Goal: Task Accomplishment & Management: Complete application form

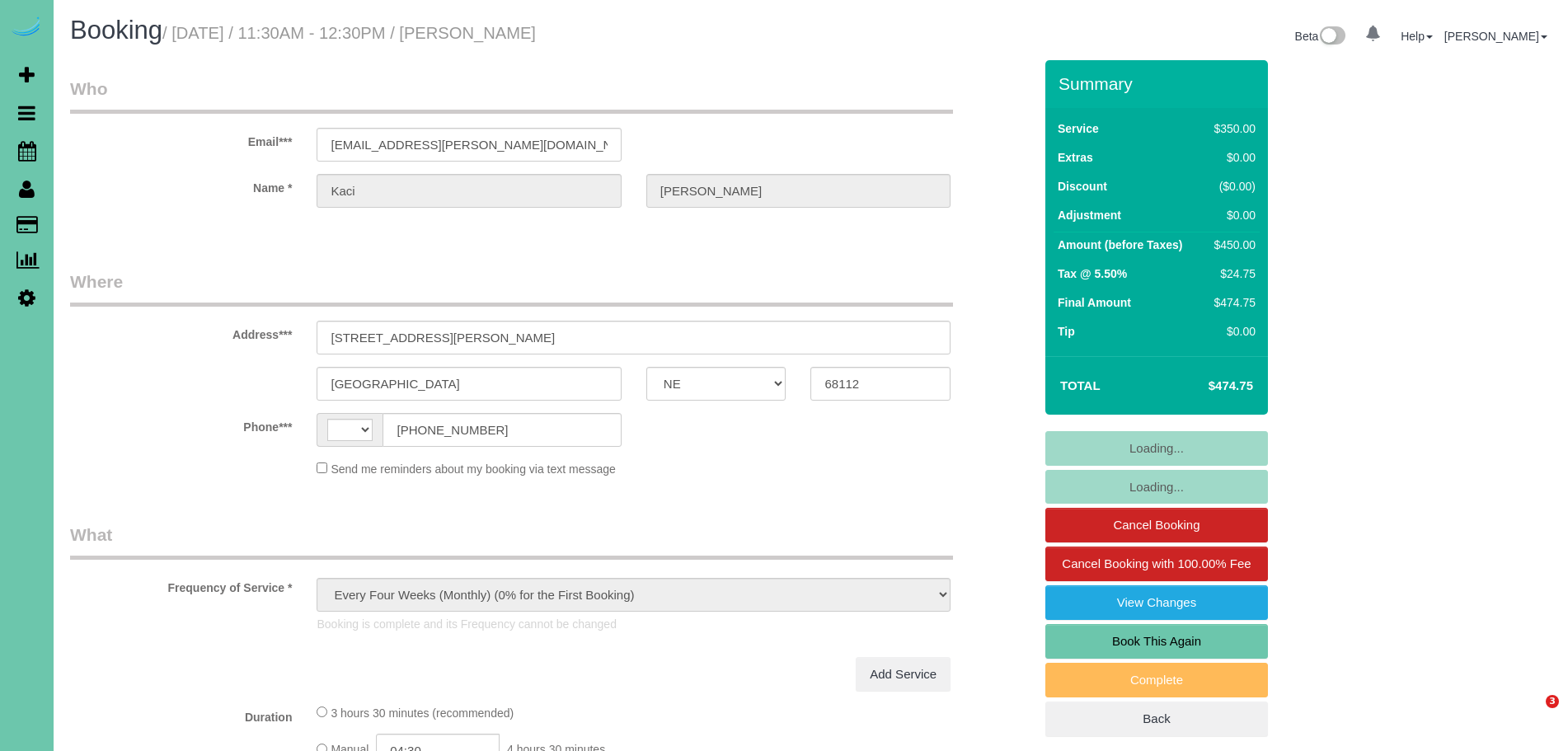
select select "NE"
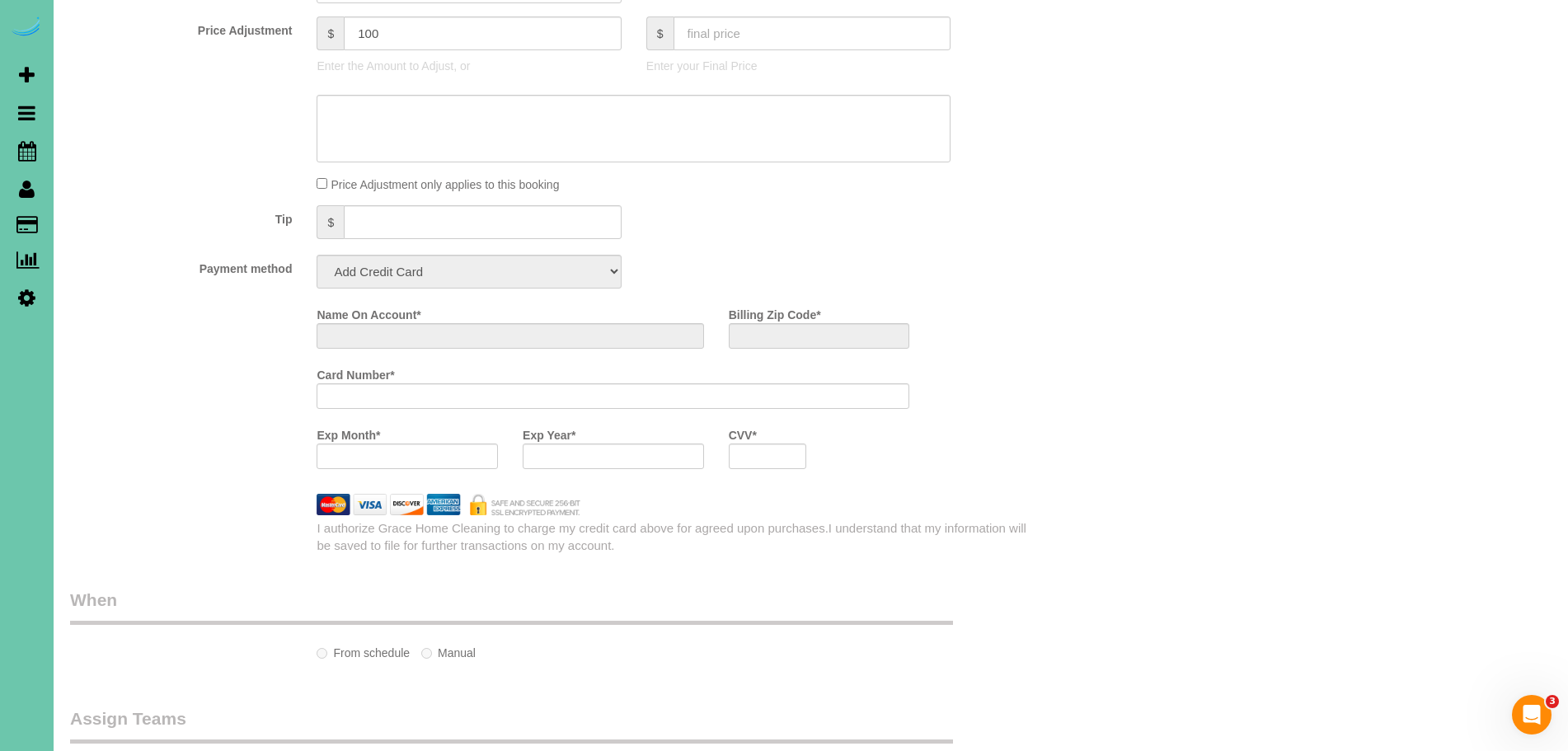
select select "string:US"
select select "string:fspay-71b5e3ae-0e4b-4444-9072-11e9acc8220a"
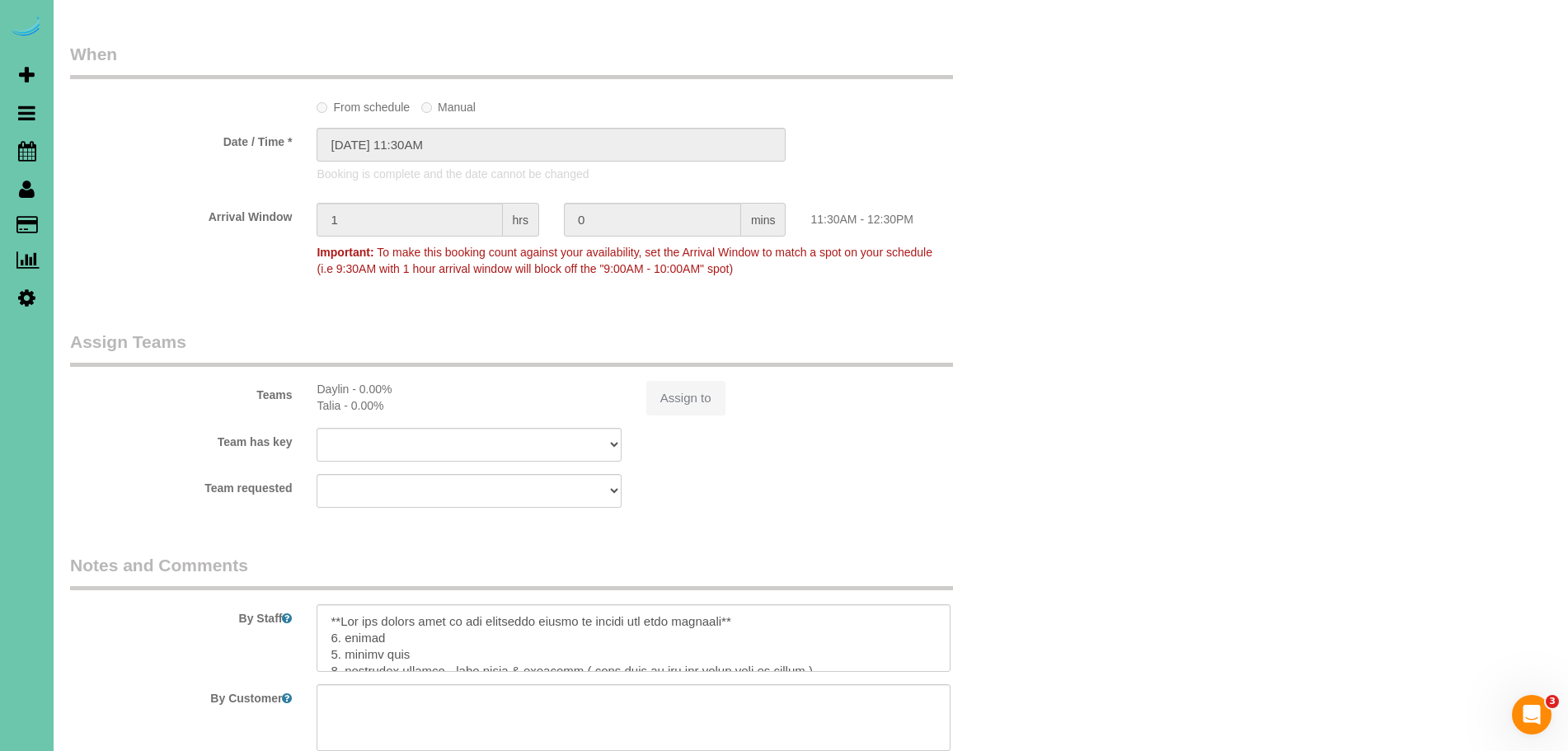
select select "object:682"
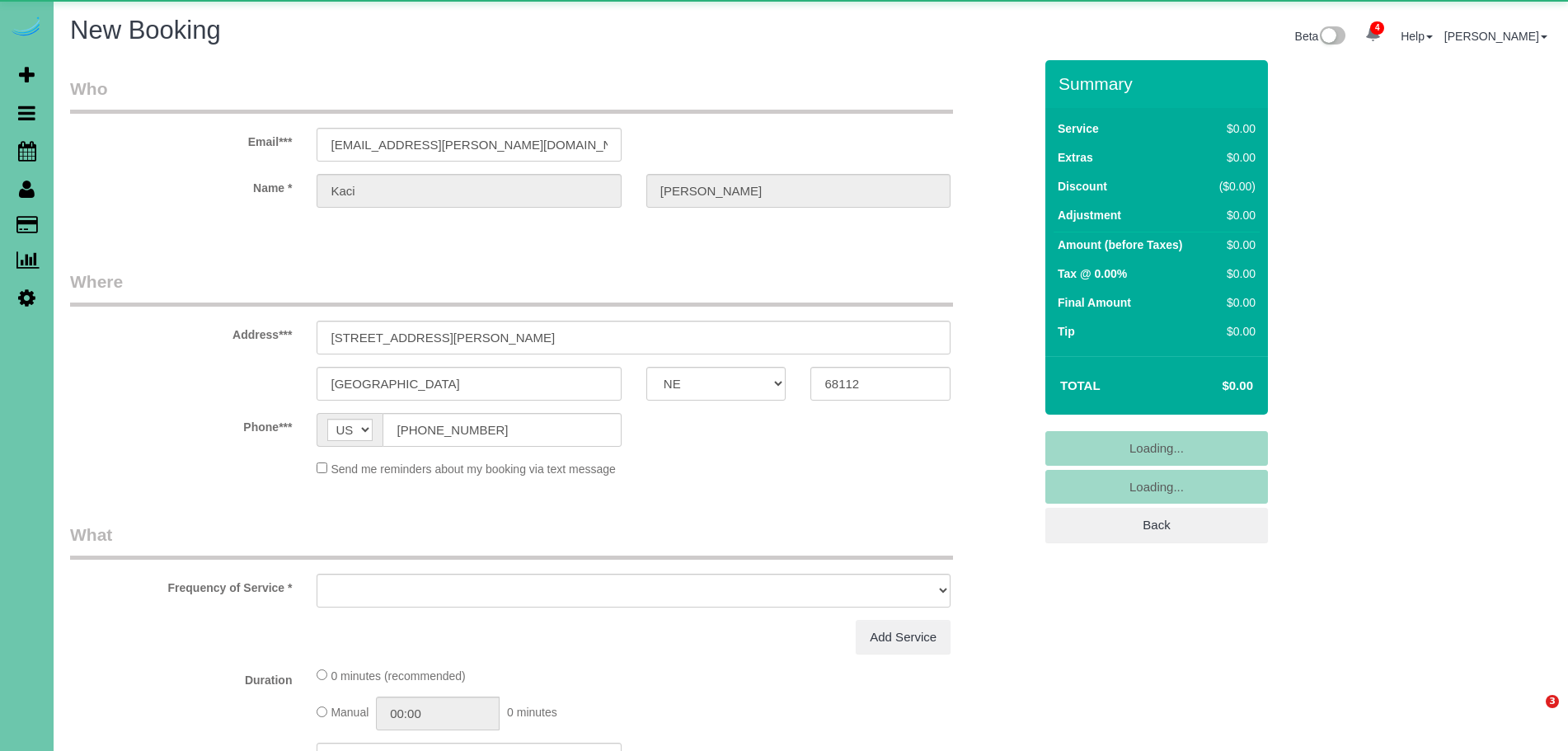
select select "NE"
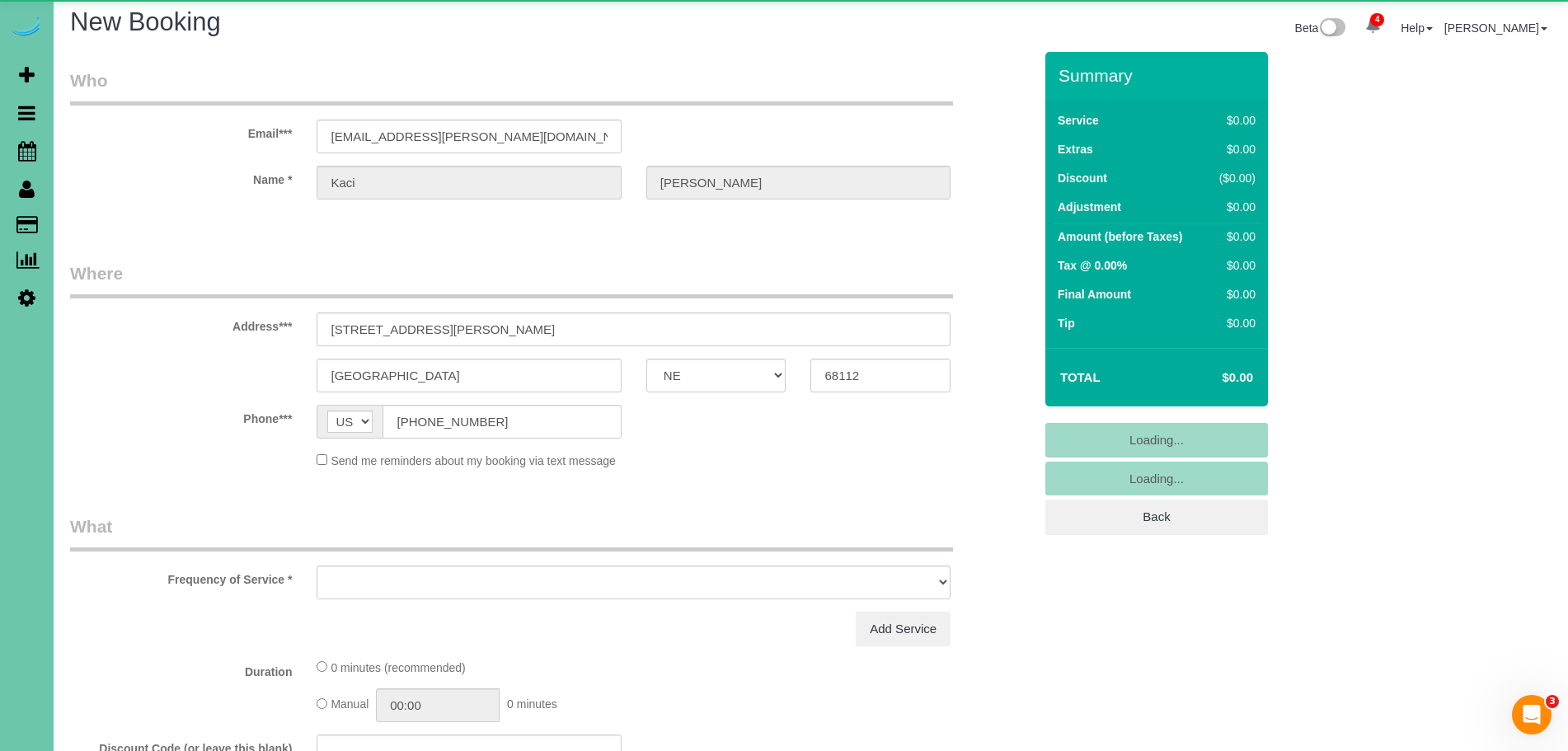
select select "object:12808"
select select "string:fspay-71b5e3ae-0e4b-4444-9072-11e9acc8220a"
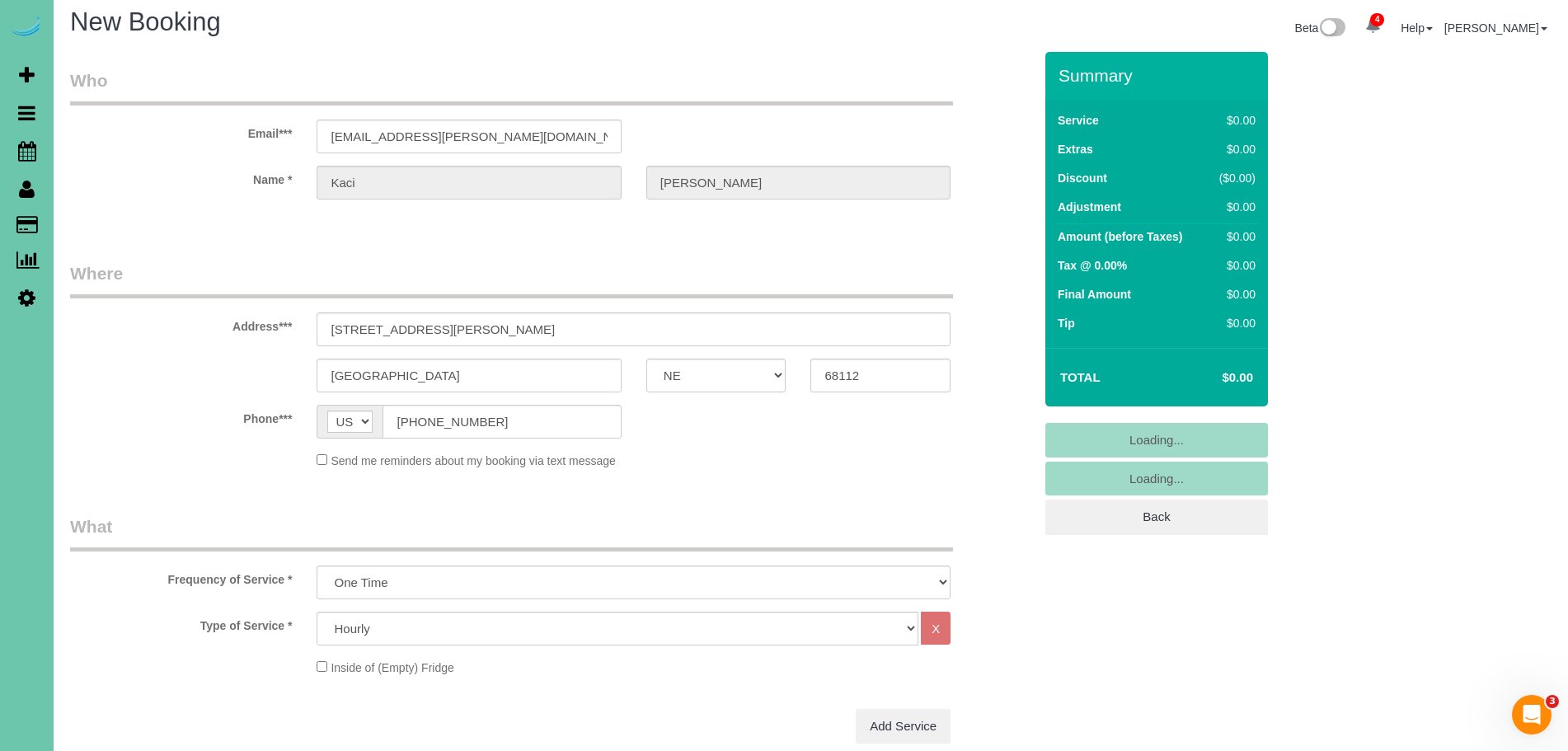
select select "object:13051"
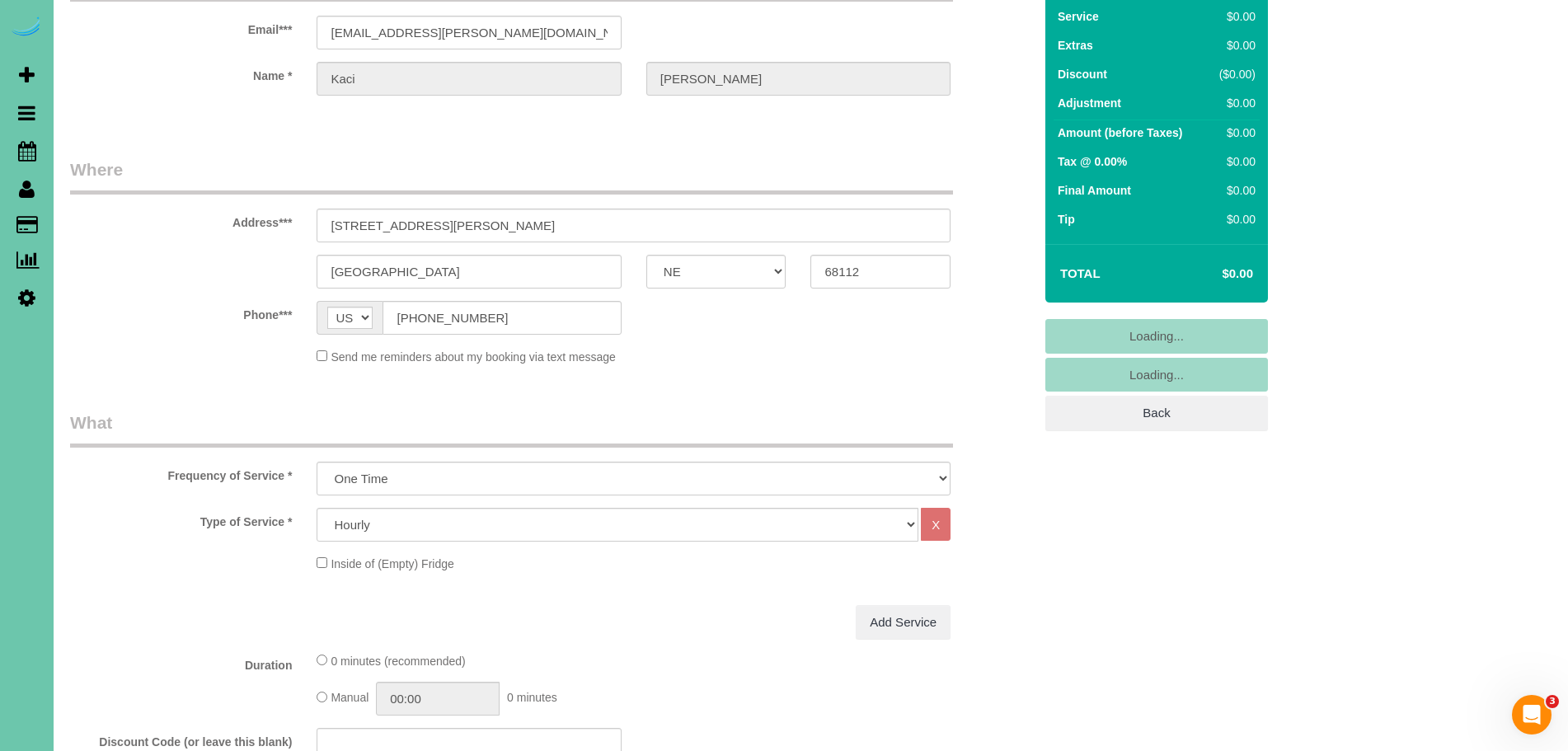
scroll to position [115, 0]
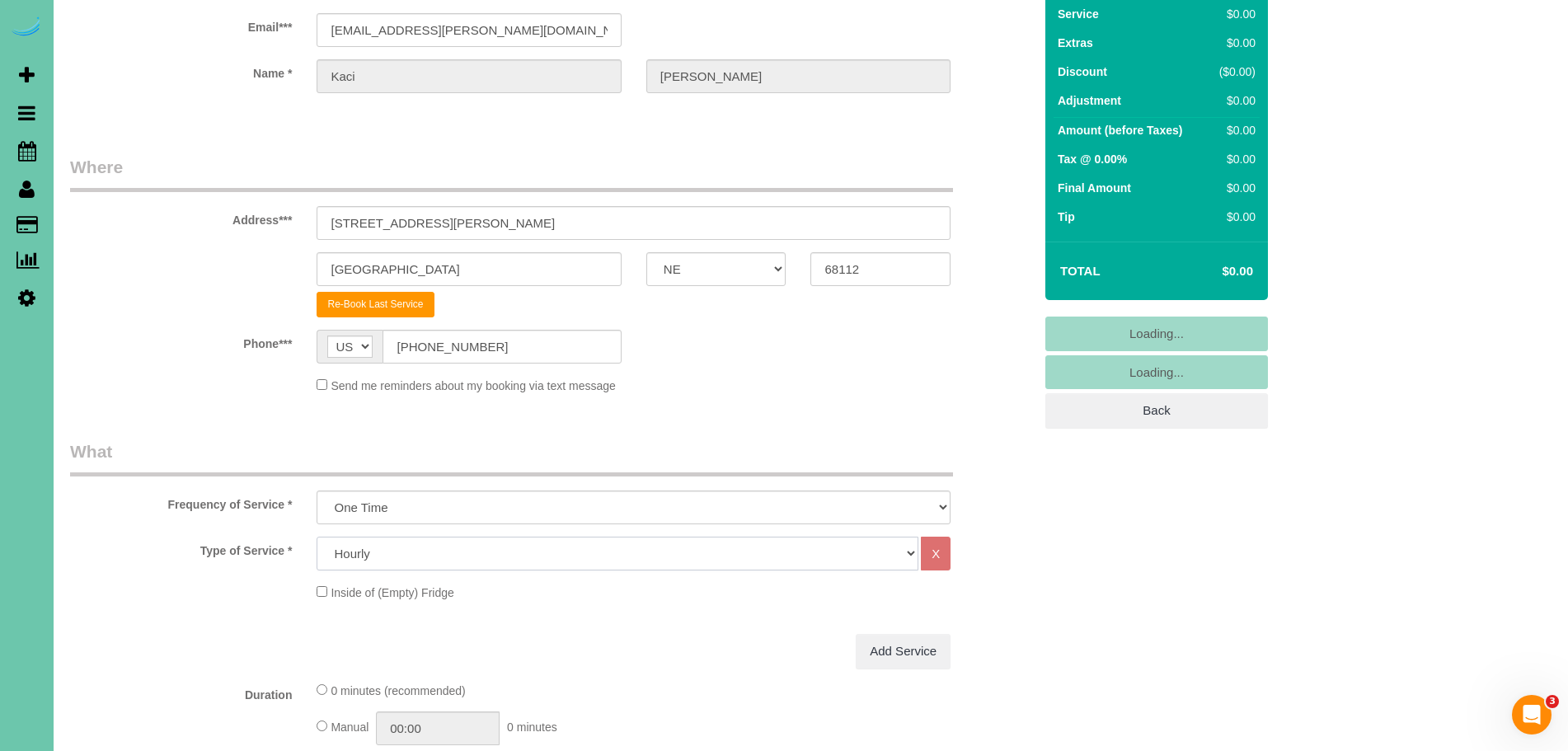
click at [480, 553] on select "Hourly 2.5 Hour Custom Clean 3.5 Hour Custom Clean commercial 1000 Square Feet …" at bounding box center [617, 554] width 601 height 34
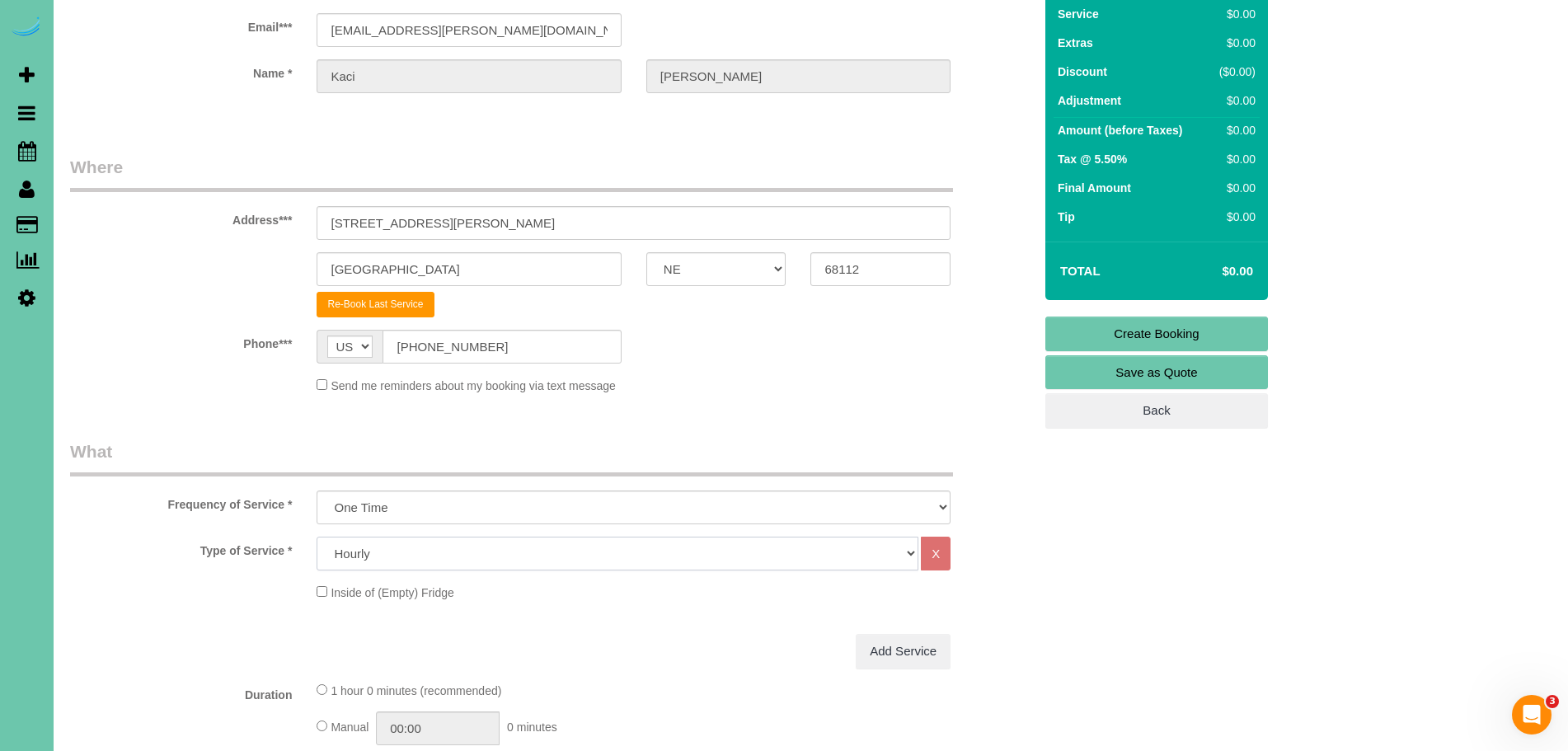
select select "159"
click at [317, 537] on select "Hourly 2.5 Hour Custom Clean 3.5 Hour Custom Clean commercial 1000 Square Feet …" at bounding box center [617, 554] width 601 height 34
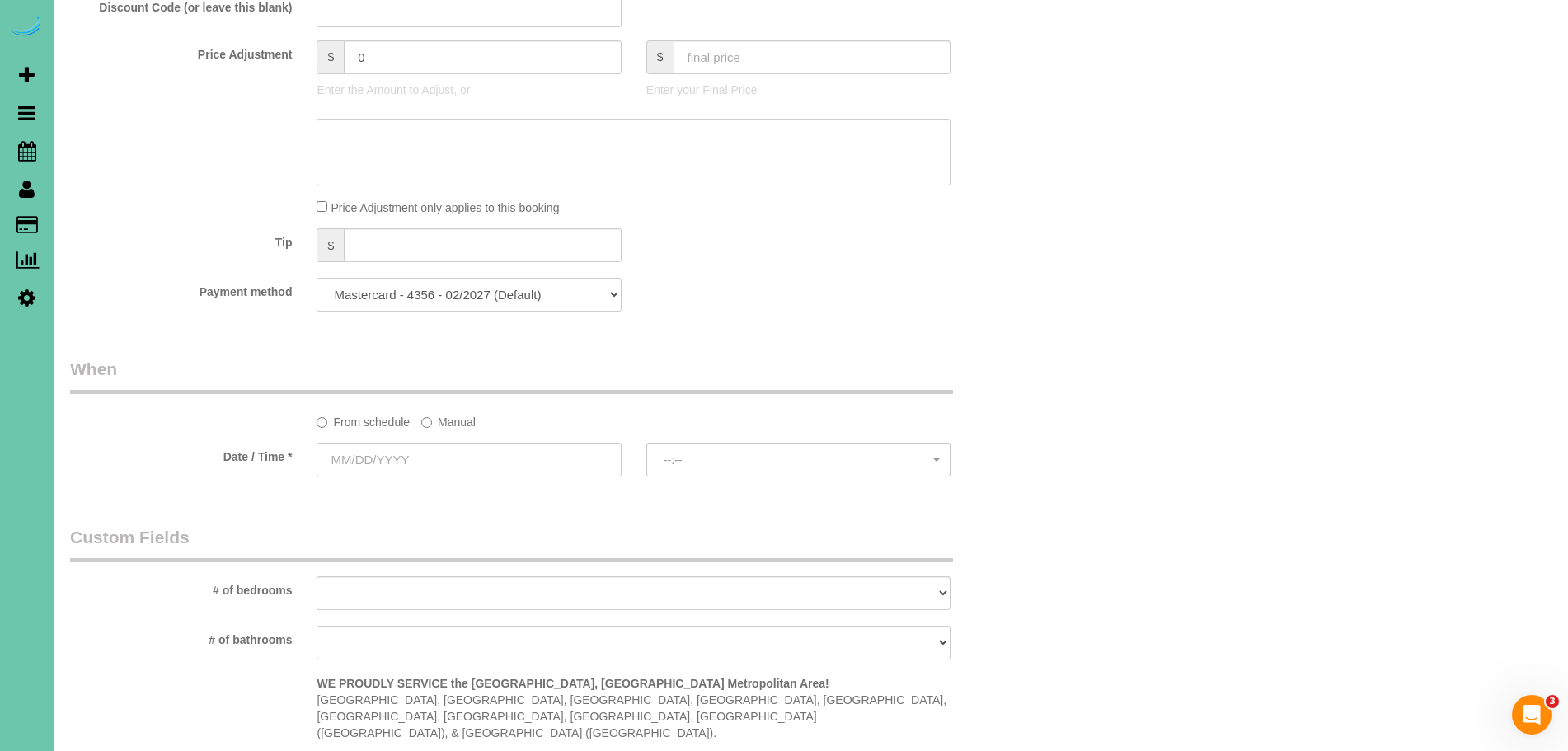
scroll to position [898, 0]
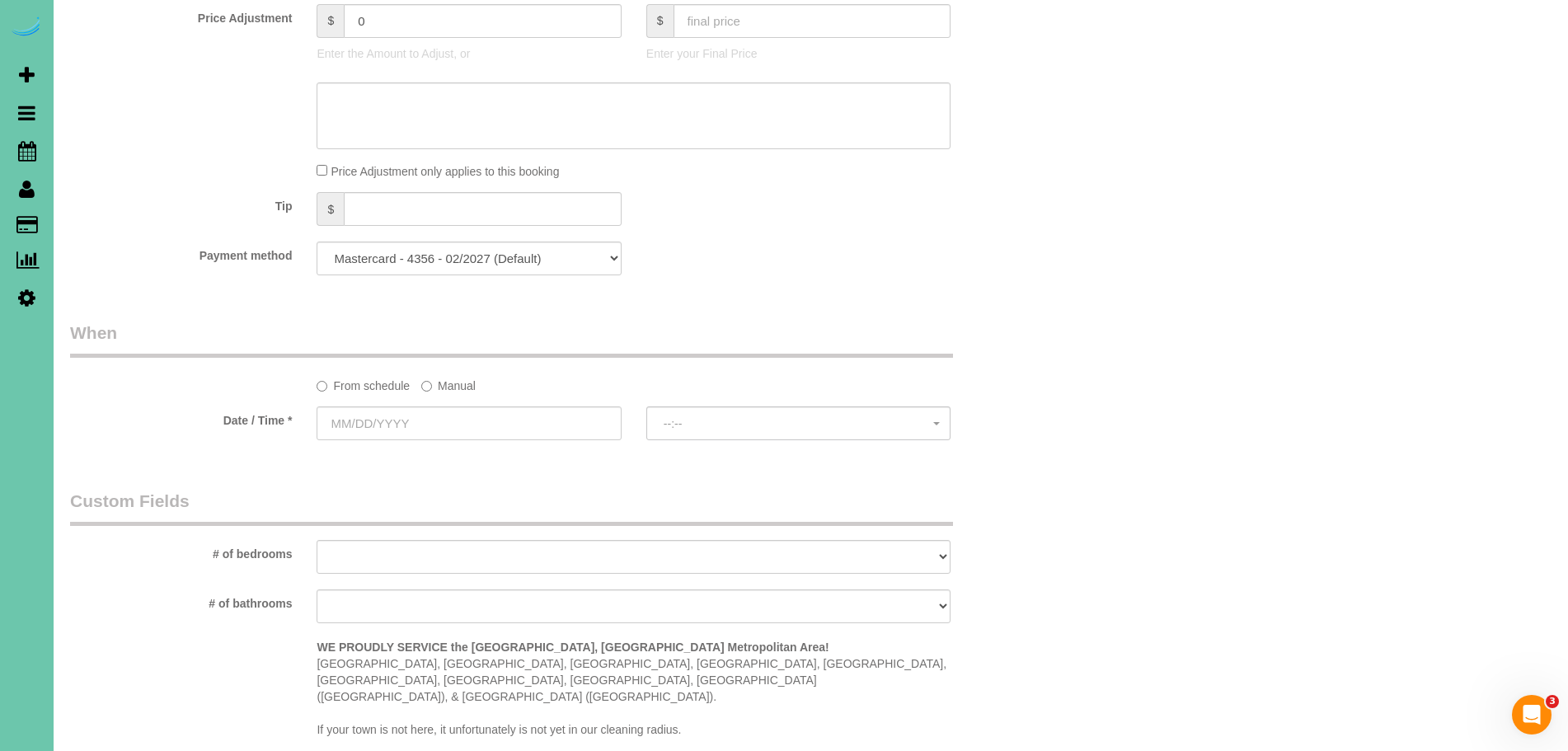
drag, startPoint x: 454, startPoint y: 382, endPoint x: 425, endPoint y: 392, distance: 30.7
click at [454, 382] on label "Manual" at bounding box center [448, 382] width 54 height 22
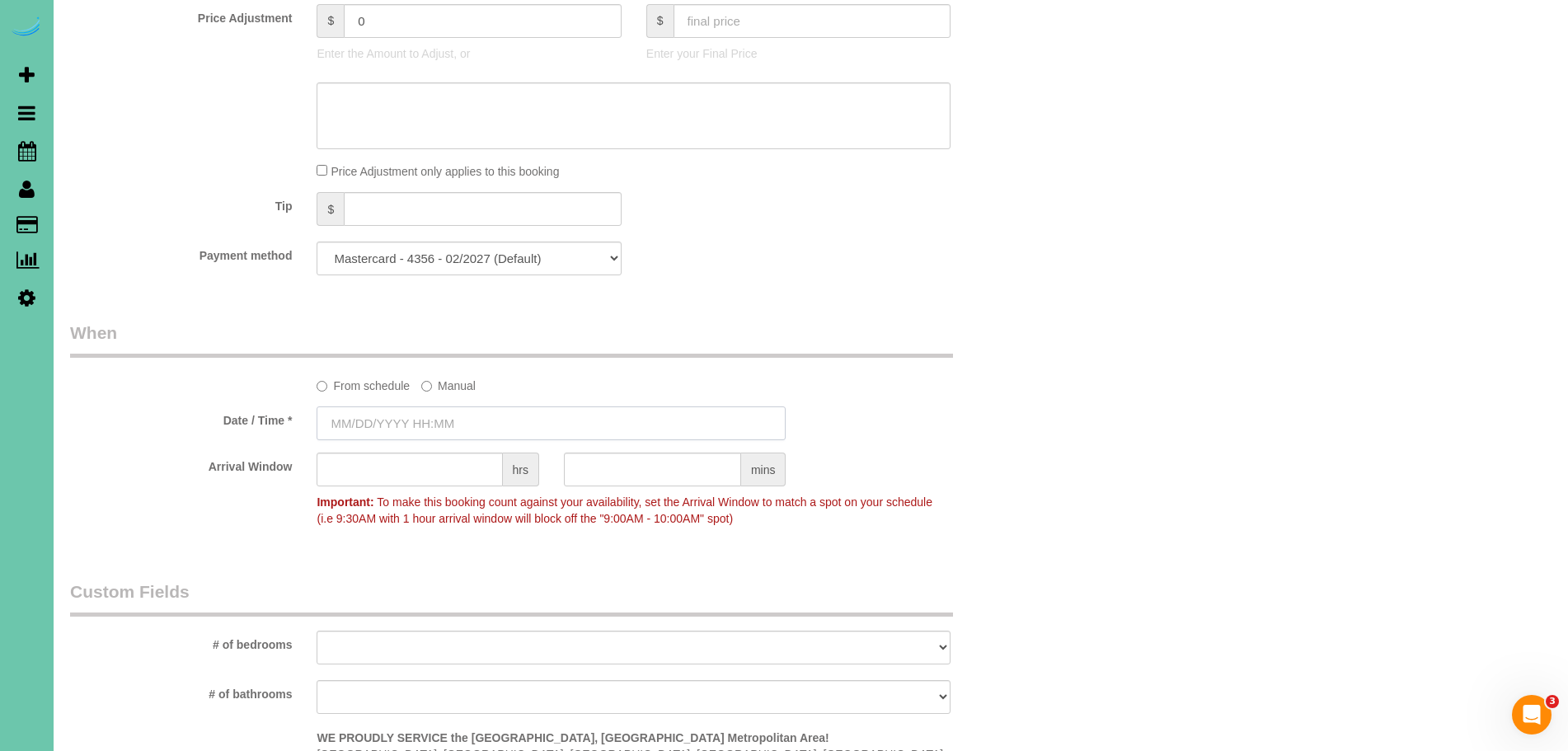
click at [360, 418] on input "text" at bounding box center [551, 423] width 469 height 34
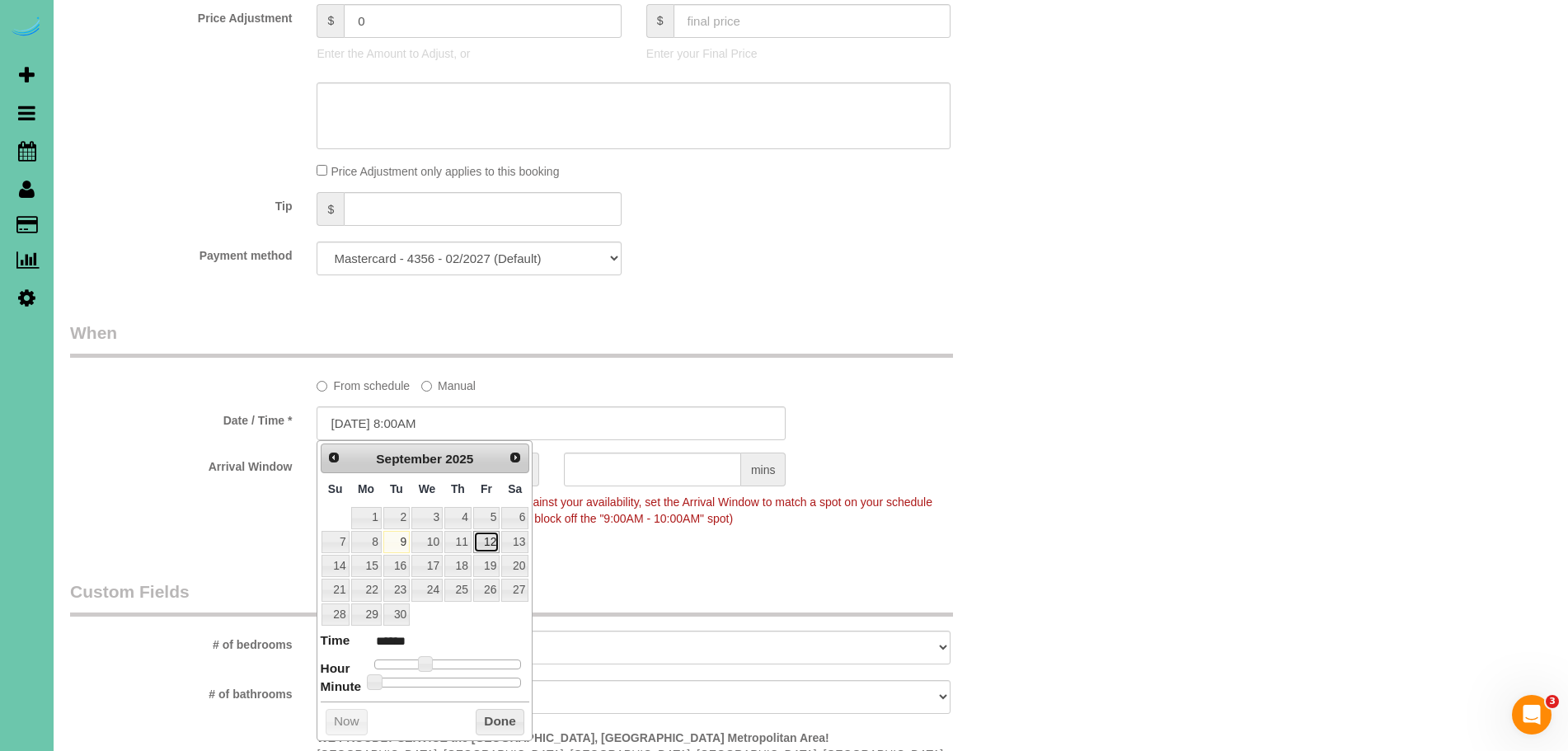
click at [487, 543] on link "12" at bounding box center [486, 542] width 27 height 22
type input "[DATE] 9:00AM"
type input "******"
type input "[DATE] 10:00AM"
type input "*******"
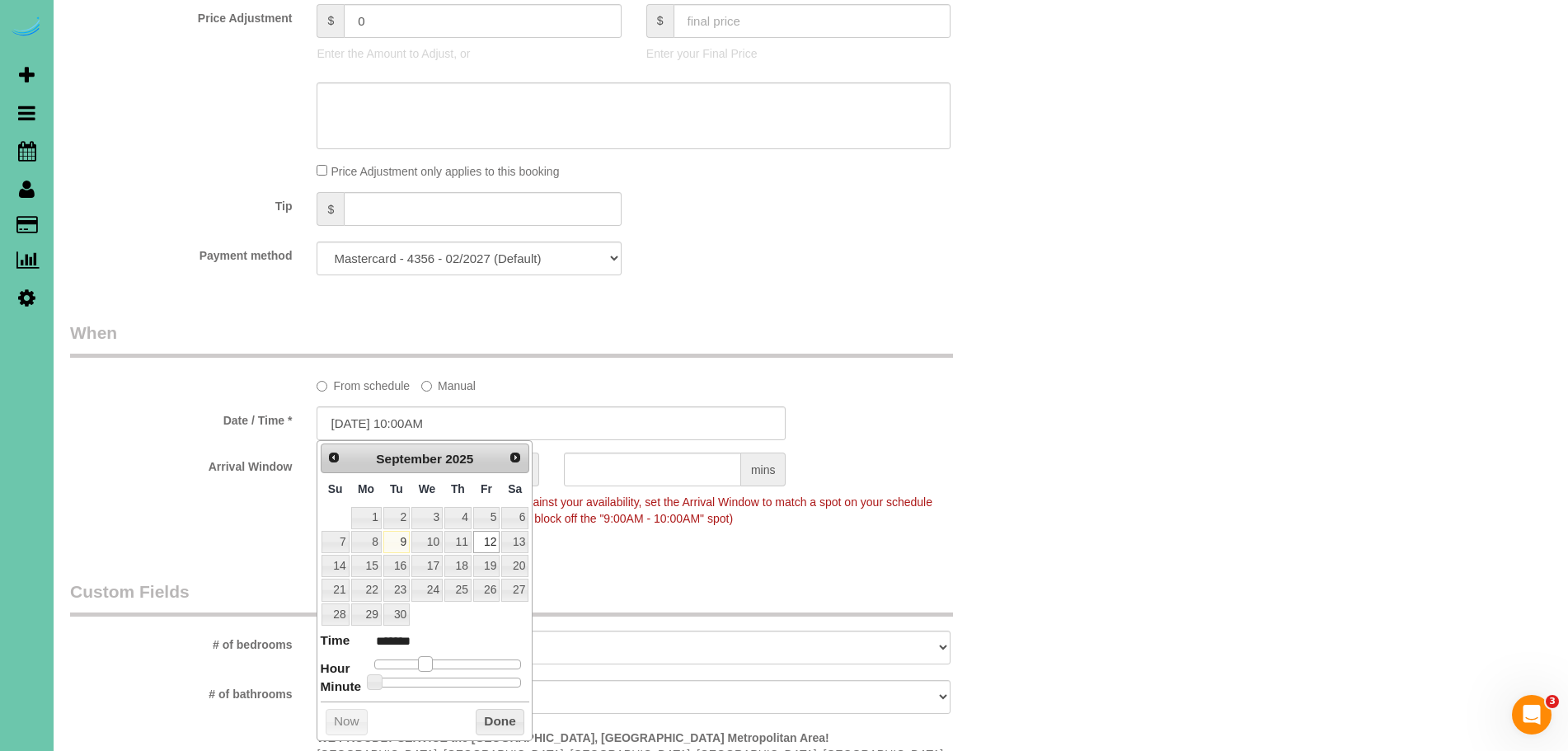
type input "[DATE] 11:00AM"
type input "*******"
type input "[DATE] 12:00PM"
type input "*******"
type input "[DATE] 1:00PM"
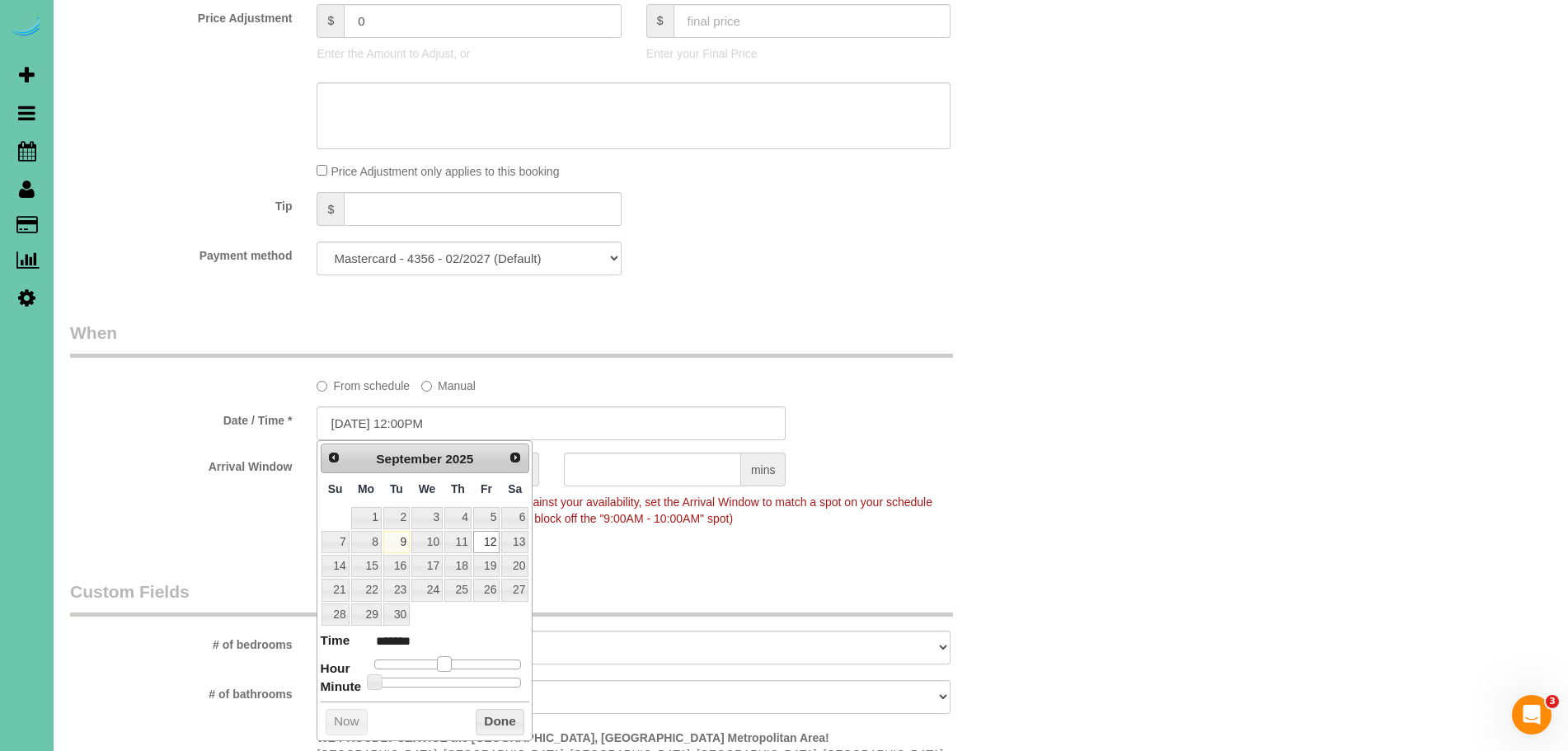
type input "******"
type input "[DATE] 2:00PM"
type input "******"
type input "[DATE] 3:00PM"
type input "******"
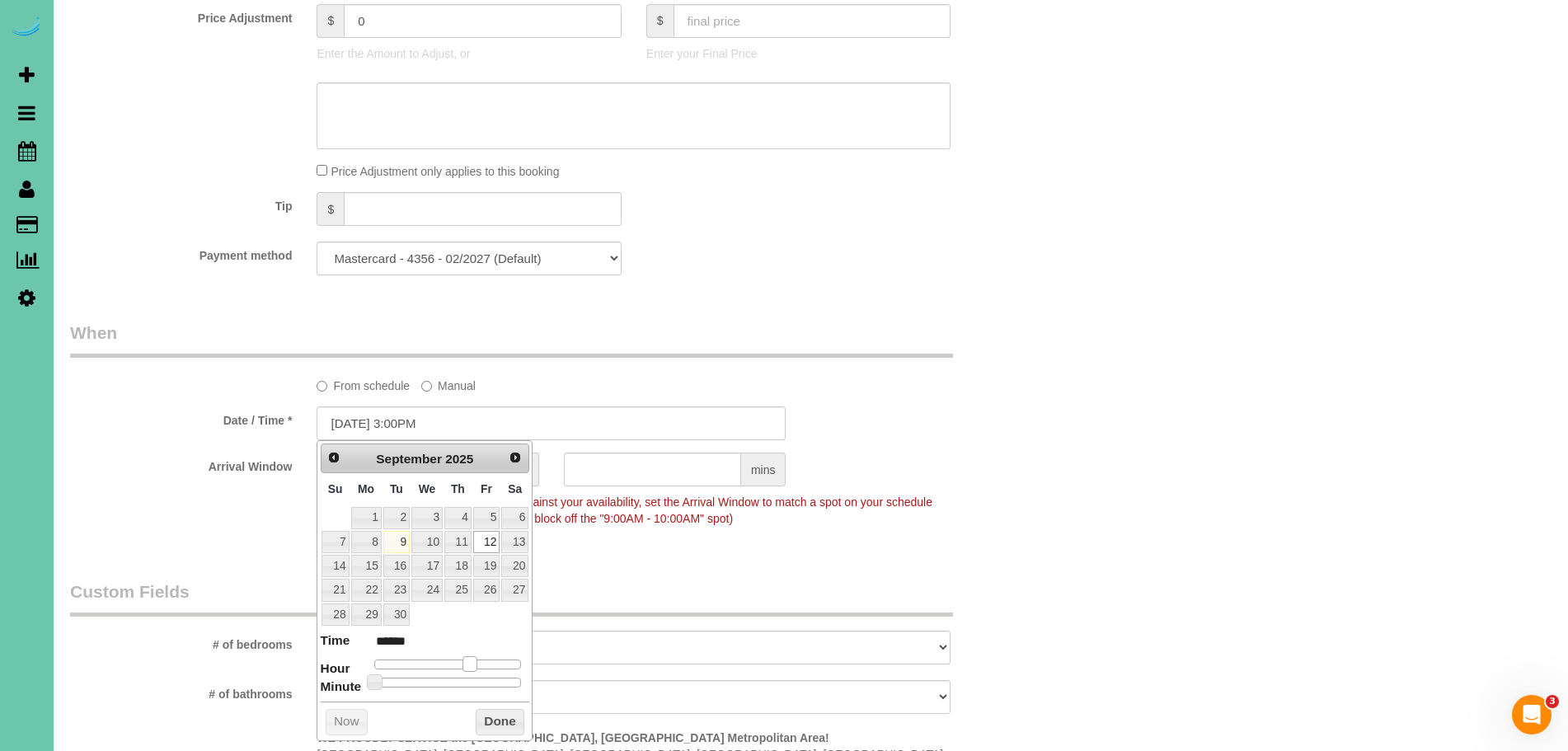
type input "[DATE] 2:00PM"
type input "******"
drag, startPoint x: 429, startPoint y: 665, endPoint x: 468, endPoint y: 669, distance: 39.2
click at [469, 669] on span at bounding box center [463, 663] width 15 height 15
type input "[DATE] 2:05PM"
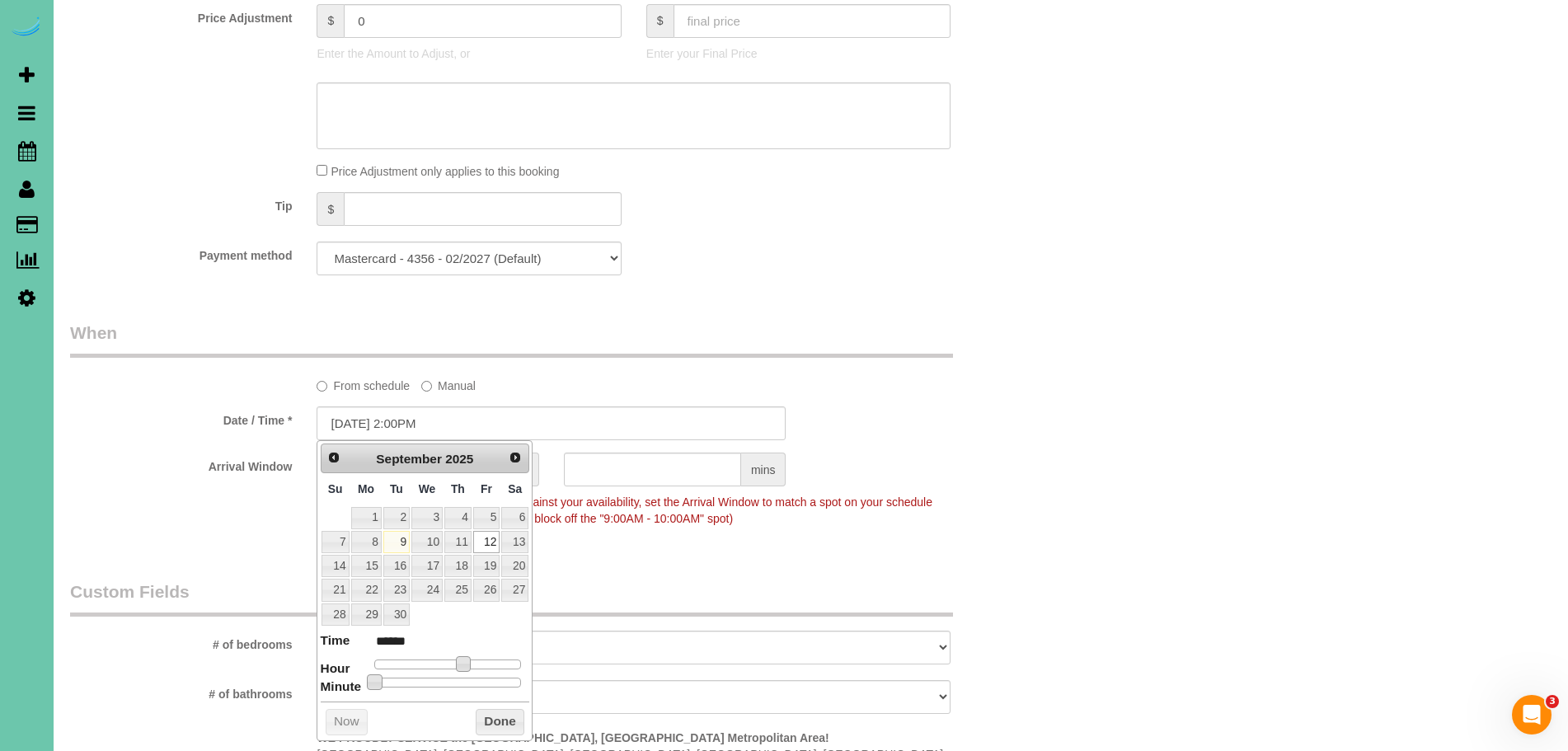
type input "******"
type input "[DATE] 2:10PM"
type input "******"
type input "[DATE] 2:15PM"
type input "******"
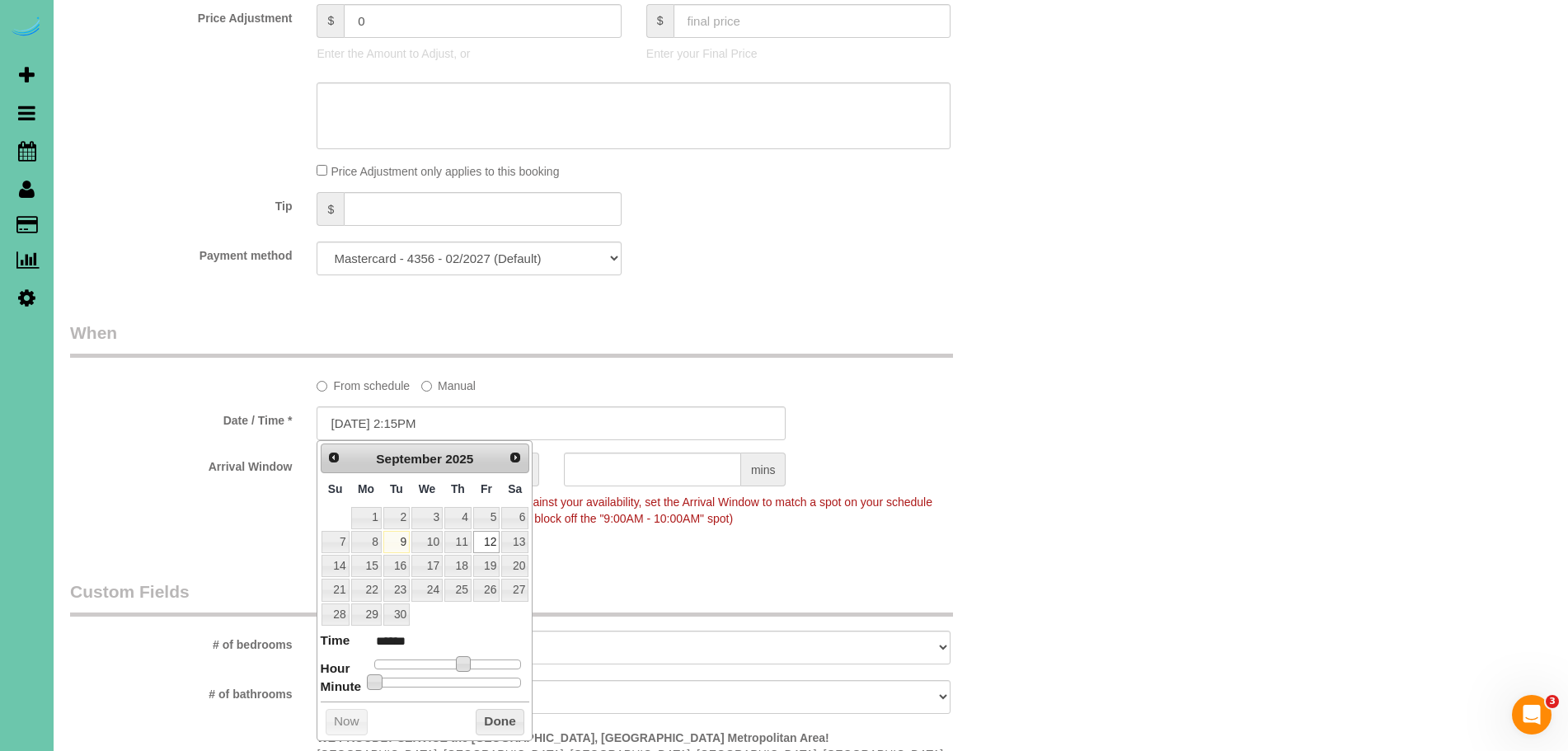
type input "[DATE] 2:20PM"
type input "******"
type input "[DATE] 2:25PM"
type input "******"
type input "[DATE] 2:30PM"
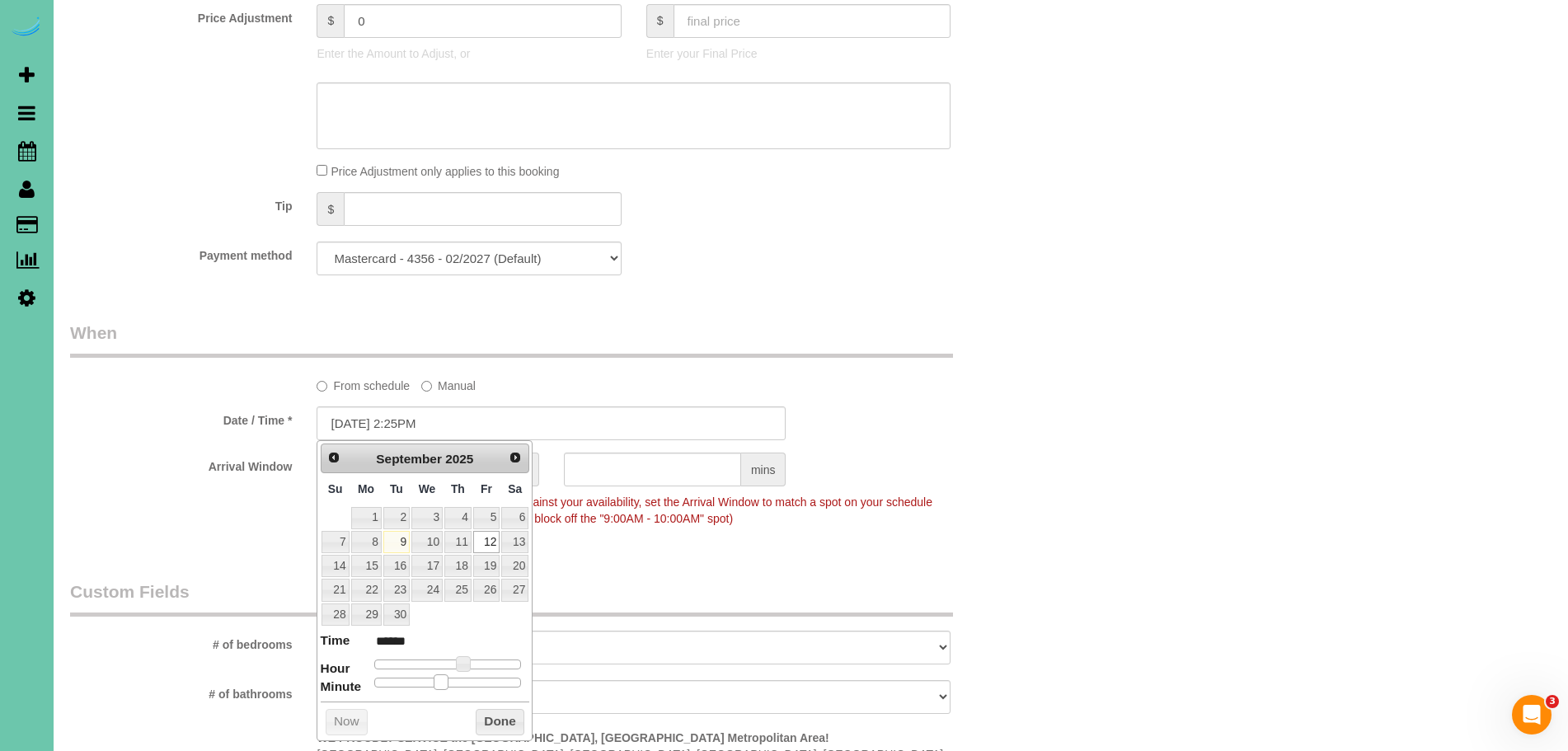
type input "******"
type input "[DATE] 2:35PM"
type input "******"
type input "[DATE] 2:30PM"
type input "******"
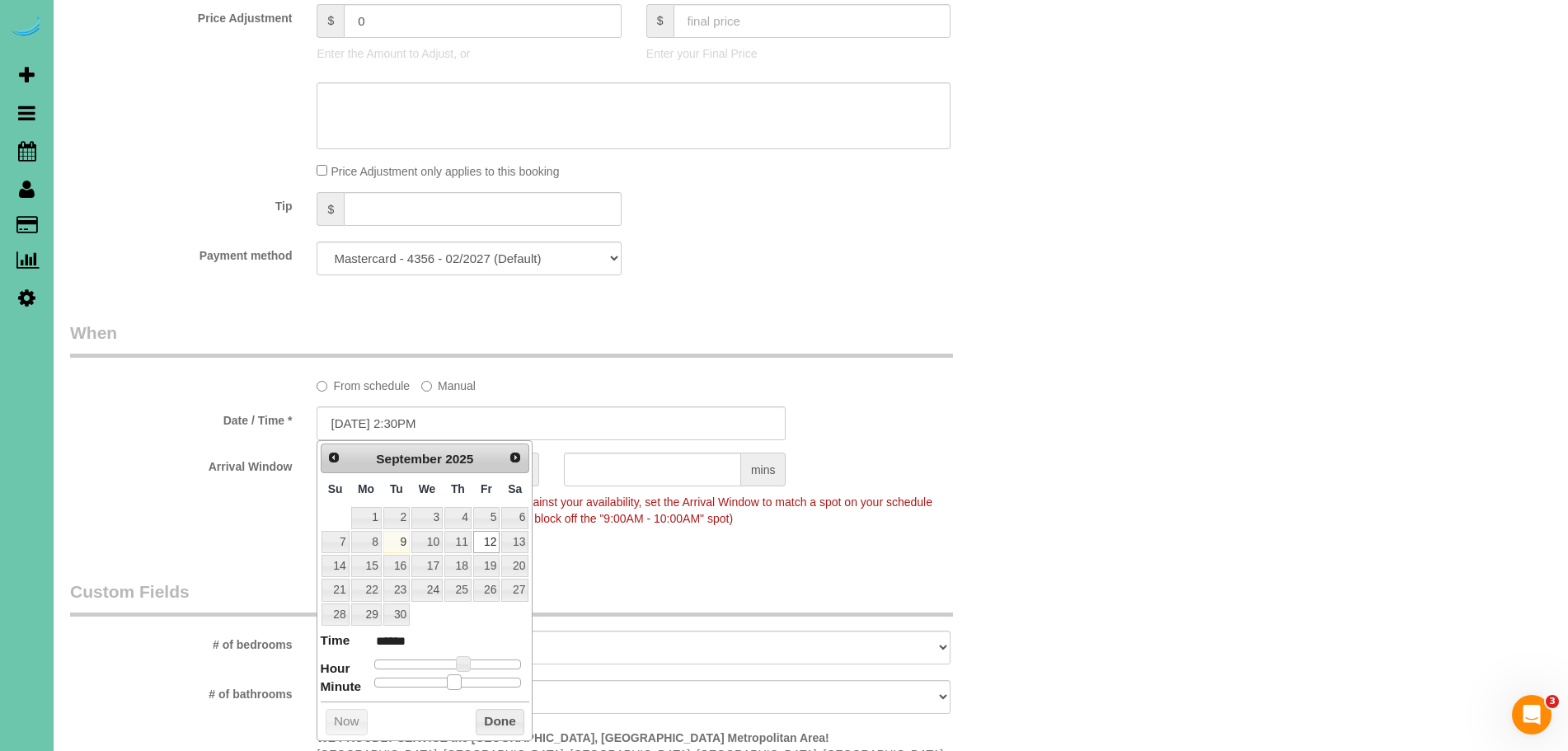
drag, startPoint x: 410, startPoint y: 681, endPoint x: 493, endPoint y: 723, distance: 93.0
click at [461, 688] on div "Prev Next [DATE] Su Mo Tu We Th Fr Sa 1 2 3 4 5 6 7 8 9 10 11 12 13 14 15 16 17…" at bounding box center [425, 590] width 216 height 300
drag, startPoint x: 493, startPoint y: 722, endPoint x: 498, endPoint y: 714, distance: 9.4
click at [493, 720] on button "Done" at bounding box center [499, 722] width 49 height 27
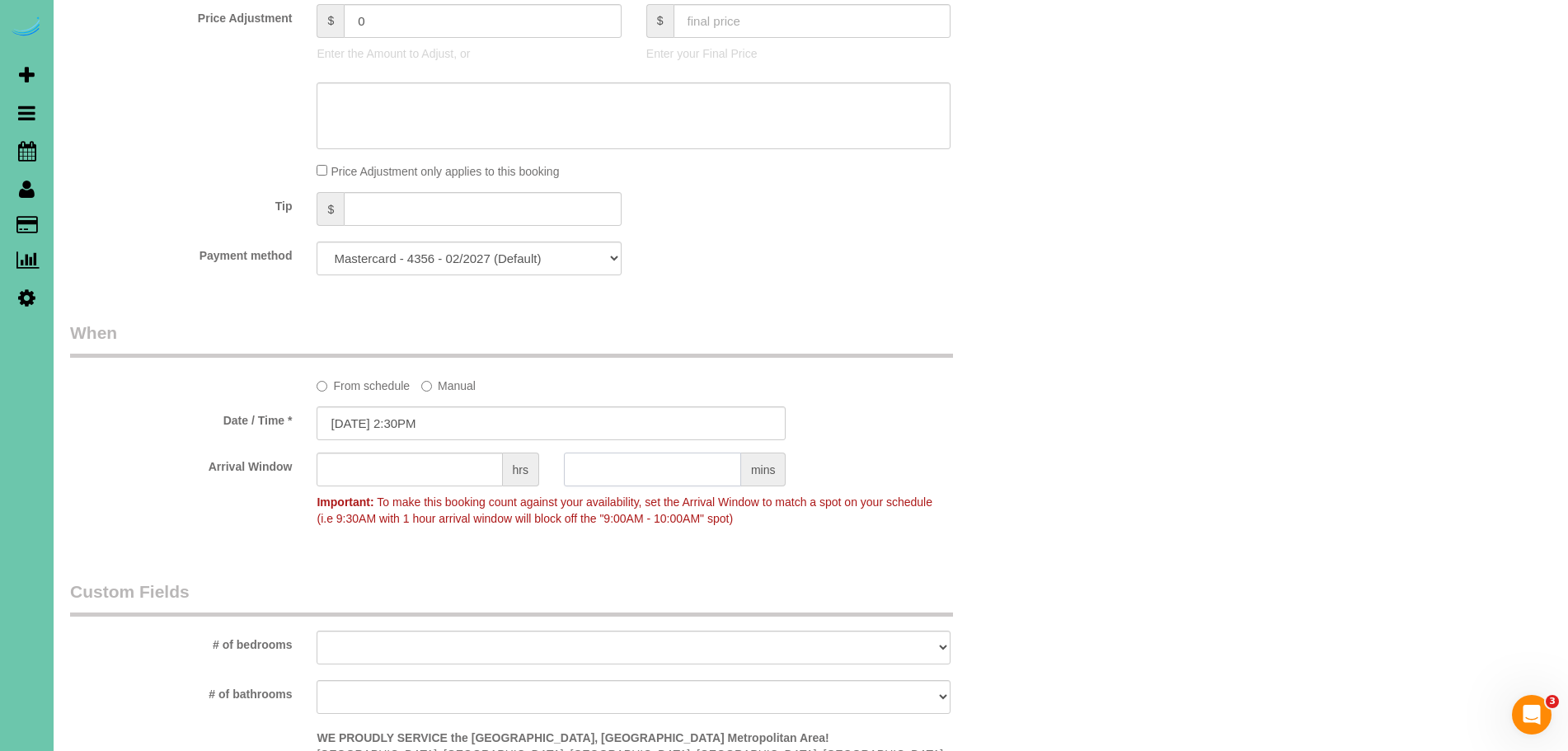
click at [676, 477] on input "text" at bounding box center [652, 470] width 177 height 34
type input "1"
click at [441, 464] on input "text" at bounding box center [409, 470] width 185 height 34
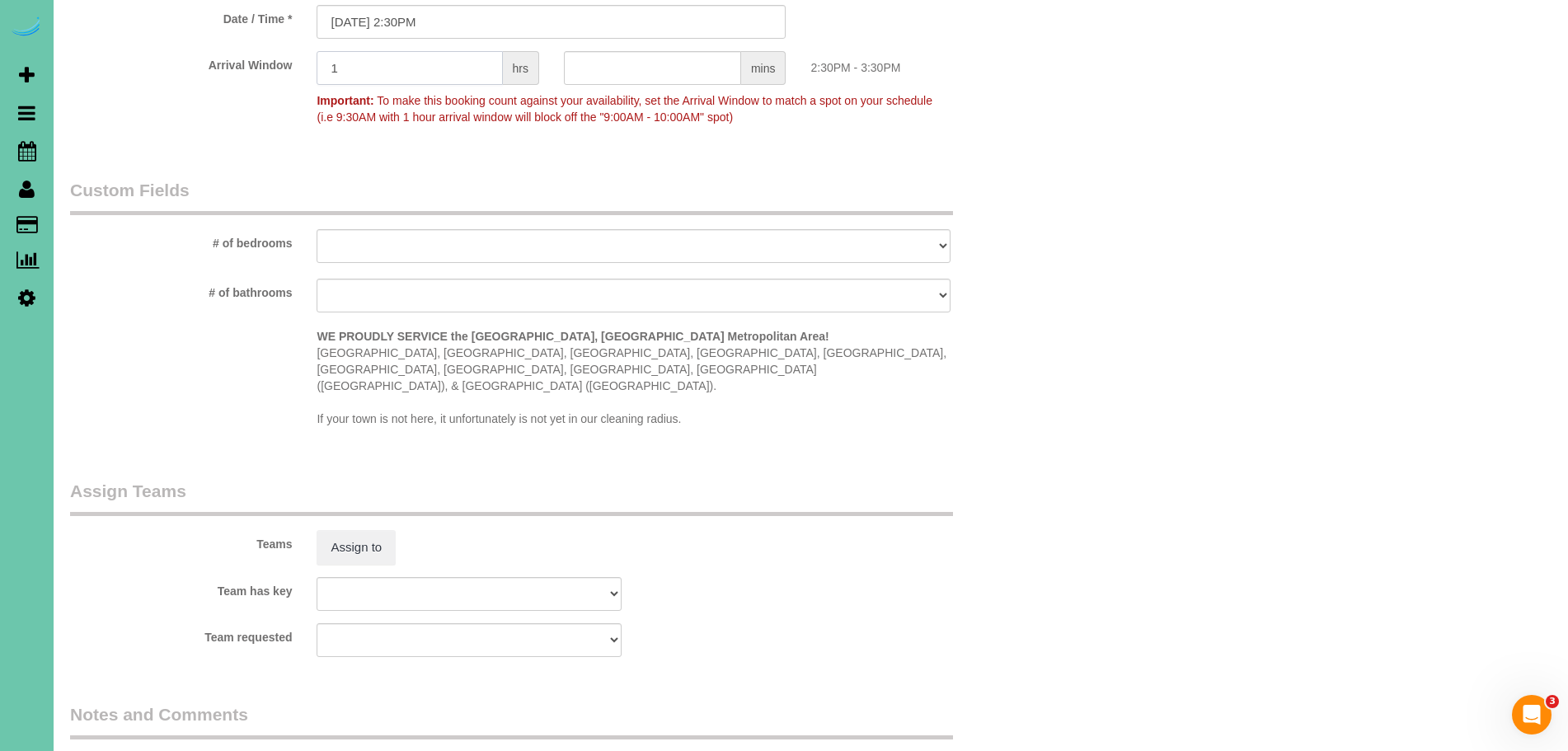
scroll to position [1555, 0]
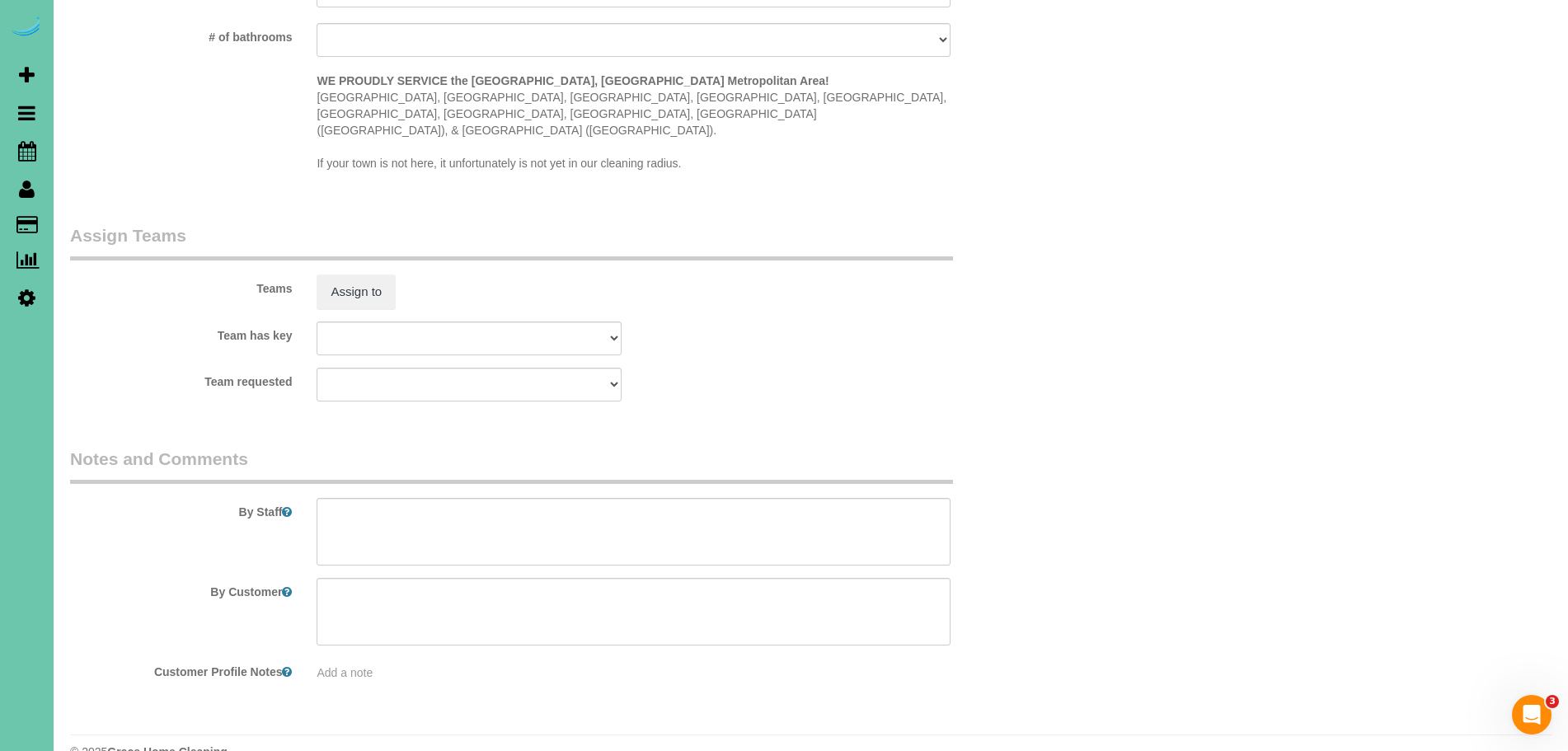
type input "1"
click at [561, 502] on textarea at bounding box center [634, 532] width 634 height 67
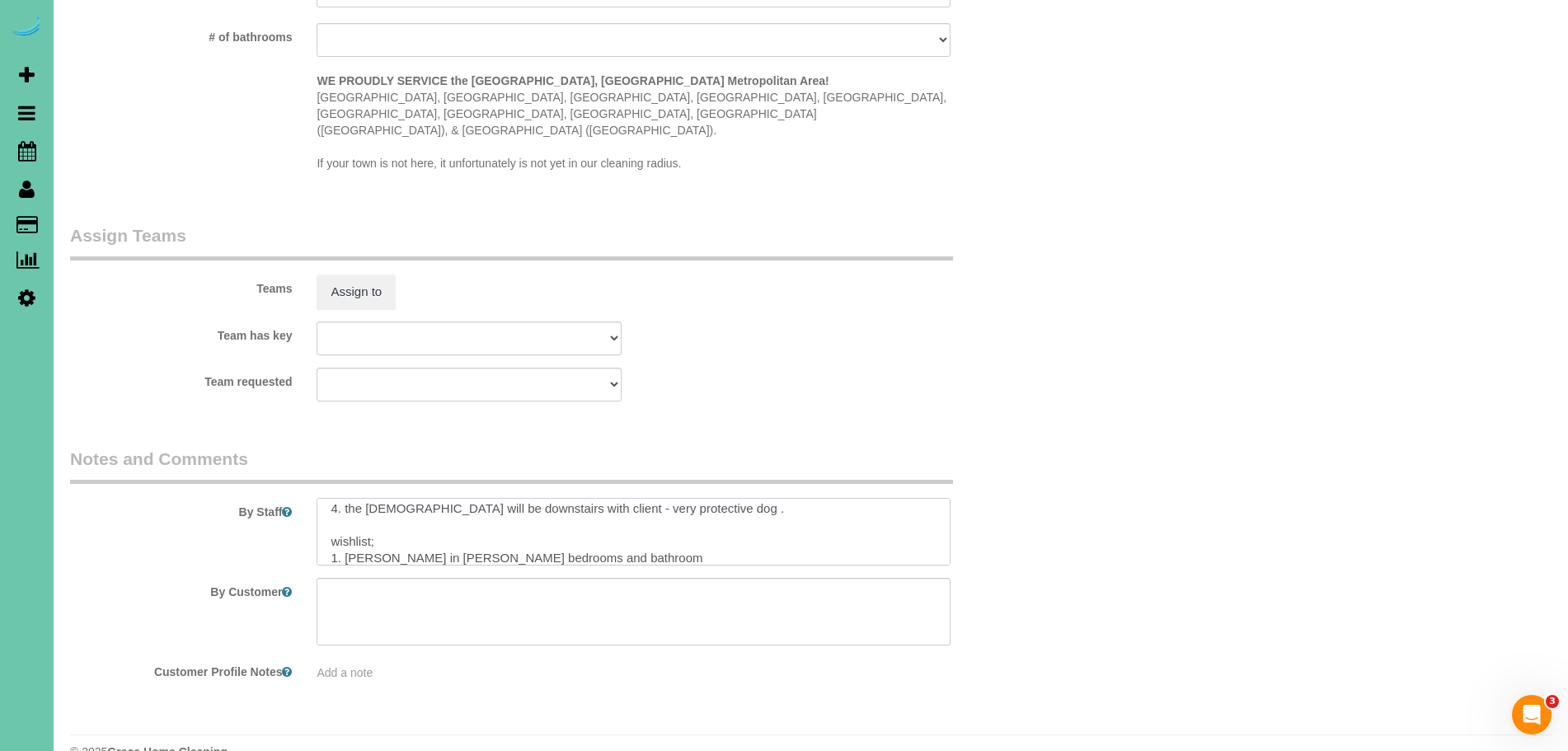
scroll to position [72, 0]
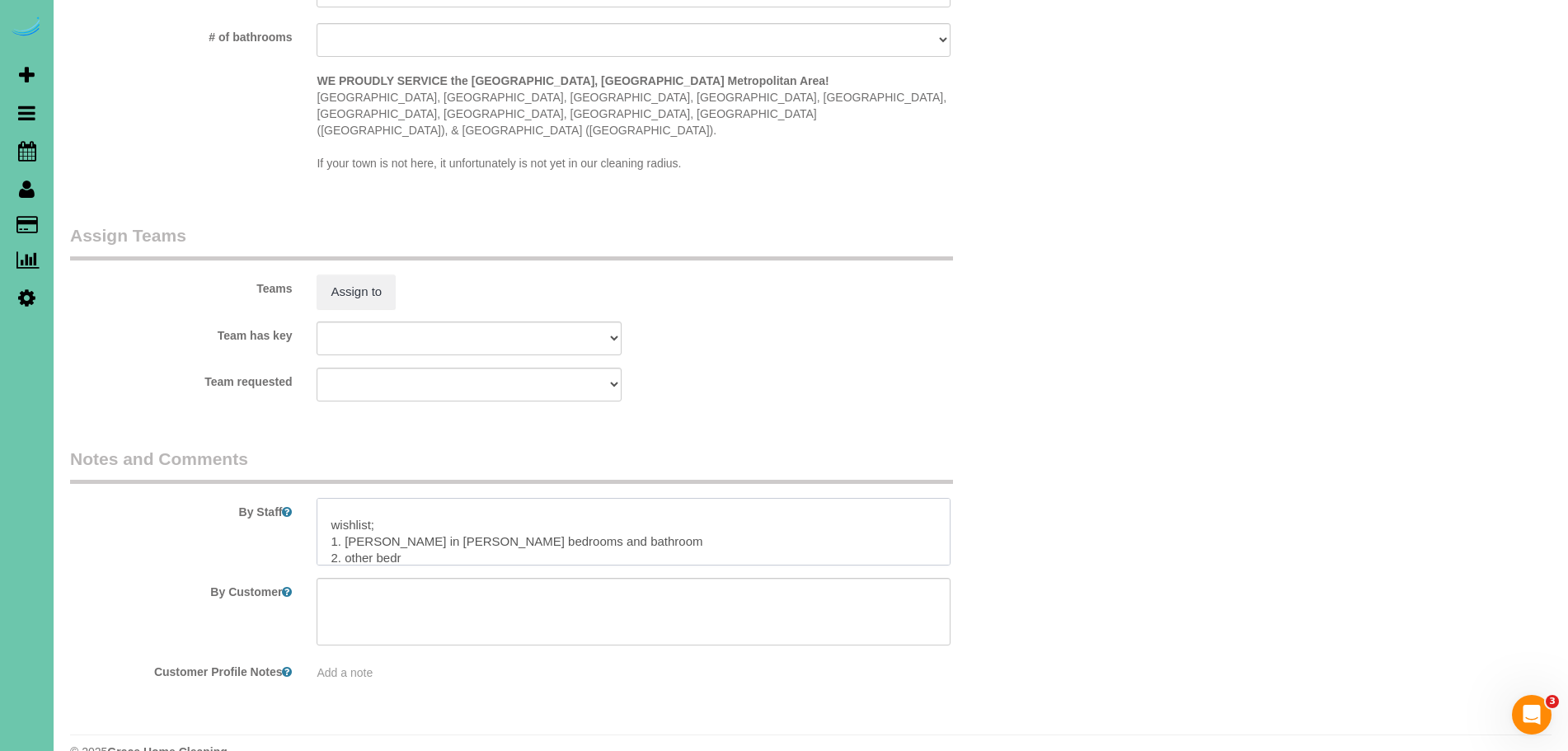
click at [631, 510] on textarea at bounding box center [634, 532] width 634 height 67
click at [540, 523] on textarea at bounding box center [634, 532] width 634 height 67
type textarea "1. credit 2. client home 3. Extra cleaning - 2.5 custom clean - current client …"
click at [737, 368] on div "Team requested Admin Aliyah [GEOGRAPHIC_DATA] [PERSON_NAME] [PERSON_NAME] [PERS…" at bounding box center [551, 384] width 988 height 34
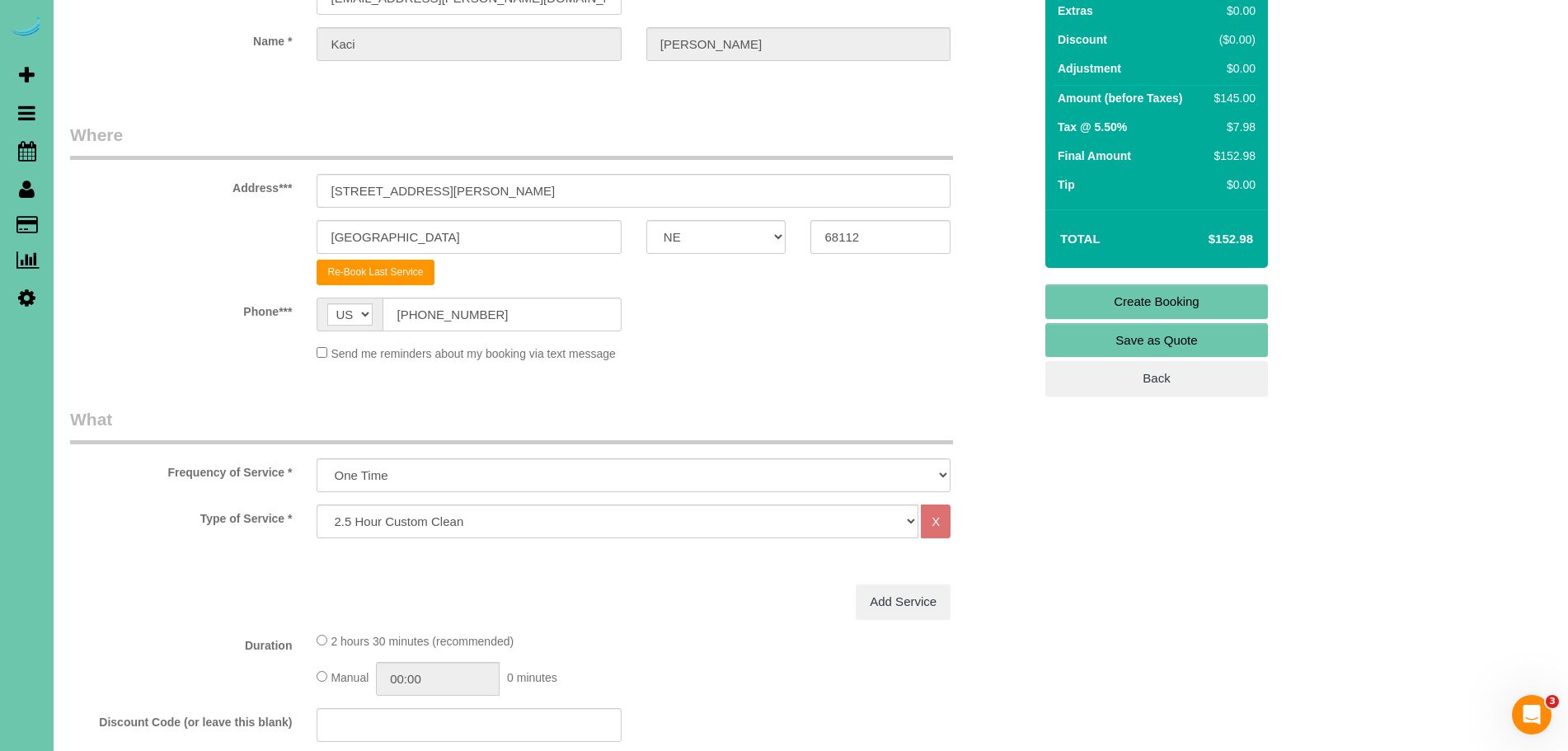
scroll to position [0, 0]
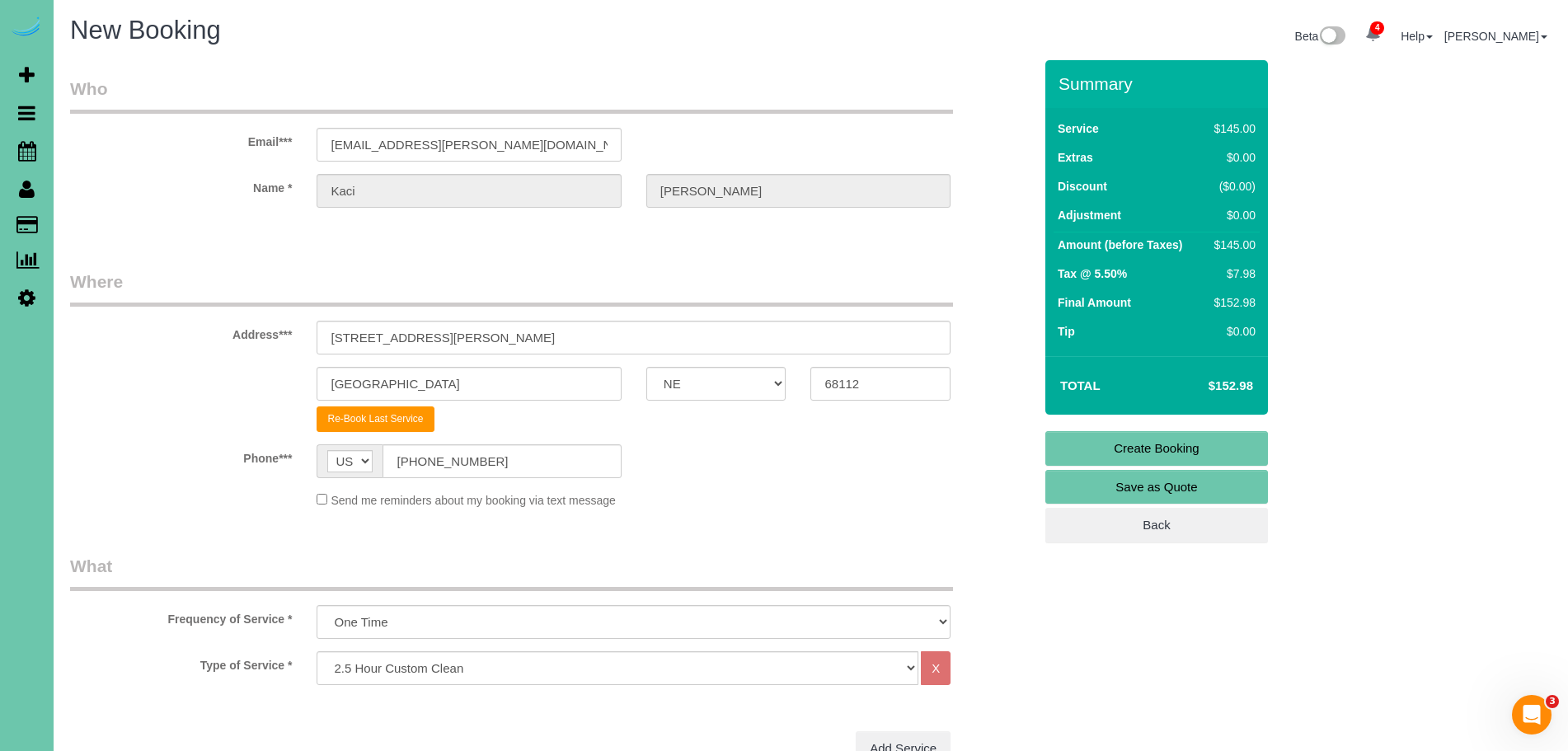
click at [1171, 446] on link "Create Booking" at bounding box center [1156, 448] width 223 height 35
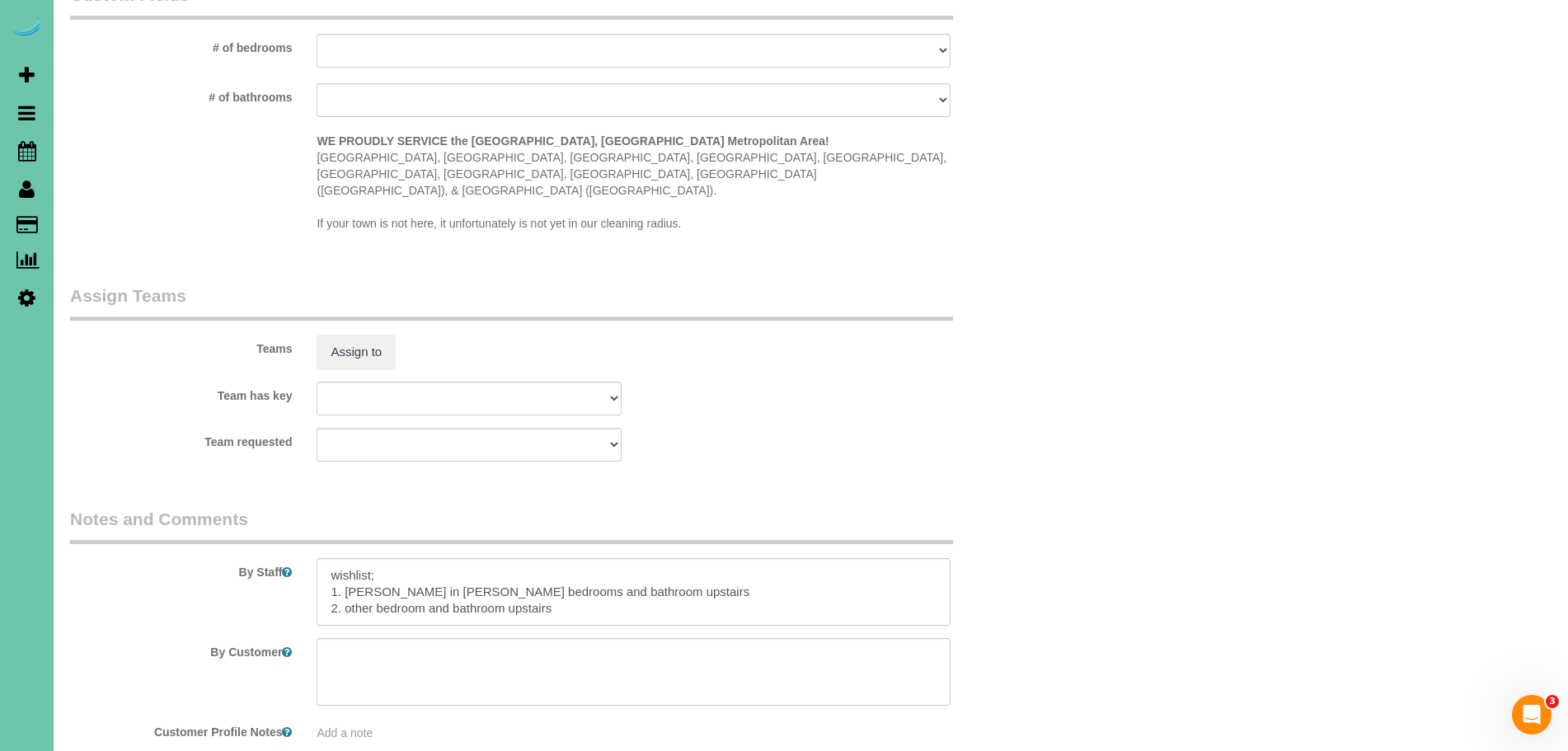
scroll to position [1555, 0]
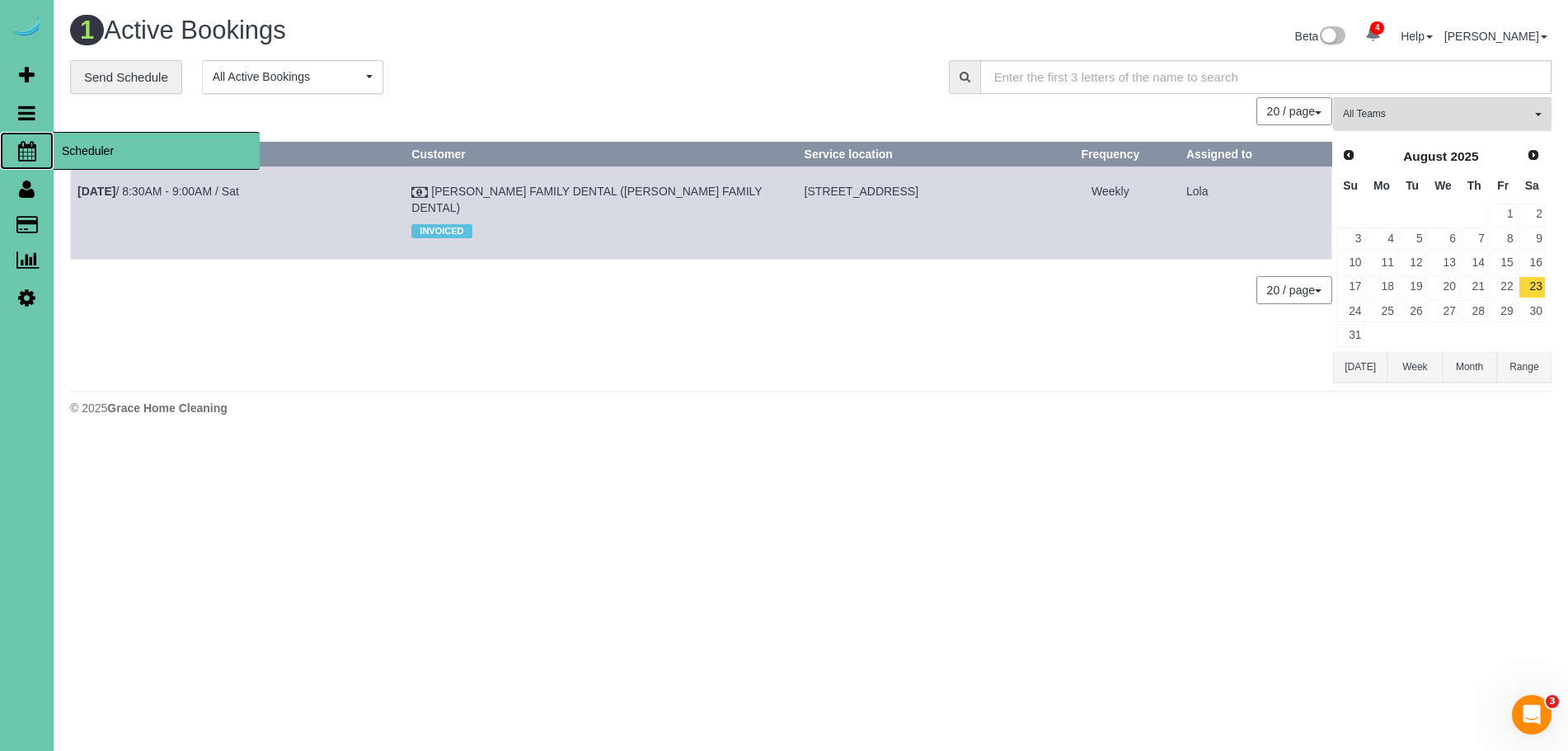
click at [96, 154] on span "Scheduler" at bounding box center [157, 151] width 206 height 38
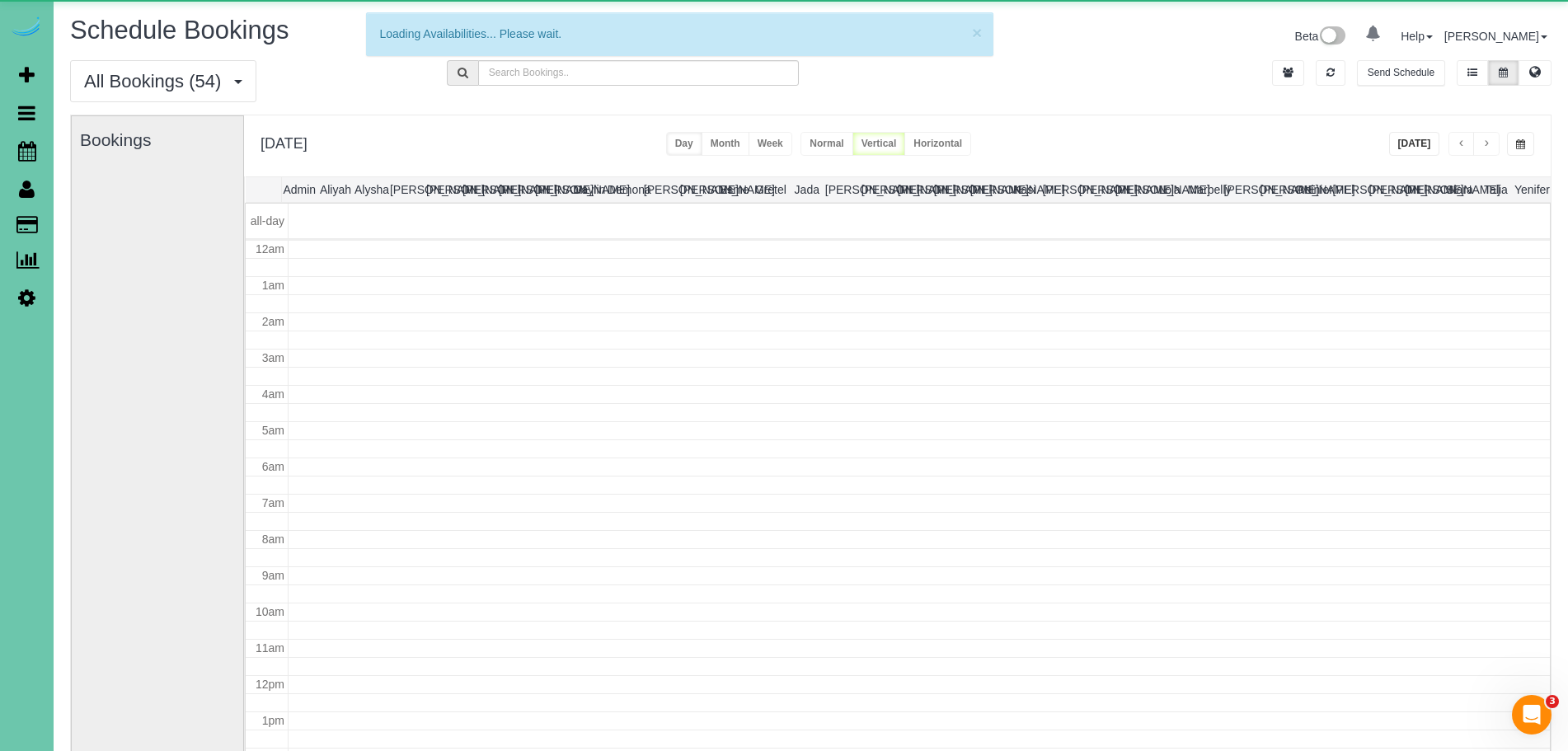
scroll to position [219, 0]
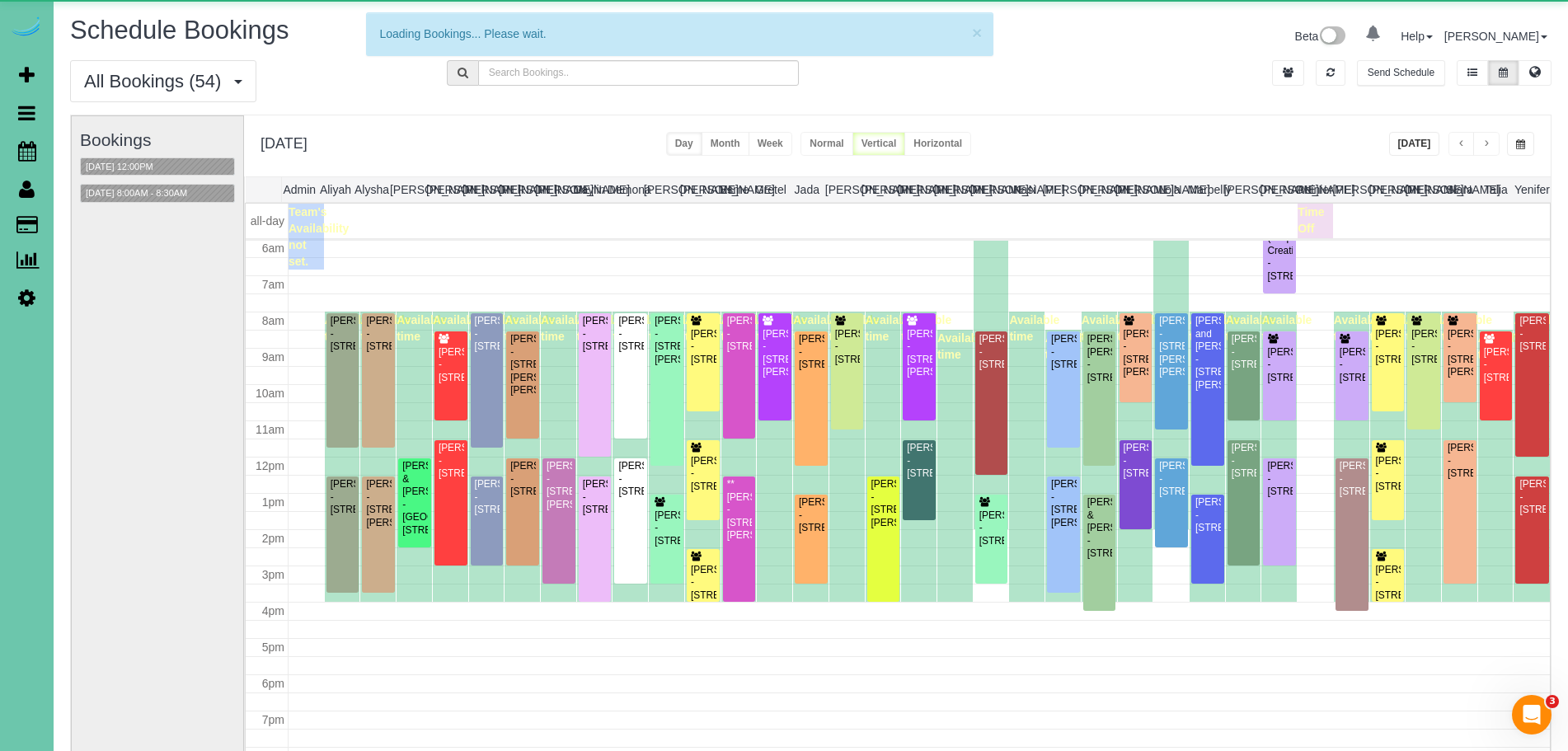
click at [1524, 148] on button "button" at bounding box center [1519, 144] width 27 height 24
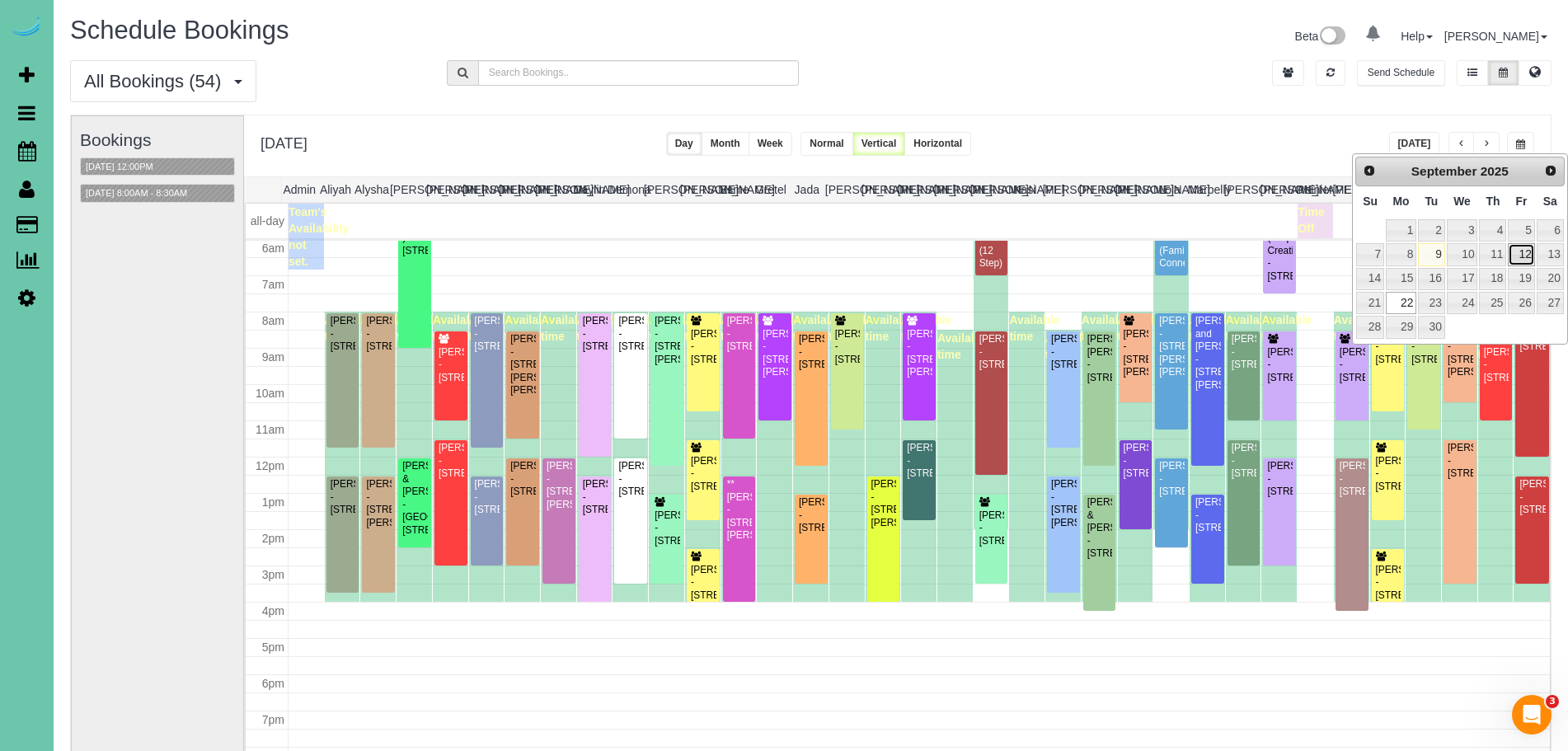
click at [1517, 253] on link "12" at bounding box center [1520, 254] width 27 height 22
type input "**********"
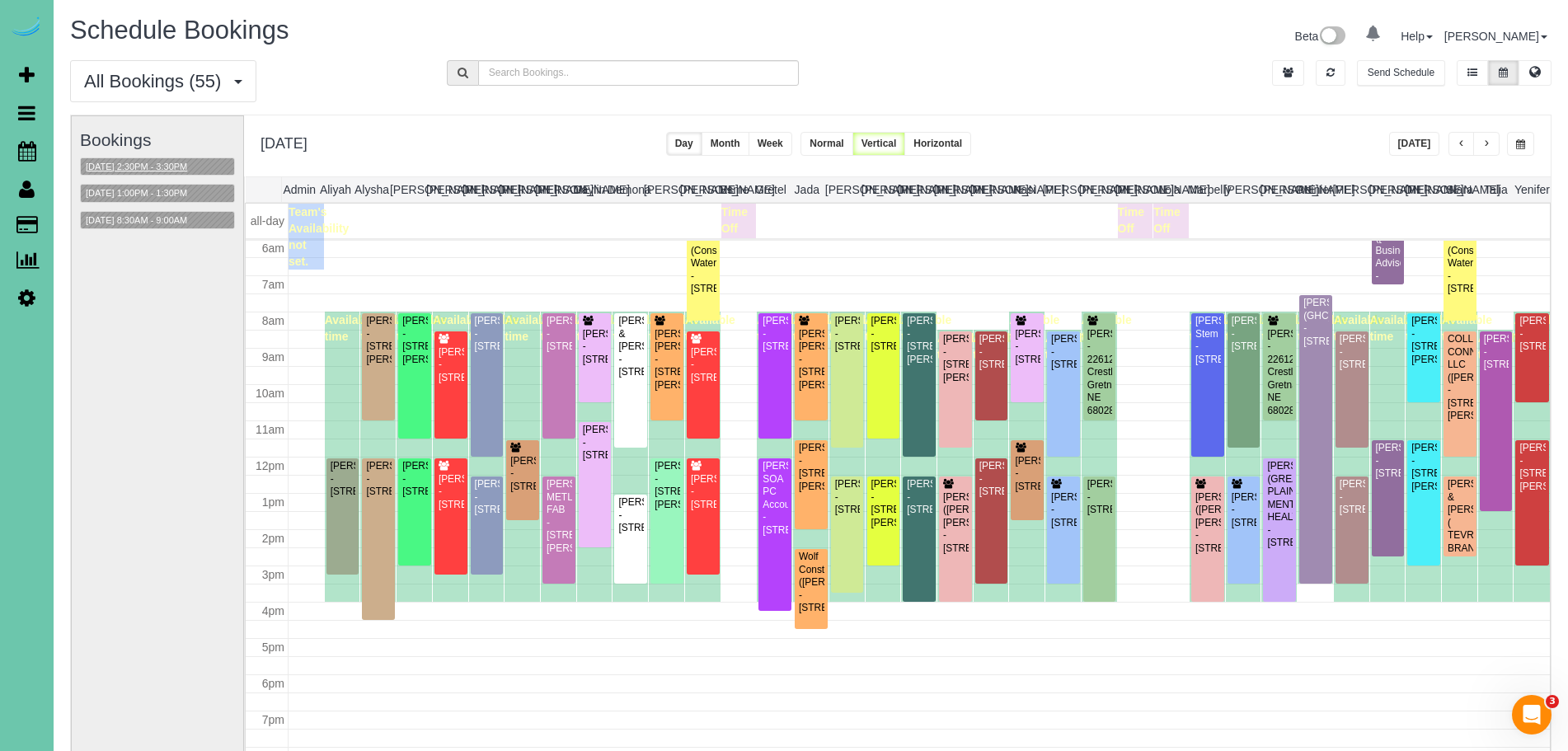
click at [175, 159] on button "[DATE] 2:30PM - 3:30PM" at bounding box center [137, 166] width 111 height 17
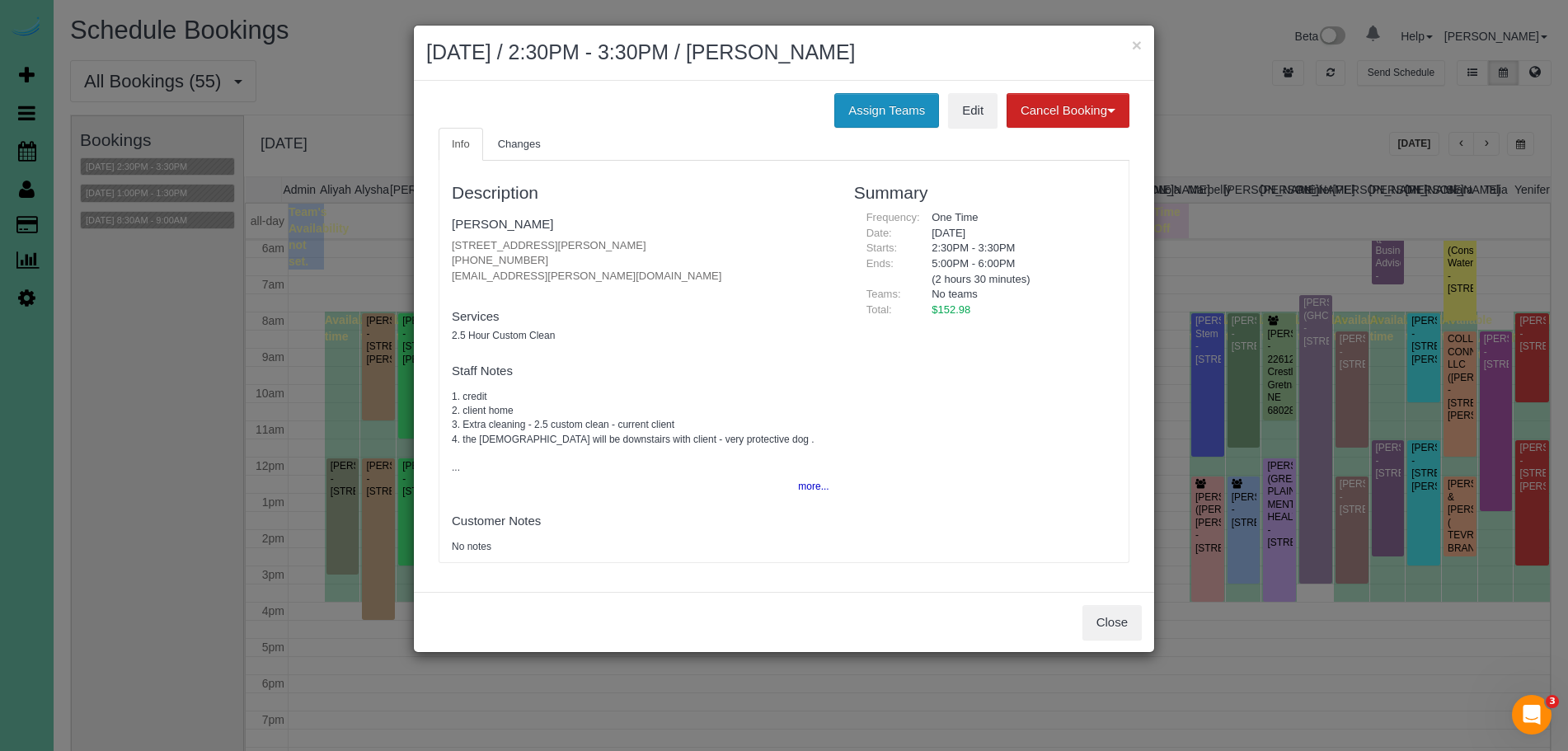
click at [895, 110] on button "Assign Teams" at bounding box center [887, 110] width 105 height 35
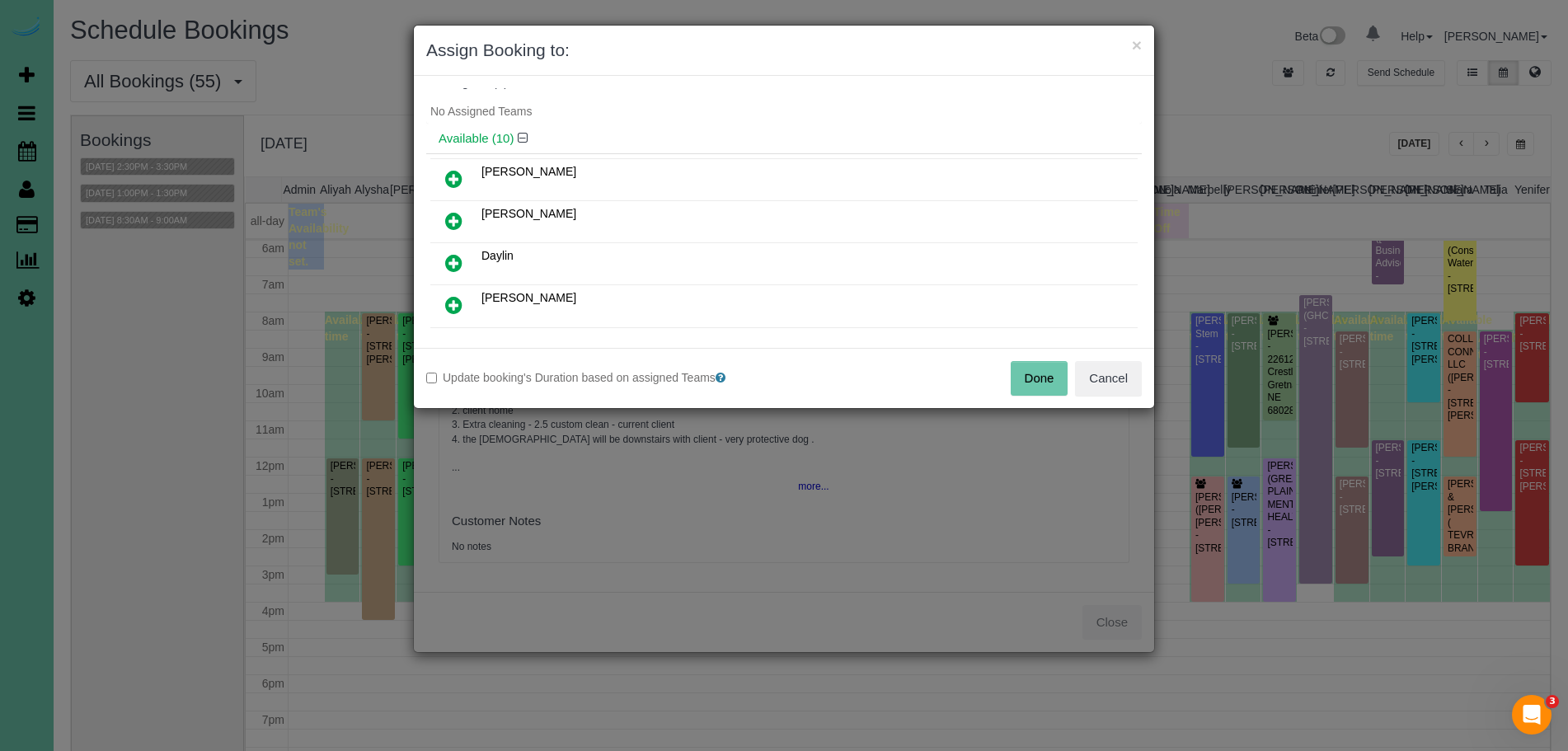
scroll to position [0, 0]
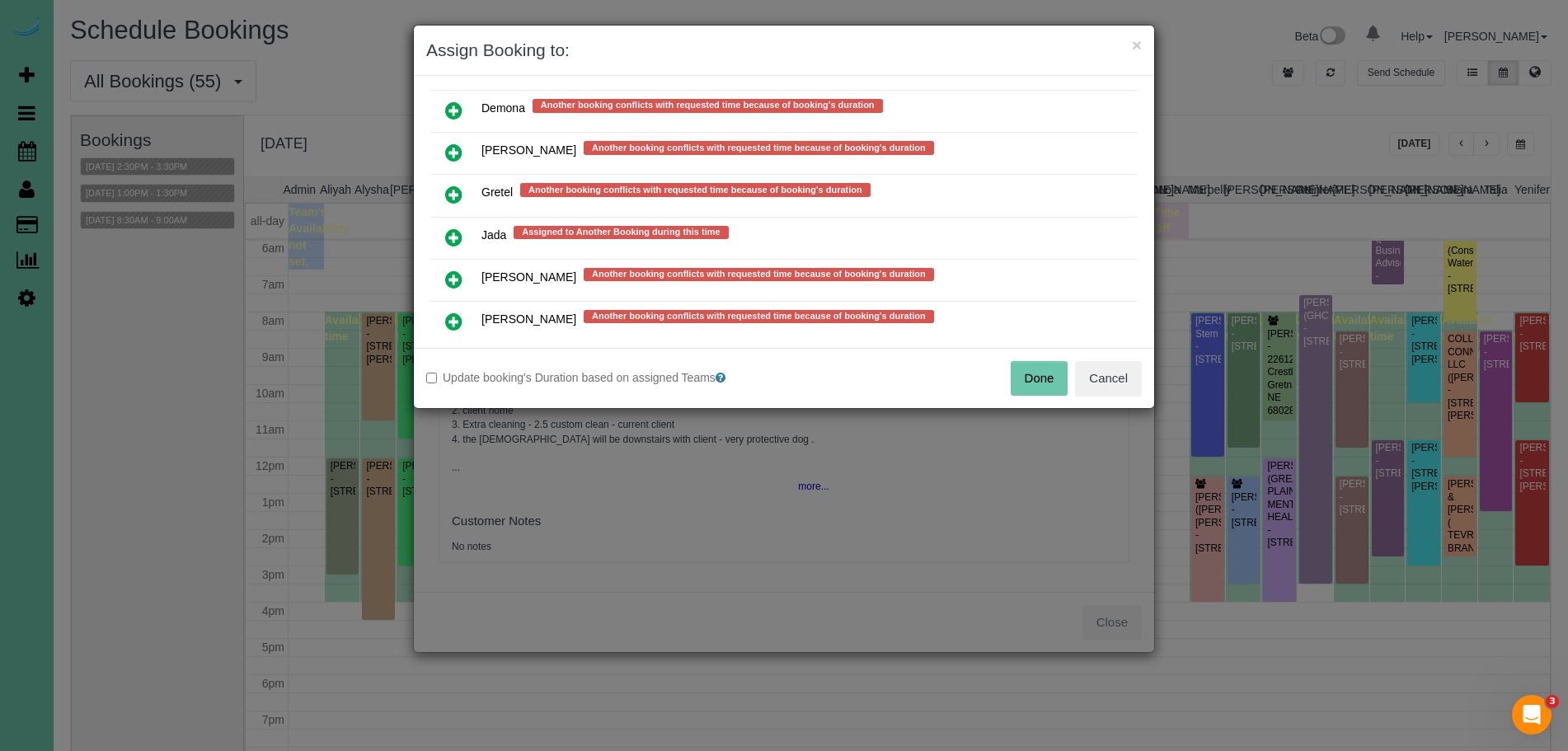
click at [452, 234] on icon at bounding box center [453, 238] width 17 height 20
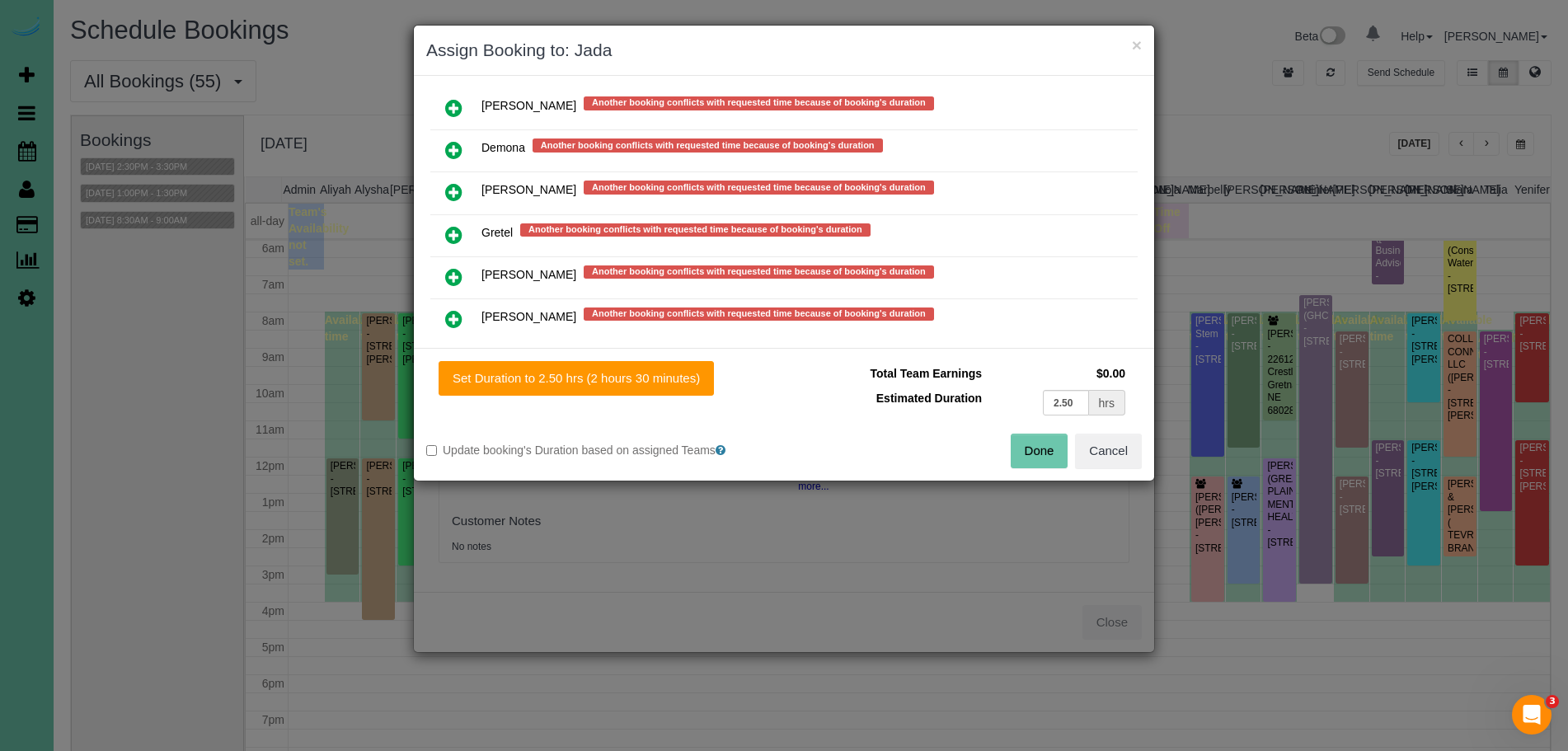
scroll to position [1030, 0]
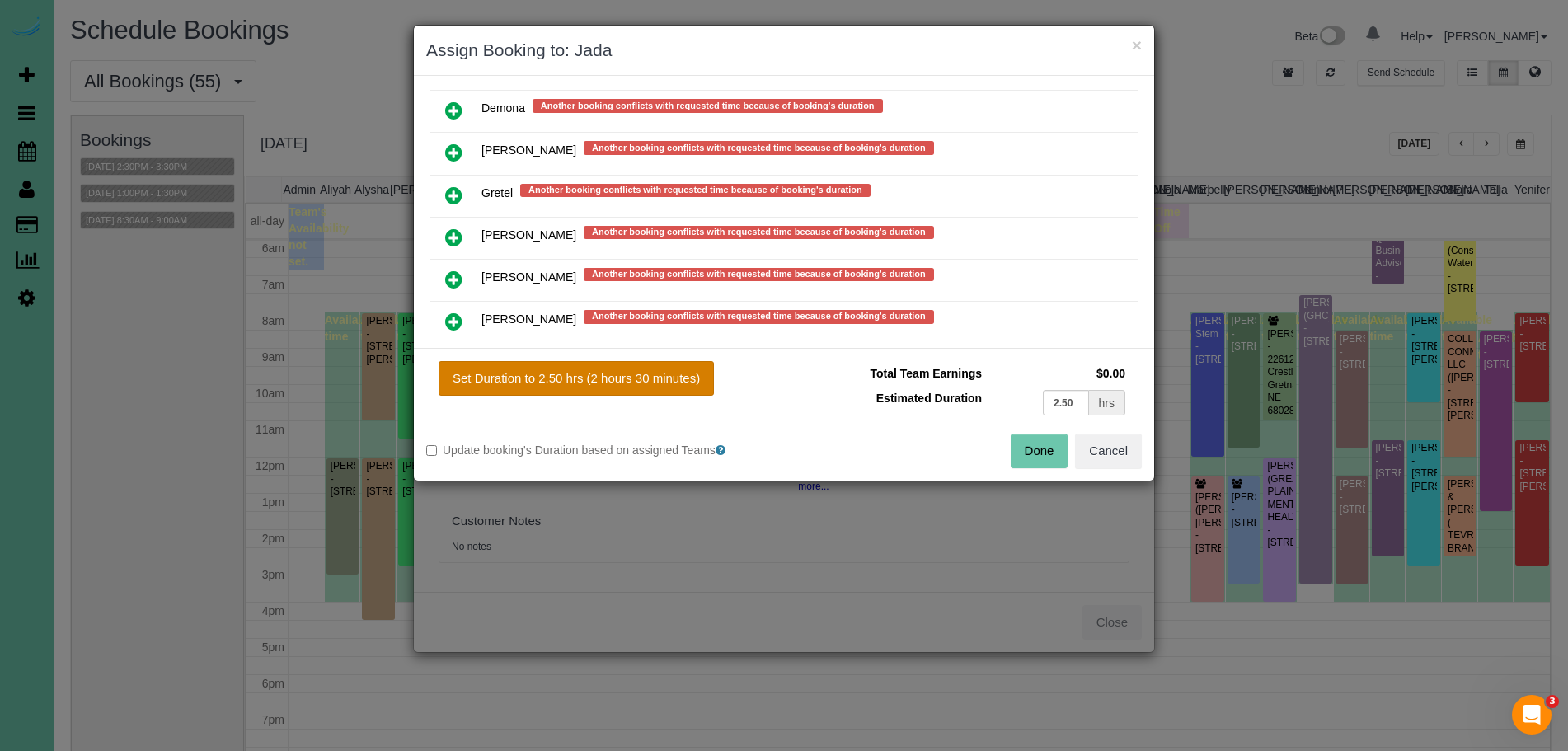
drag, startPoint x: 629, startPoint y: 371, endPoint x: 693, endPoint y: 385, distance: 65.5
click at [631, 372] on button "Set Duration to 2.50 hrs (2 hours 30 minutes)" at bounding box center [576, 377] width 275 height 35
type input "2.50"
click at [1040, 440] on button "Done" at bounding box center [1039, 451] width 57 height 35
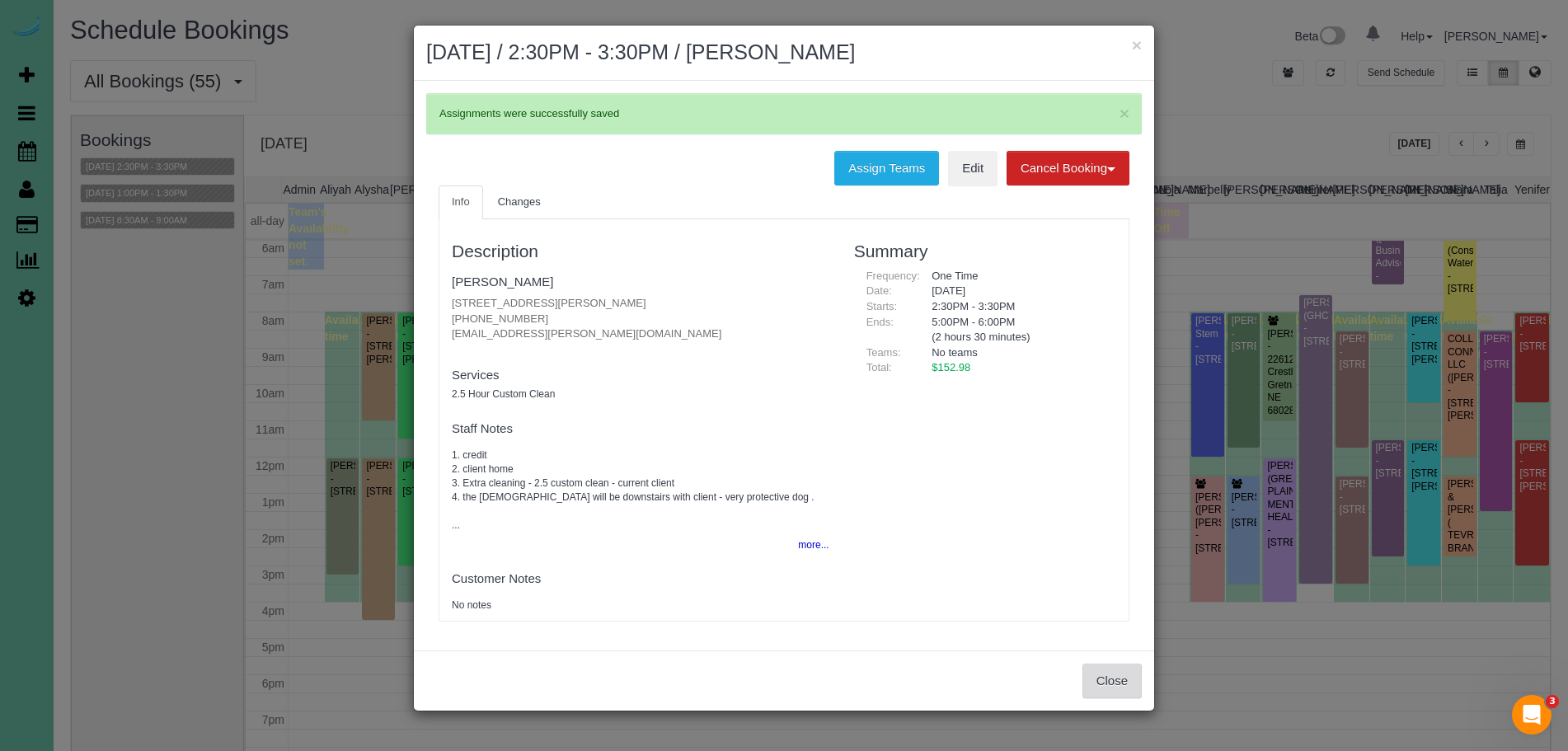
click at [1117, 666] on button "Close" at bounding box center [1112, 681] width 59 height 35
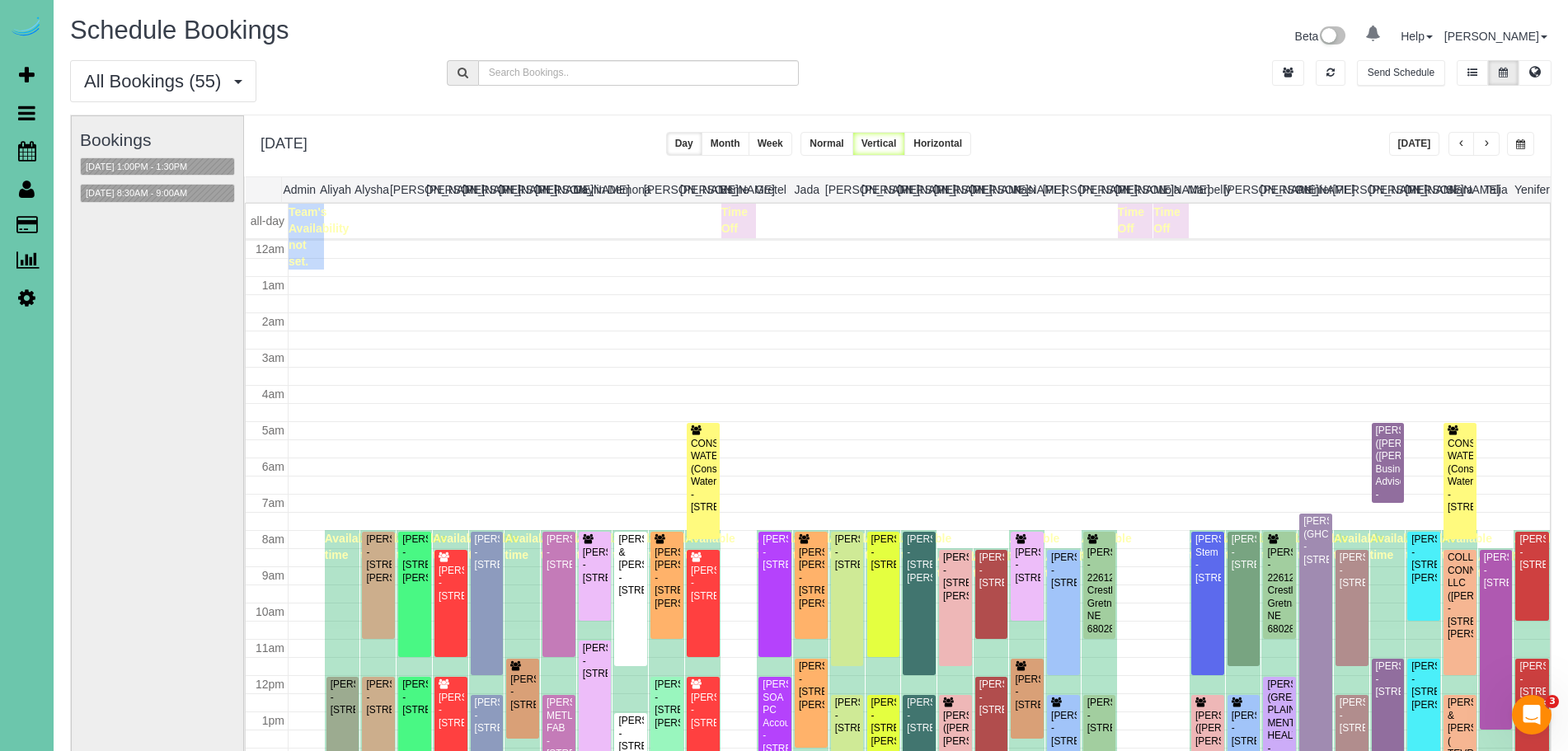
scroll to position [219, 0]
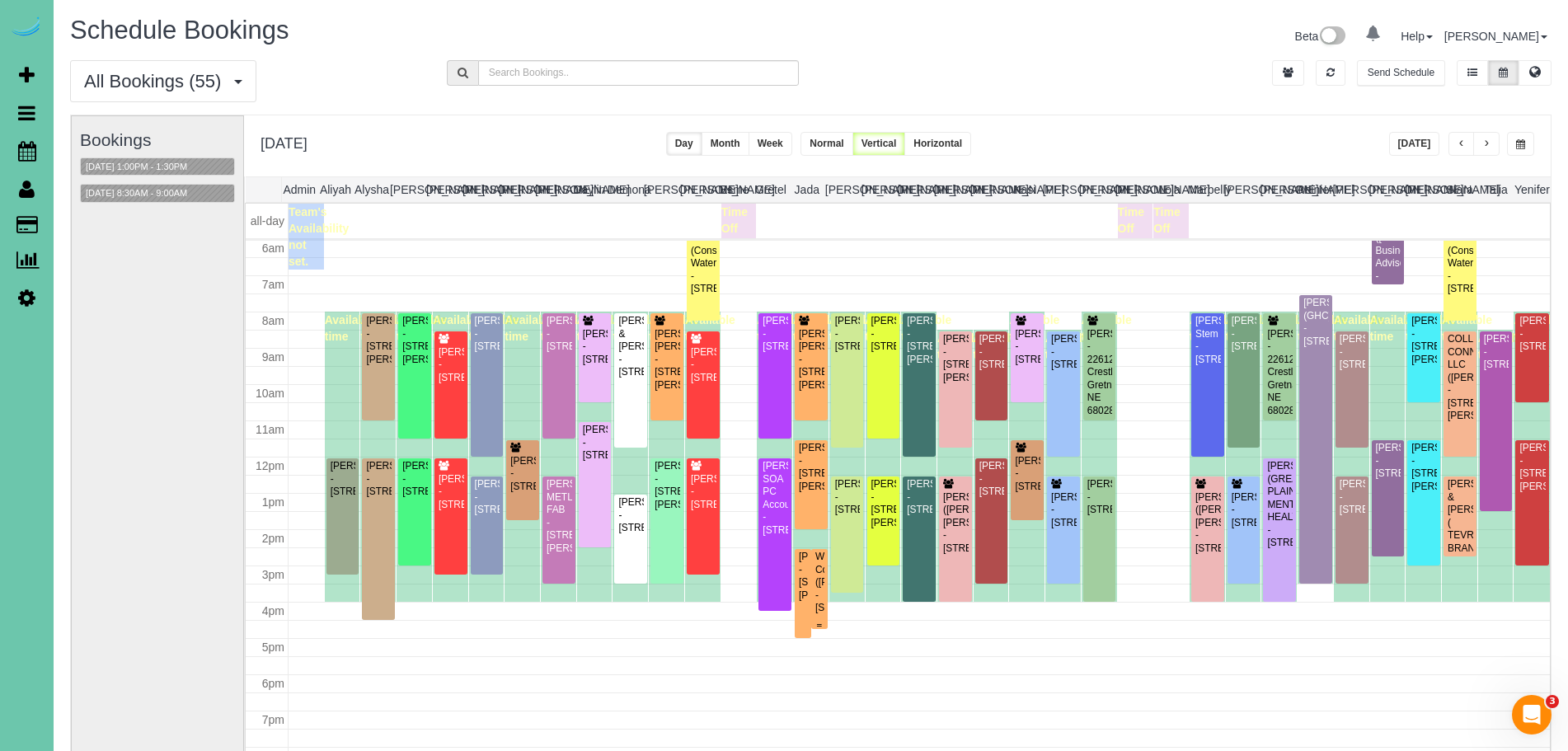
click at [824, 602] on div at bounding box center [819, 589] width 17 height 80
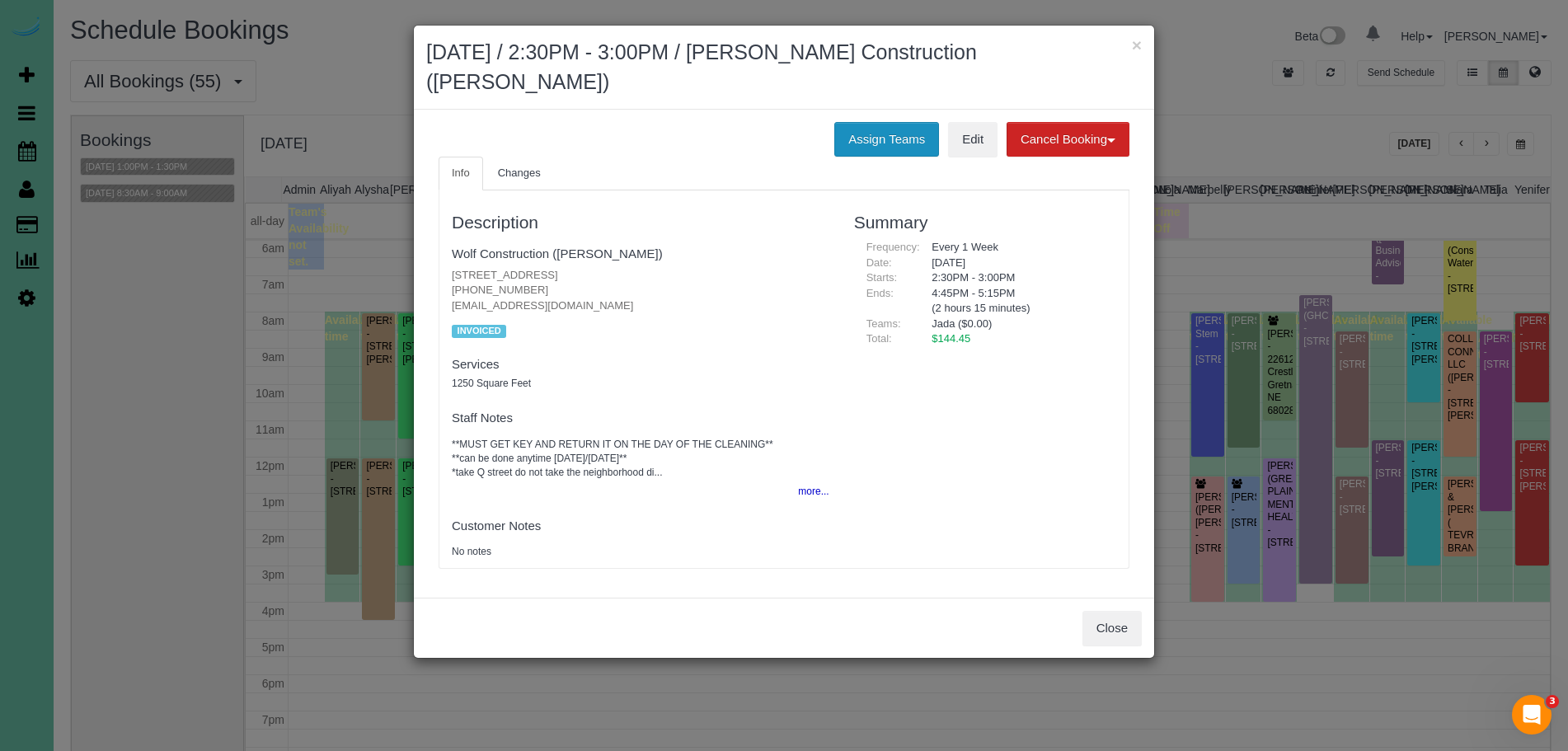
click at [898, 145] on button "Assign Teams" at bounding box center [887, 139] width 105 height 35
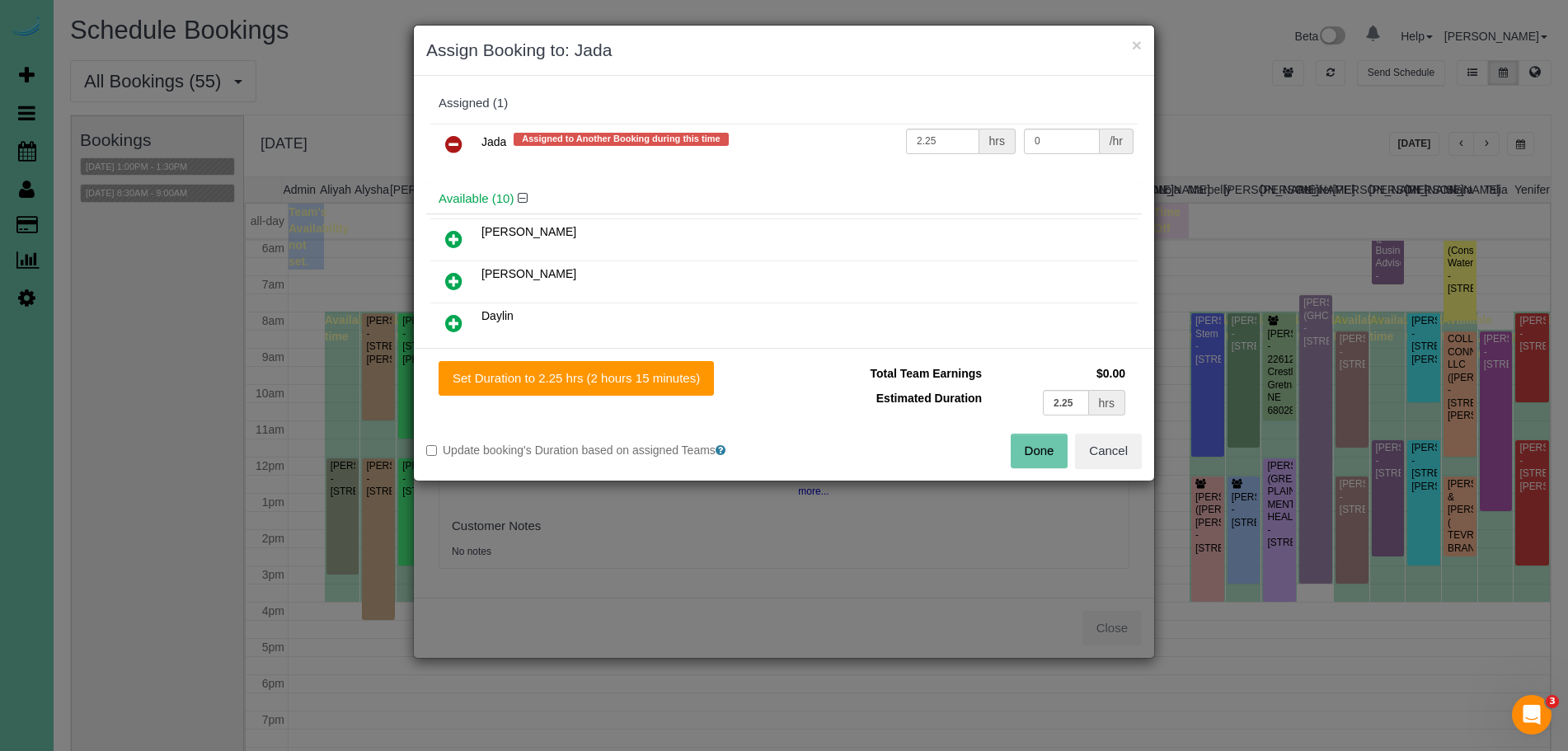
click at [450, 136] on icon at bounding box center [453, 145] width 17 height 20
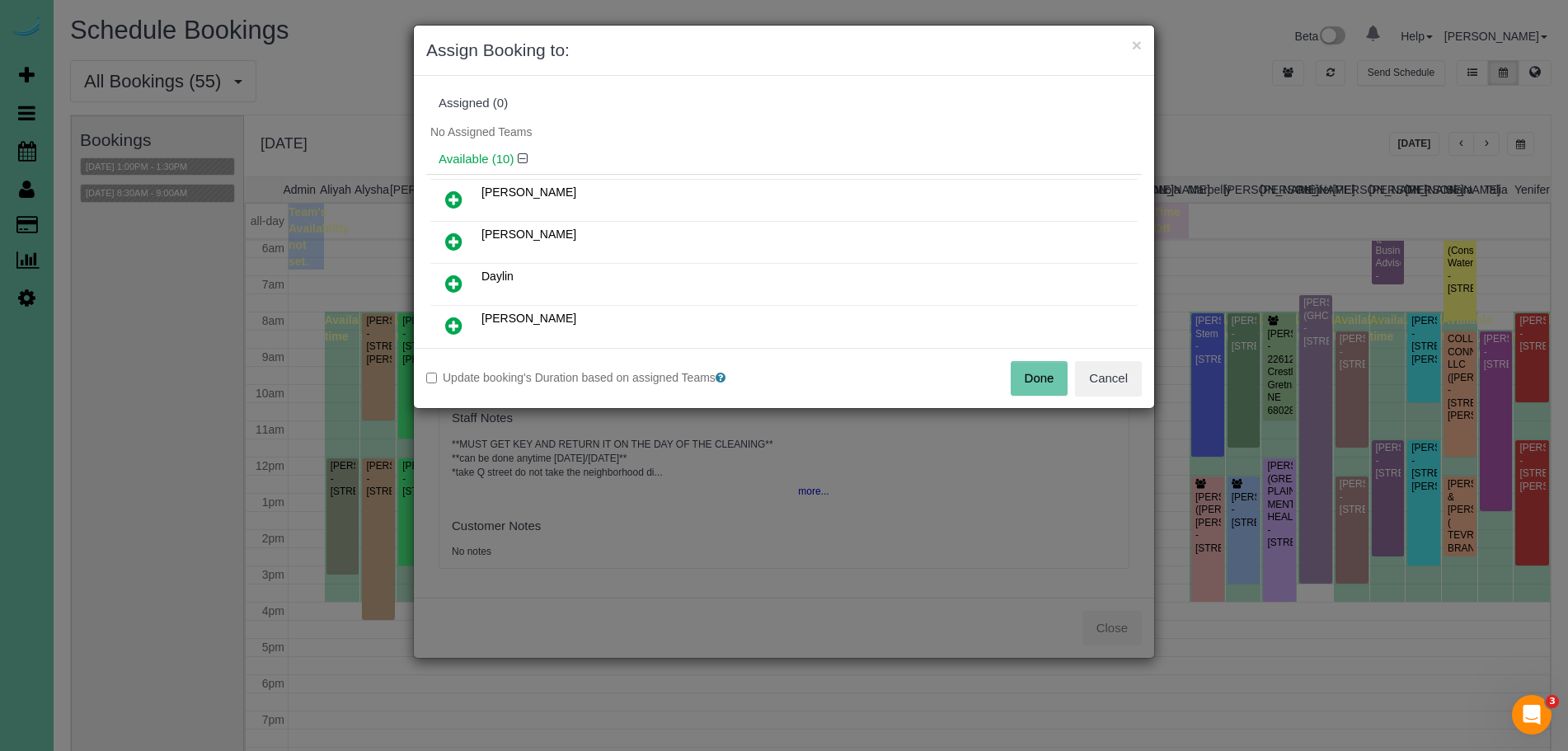
click at [1039, 373] on button "Done" at bounding box center [1039, 377] width 57 height 35
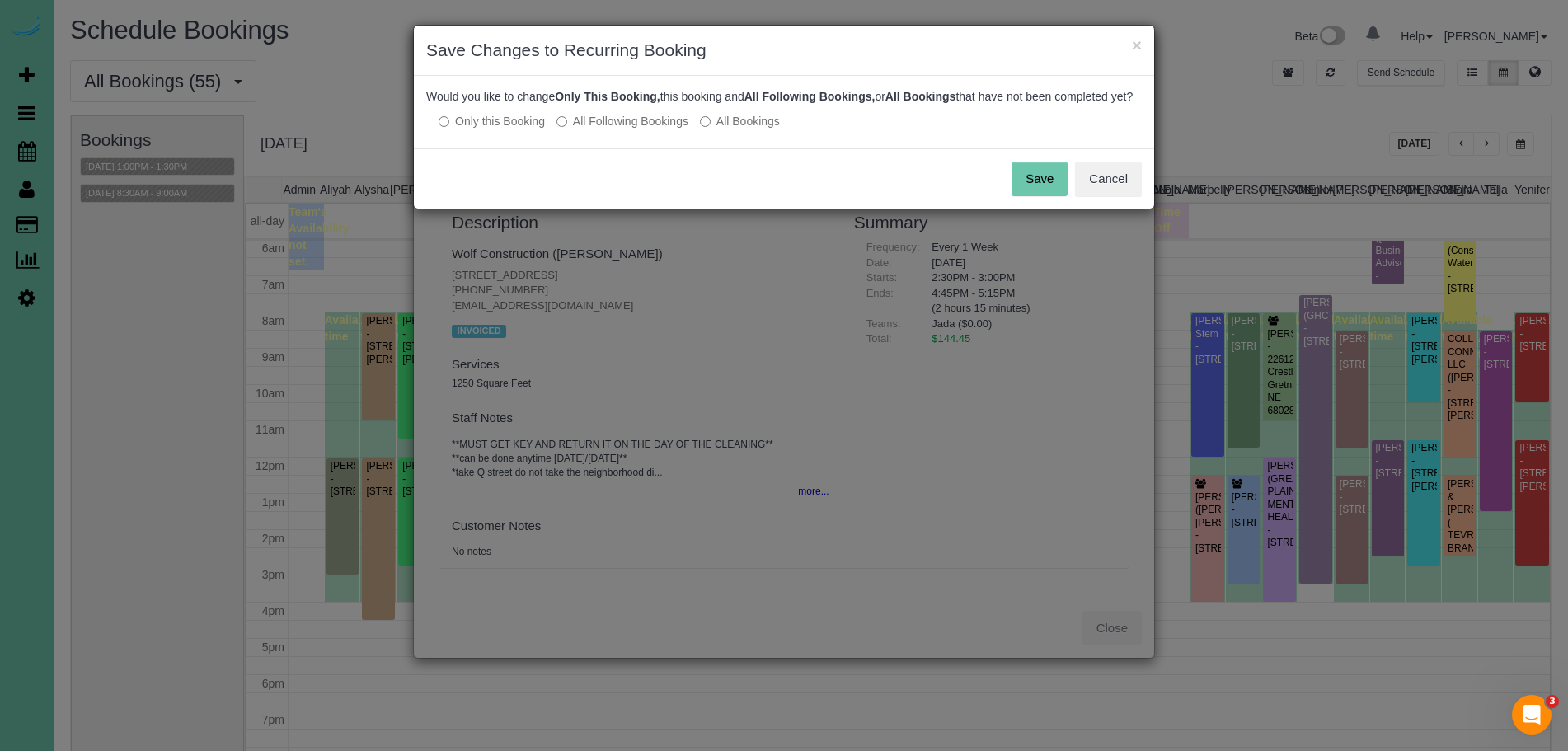
click at [1039, 183] on button "Save" at bounding box center [1039, 178] width 56 height 35
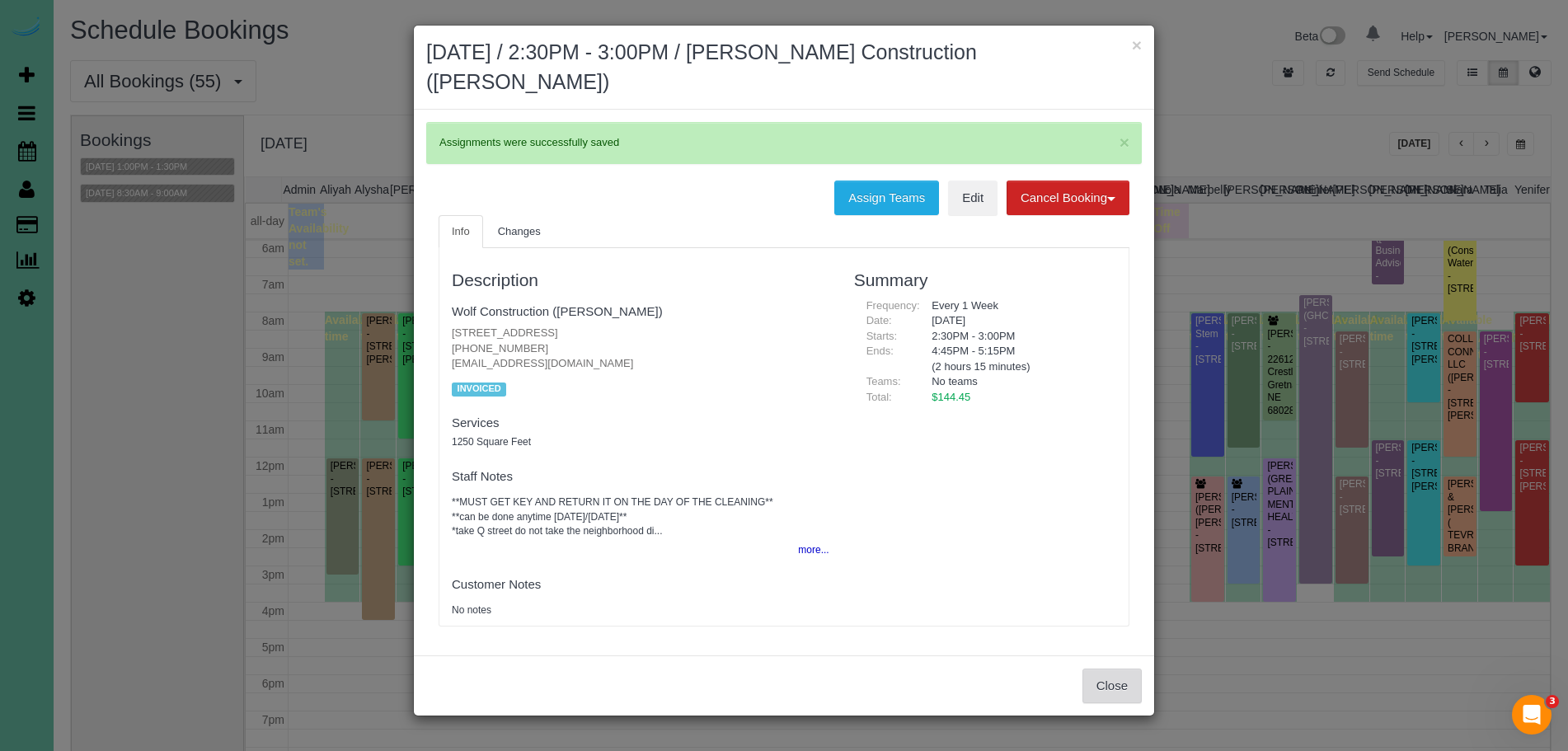
drag, startPoint x: 1114, startPoint y: 682, endPoint x: 1094, endPoint y: 683, distance: 20.0
click at [1114, 682] on button "Close" at bounding box center [1112, 686] width 59 height 35
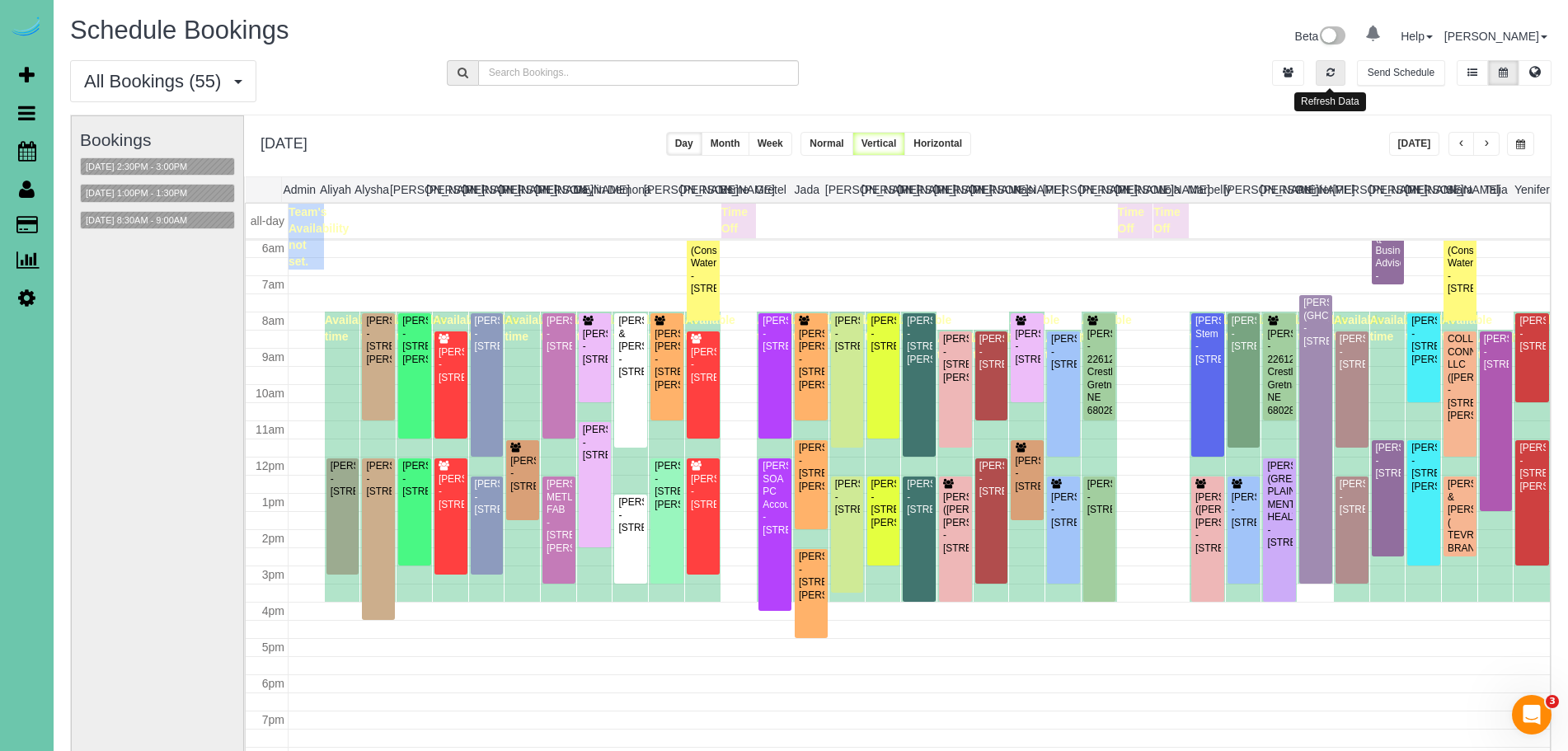
click at [1334, 76] on button "button" at bounding box center [1330, 73] width 30 height 26
click at [1343, 77] on button "button" at bounding box center [1330, 73] width 30 height 26
click at [1524, 150] on button "button" at bounding box center [1519, 144] width 27 height 24
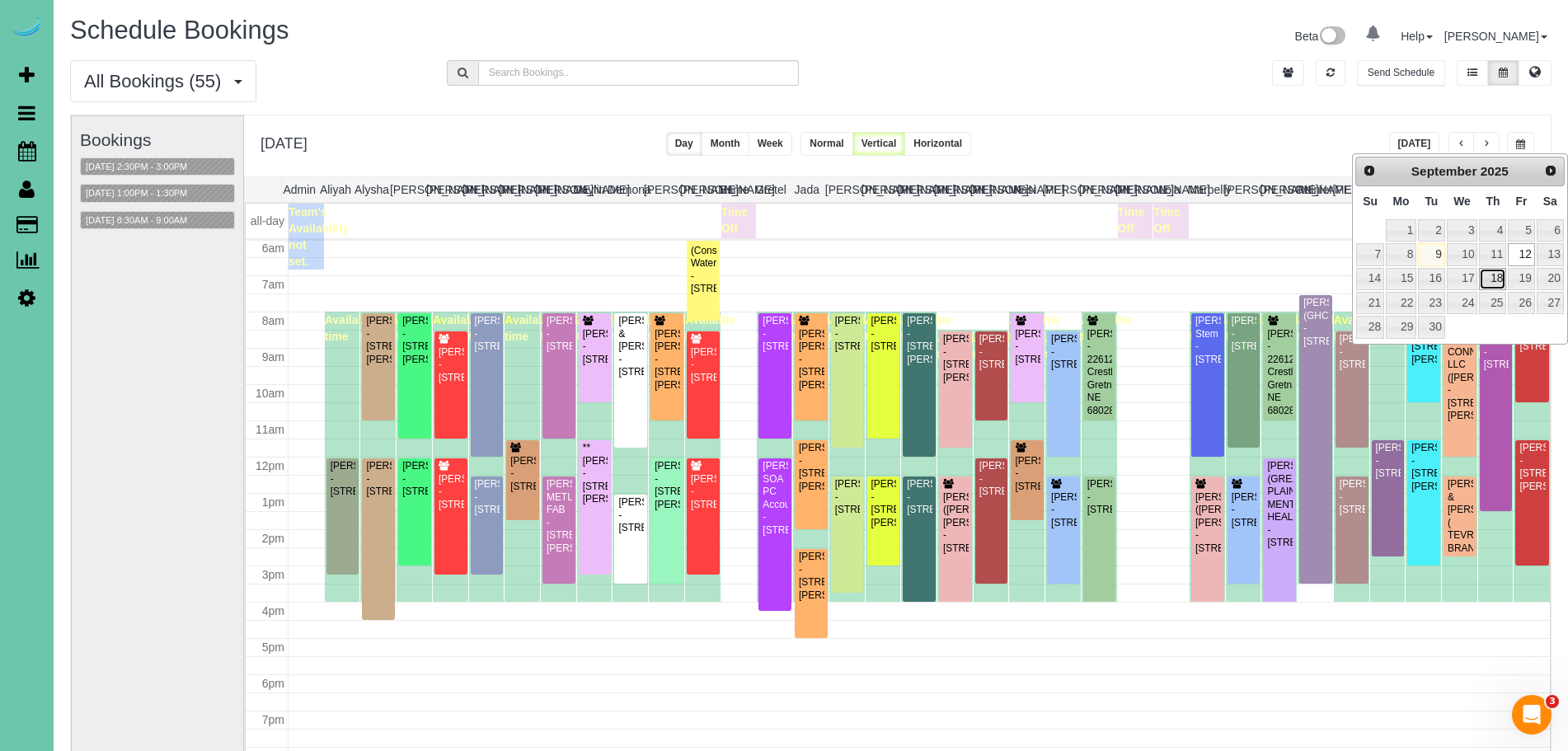
click at [1500, 282] on link "18" at bounding box center [1492, 278] width 27 height 22
type input "**********"
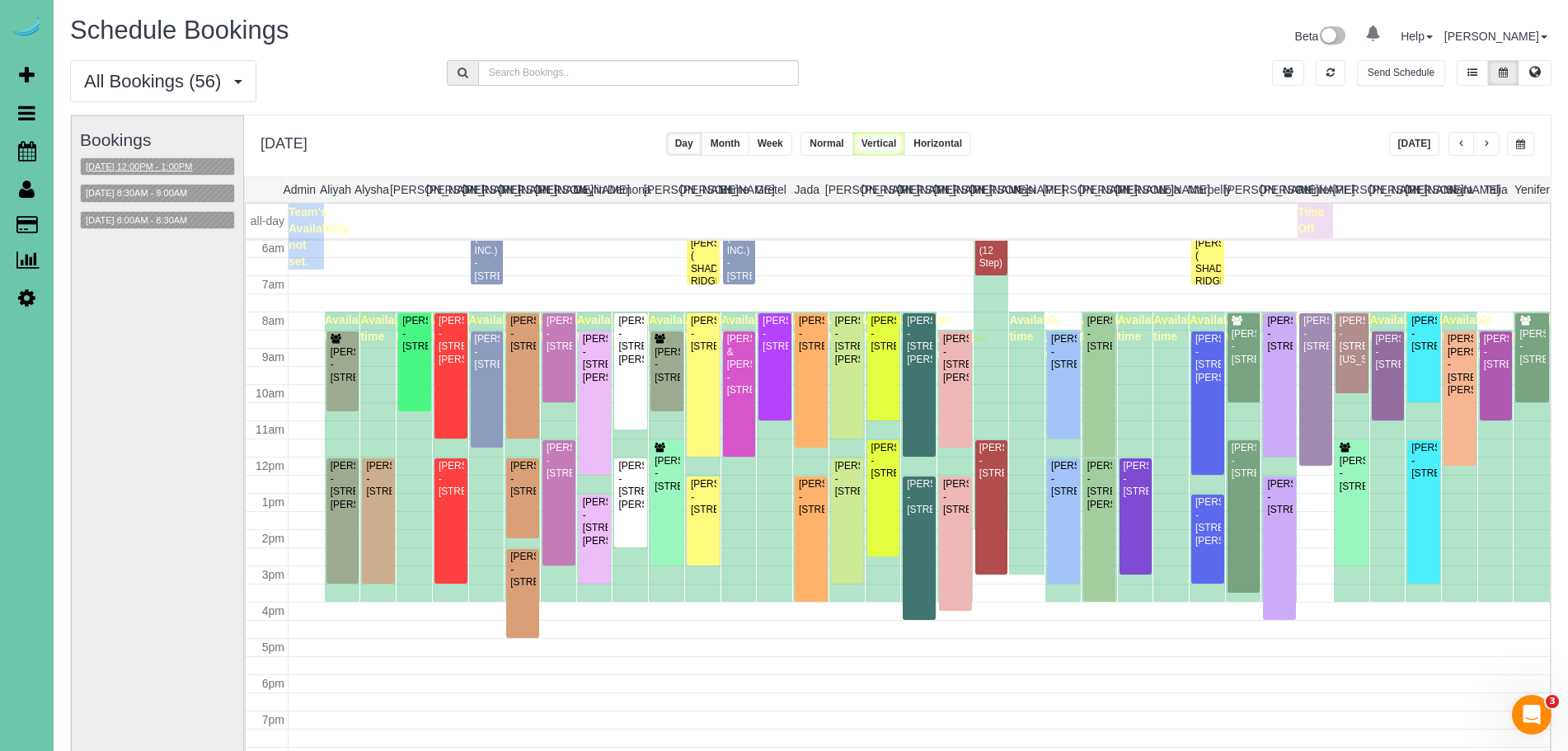
click at [174, 165] on button "[DATE] 12:00PM - 1:00PM" at bounding box center [139, 166] width 116 height 17
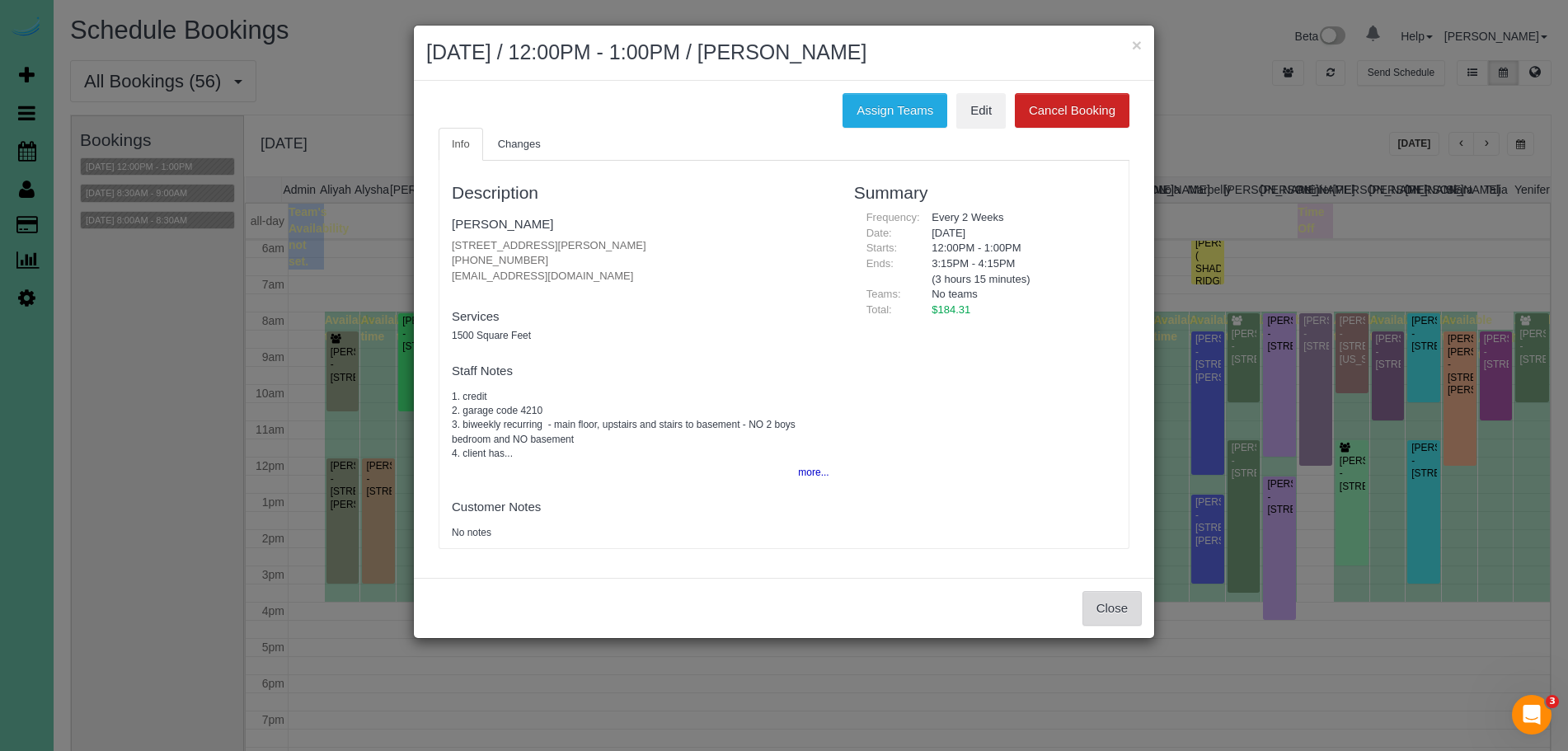
drag, startPoint x: 1166, startPoint y: 626, endPoint x: 1131, endPoint y: 625, distance: 35.0
click at [1165, 626] on div "× [DATE] / 12:00PM - 1:00PM / [PERSON_NAME] Assign Teams Edit Cancel Booking In…" at bounding box center [784, 376] width 1568 height 751
click at [1132, 623] on button "Close" at bounding box center [1112, 608] width 59 height 35
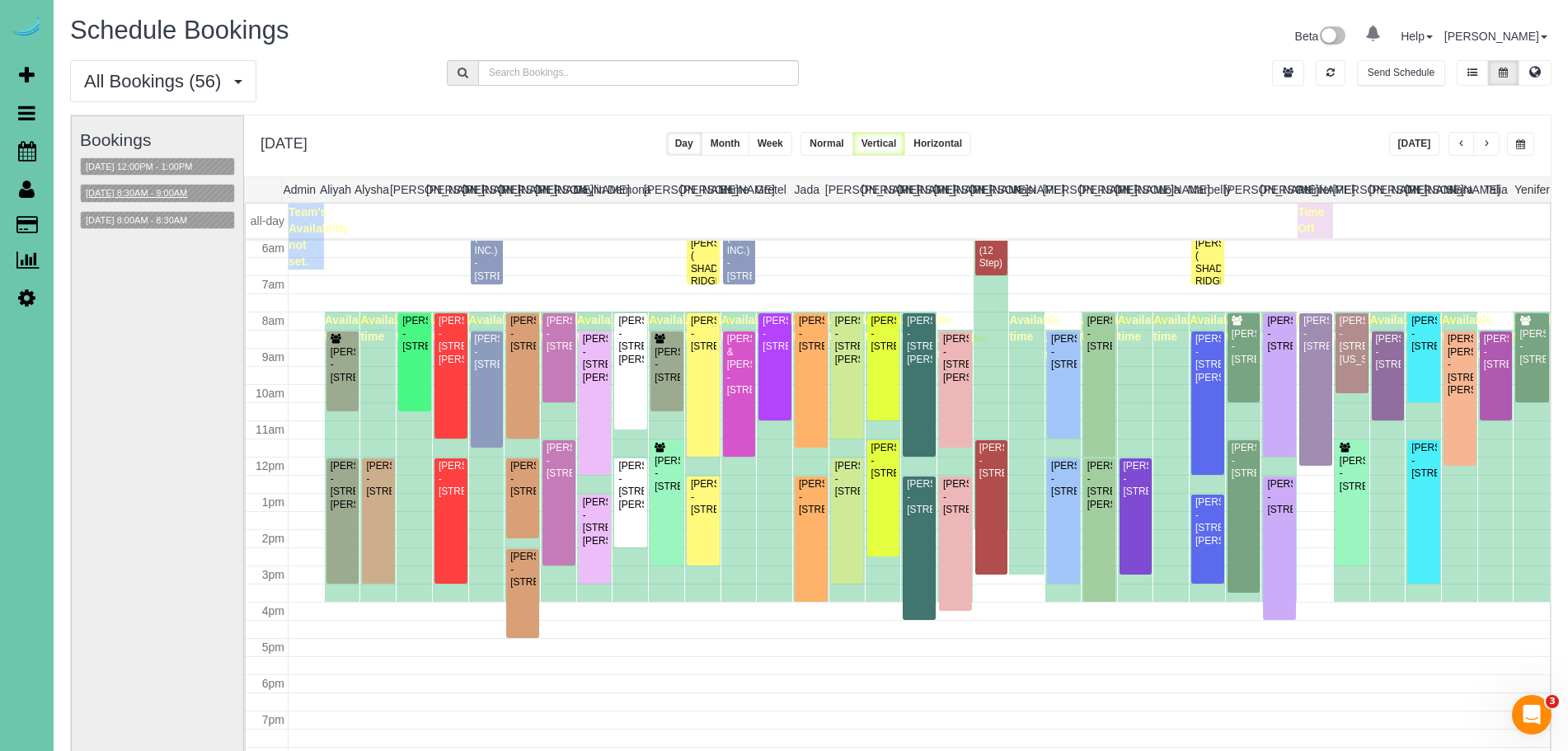
click at [175, 195] on button "[DATE] 8:30AM - 9:00AM" at bounding box center [137, 192] width 111 height 17
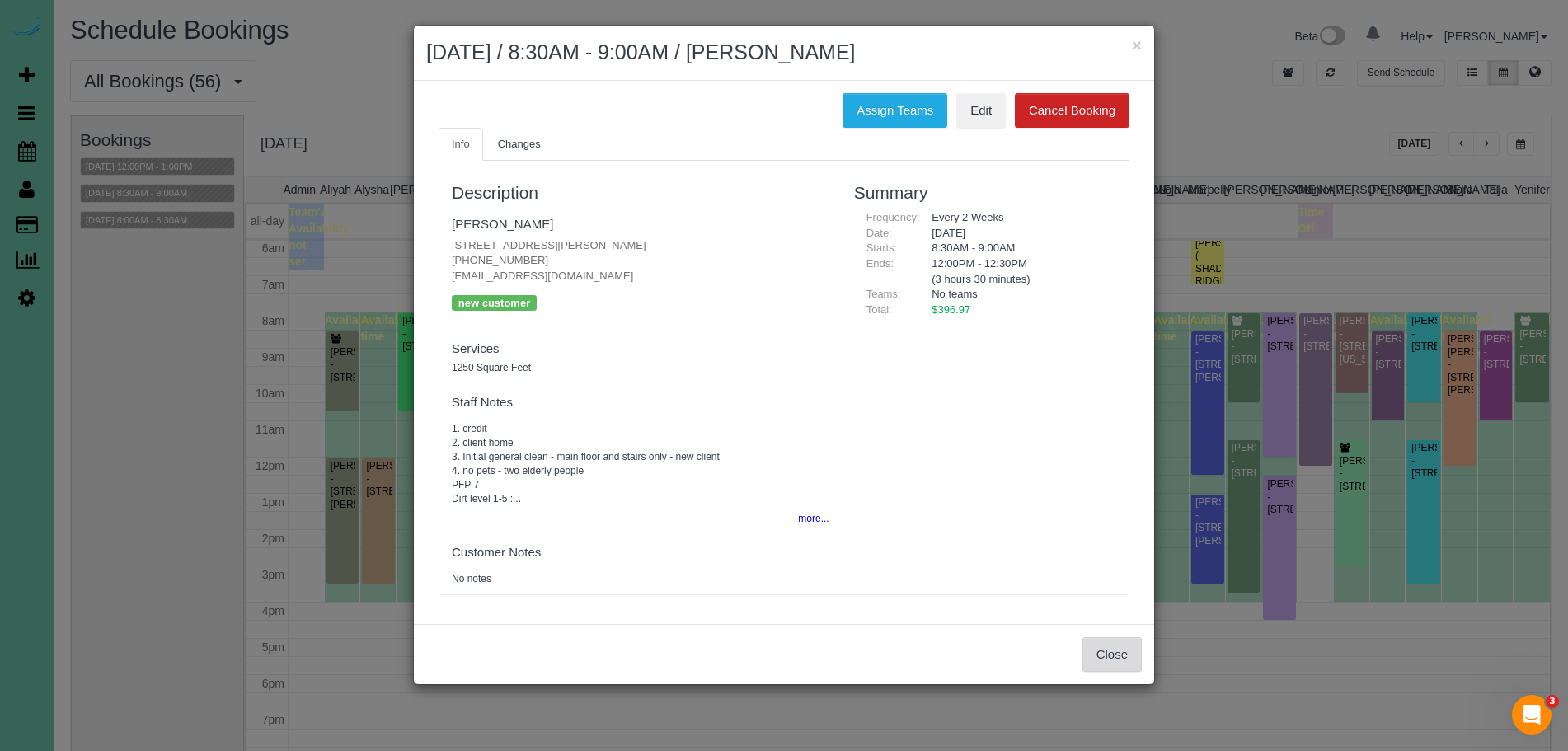
drag, startPoint x: 1141, startPoint y: 666, endPoint x: 610, endPoint y: 340, distance: 623.1
click at [1119, 656] on button "Close" at bounding box center [1112, 654] width 59 height 35
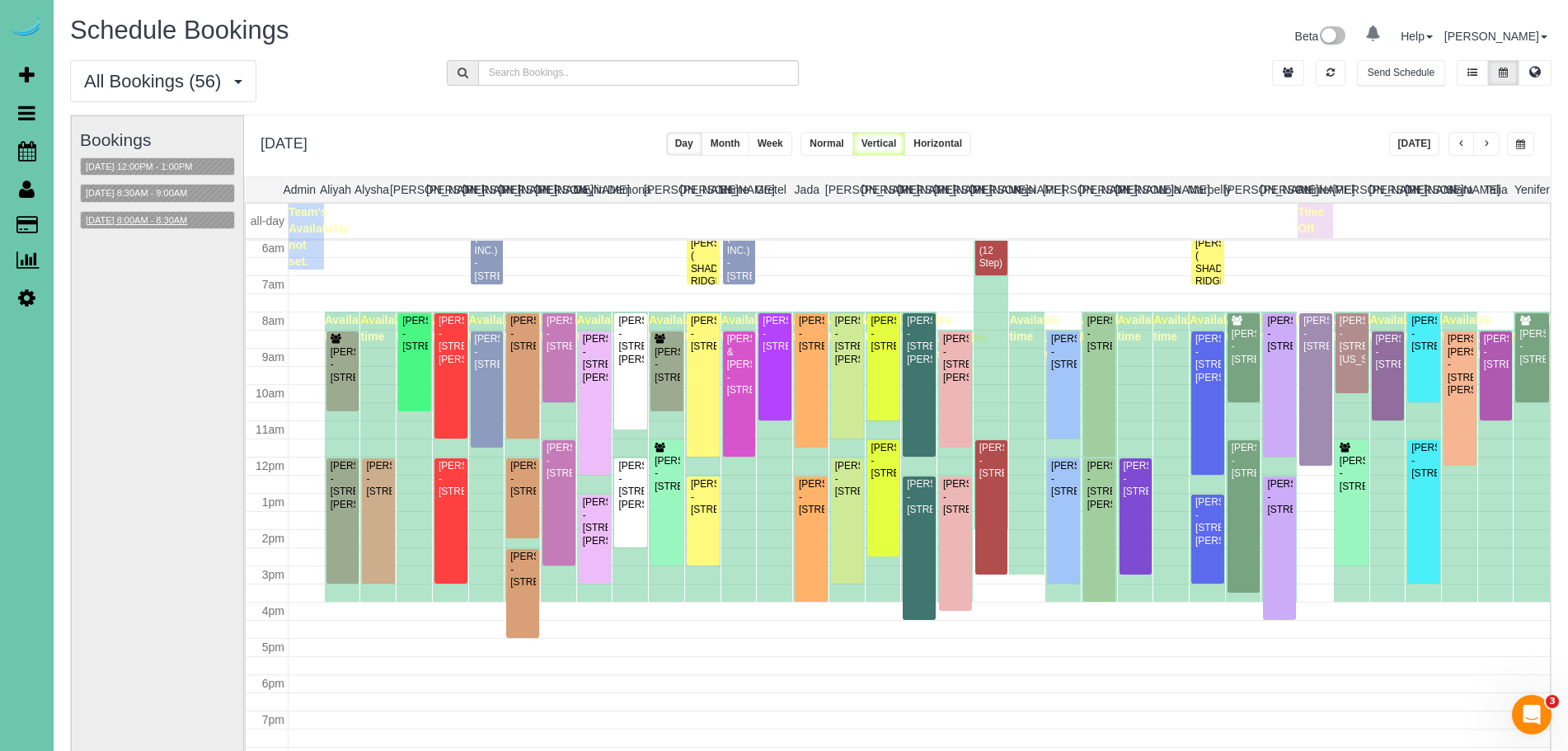
click at [178, 224] on button "[DATE] 8:00AM - 8:30AM" at bounding box center [137, 220] width 111 height 17
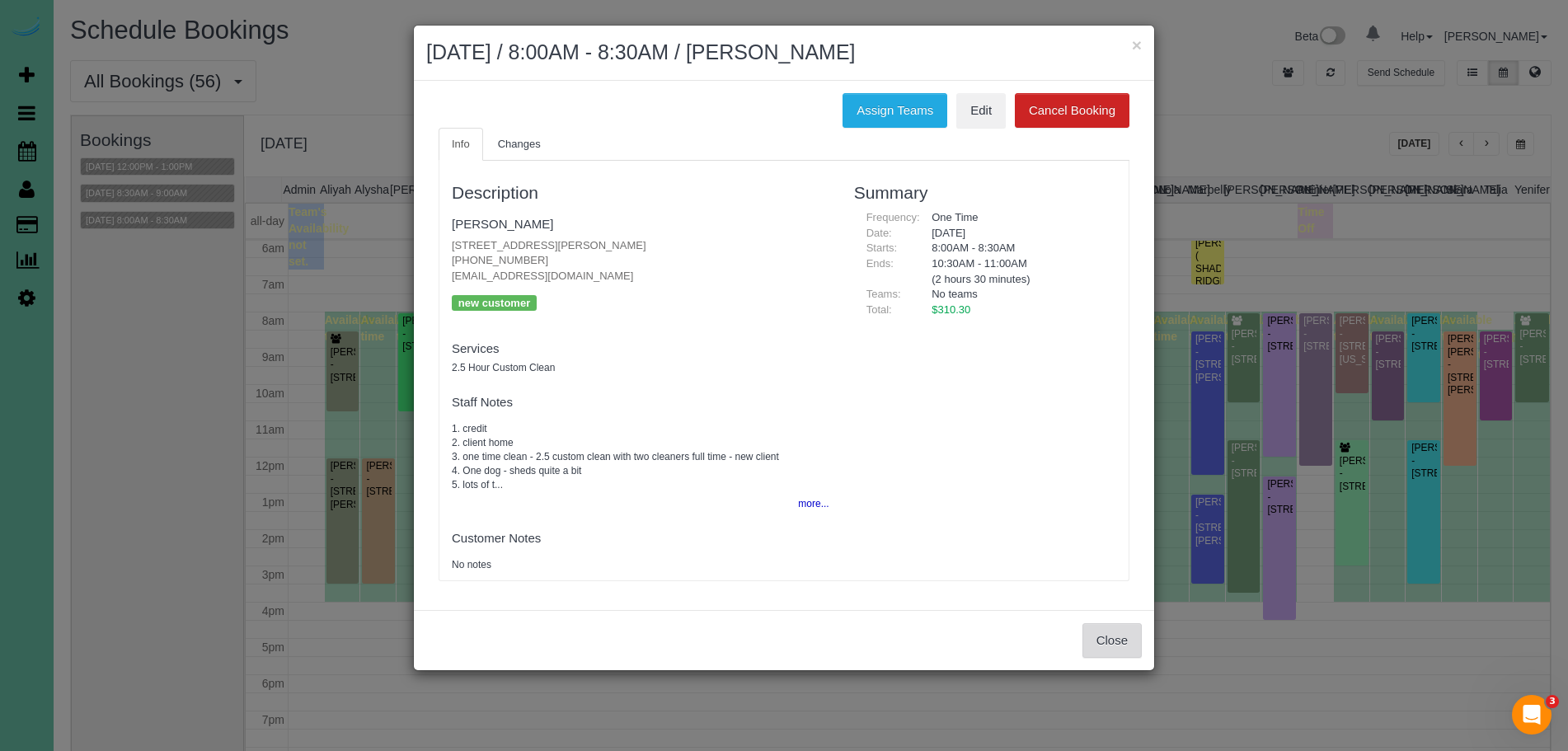
click at [1136, 636] on button "Close" at bounding box center [1112, 640] width 59 height 35
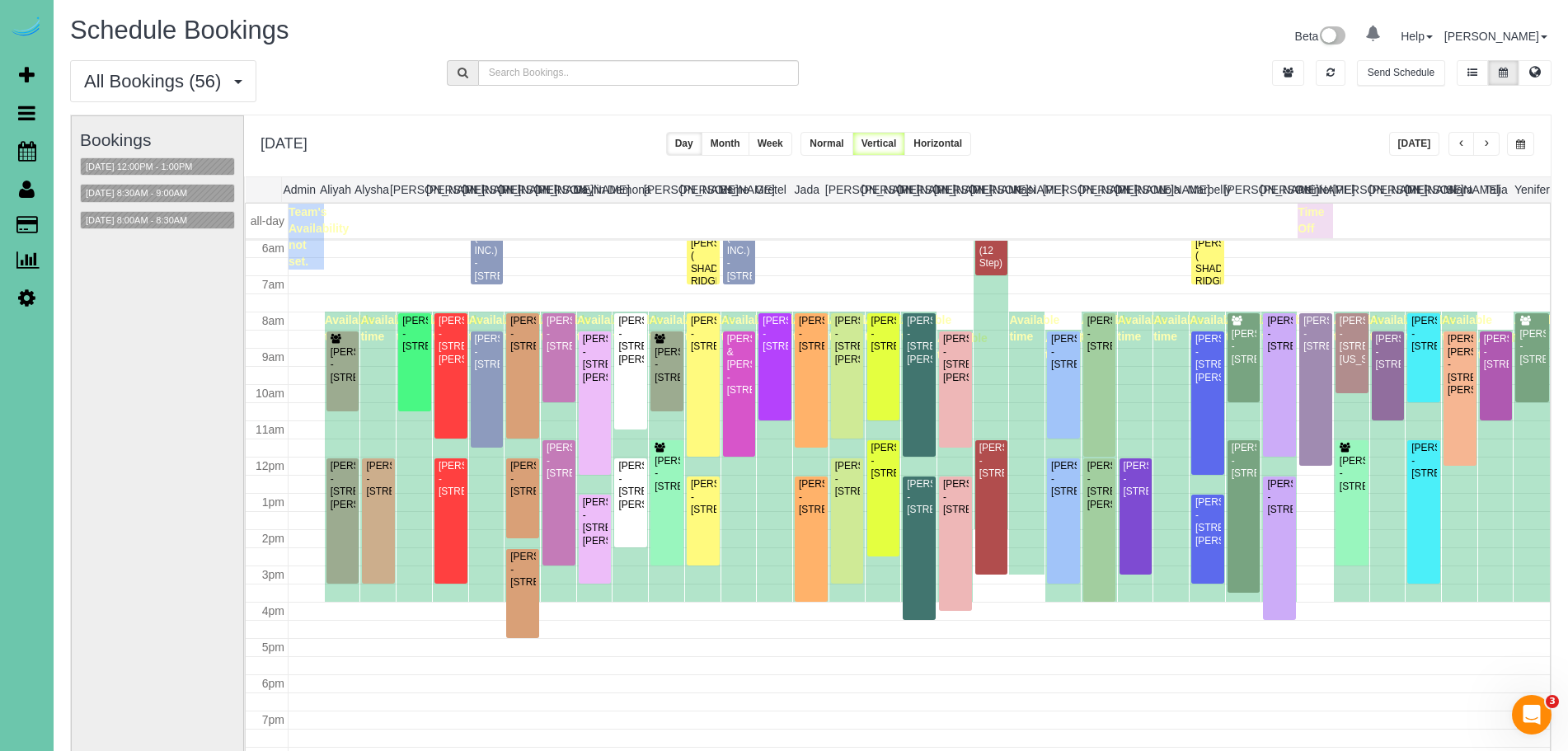
click at [1492, 148] on button "button" at bounding box center [1486, 144] width 27 height 24
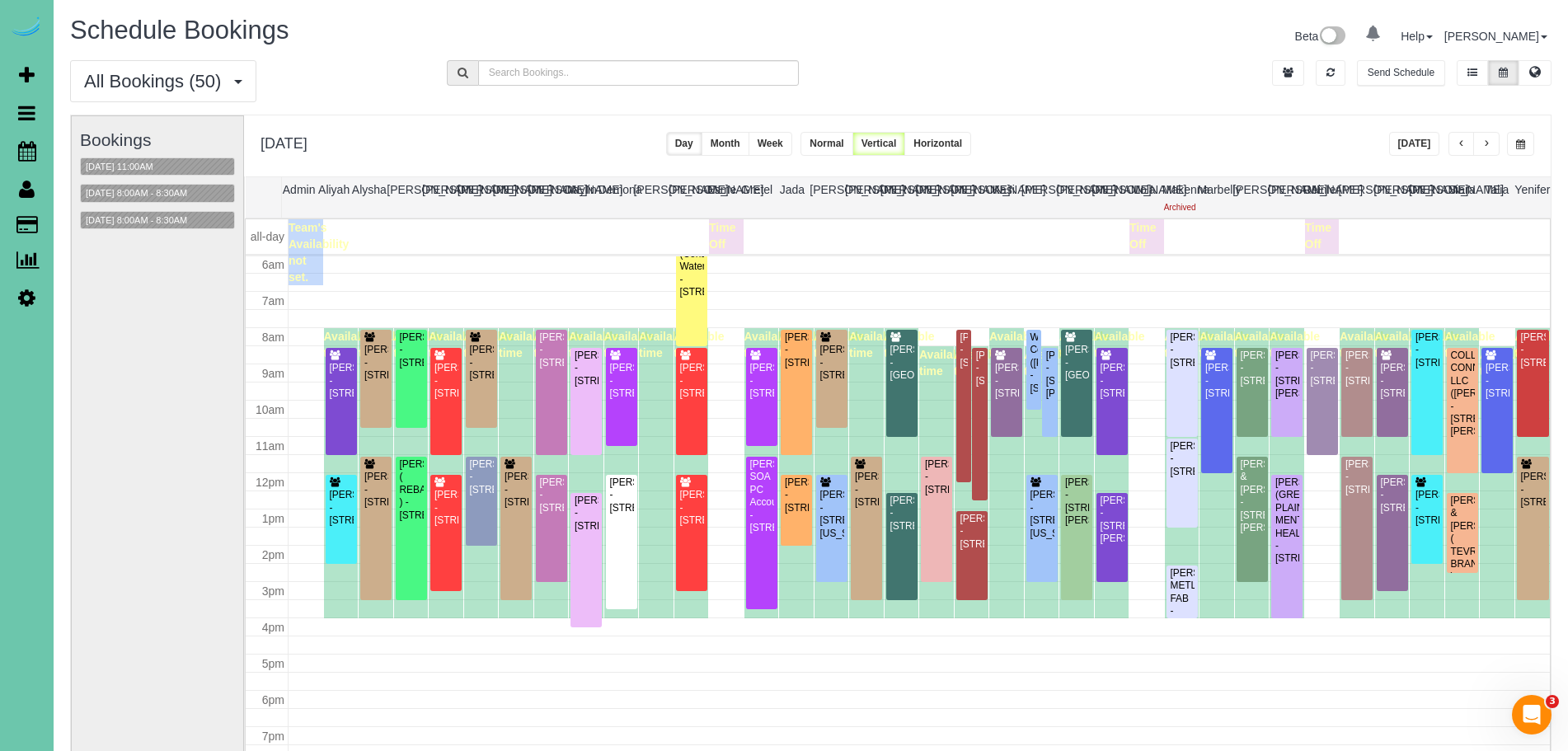
click at [1491, 146] on button "button" at bounding box center [1486, 144] width 27 height 24
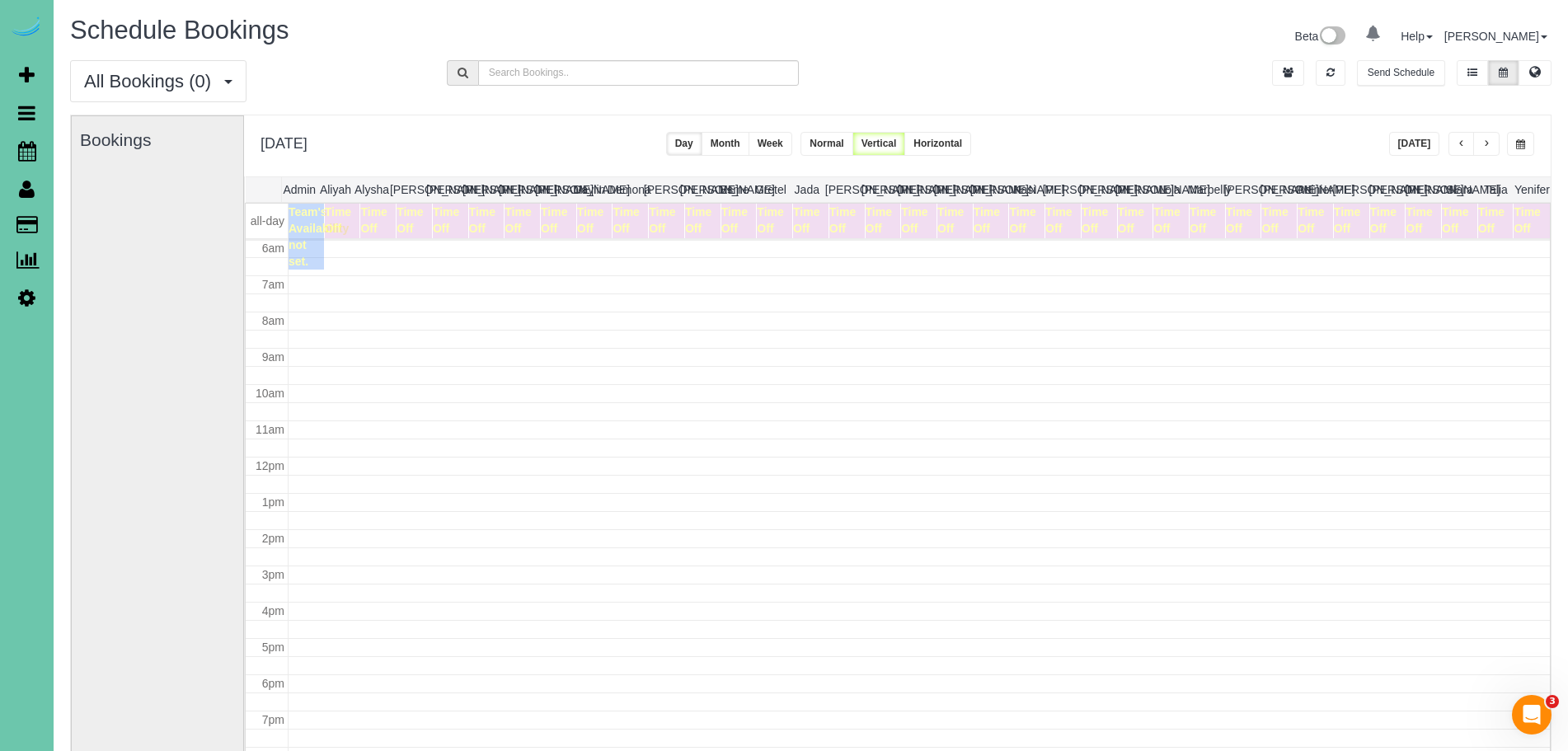
click at [1491, 146] on button "button" at bounding box center [1486, 144] width 27 height 24
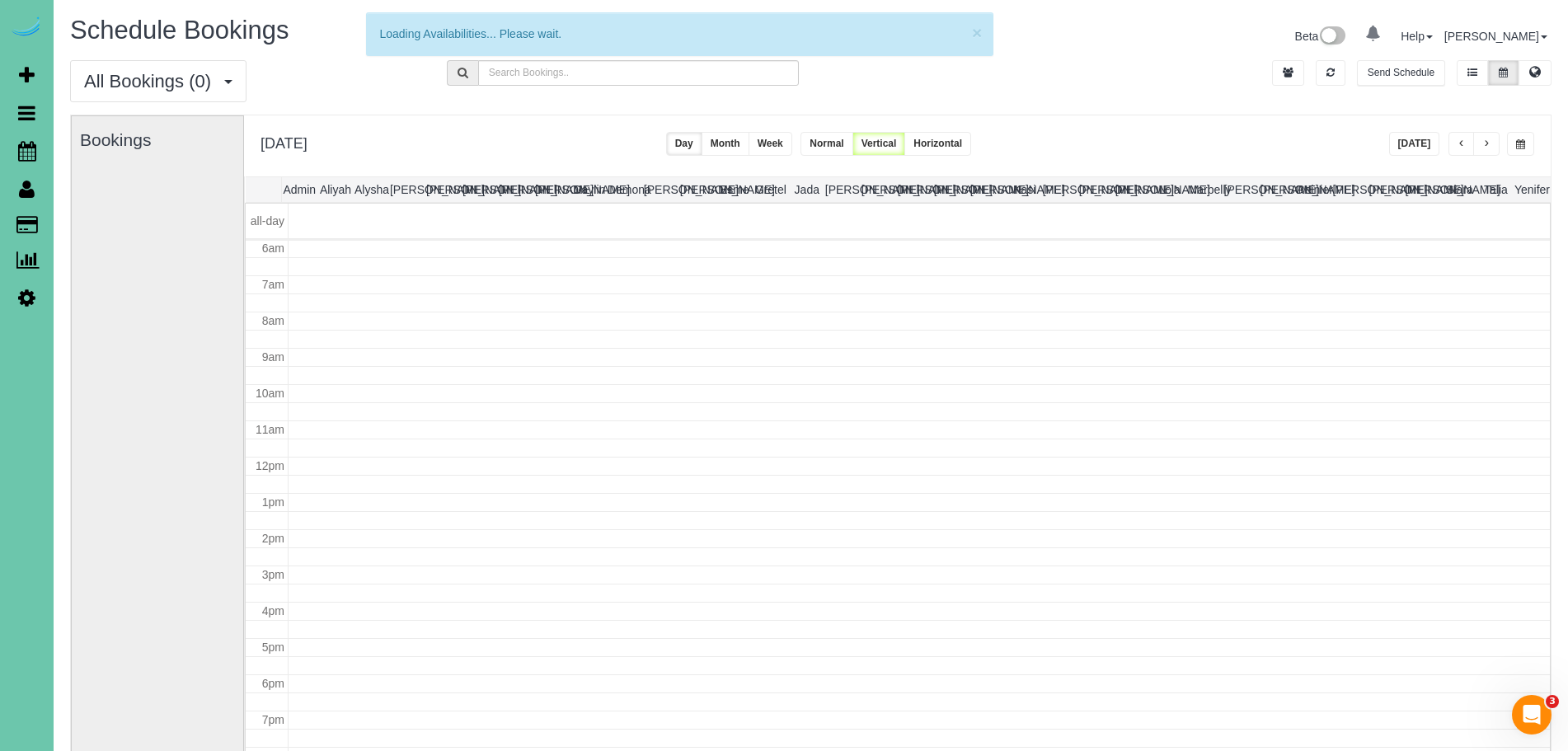
click at [1491, 146] on button "button" at bounding box center [1486, 144] width 27 height 24
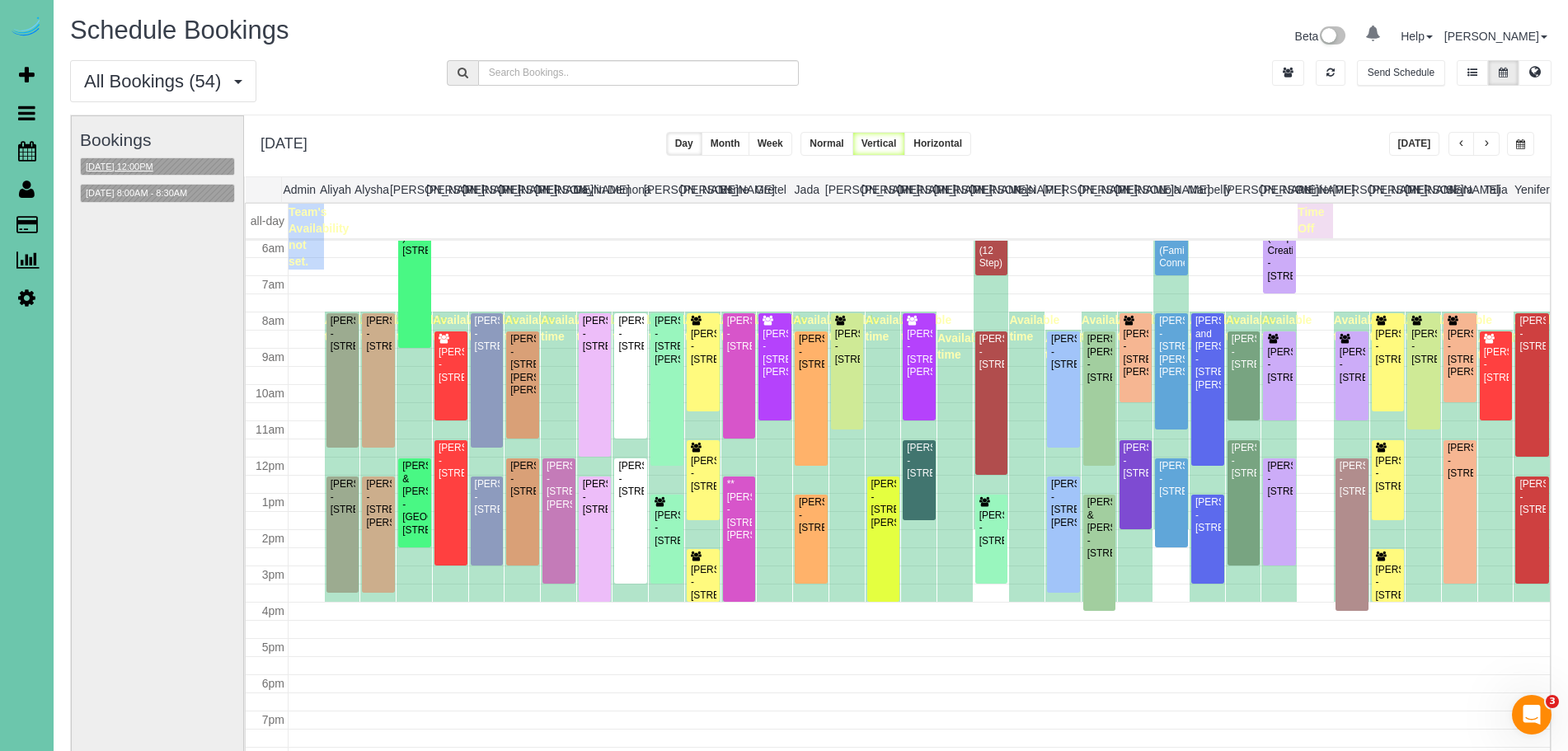
click at [124, 164] on button "[DATE] 12:00PM" at bounding box center [120, 166] width 77 height 17
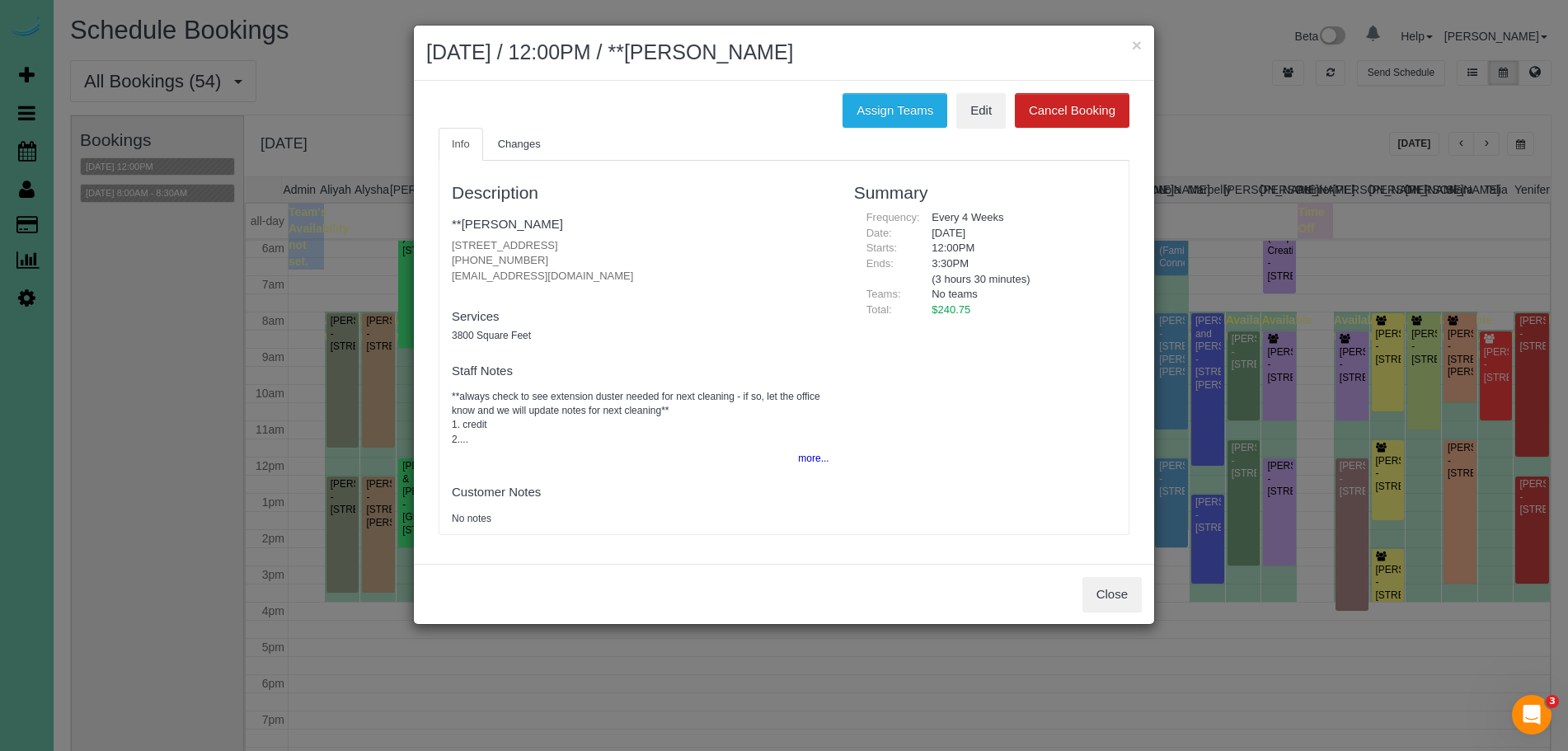
drag, startPoint x: 1118, startPoint y: 614, endPoint x: 1105, endPoint y: 613, distance: 13.0
click at [1118, 614] on div "Close" at bounding box center [784, 593] width 740 height 60
click at [1077, 598] on div "Close" at bounding box center [784, 593] width 740 height 60
click at [1089, 595] on button "Close" at bounding box center [1112, 594] width 59 height 35
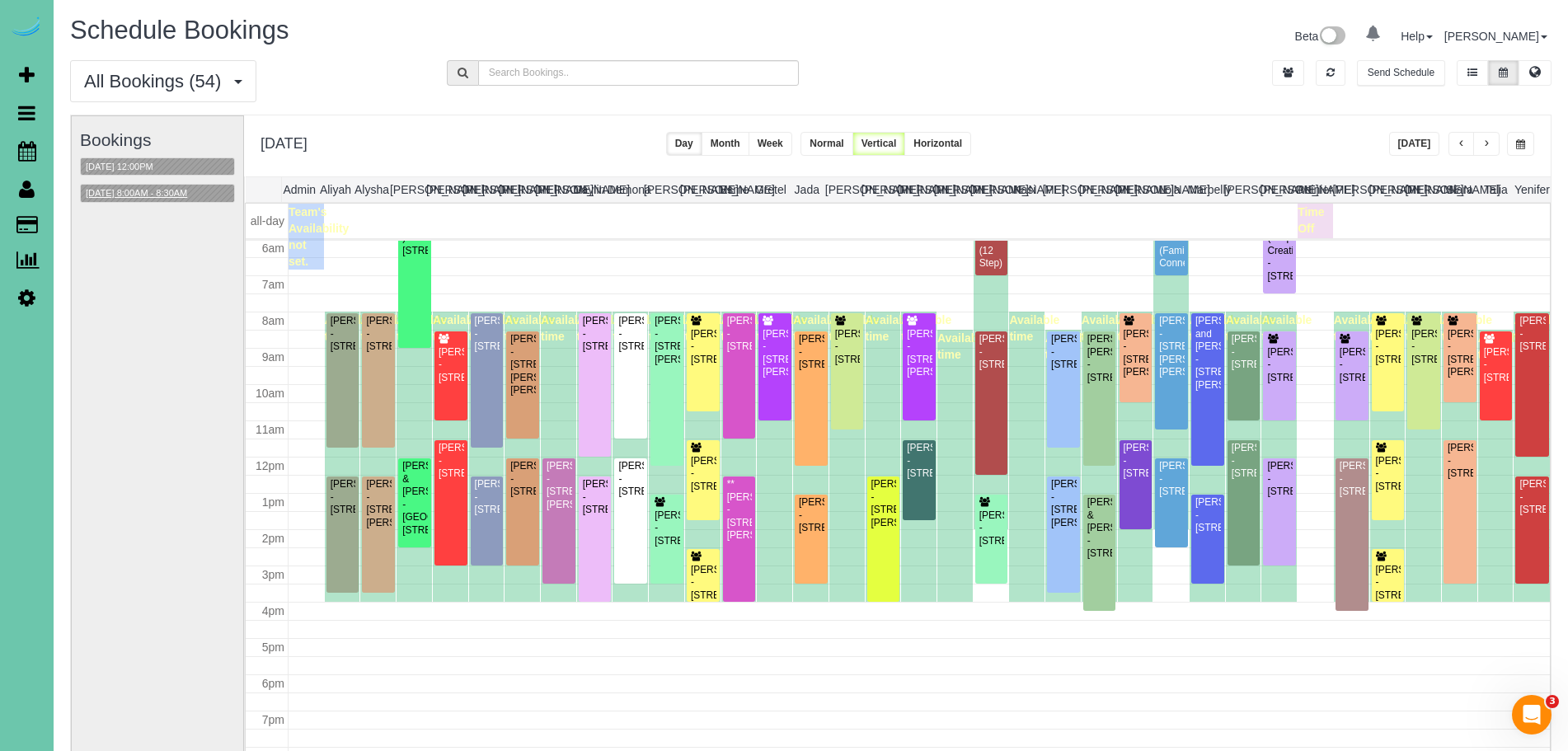
click at [191, 196] on button "[DATE] 8:00AM - 8:30AM" at bounding box center [137, 192] width 111 height 17
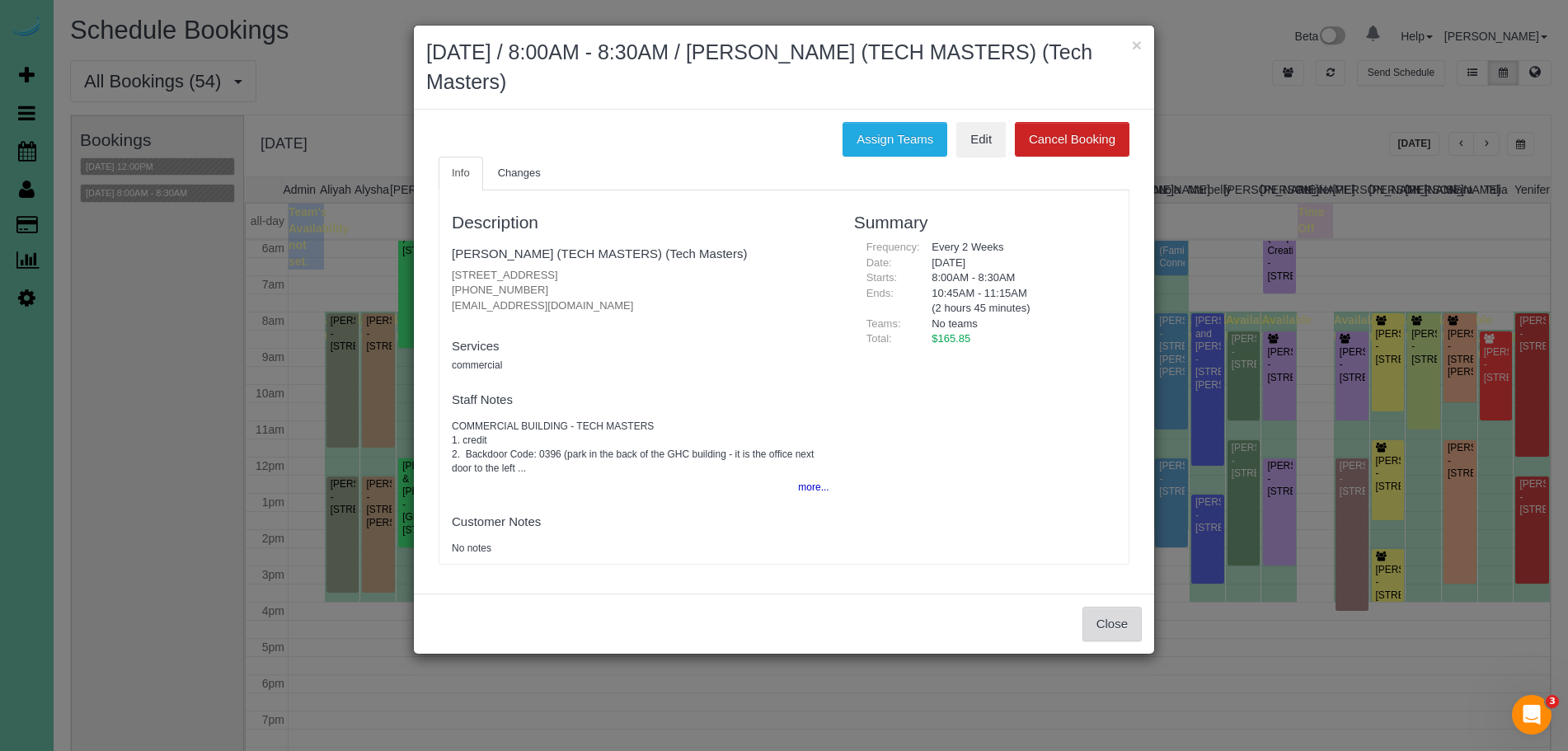
click at [1124, 629] on button "Close" at bounding box center [1112, 623] width 59 height 35
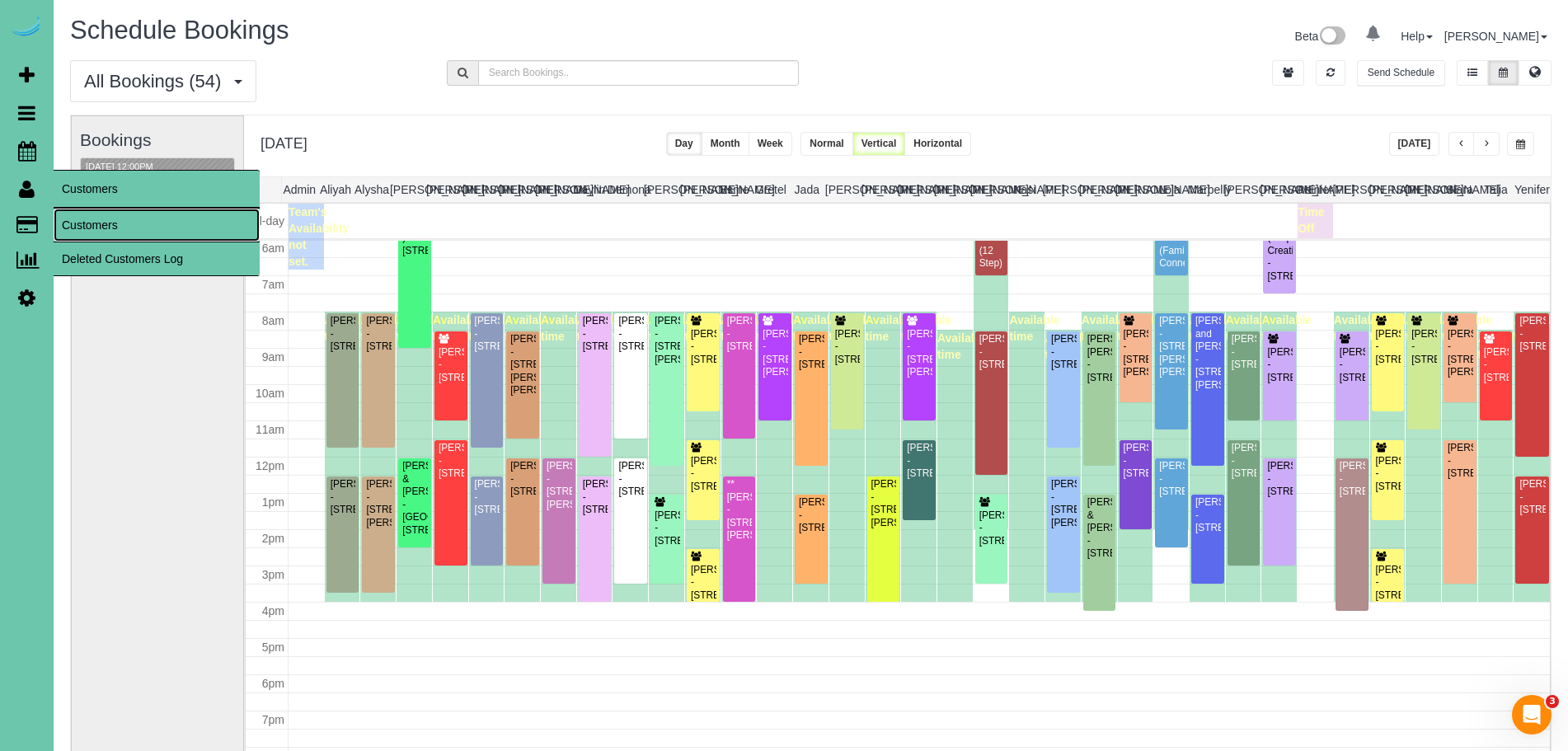
click at [101, 218] on link "Customers" at bounding box center [157, 225] width 206 height 33
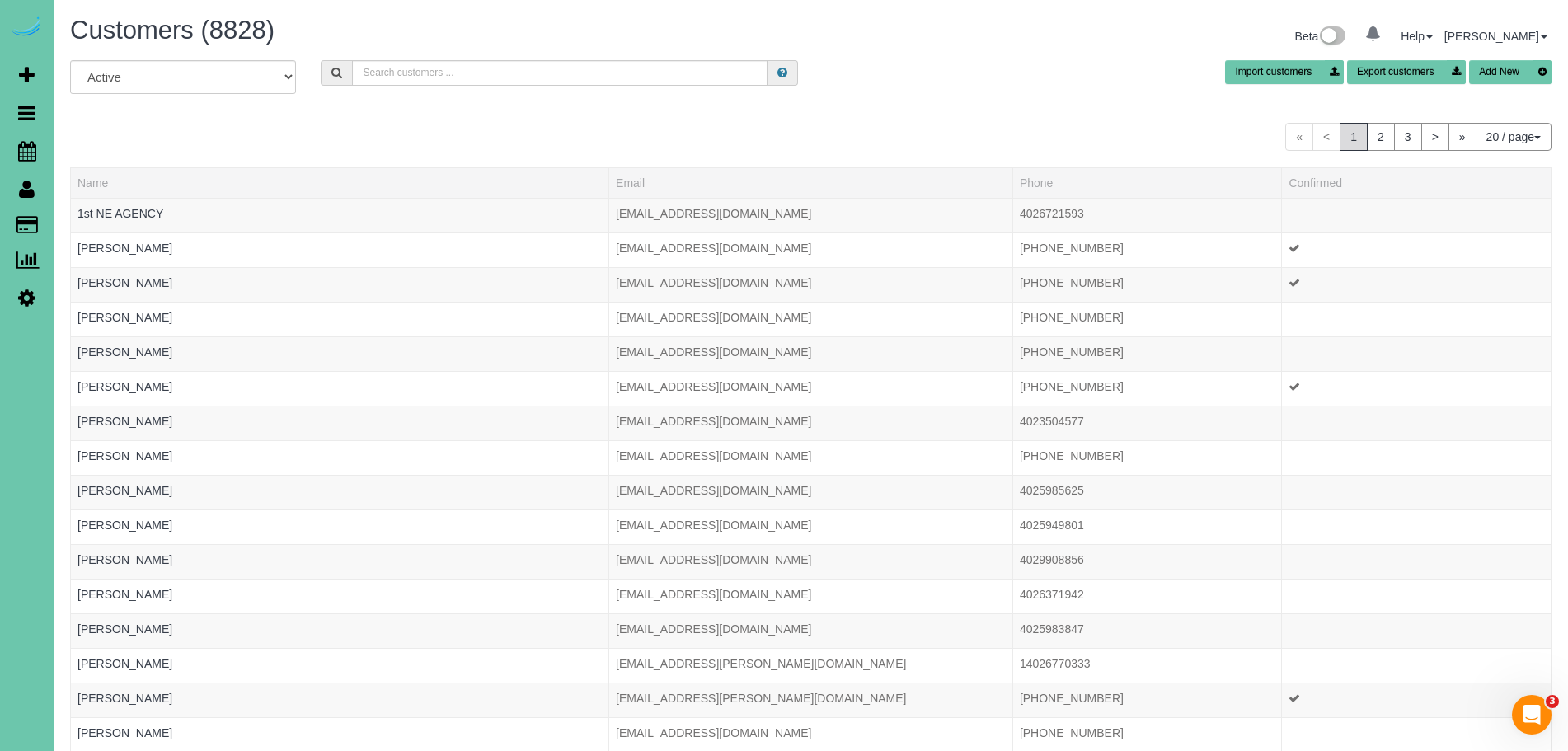
click at [1515, 85] on div "All Active Archived Import customers Export customers Add New" at bounding box center [810, 83] width 1506 height 47
click at [1515, 72] on button "Add New" at bounding box center [1510, 72] width 82 height 24
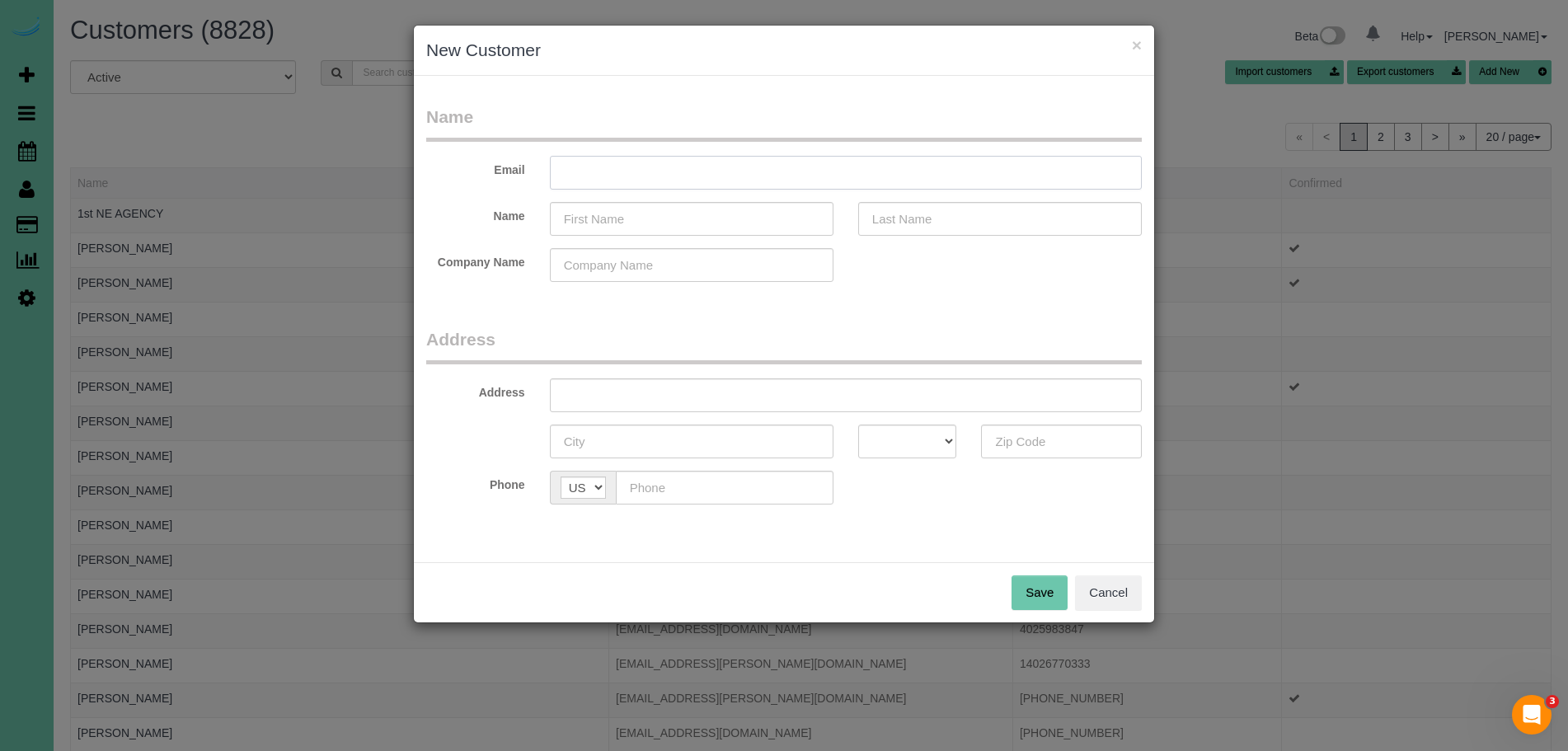
click at [687, 168] on input "text" at bounding box center [845, 172] width 591 height 34
drag, startPoint x: 611, startPoint y: 174, endPoint x: 680, endPoint y: 251, distance: 103.4
click at [611, 174] on input "[PERSON_NAME][EMAIL_ADDRESS][DOMAIN_NAME]" at bounding box center [845, 172] width 591 height 34
type input "[PERSON_NAME][EMAIL_ADDRESS][DOMAIN_NAME]"
click at [674, 218] on input "text" at bounding box center [691, 219] width 283 height 34
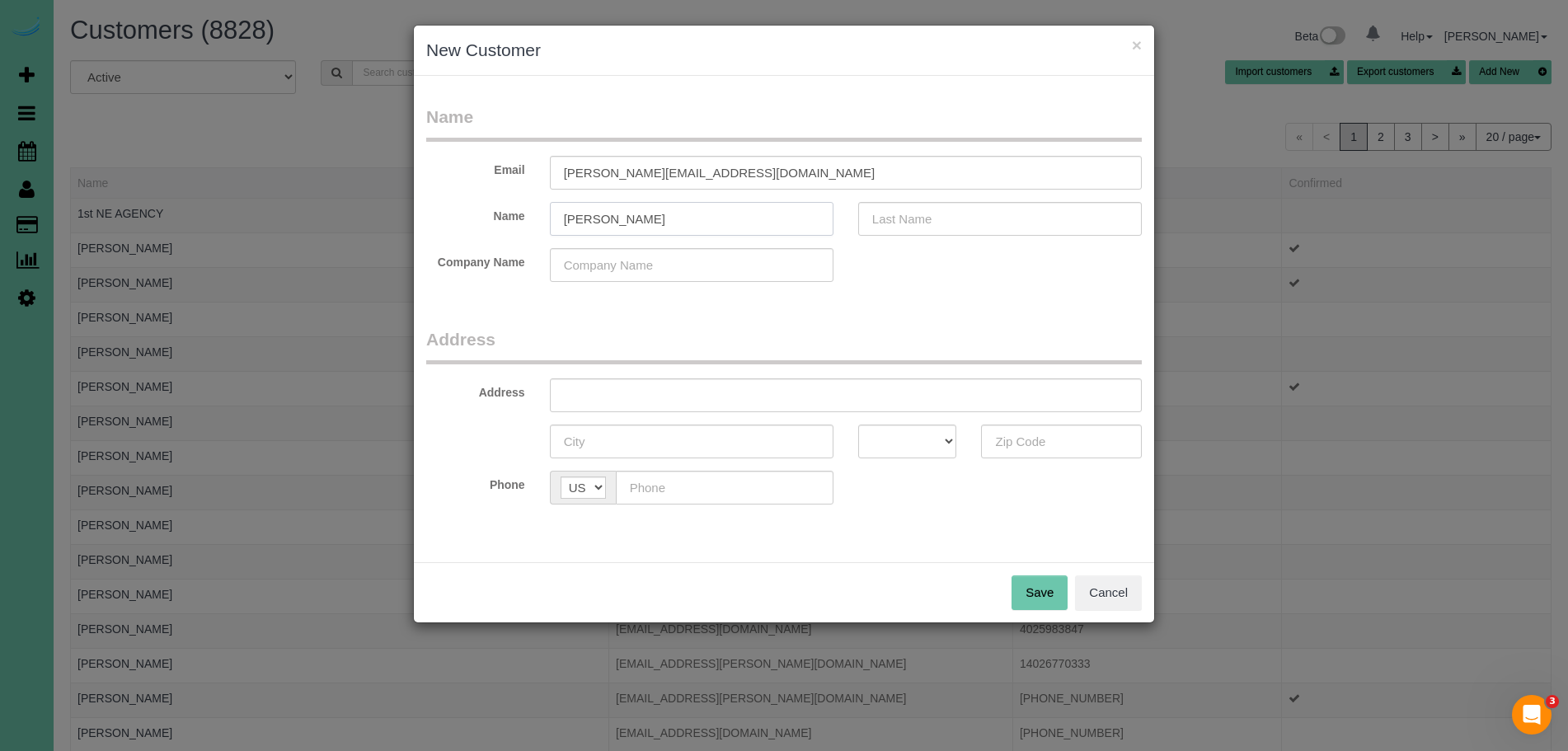
type input "[PERSON_NAME]"
click at [952, 217] on input "text" at bounding box center [999, 219] width 283 height 34
type input "[PERSON_NAME]"
click at [837, 394] on input "text" at bounding box center [845, 395] width 591 height 34
type input "[STREET_ADDRESS]"
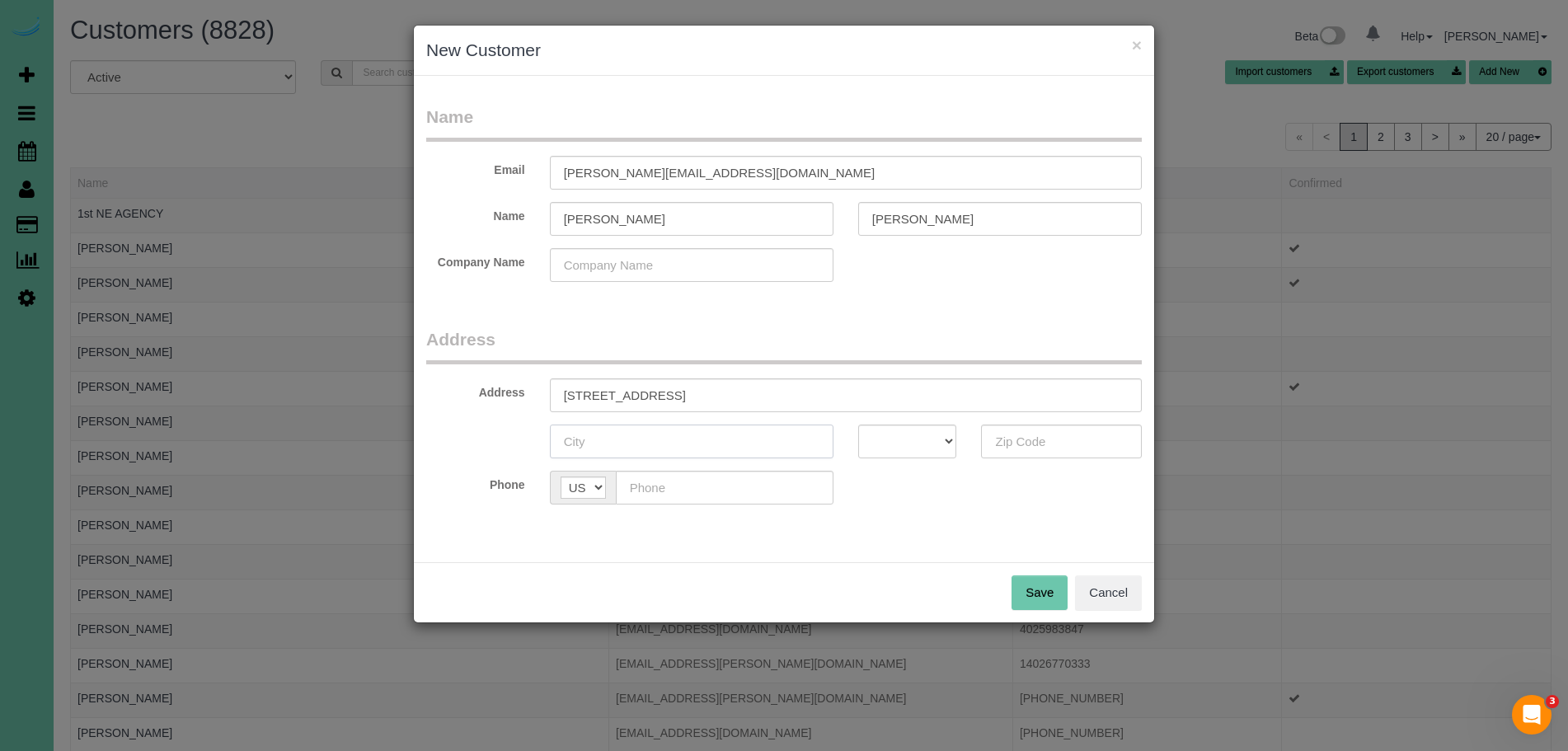
click at [771, 449] on input "text" at bounding box center [691, 442] width 283 height 34
type input "Elkhorn"
click at [941, 445] on select "AK AL AR AZ CA CO CT DC DE FL [GEOGRAPHIC_DATA] HI IA ID IL IN KS [GEOGRAPHIC_D…" at bounding box center [907, 442] width 99 height 34
select select "NE"
click at [858, 425] on select "AK AL AR AZ CA CO CT DC DE FL [GEOGRAPHIC_DATA] HI IA ID IL IN KS [GEOGRAPHIC_D…" at bounding box center [907, 442] width 99 height 34
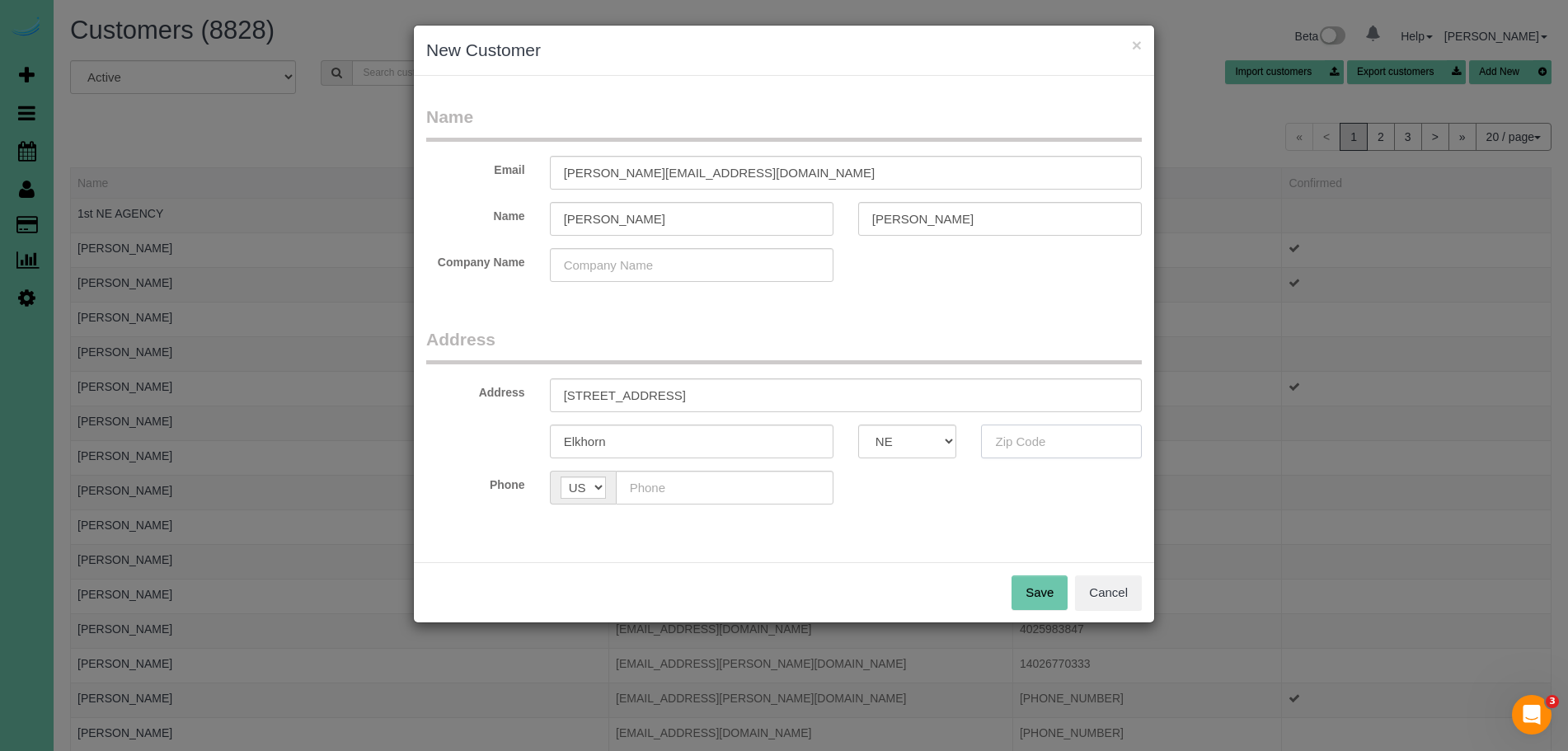
drag, startPoint x: 1055, startPoint y: 437, endPoint x: 1062, endPoint y: 431, distance: 9.2
click at [1058, 435] on input "text" at bounding box center [1061, 442] width 160 height 34
type input "68022"
click at [745, 489] on input "text" at bounding box center [725, 487] width 218 height 34
type input "[PHONE_NUMBER]"
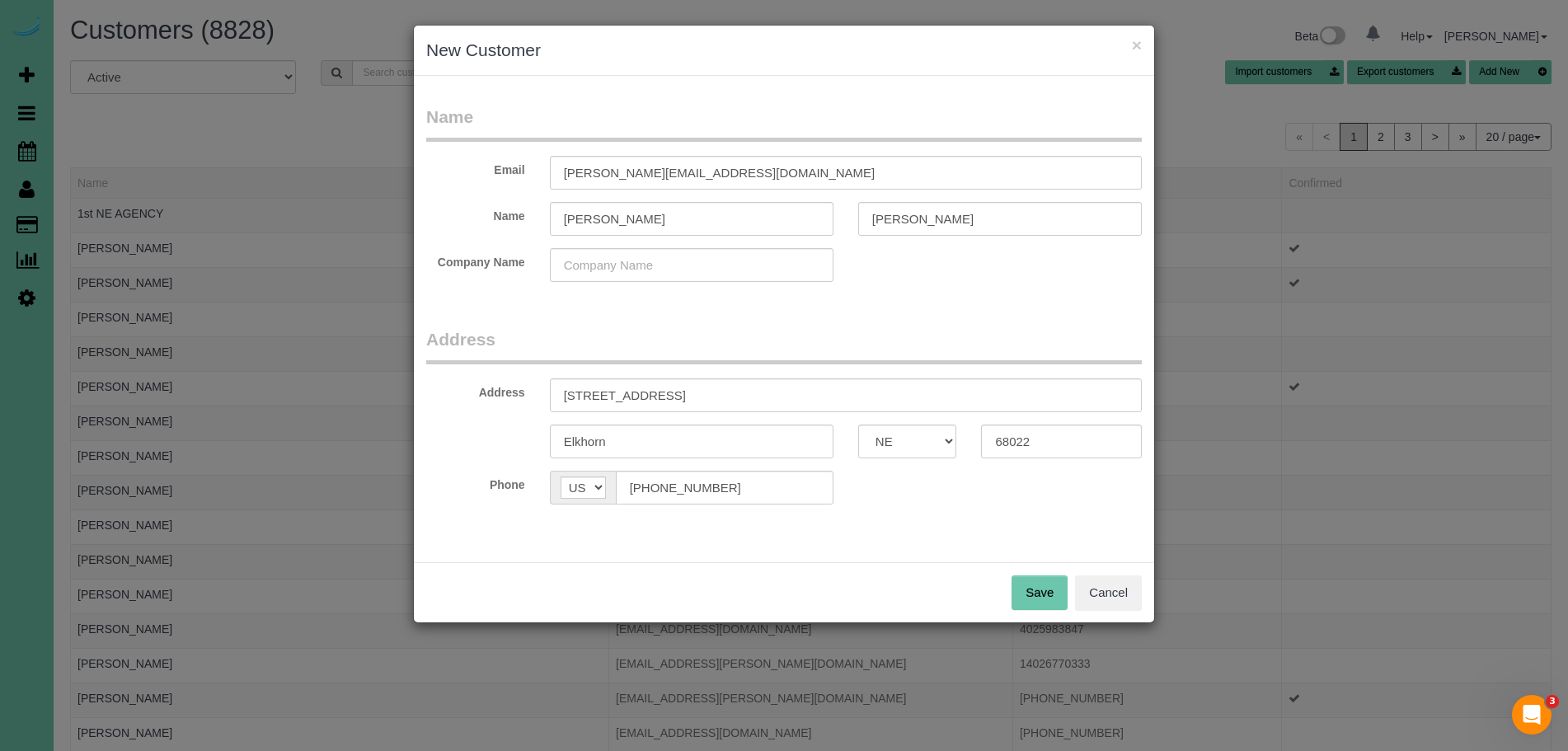
click at [1041, 580] on button "Save" at bounding box center [1039, 592] width 56 height 35
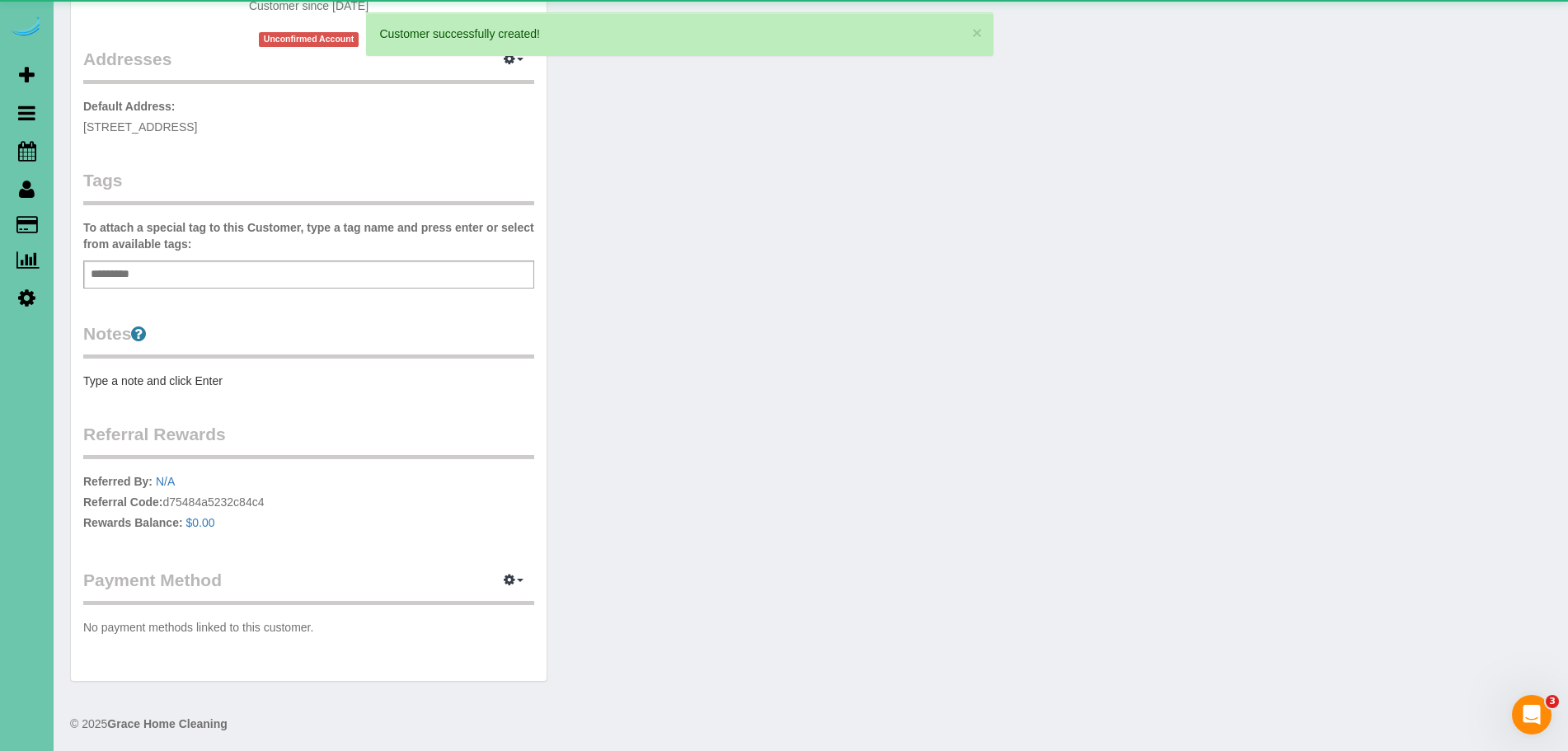
scroll to position [322, 0]
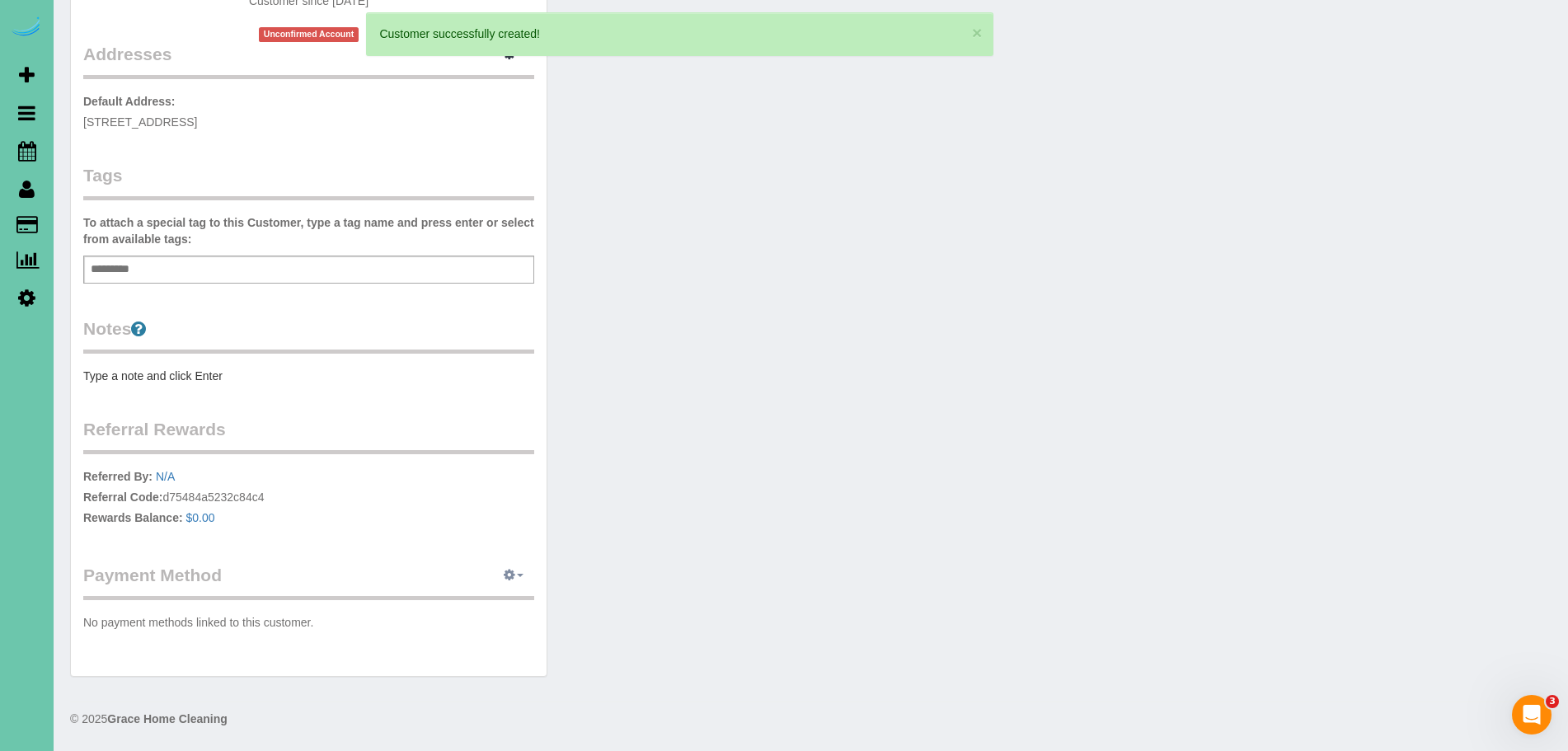
click at [515, 574] on button "button" at bounding box center [514, 576] width 42 height 26
click at [473, 633] on link "Add Credit/Debit Card" at bounding box center [457, 627] width 155 height 22
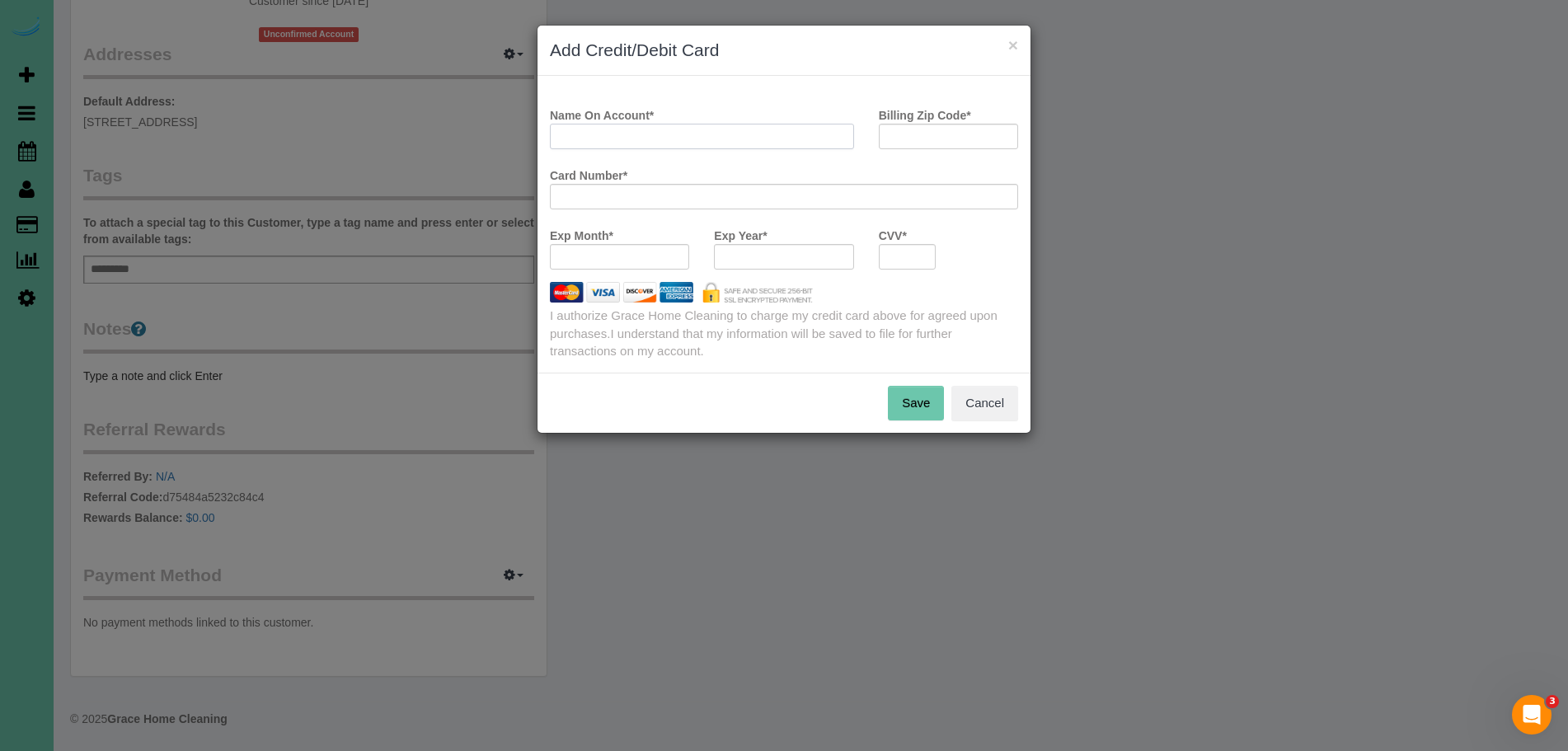
click at [615, 134] on input "Name On Account *" at bounding box center [701, 137] width 304 height 26
type input "[PERSON_NAME]"
click at [965, 147] on input "Billing Zip Code *" at bounding box center [948, 137] width 140 height 26
type input "68130"
click at [772, 248] on div at bounding box center [784, 257] width 140 height 26
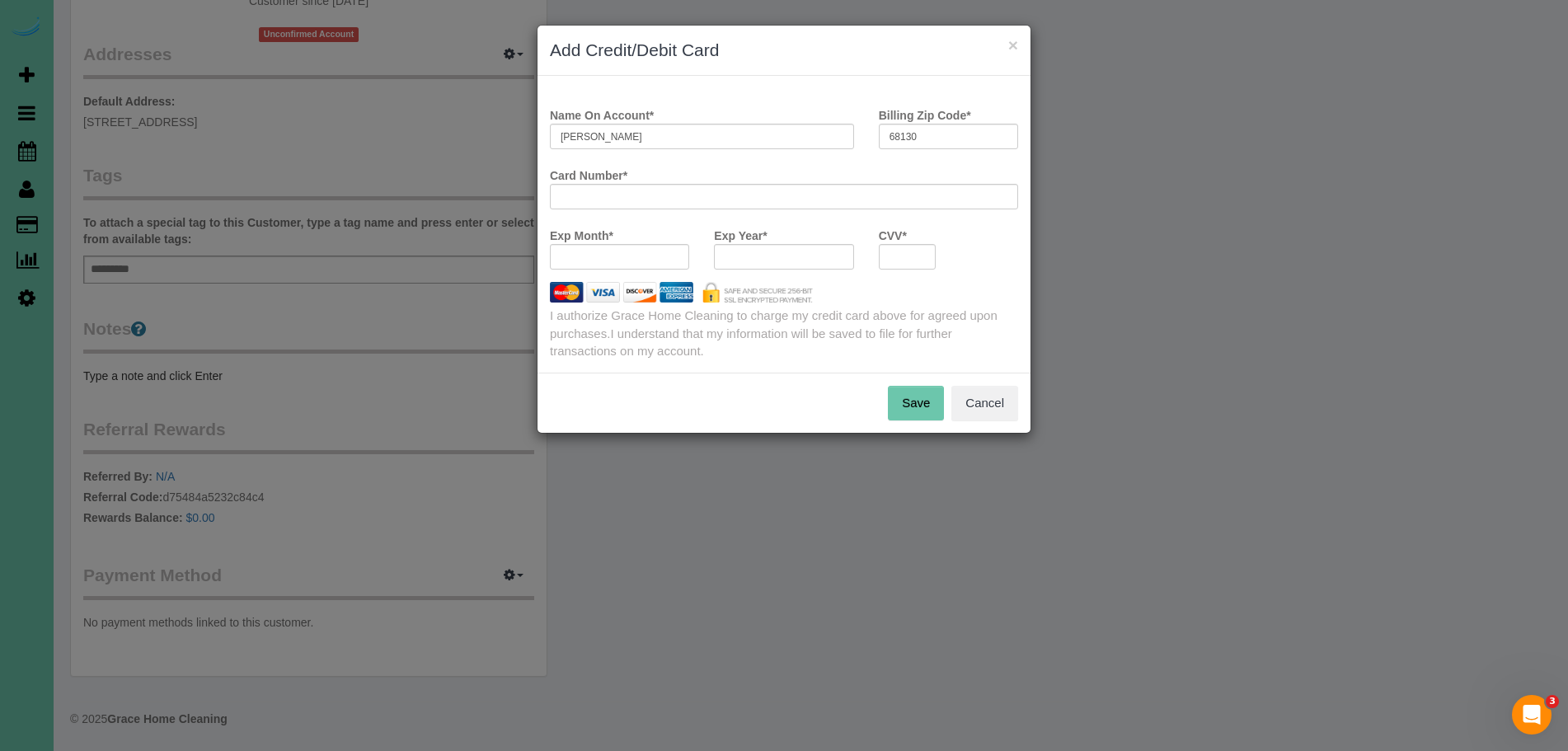
click at [906, 395] on button "Save" at bounding box center [915, 402] width 56 height 35
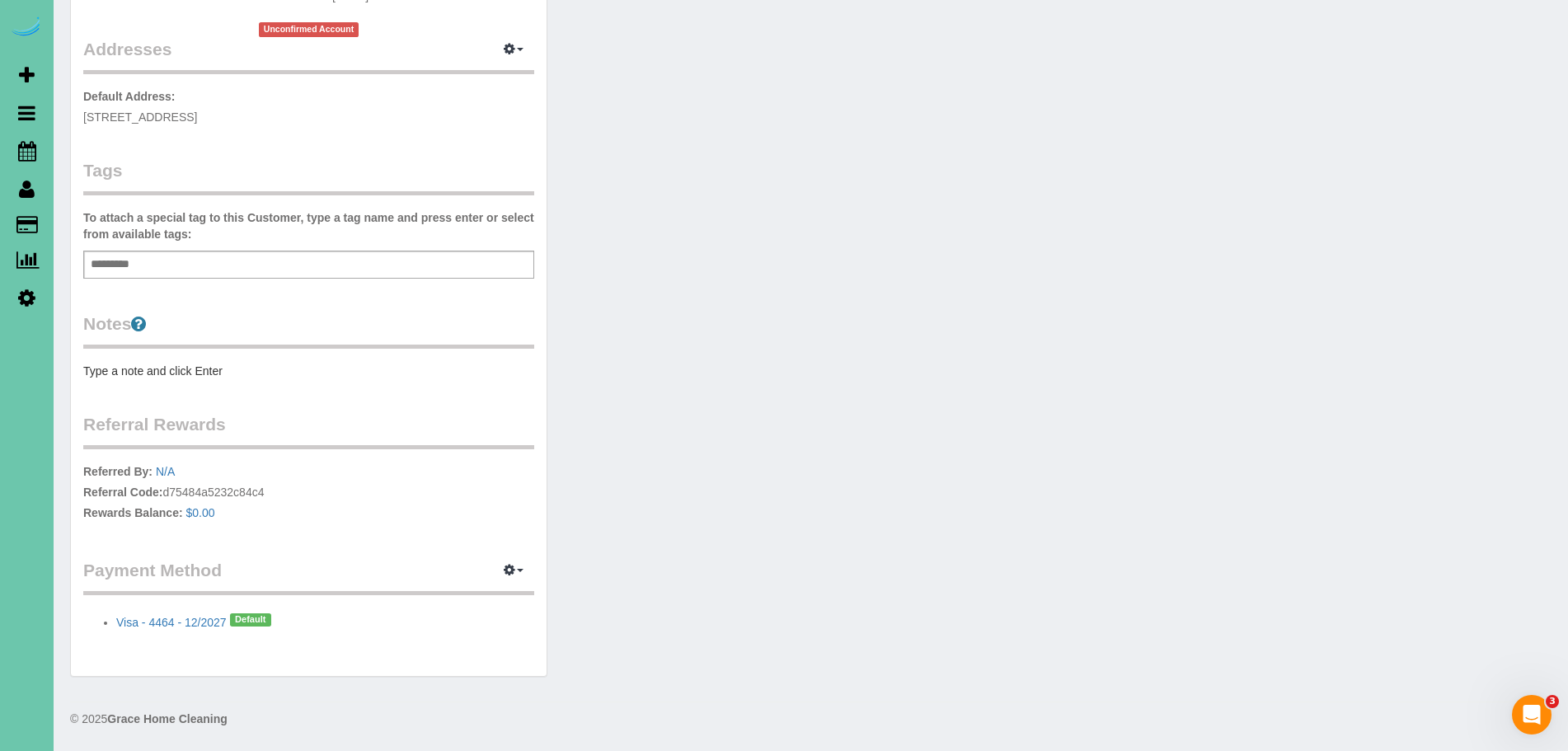
scroll to position [0, 0]
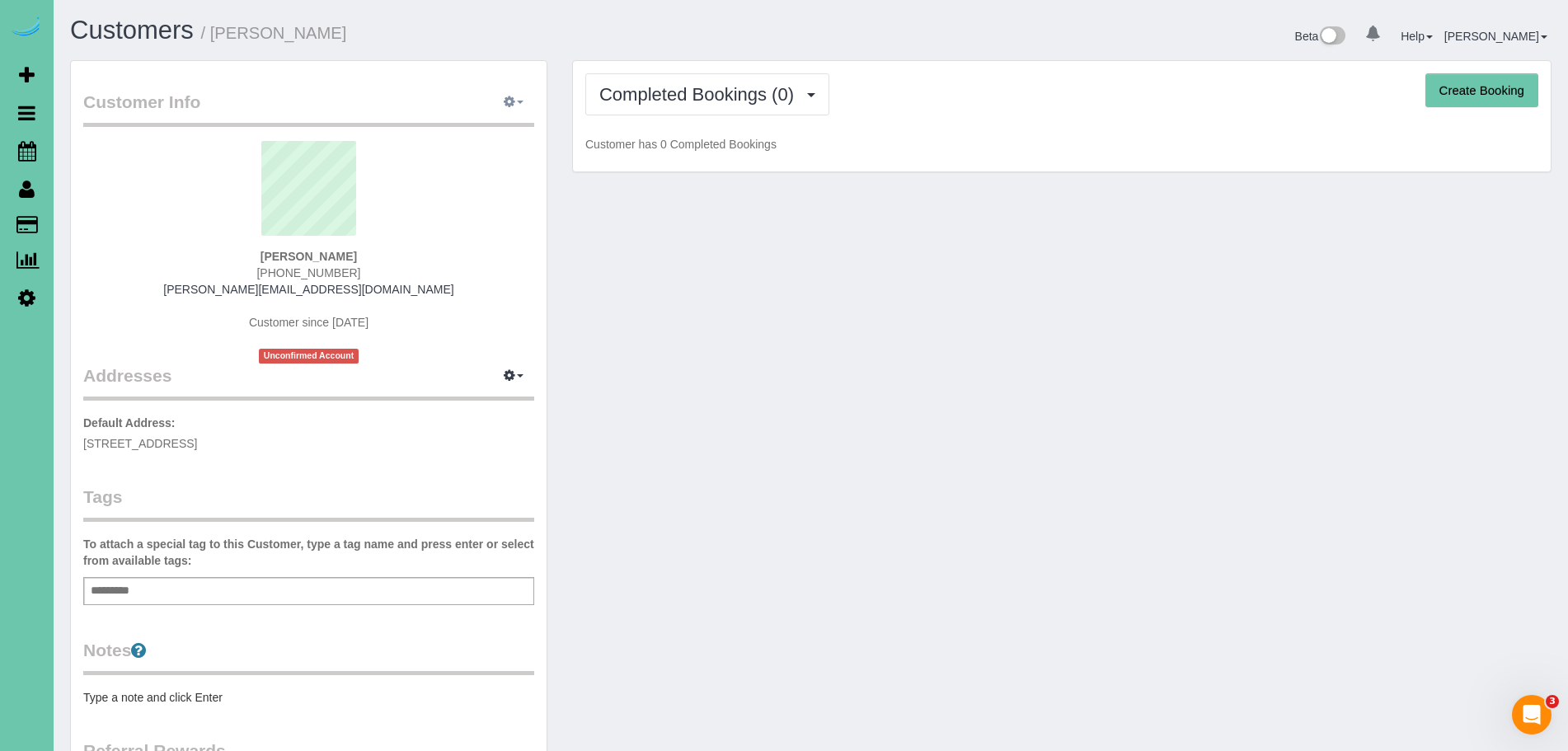
click at [510, 96] on icon "button" at bounding box center [509, 101] width 12 height 10
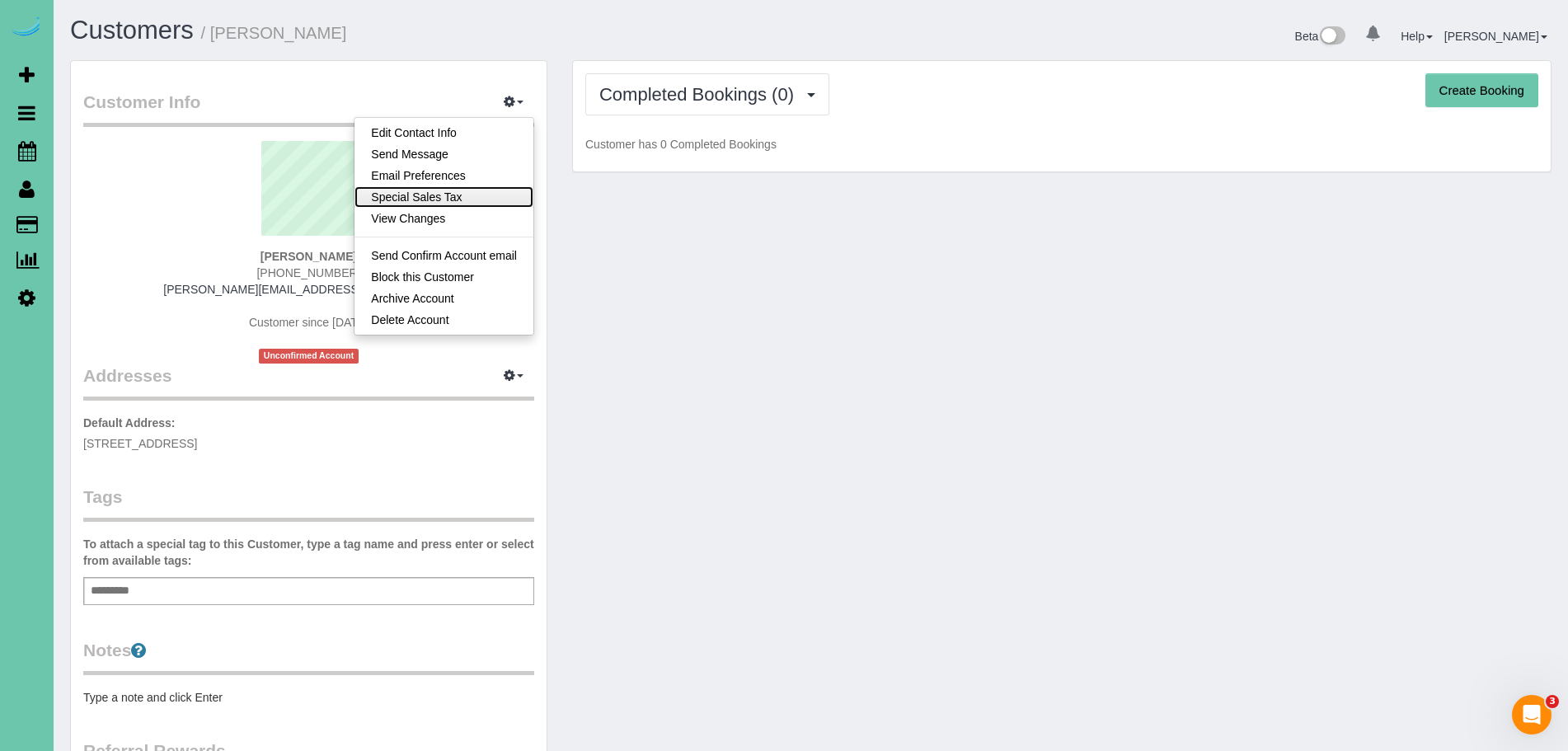
click at [452, 198] on link "Special Sales Tax" at bounding box center [444, 197] width 179 height 22
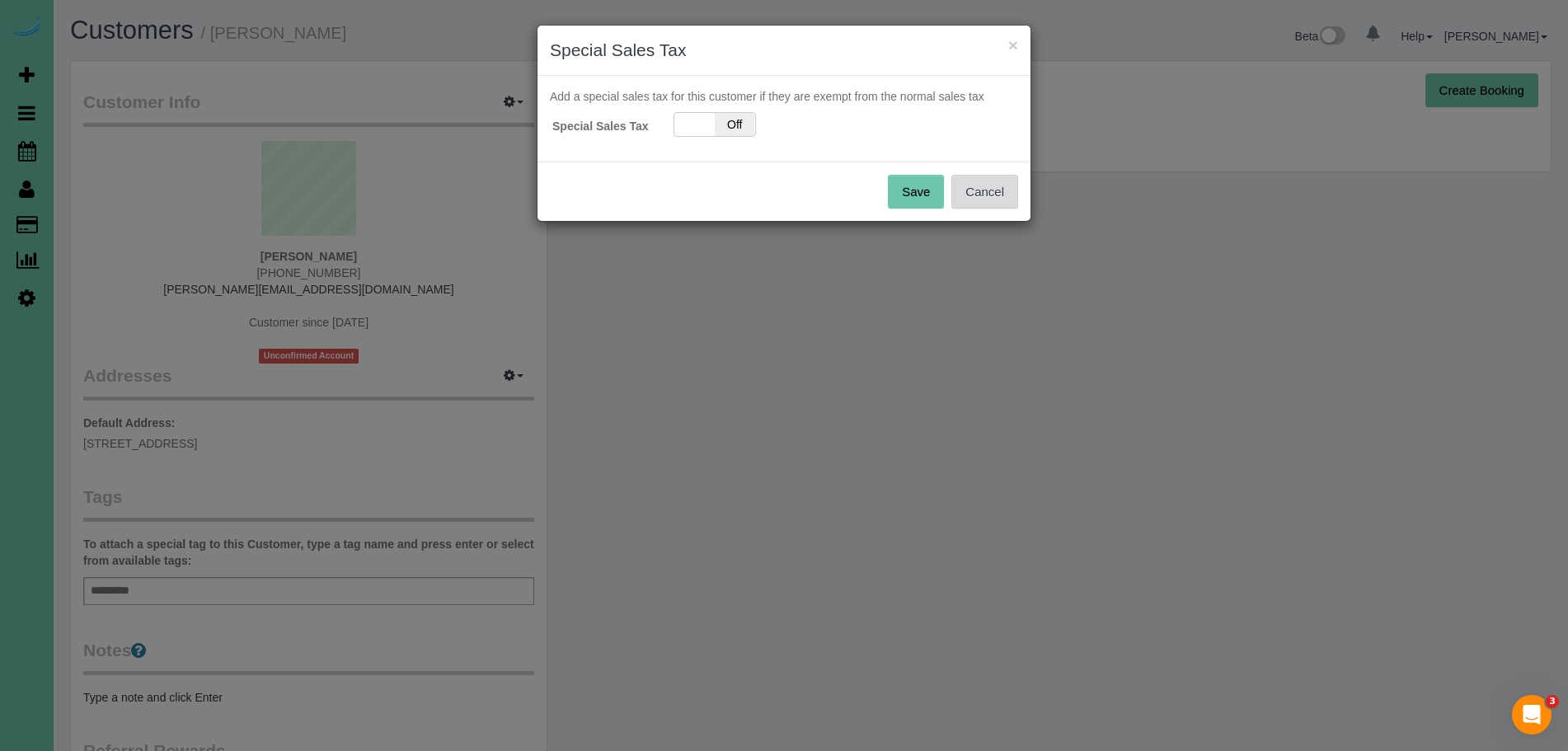
click at [990, 195] on button "Cancel" at bounding box center [984, 191] width 66 height 35
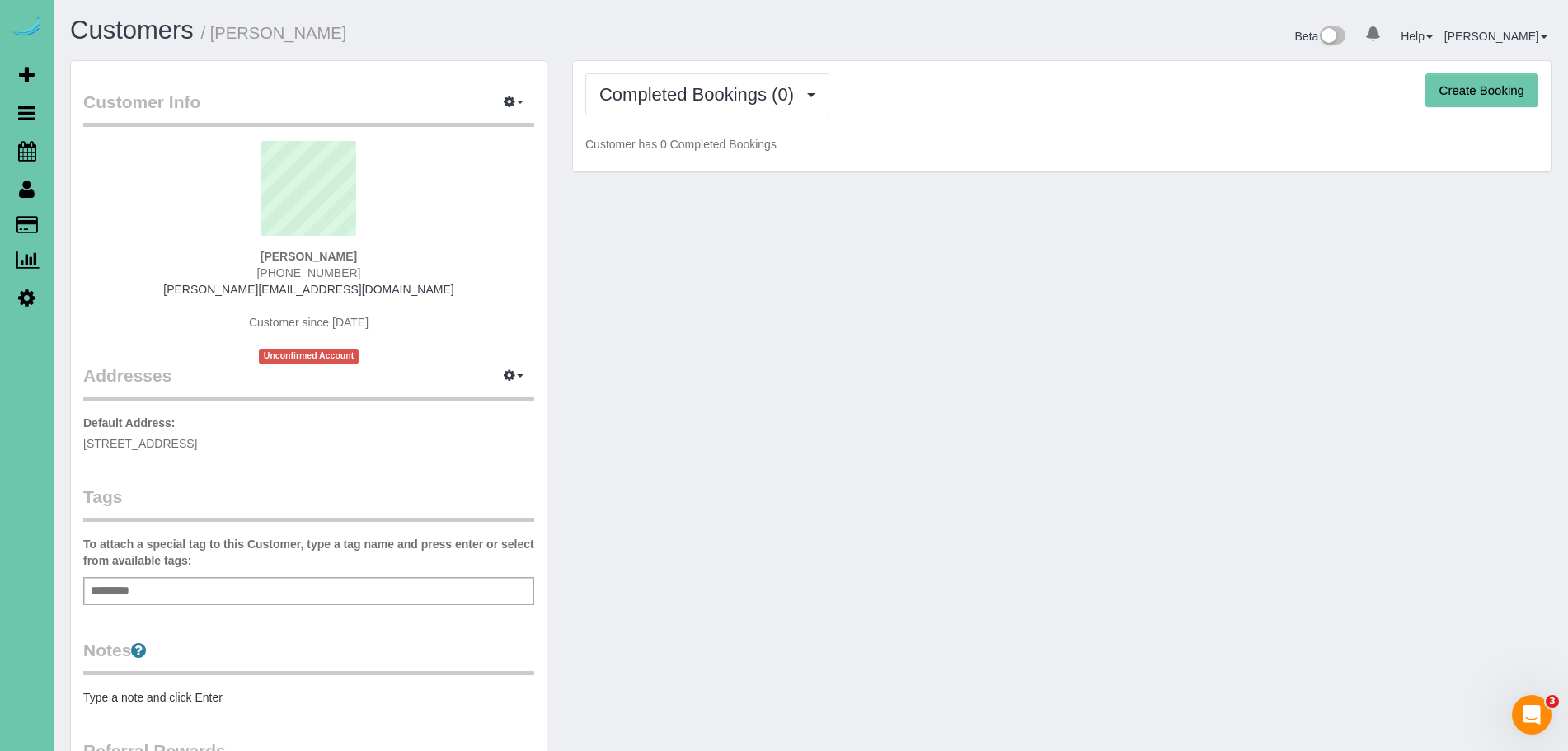
click at [1490, 102] on button "Create Booking" at bounding box center [1482, 90] width 113 height 35
select select "NE"
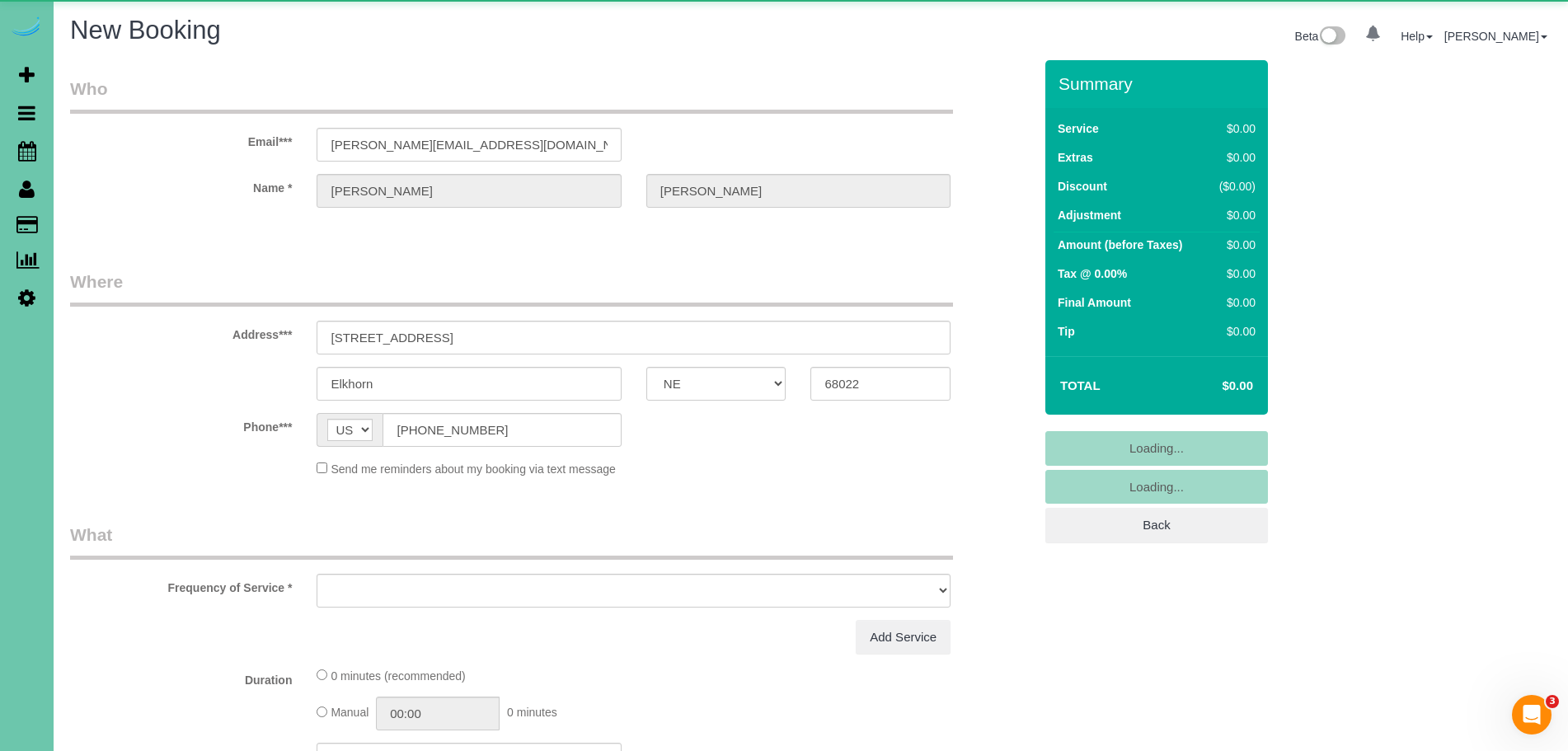
select select "object:17640"
select select "string:fspay-ddb49eb4-e23f-4679-90b0-cab74beff4a1"
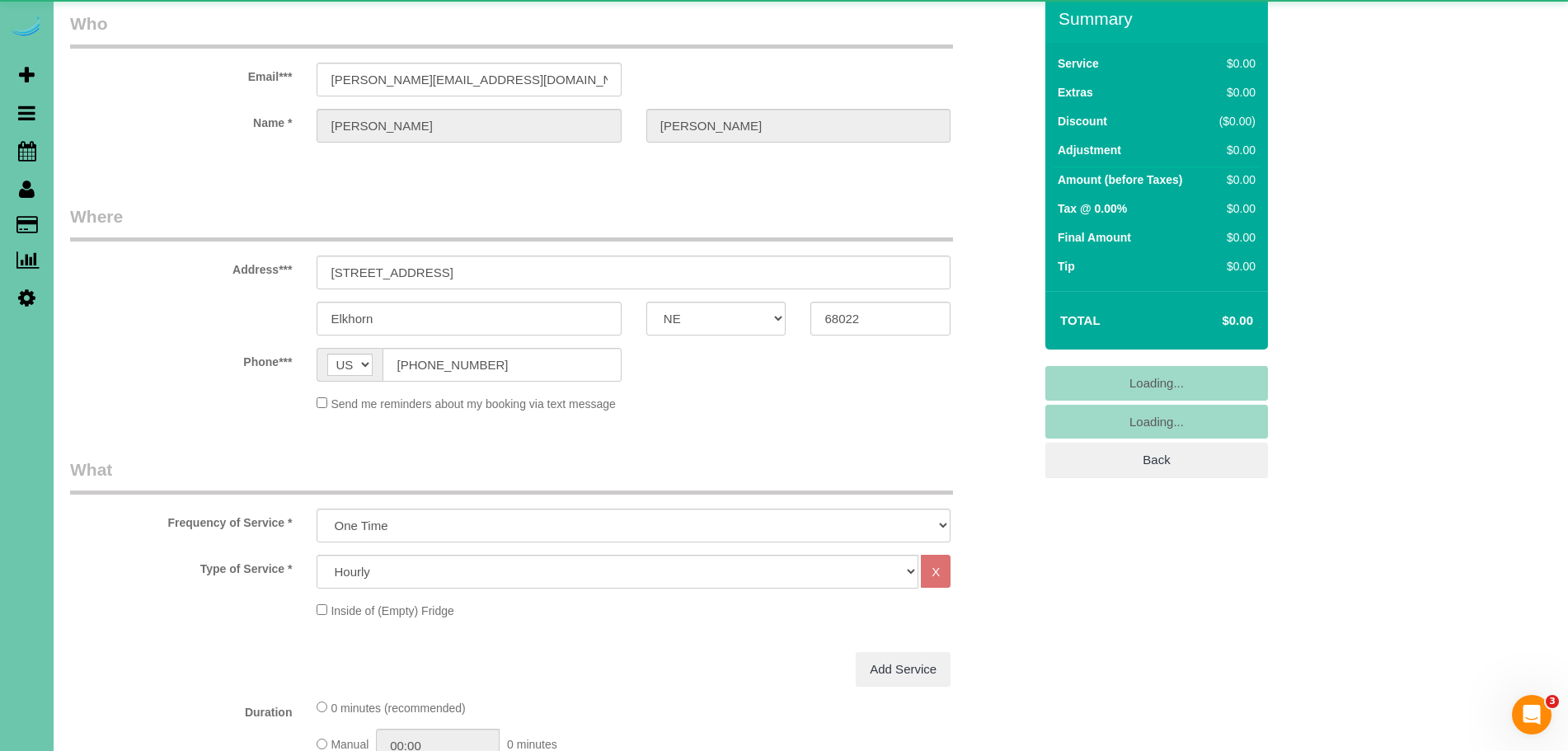
scroll to position [243, 0]
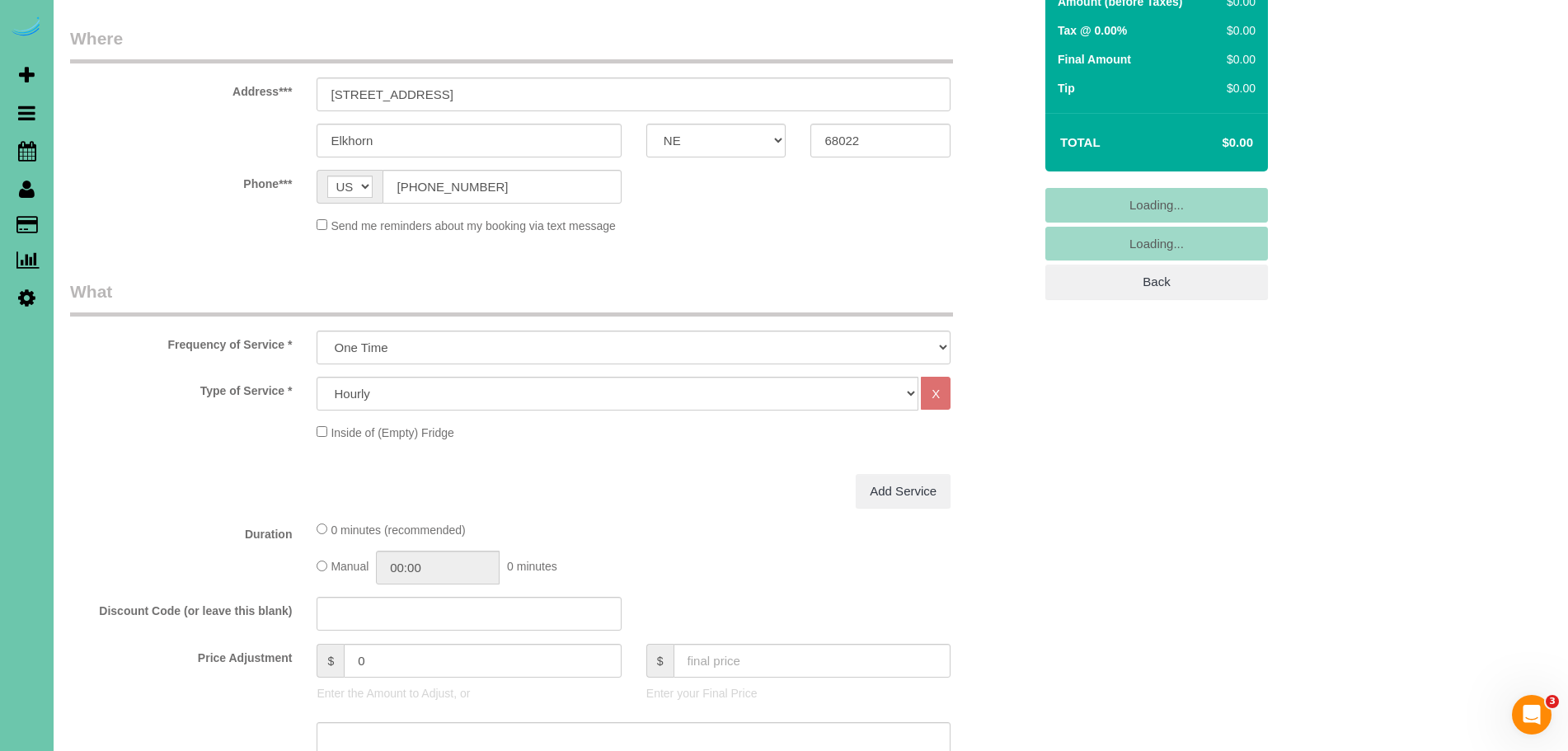
select select "object:17849"
click at [448, 346] on select "One Time Weekly (0% for the First Booking) Bi-Weekly (0% for the First Booking)…" at bounding box center [634, 348] width 634 height 34
click at [317, 331] on select "One Time Weekly (0% for the First Booking) Bi-Weekly (0% for the First Booking)…" at bounding box center [634, 348] width 634 height 34
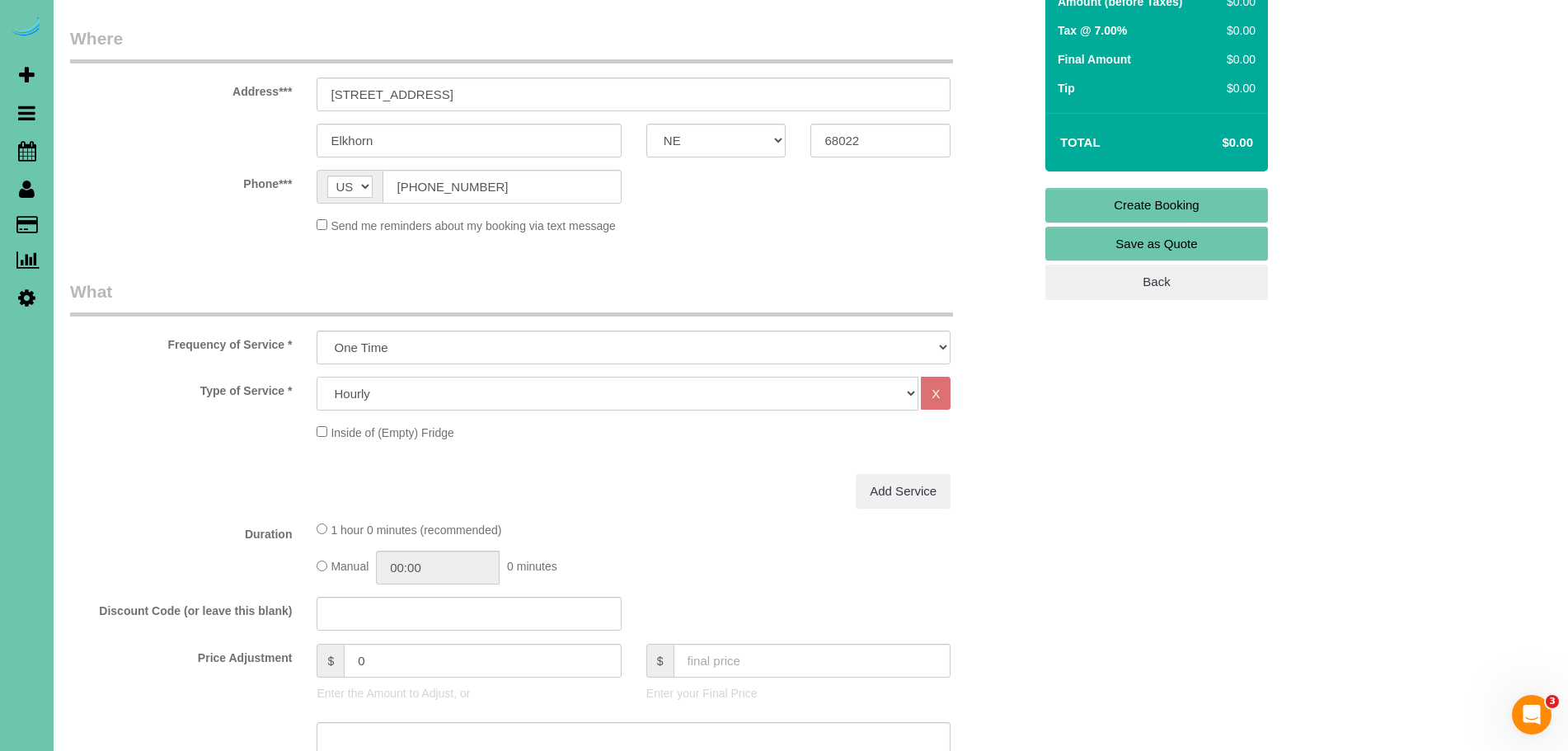
click at [425, 395] on select "Hourly 2.5 Hour Custom Clean 3.5 Hour Custom Clean commercial 1000 Square Feet …" at bounding box center [617, 393] width 601 height 34
select select "70"
click at [317, 376] on select "Hourly 2.5 Hour Custom Clean 3.5 Hour Custom Clean commercial 1000 Square Feet …" at bounding box center [617, 393] width 601 height 34
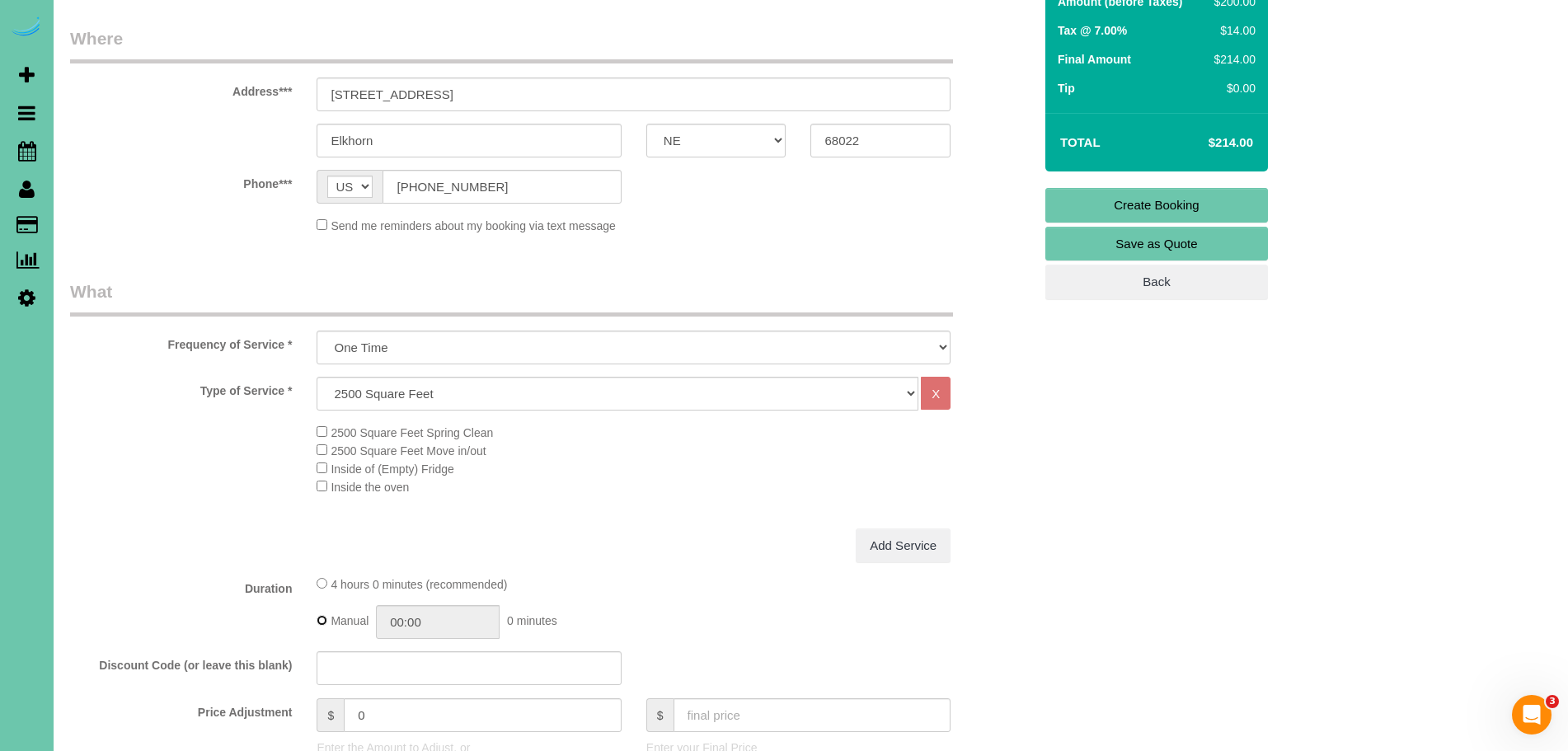
type input "04:00"
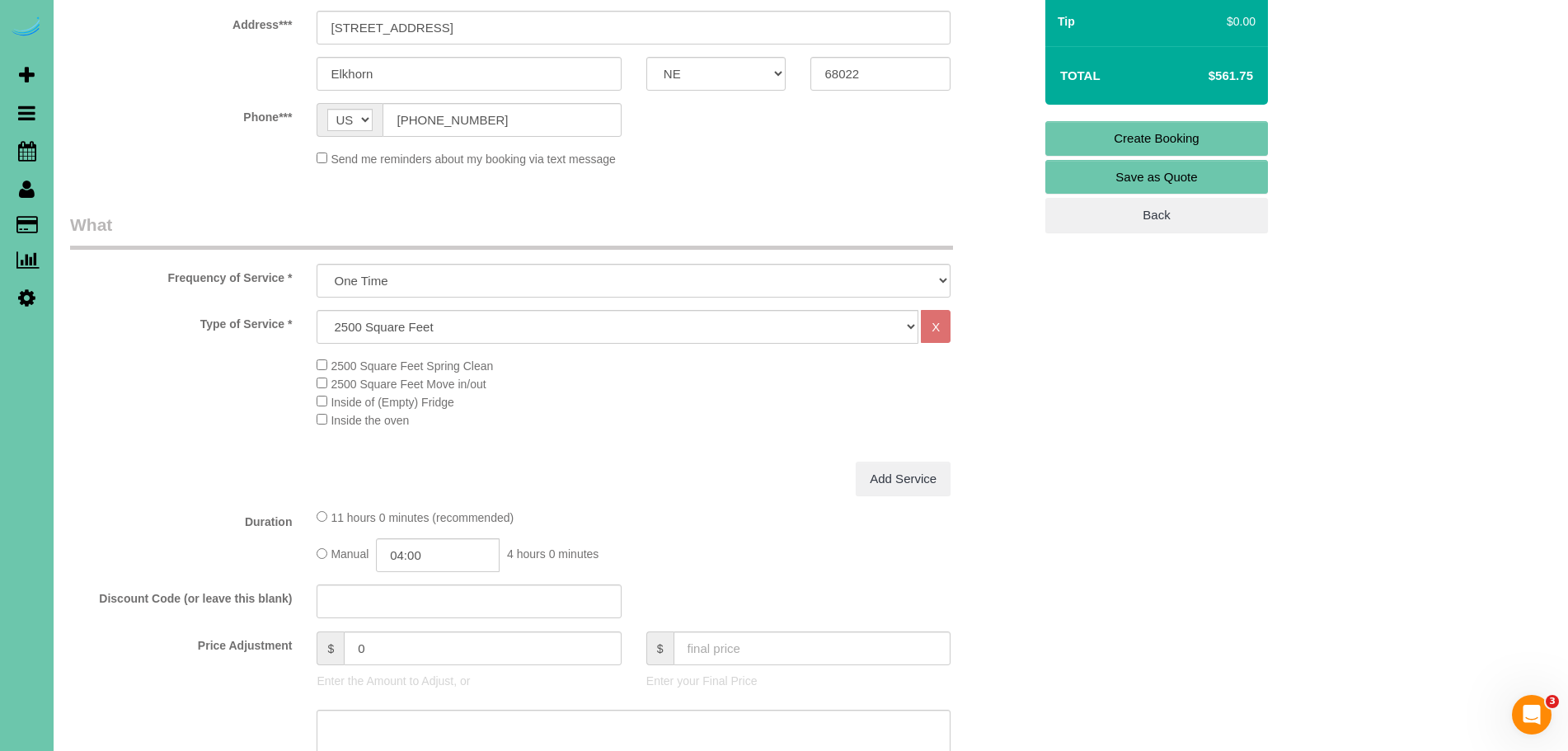
scroll to position [361, 0]
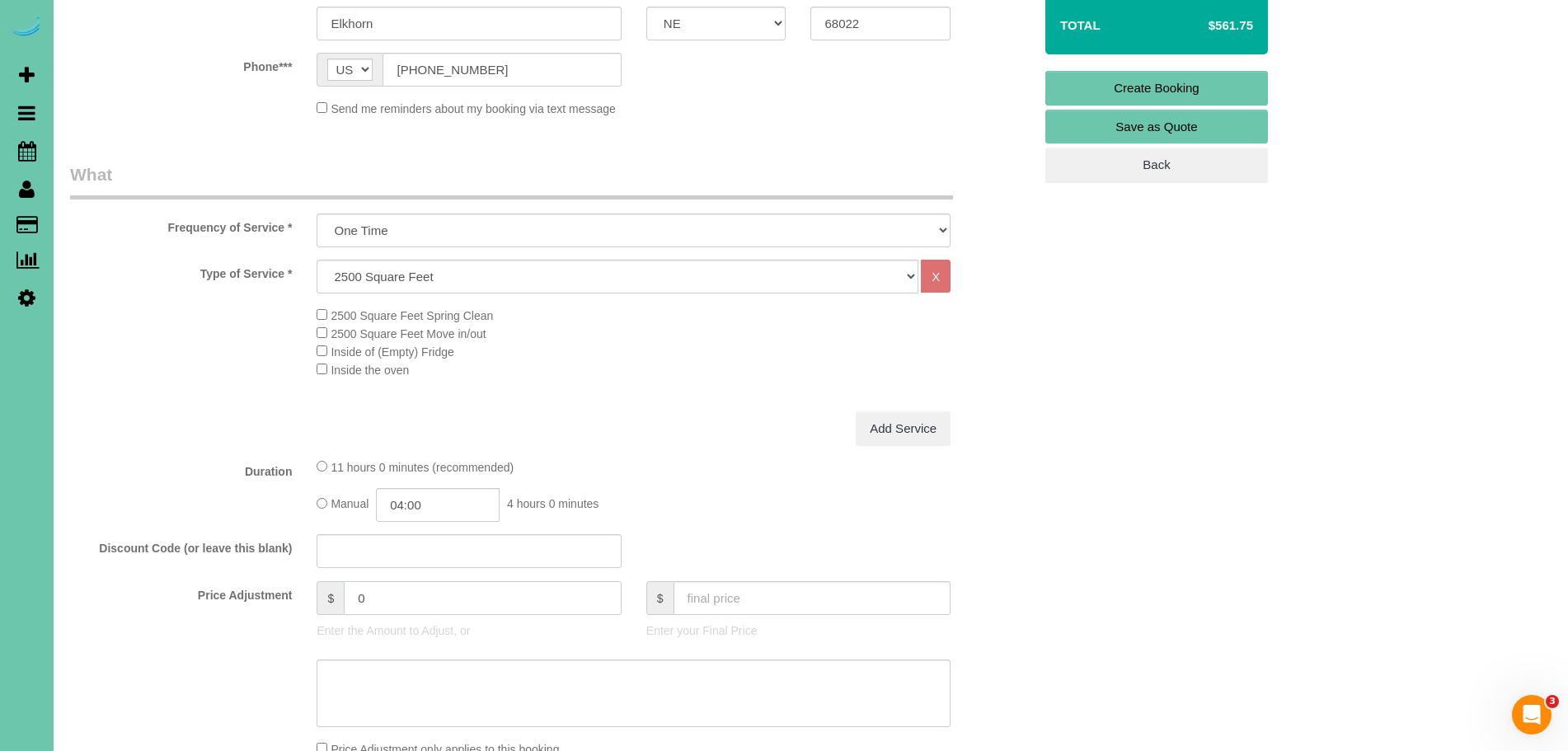
click at [414, 602] on input "0" at bounding box center [482, 598] width 277 height 34
type input "111"
click at [630, 412] on div "Add Service" at bounding box center [633, 428] width 659 height 35
click at [517, 691] on textarea at bounding box center [634, 694] width 634 height 67
click at [424, 678] on textarea at bounding box center [634, 694] width 634 height 67
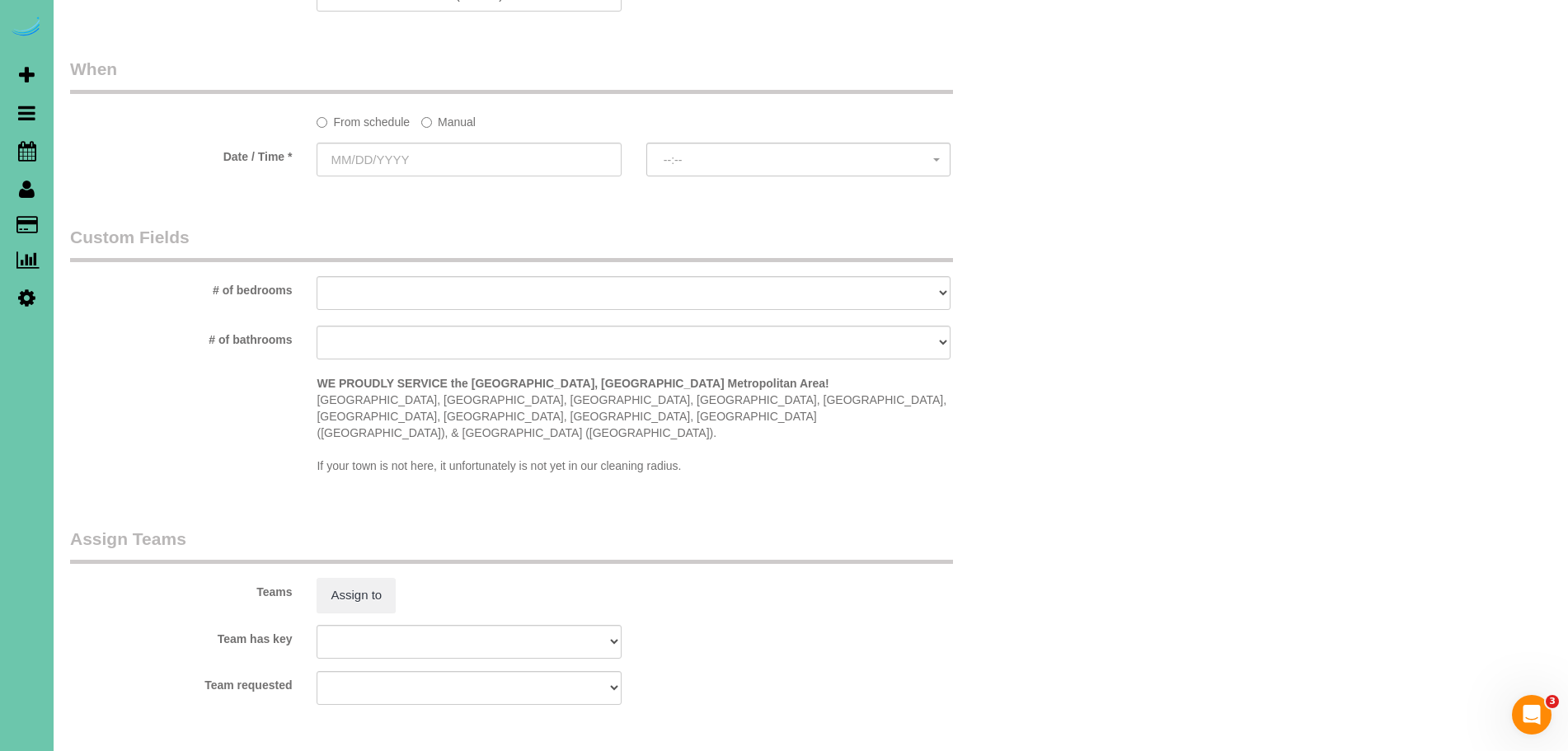
scroll to position [1262, 0]
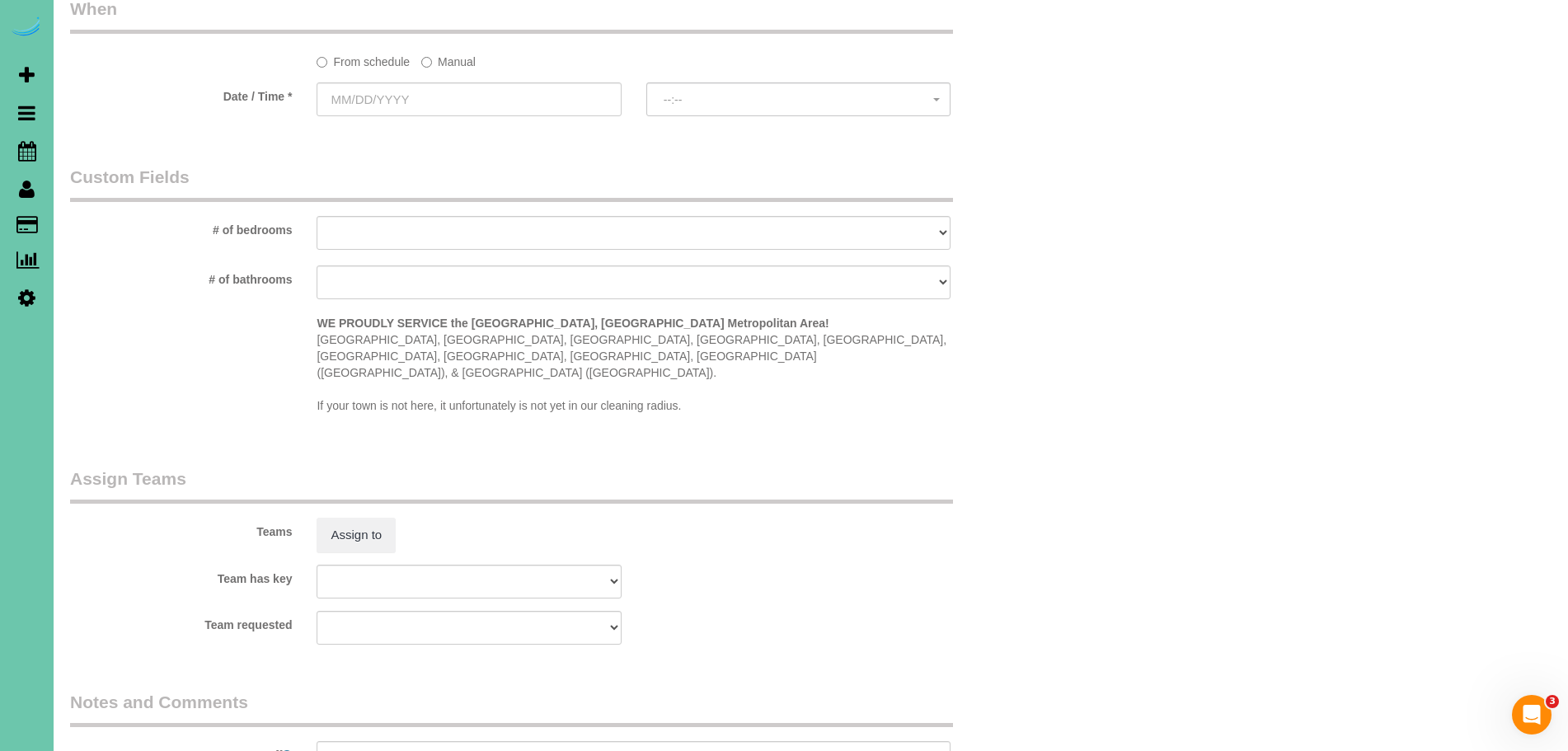
type textarea "$583-689 11-13PFP"
click at [446, 57] on label "Manual" at bounding box center [448, 58] width 54 height 22
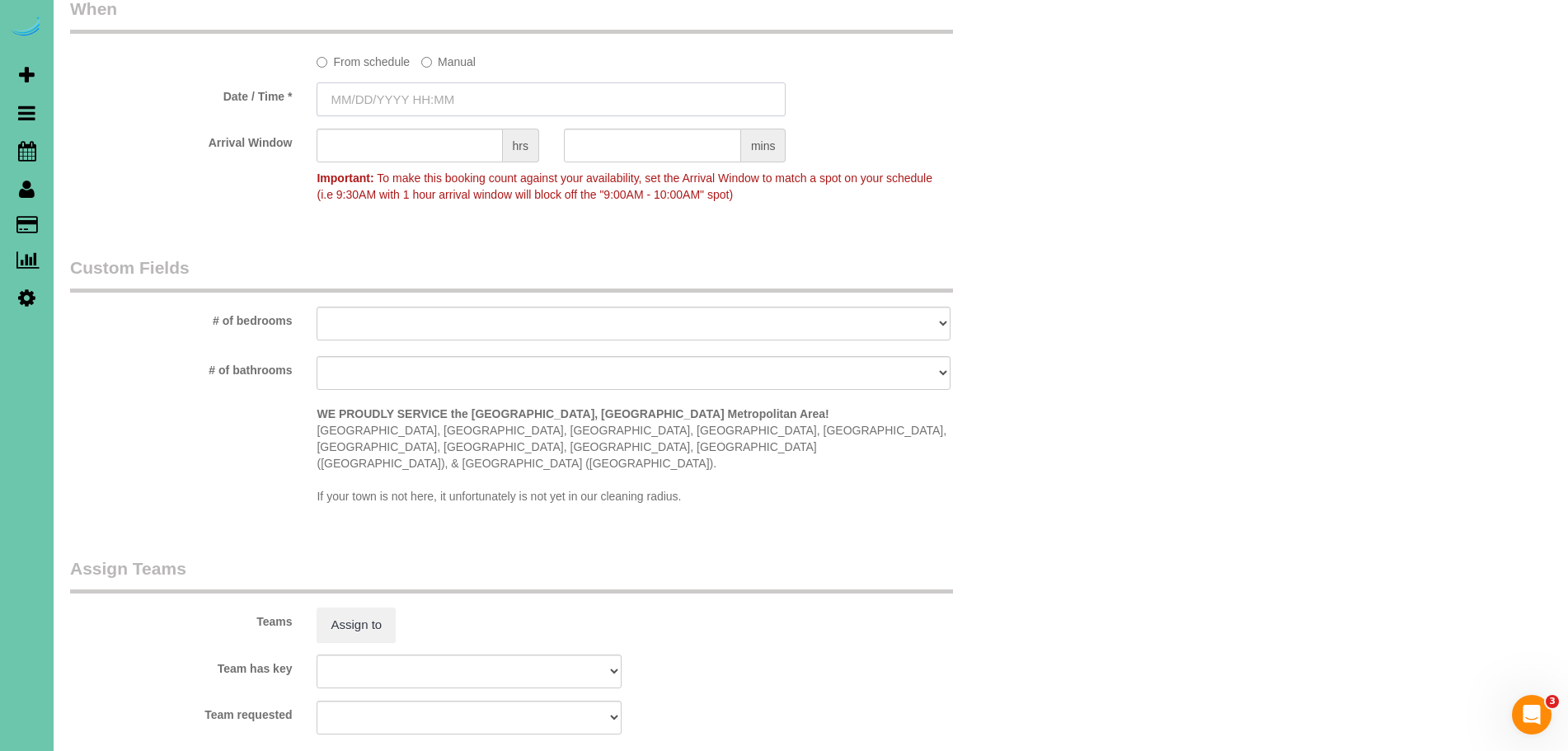
click at [355, 100] on input "text" at bounding box center [551, 99] width 469 height 34
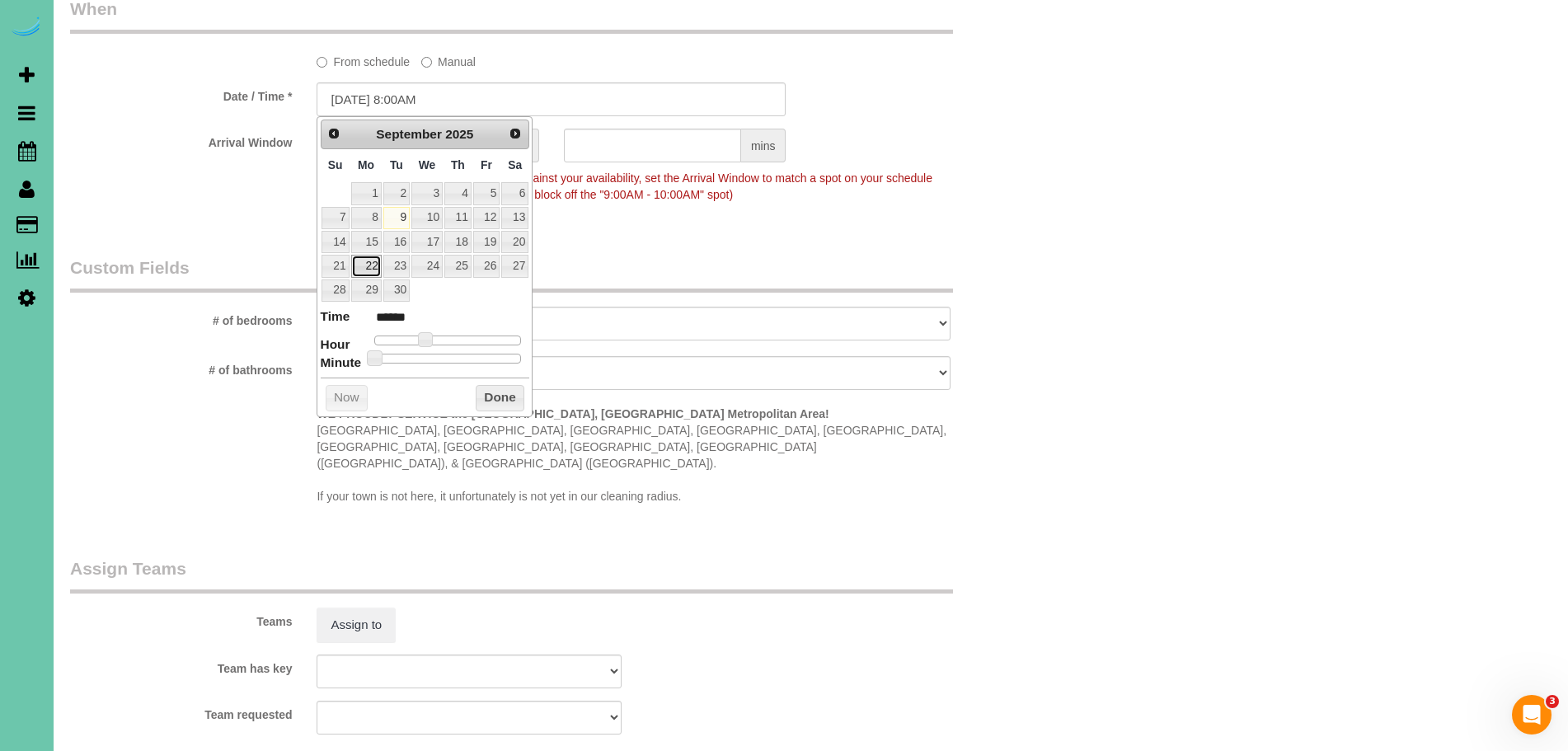
click at [370, 268] on link "22" at bounding box center [366, 266] width 31 height 22
type input "[DATE] 9:00AM"
type input "******"
type input "[DATE] 10:00AM"
type input "*******"
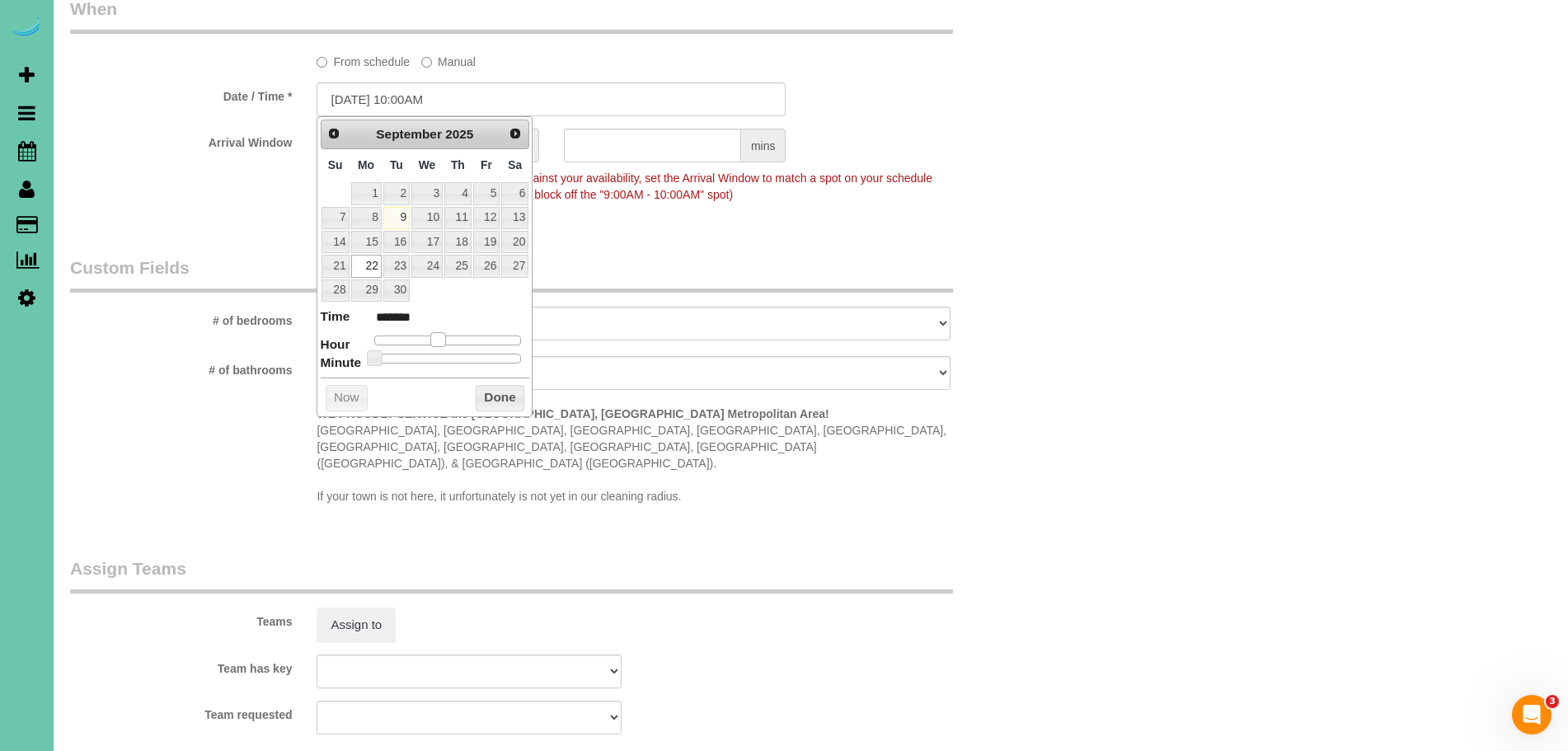
type input "[DATE] 11:00AM"
type input "*******"
drag, startPoint x: 421, startPoint y: 335, endPoint x: 402, endPoint y: 367, distance: 37.2
click at [445, 339] on span at bounding box center [444, 339] width 15 height 15
type input "[DATE] 11:05AM"
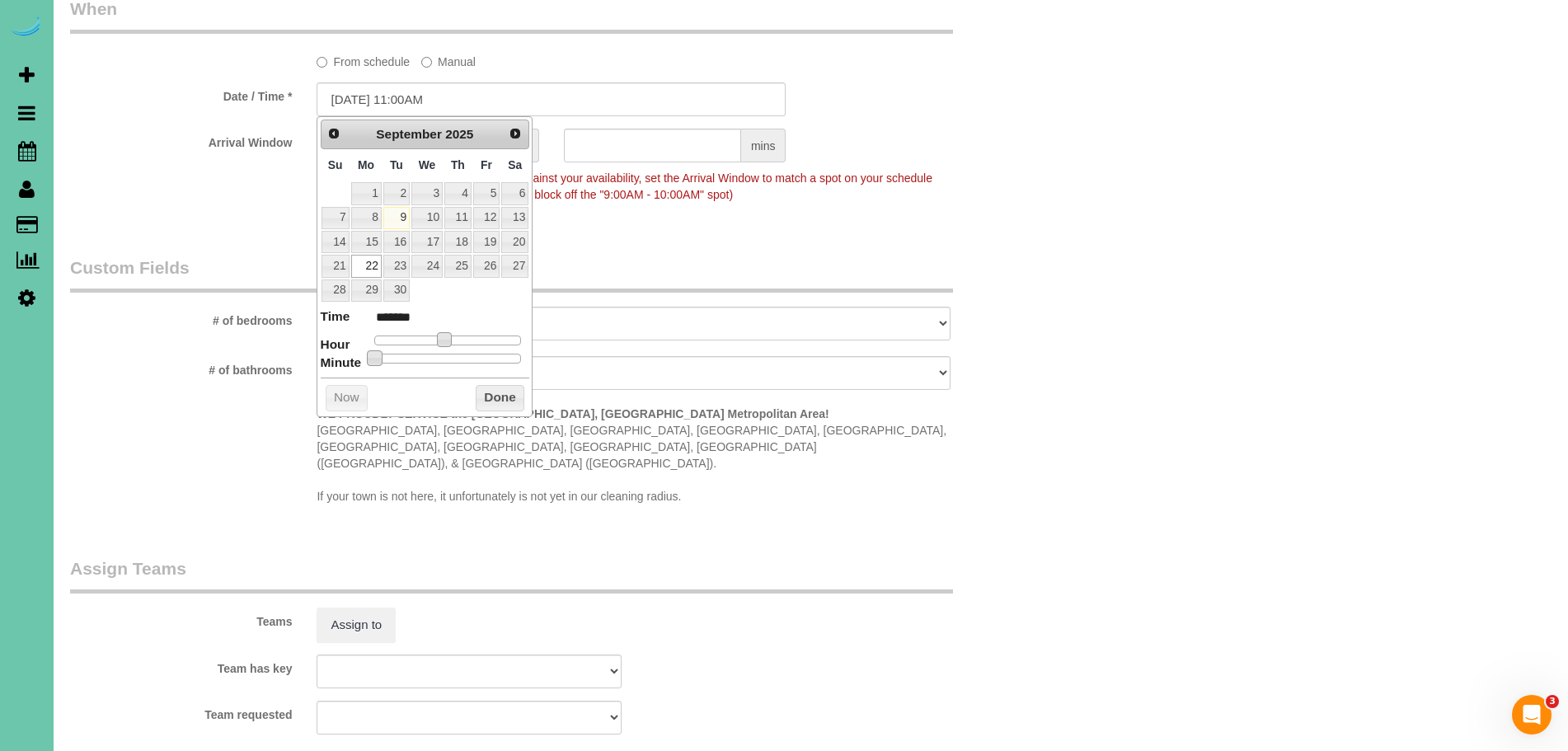
type input "*******"
type input "[DATE] 11:10AM"
type input "*******"
type input "[DATE] 11:15AM"
type input "*******"
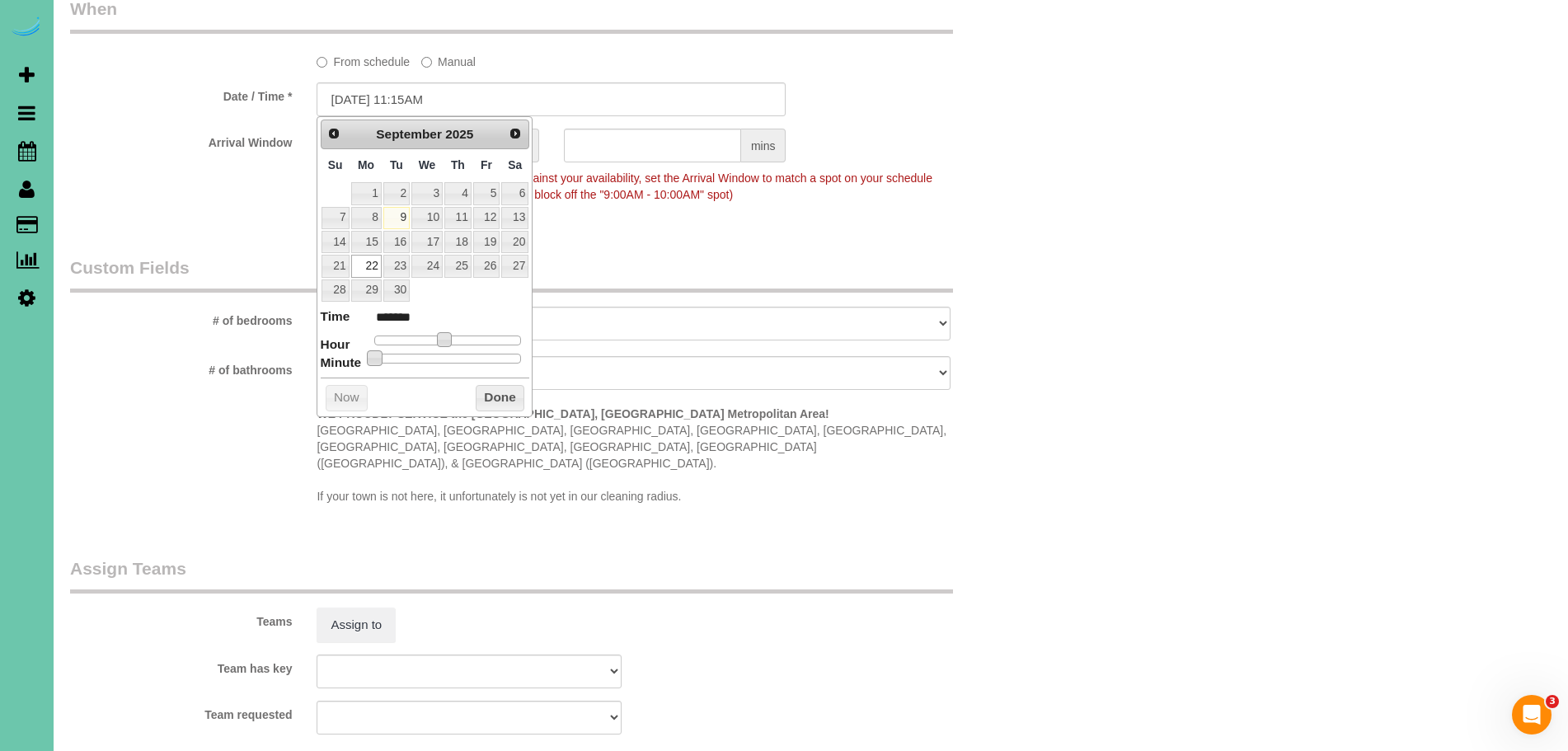
type input "[DATE] 11:20AM"
type input "*******"
type input "[DATE] 11:25AM"
type input "*******"
type input "[DATE] 11:30AM"
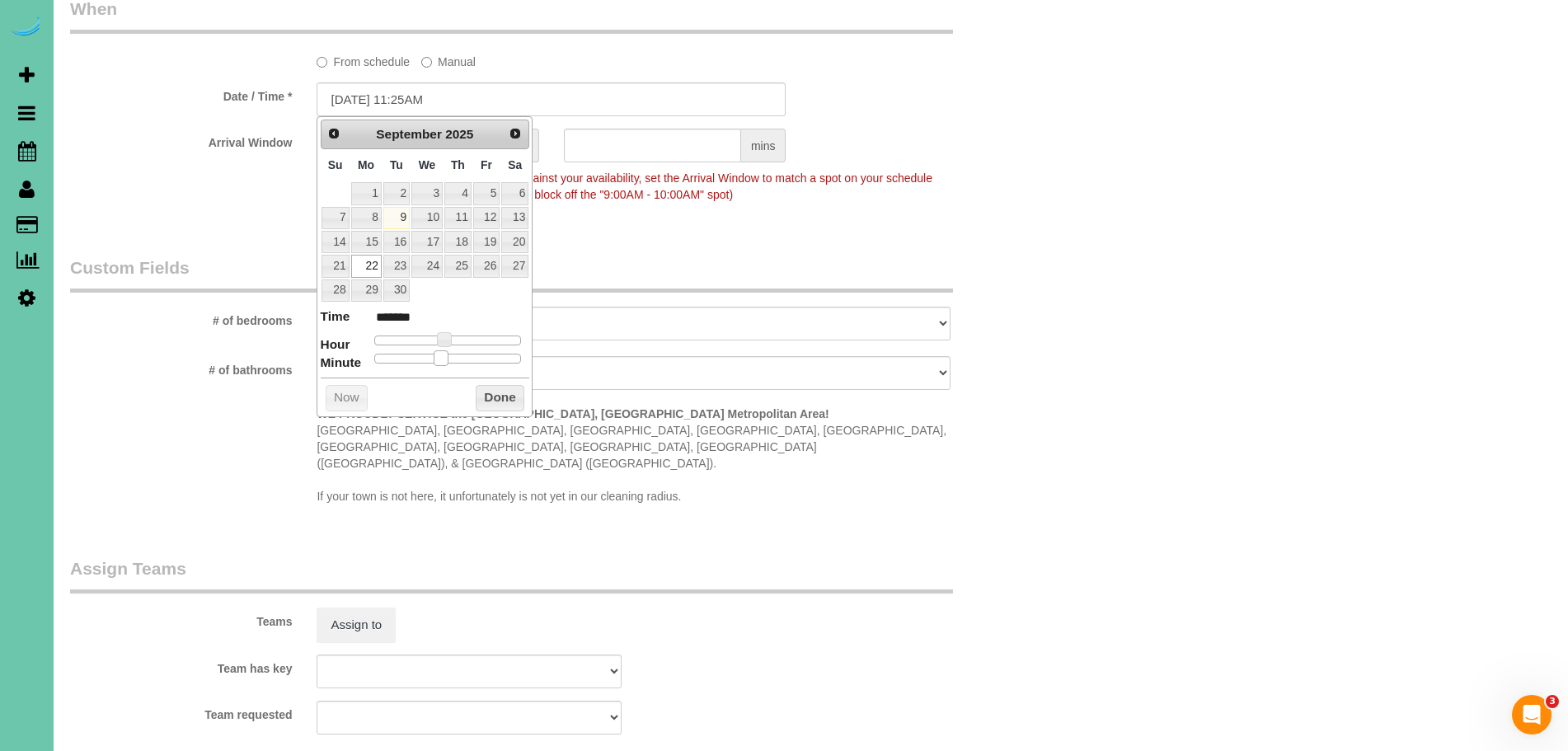
type input "*******"
drag, startPoint x: 377, startPoint y: 360, endPoint x: 471, endPoint y: 379, distance: 95.9
click at [460, 364] on span at bounding box center [454, 358] width 15 height 15
drag, startPoint x: 488, startPoint y: 395, endPoint x: 616, endPoint y: 108, distance: 314.2
click at [490, 392] on button "Done" at bounding box center [499, 398] width 49 height 27
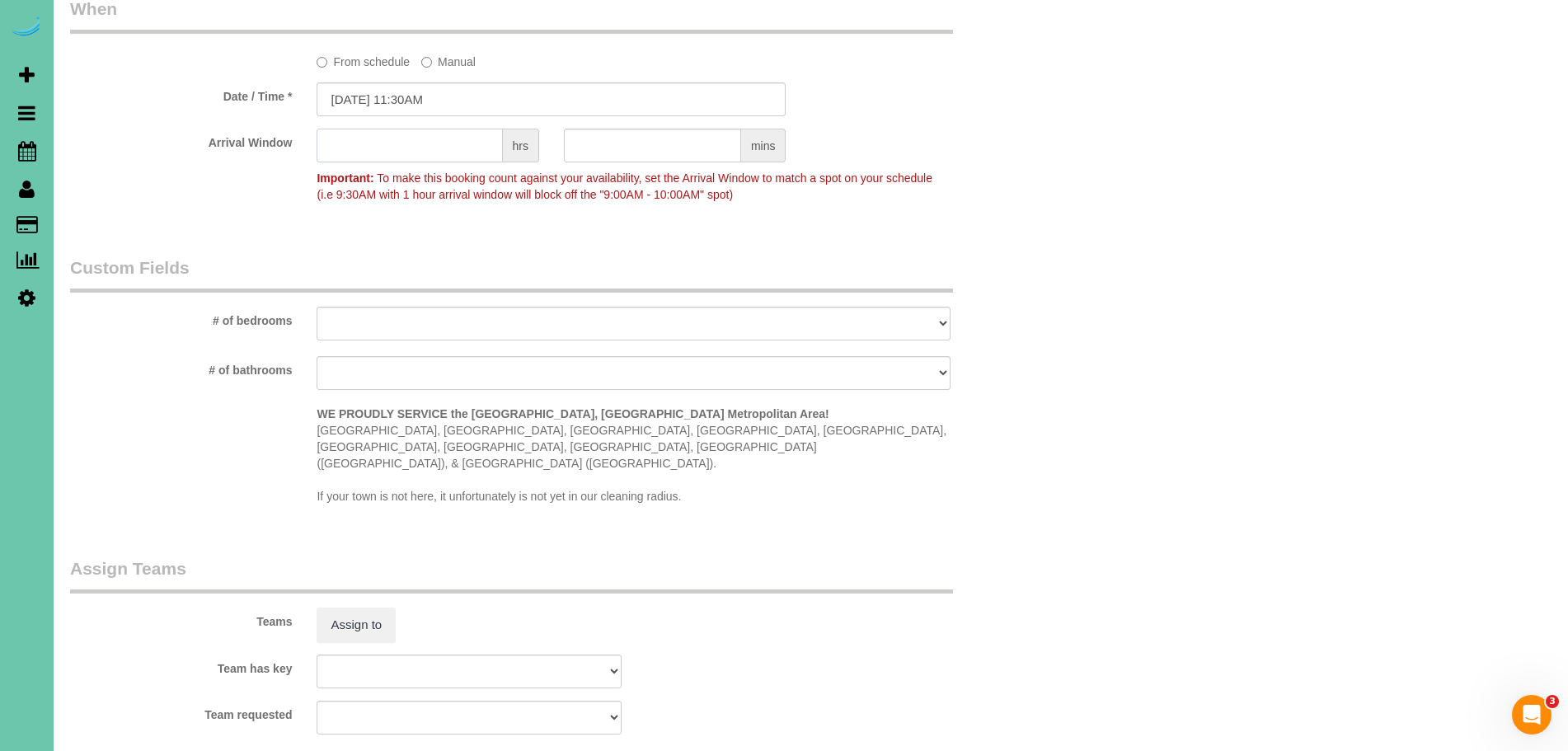
click at [453, 155] on input "text" at bounding box center [409, 146] width 185 height 34
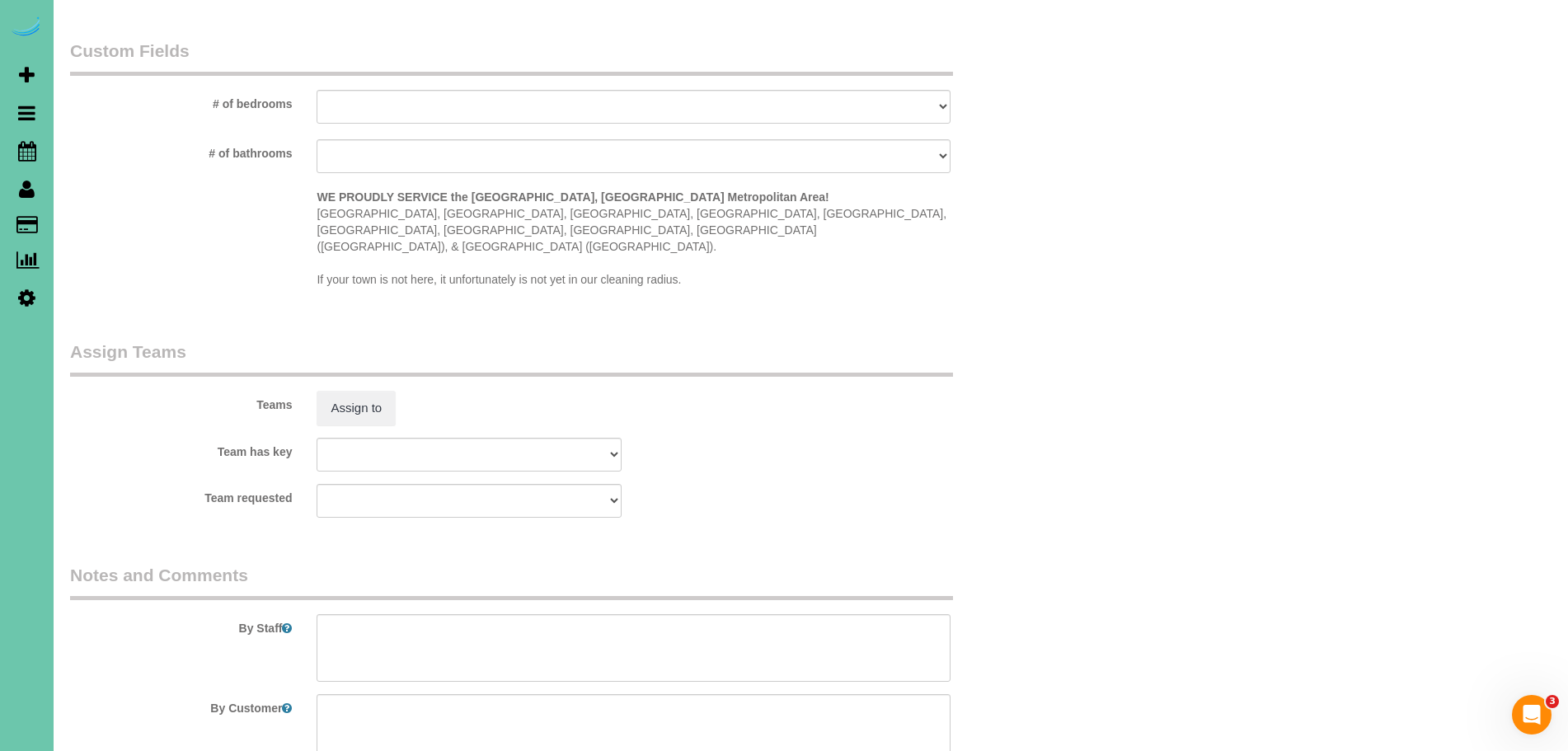
scroll to position [1595, 0]
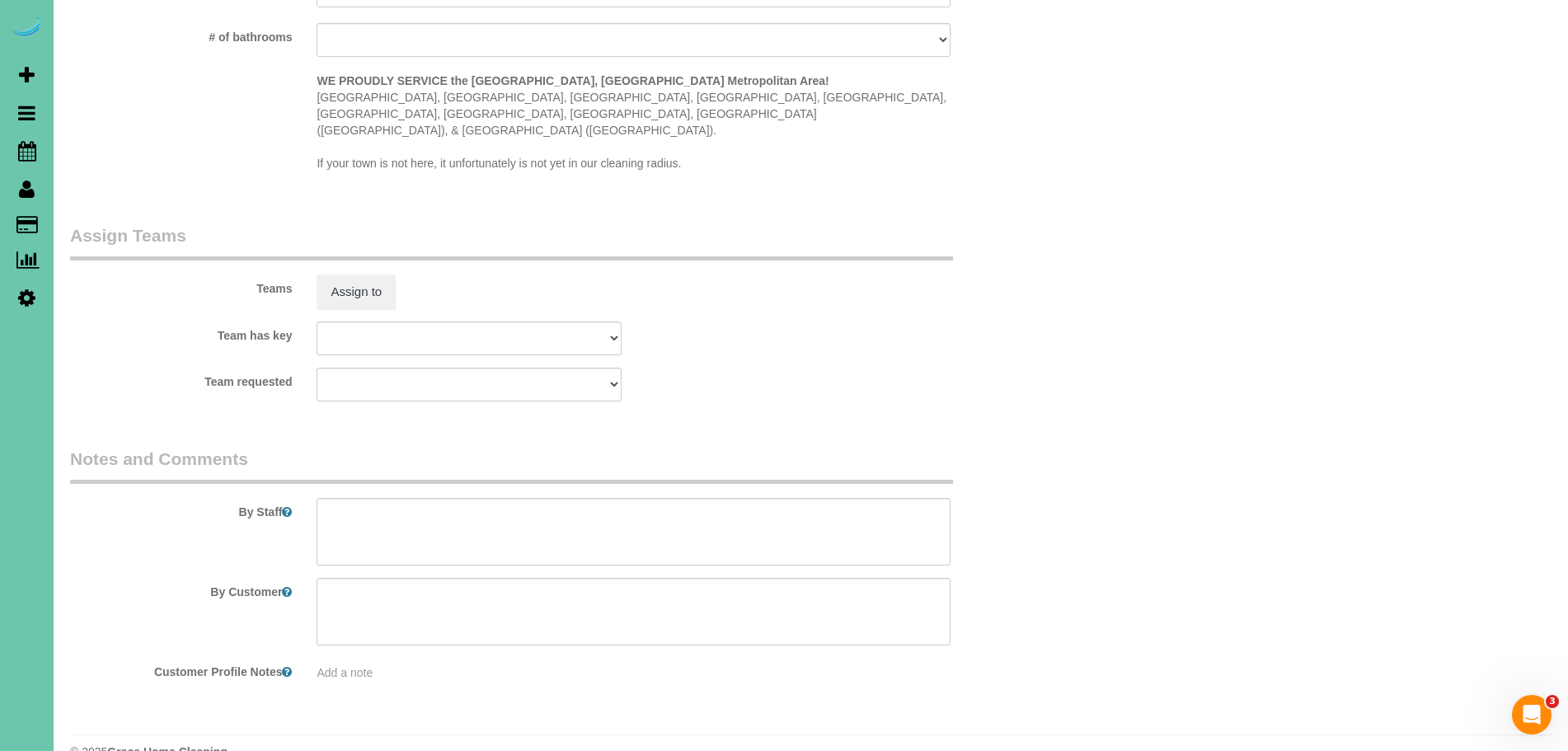
type input "1"
drag, startPoint x: 469, startPoint y: 515, endPoint x: 456, endPoint y: 504, distance: 17.0
click at [458, 505] on textarea at bounding box center [634, 532] width 634 height 67
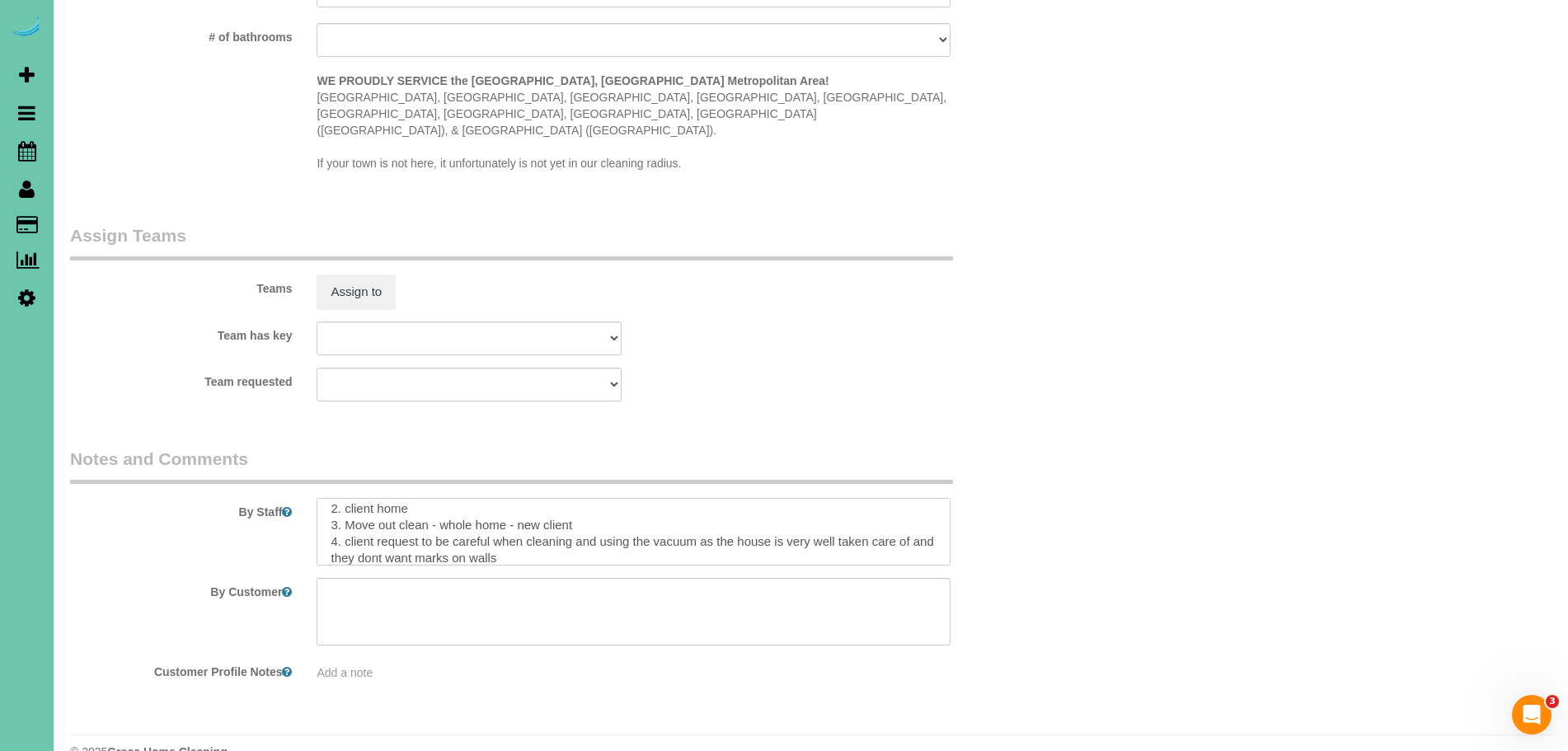
click at [405, 526] on textarea at bounding box center [634, 532] width 634 height 67
click at [554, 521] on textarea at bounding box center [634, 532] width 634 height 67
click at [613, 503] on textarea at bounding box center [634, 537] width 634 height 67
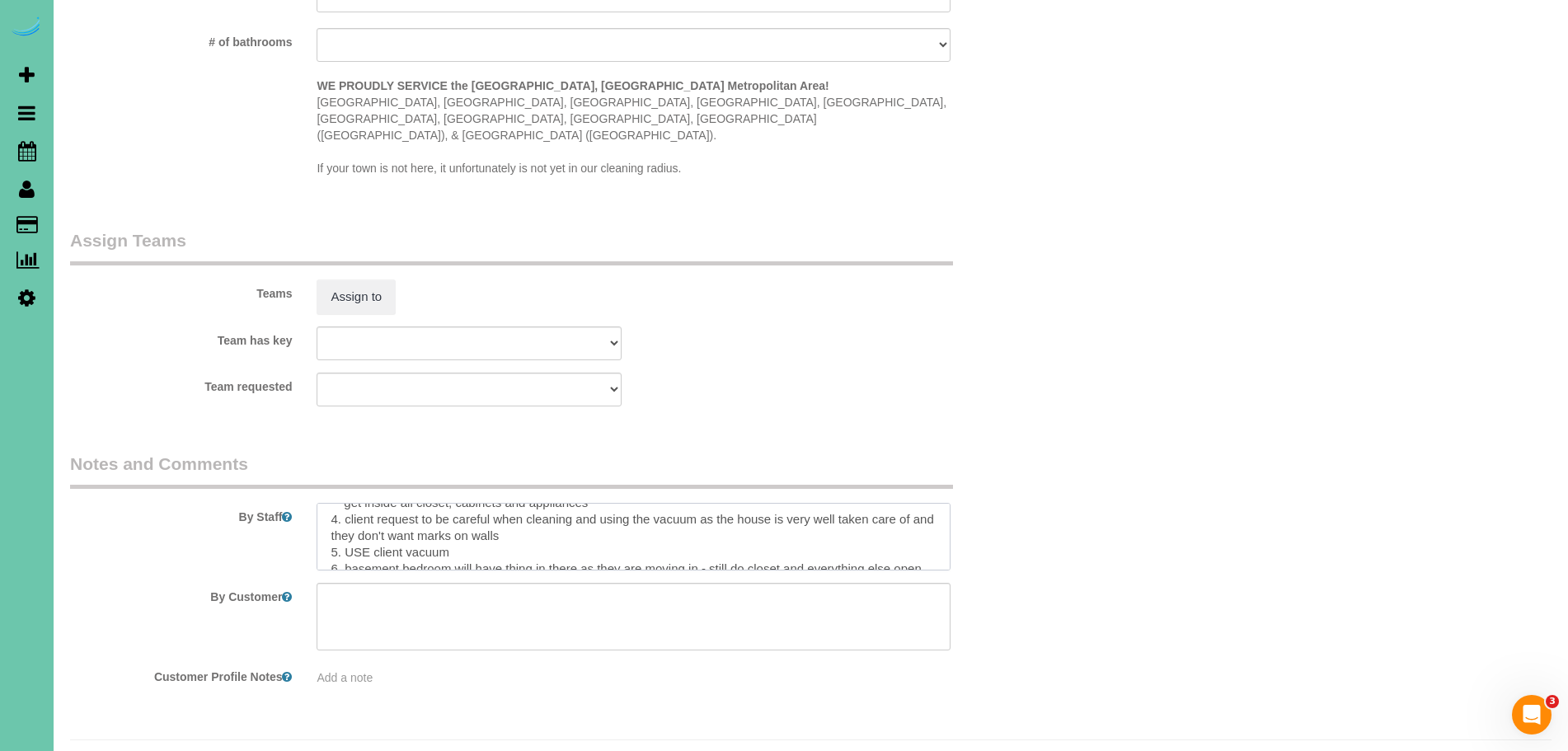
scroll to position [82, 0]
click at [927, 519] on textarea at bounding box center [634, 537] width 634 height 67
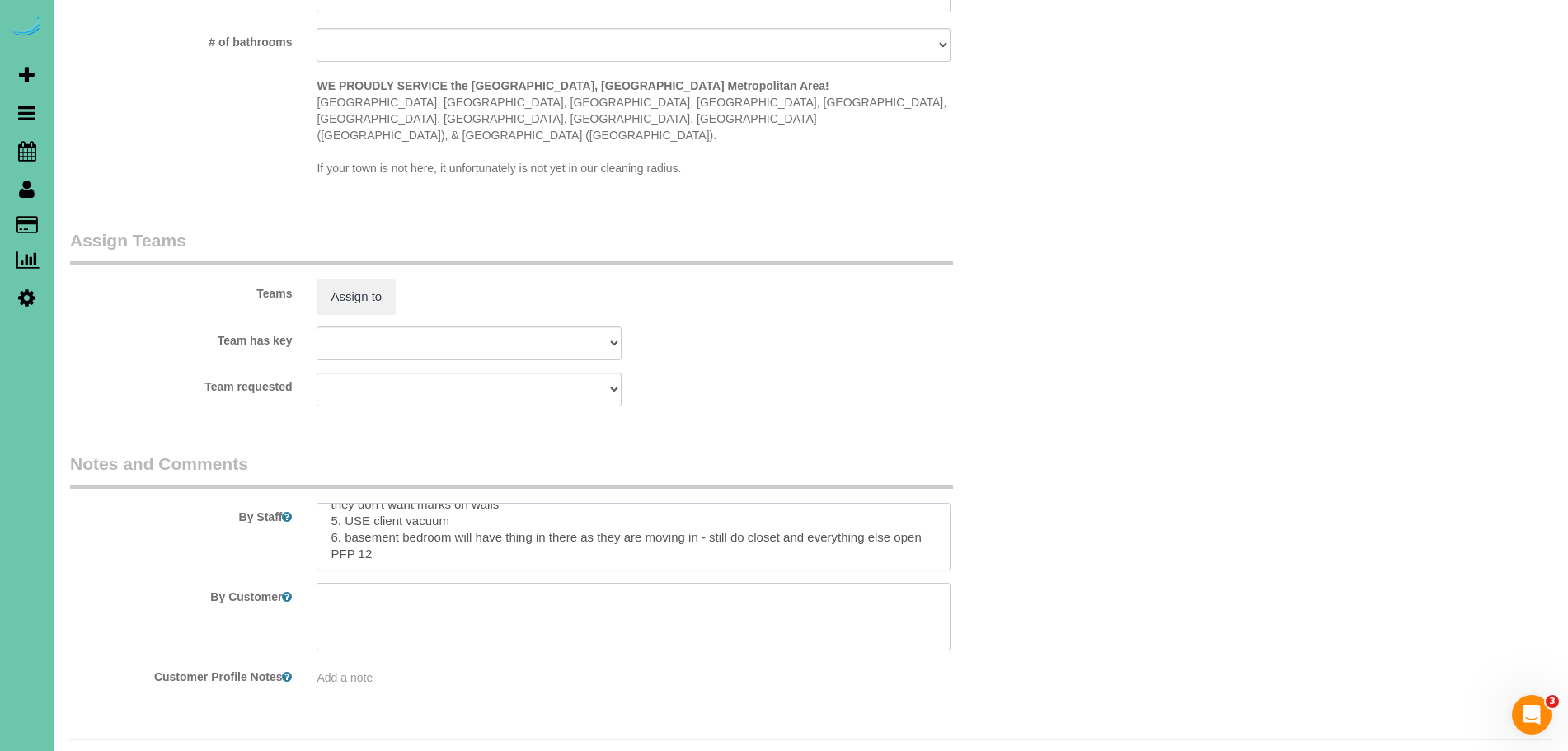
scroll to position [106, 0]
paste textarea "*Lore ips dolors ame conse ad e 4-45 *SEDDOEIU - temp inci utlaboreet doloremag…"
click at [408, 503] on textarea at bounding box center [634, 537] width 634 height 67
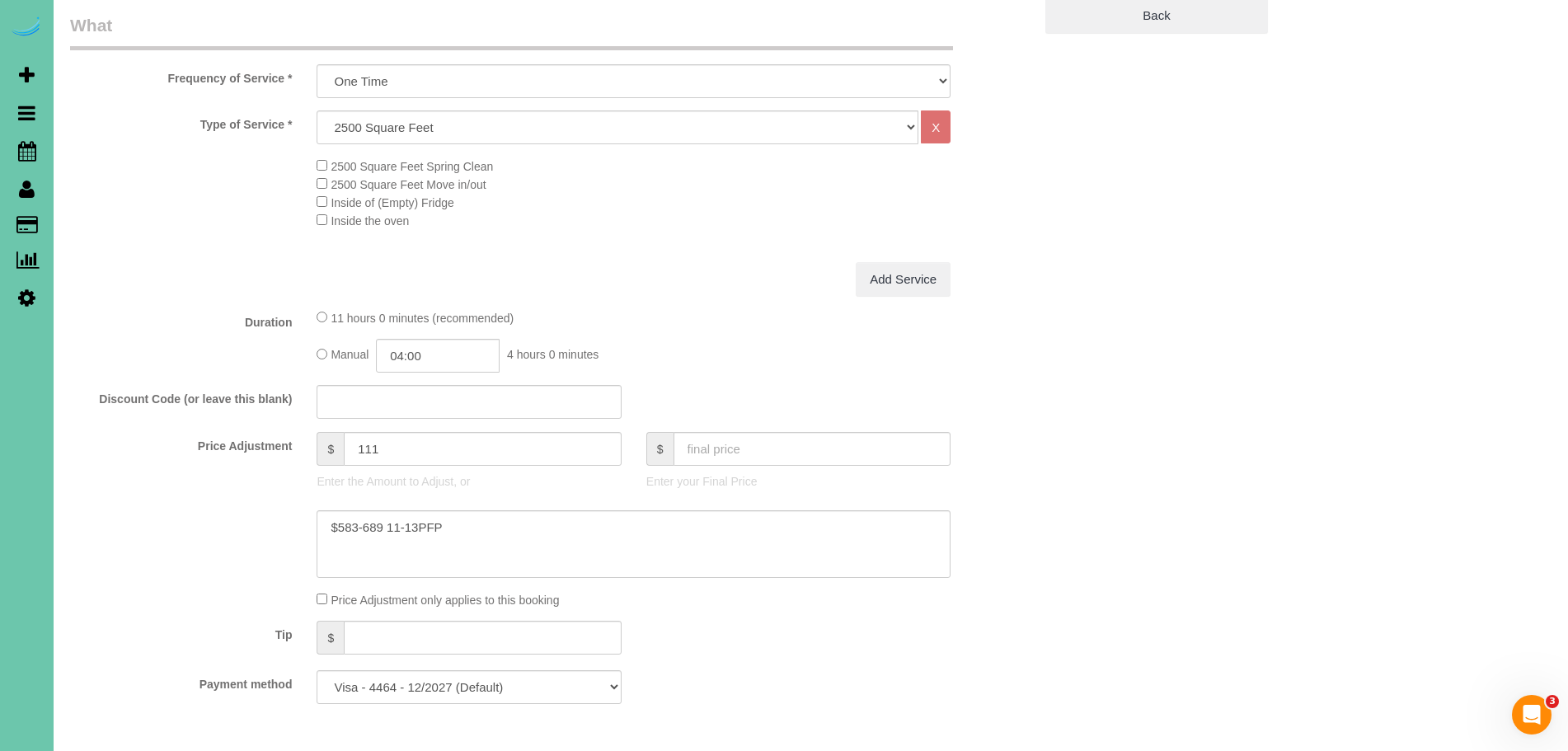
scroll to position [0, 0]
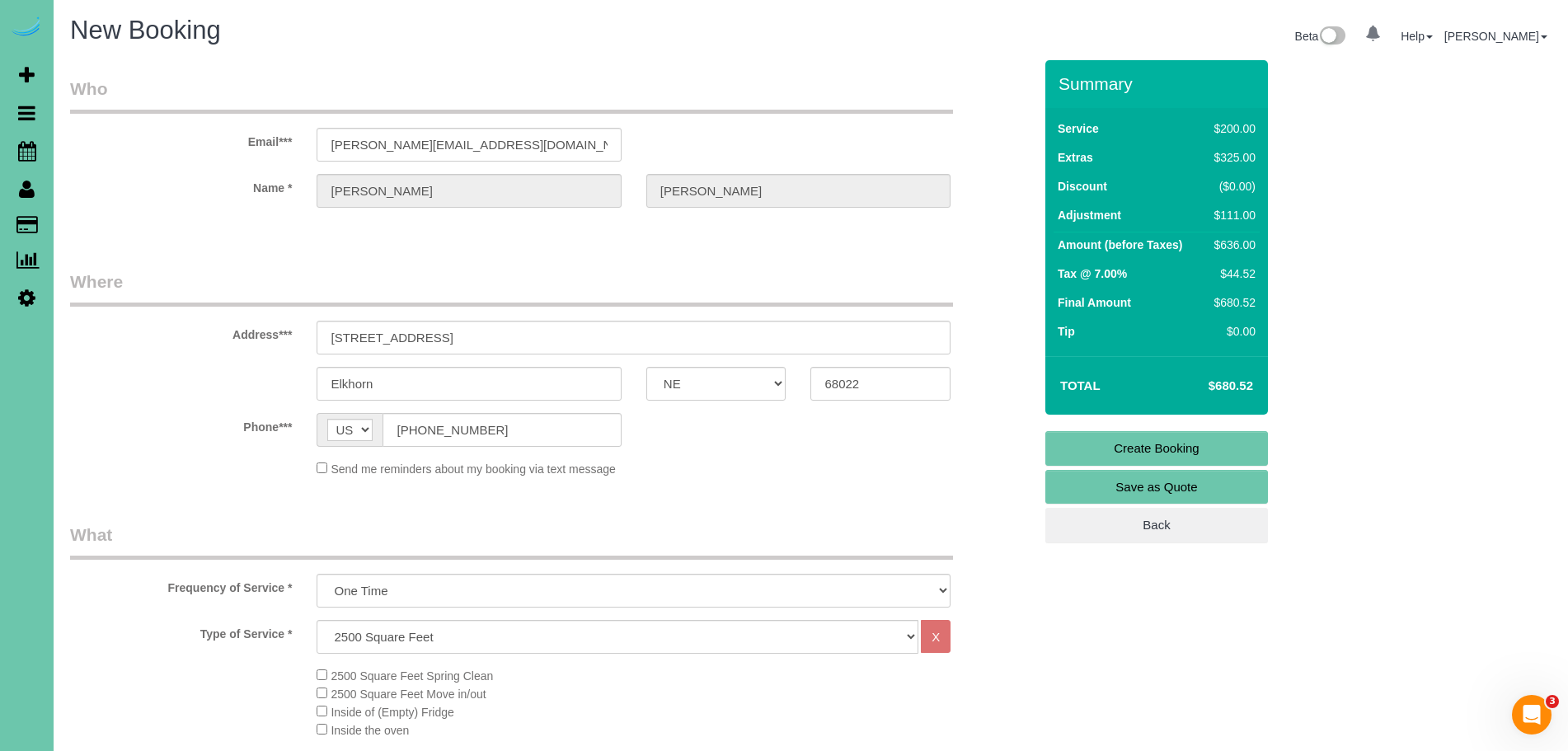
type textarea "0. loremi 9. dolors amet 2. Cons adi elits - doeiu temp - inc utlabo ** etd mag…"
click at [1168, 449] on link "Create Booking" at bounding box center [1156, 448] width 223 height 35
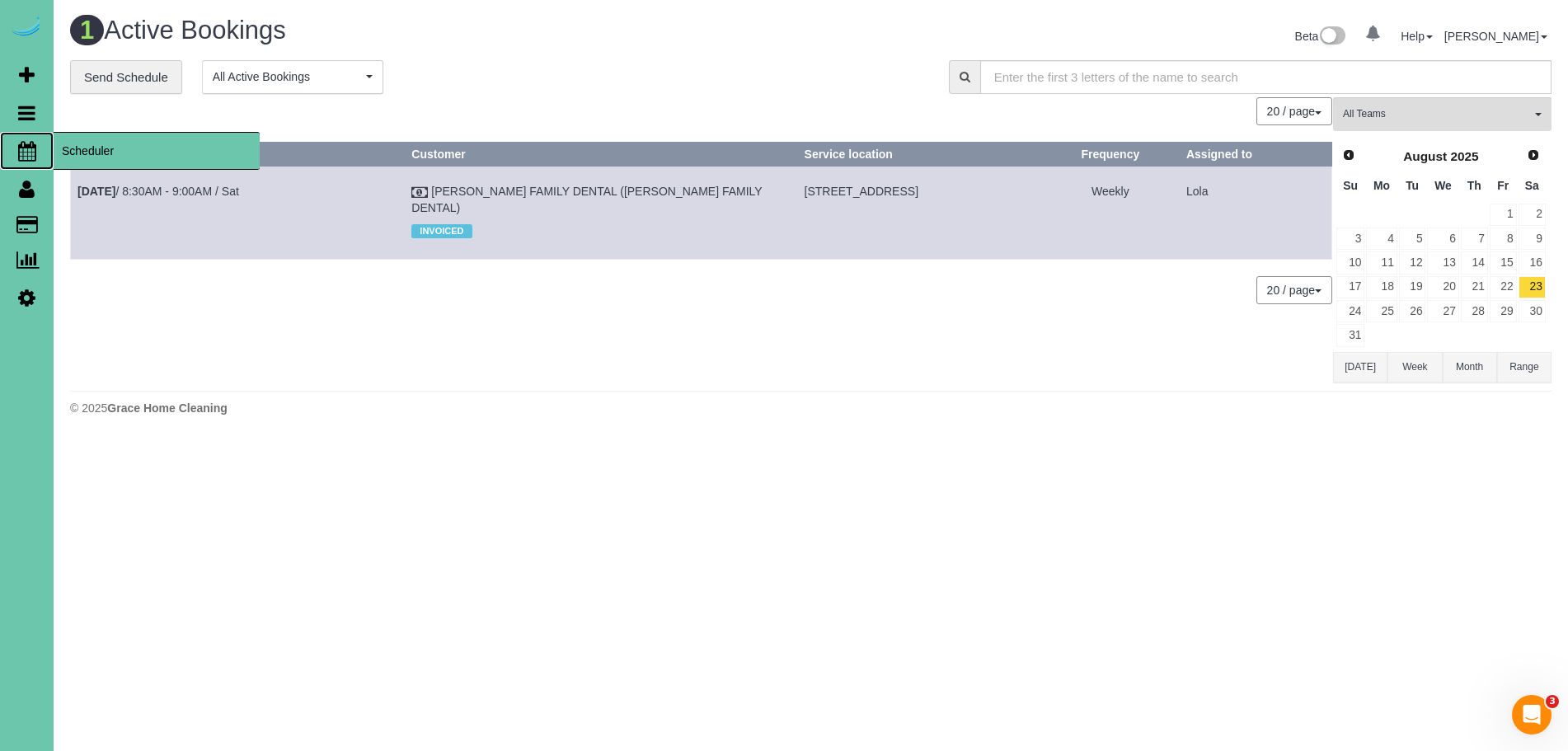
click at [83, 144] on span "Scheduler" at bounding box center [157, 151] width 206 height 38
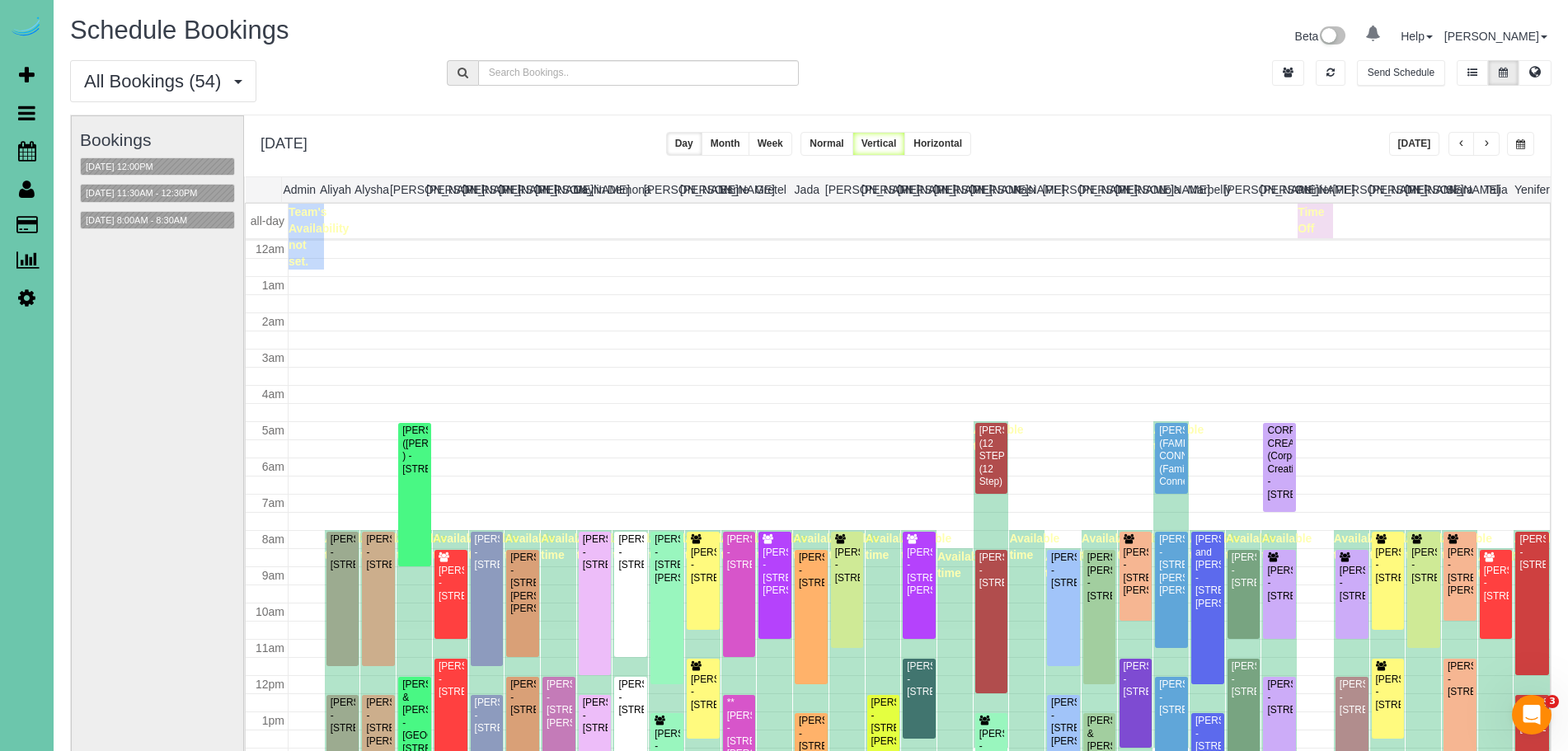
scroll to position [219, 0]
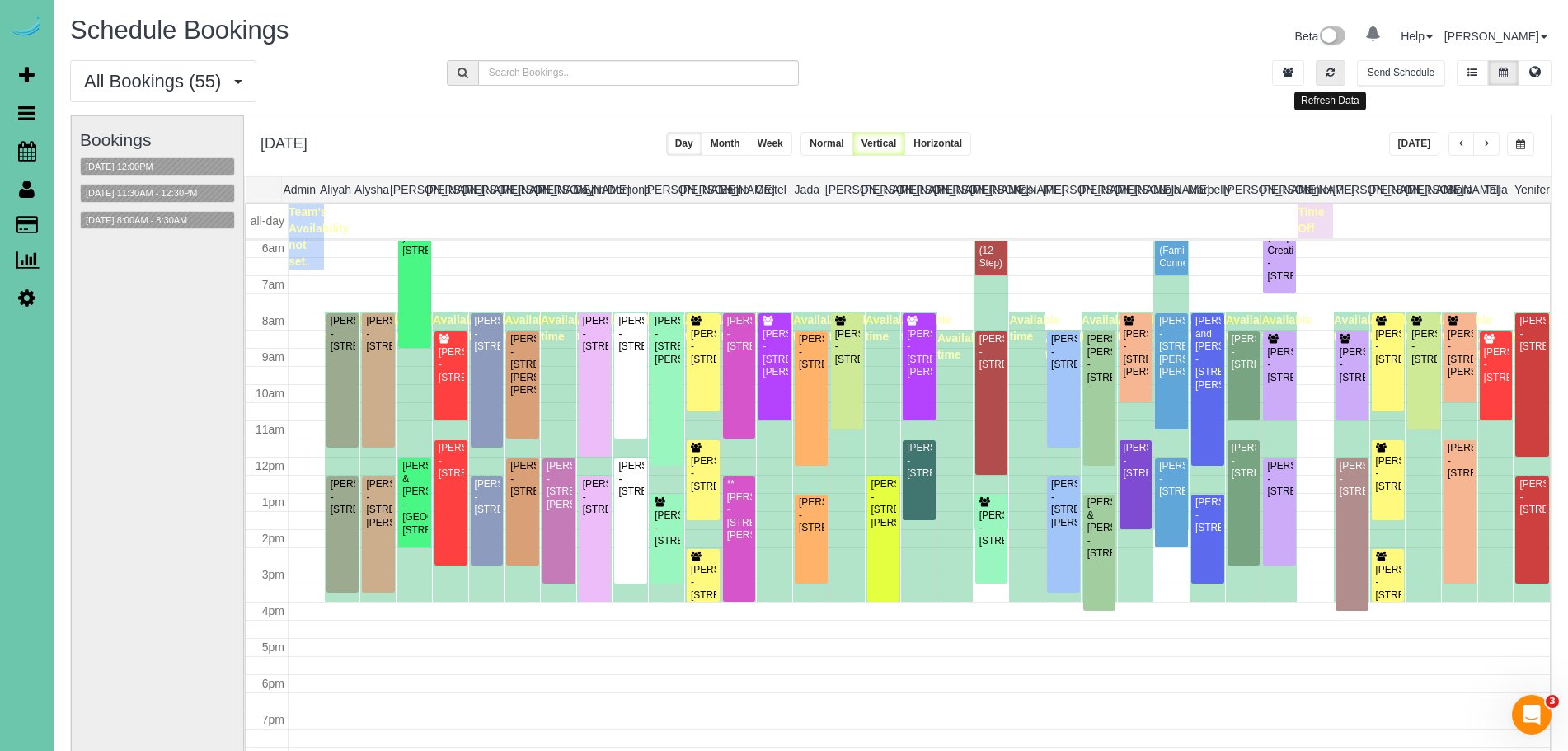
click at [1335, 69] on button "button" at bounding box center [1330, 73] width 30 height 26
click at [1517, 150] on button "button" at bounding box center [1519, 144] width 27 height 24
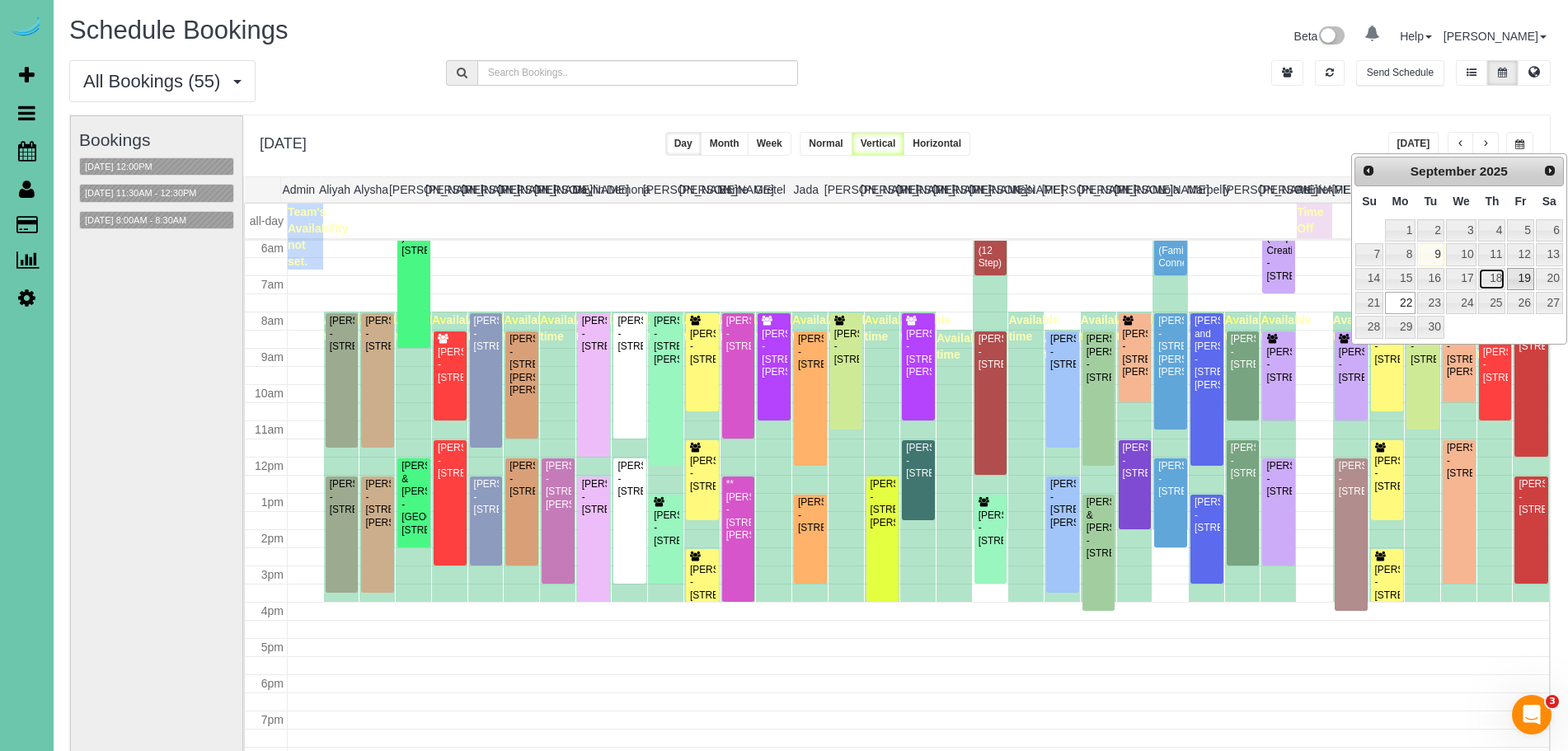
scroll to position [1, 1]
click at [1499, 281] on link "18" at bounding box center [1491, 278] width 27 height 22
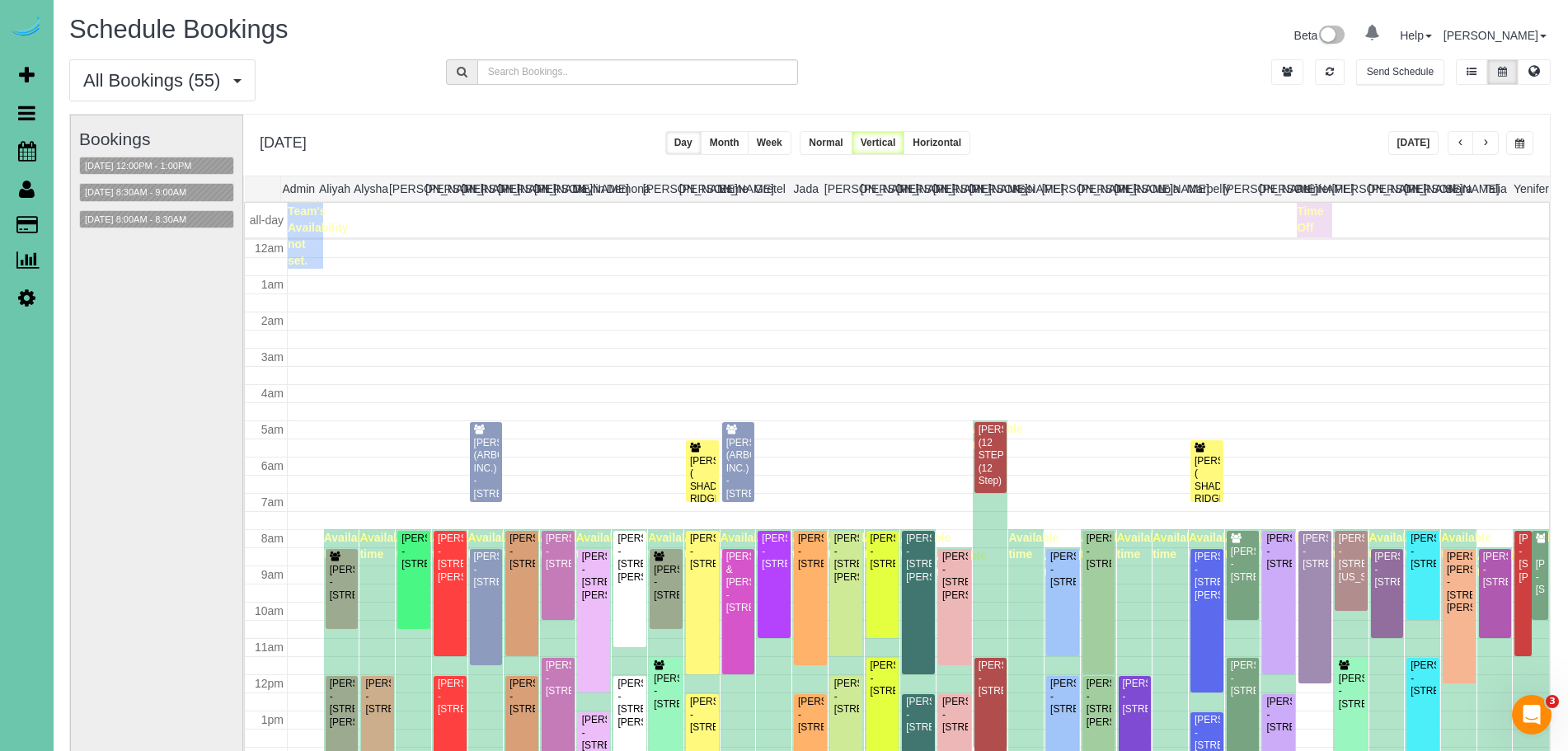
scroll to position [219, 0]
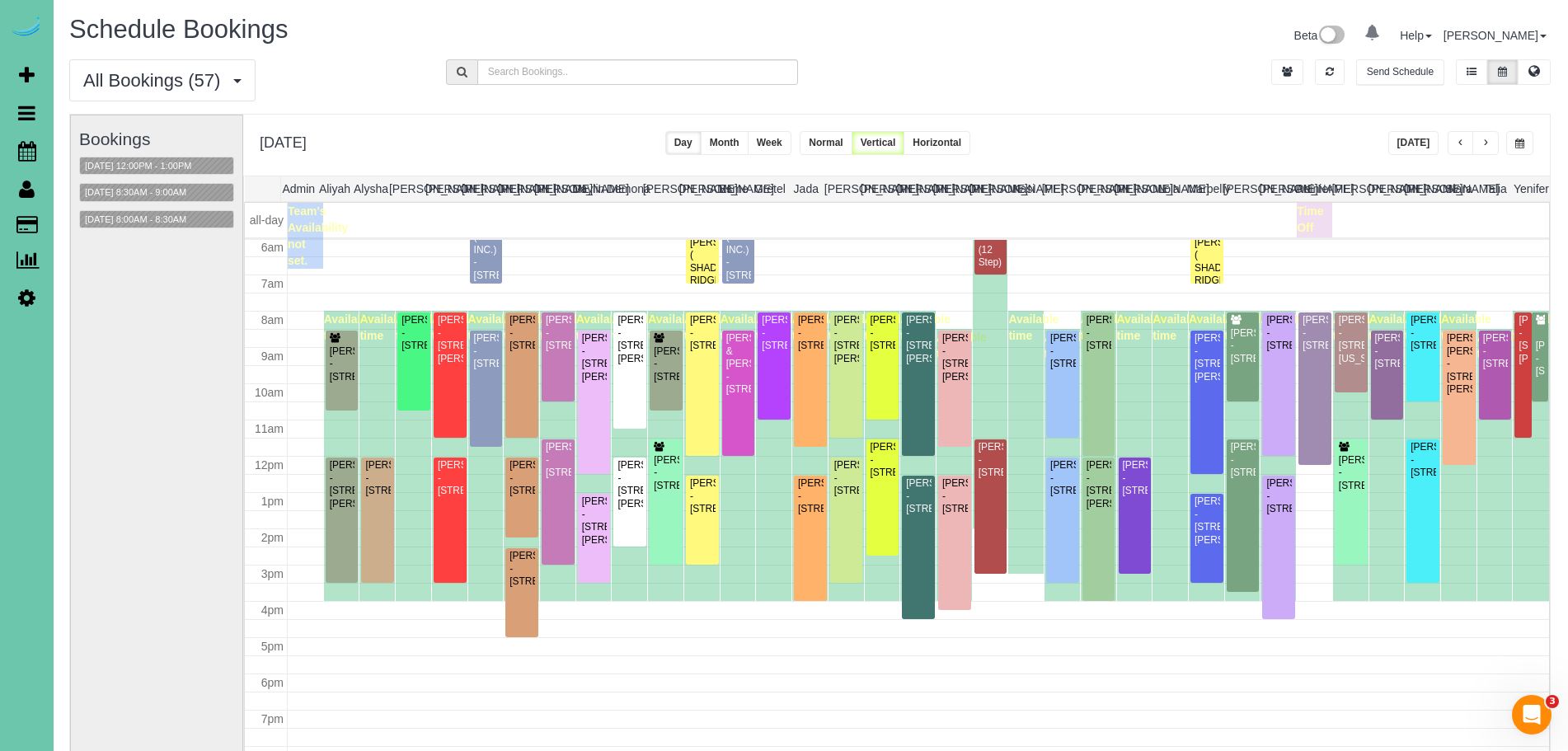
click at [1522, 147] on span "button" at bounding box center [1518, 144] width 9 height 10
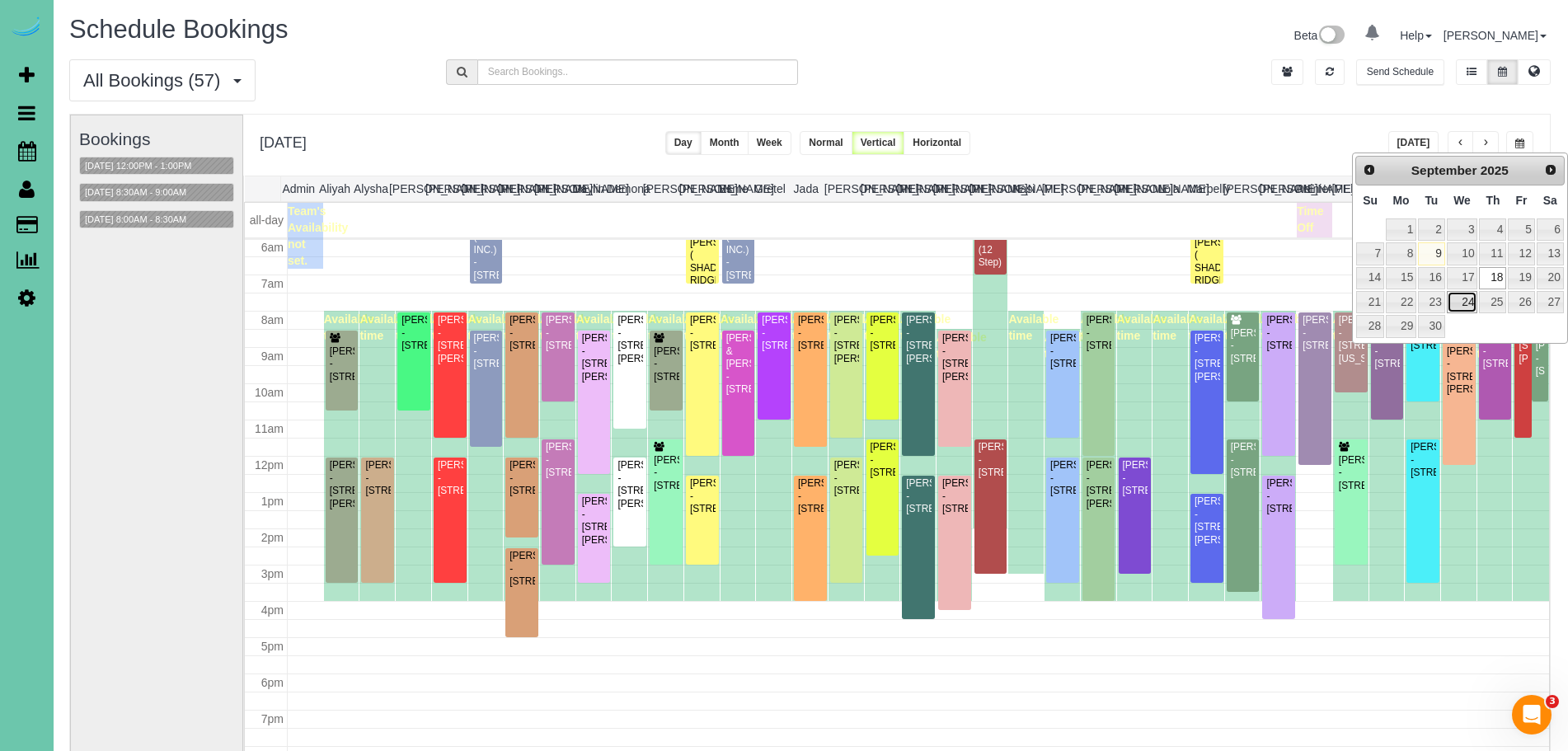
click at [1470, 301] on link "24" at bounding box center [1462, 302] width 32 height 22
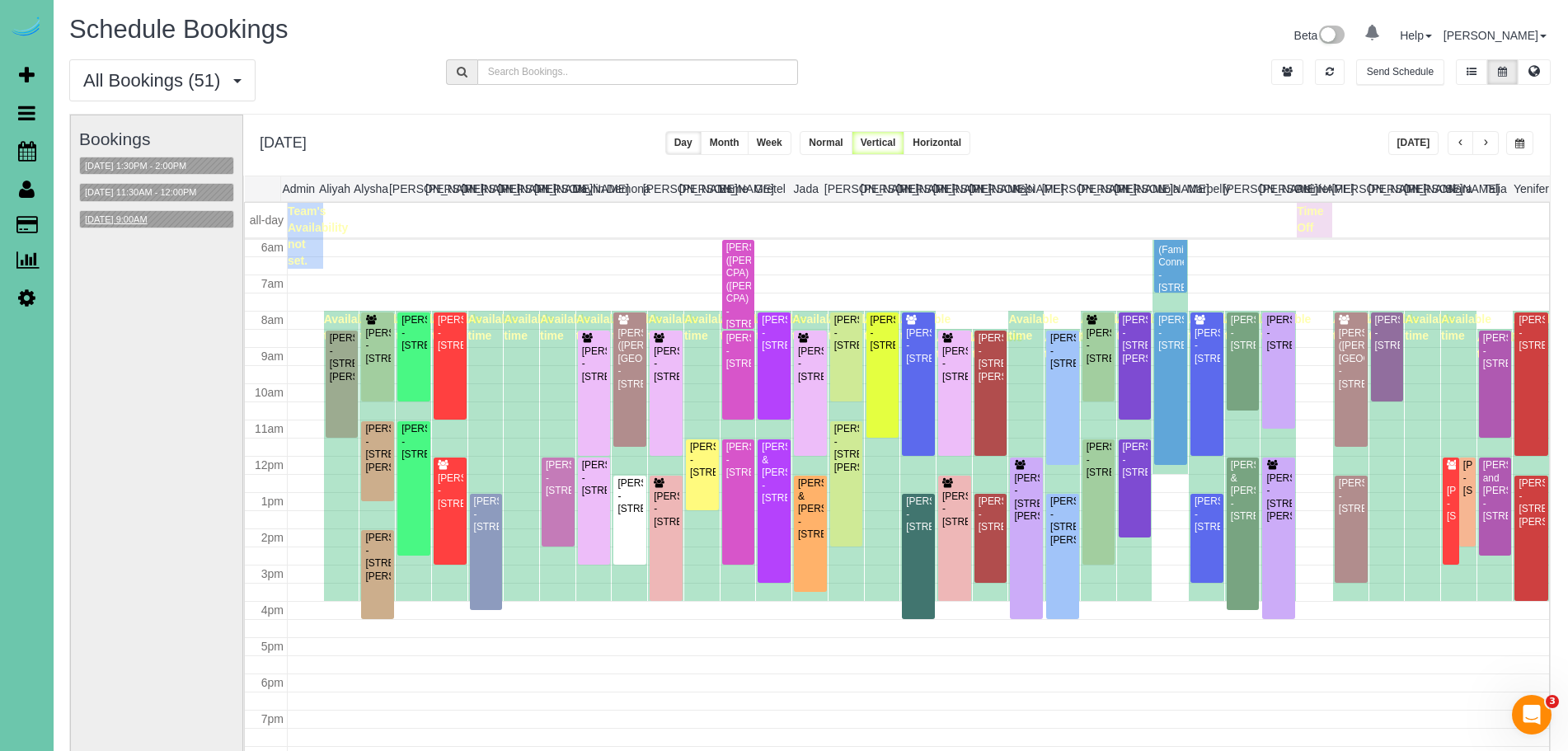
click at [144, 221] on button "[DATE] 9:00AM" at bounding box center [116, 219] width 72 height 17
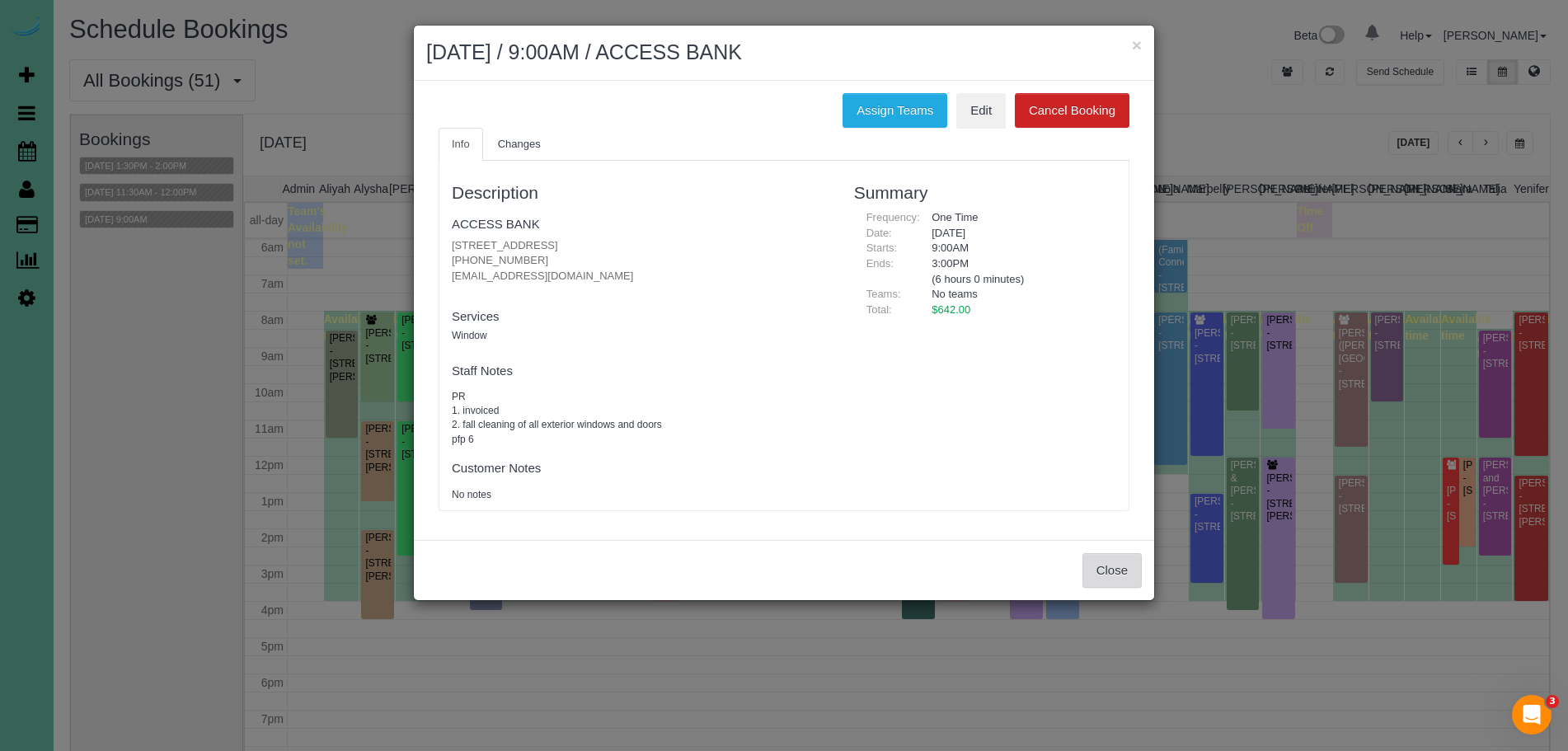
click at [1104, 562] on button "Close" at bounding box center [1112, 570] width 59 height 35
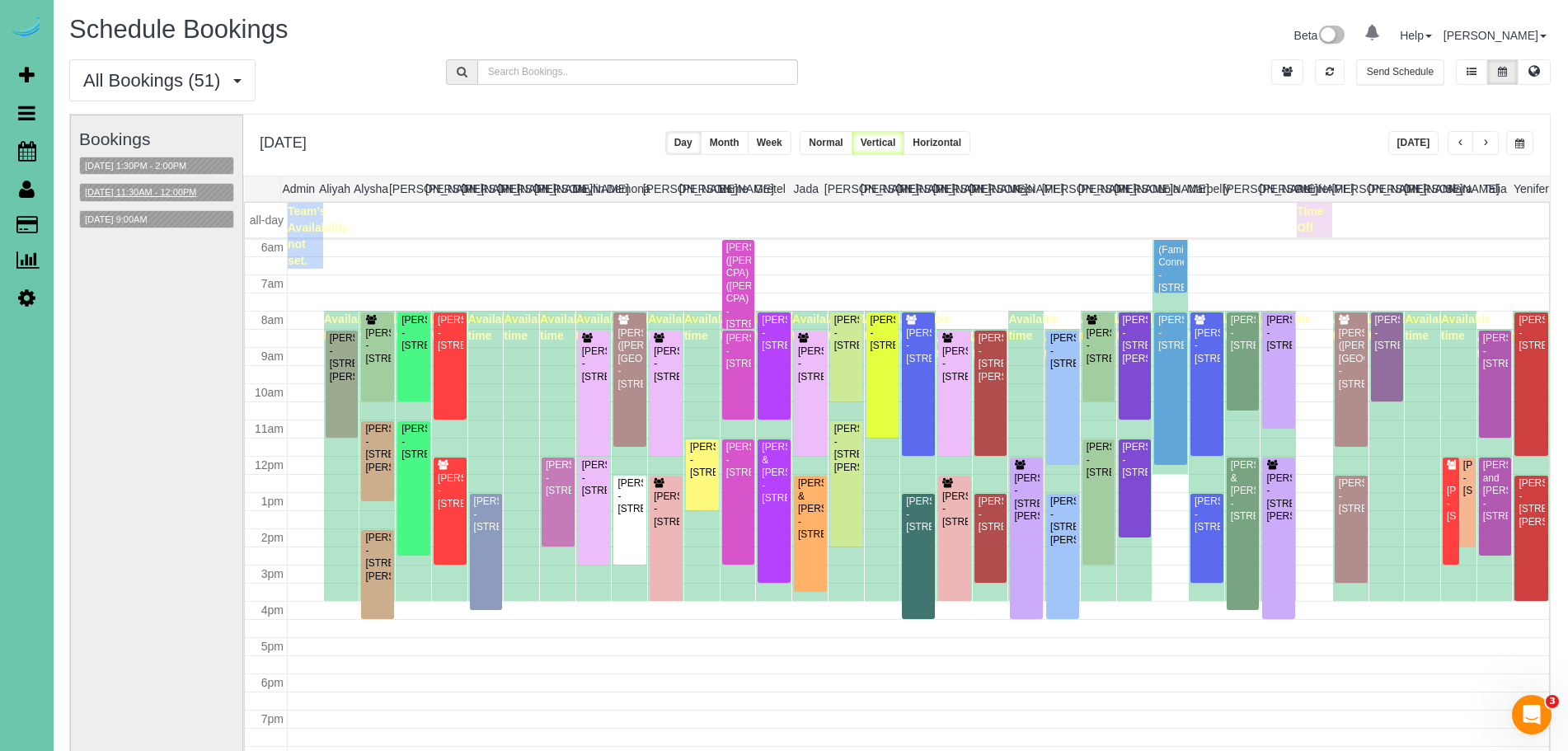
click at [172, 194] on button "[DATE] 11:30AM - 12:00PM" at bounding box center [141, 192] width 122 height 17
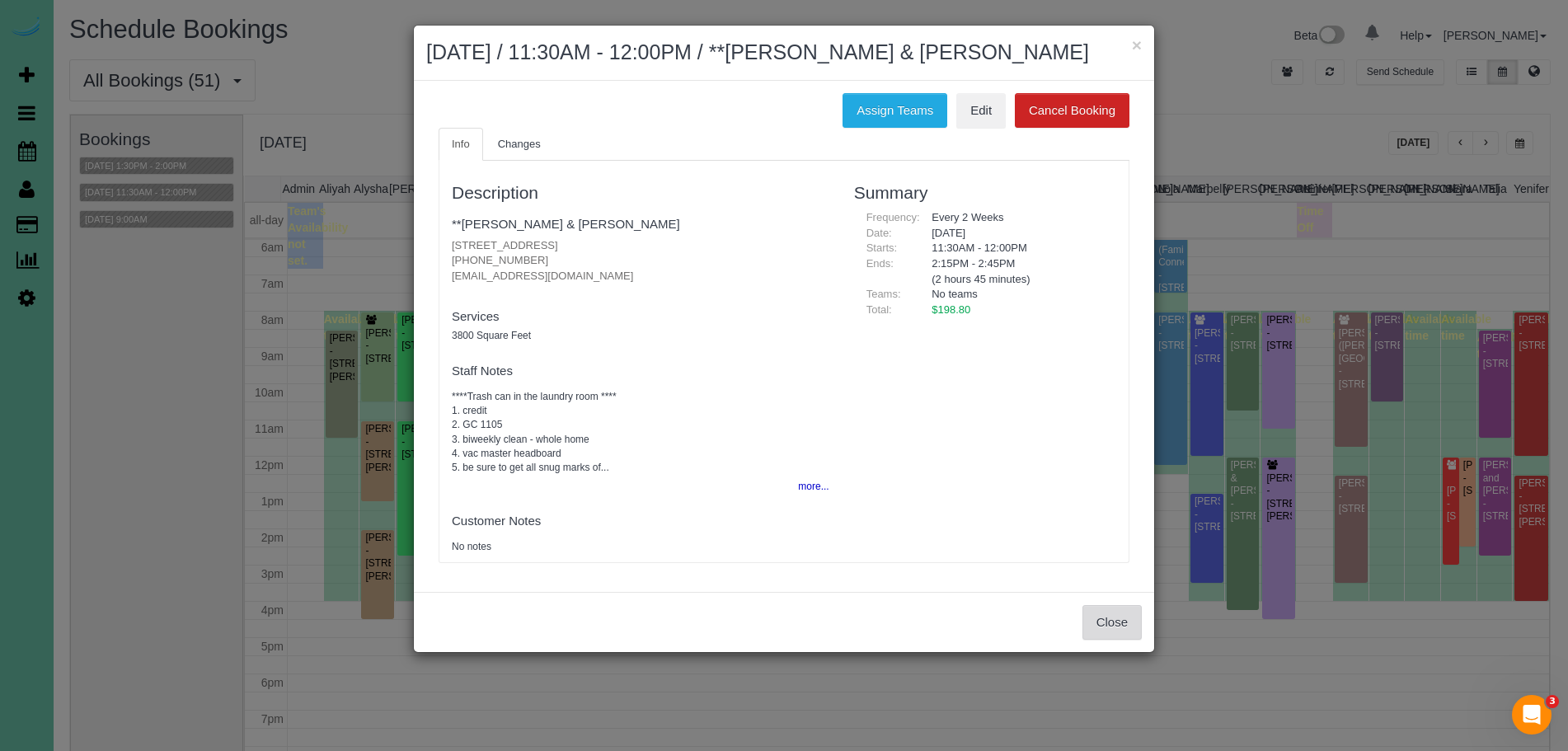
drag, startPoint x: 1113, startPoint y: 623, endPoint x: 1105, endPoint y: 620, distance: 8.5
click at [1113, 623] on button "Close" at bounding box center [1112, 622] width 59 height 35
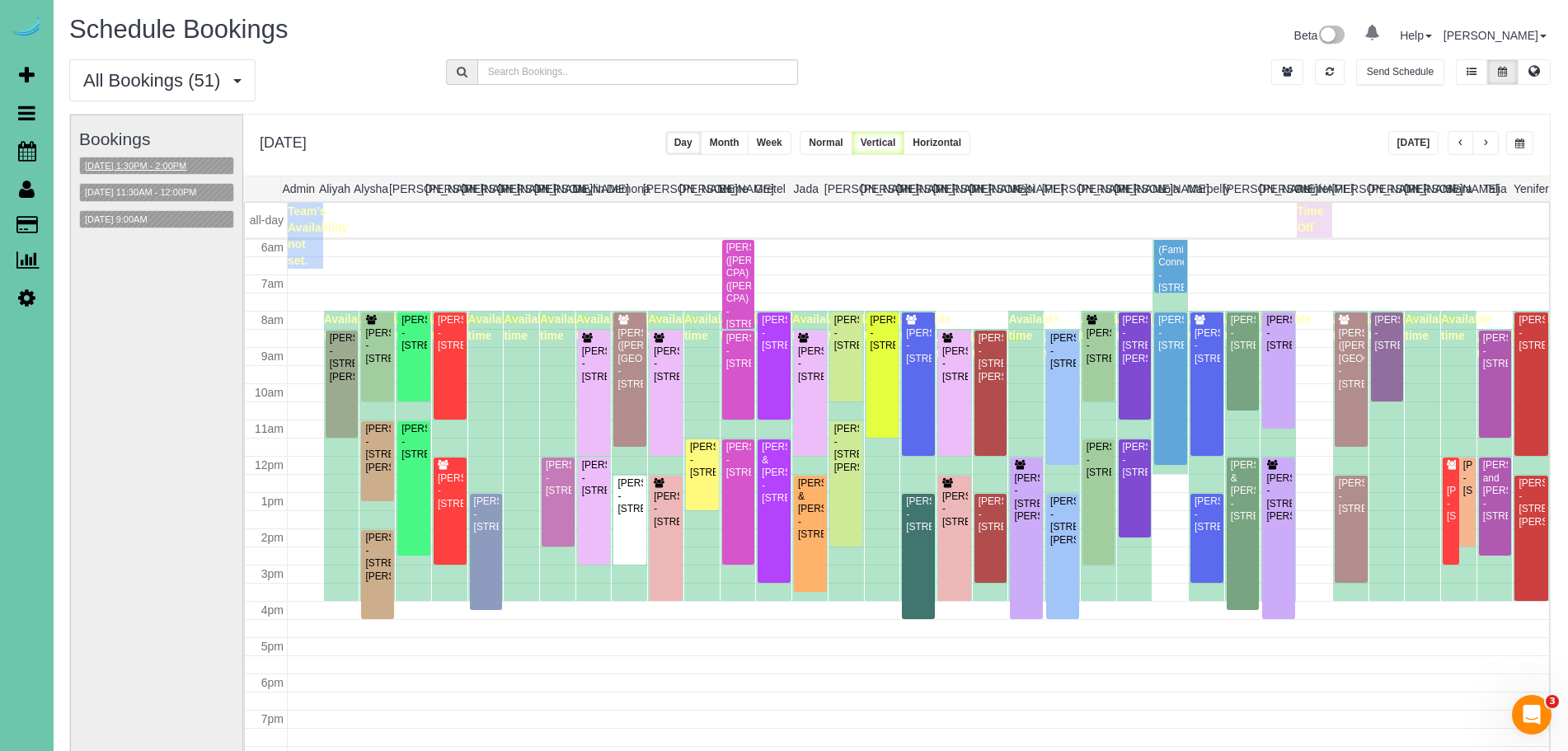
click at [191, 158] on button "[DATE] 1:30PM - 2:00PM" at bounding box center [136, 165] width 111 height 17
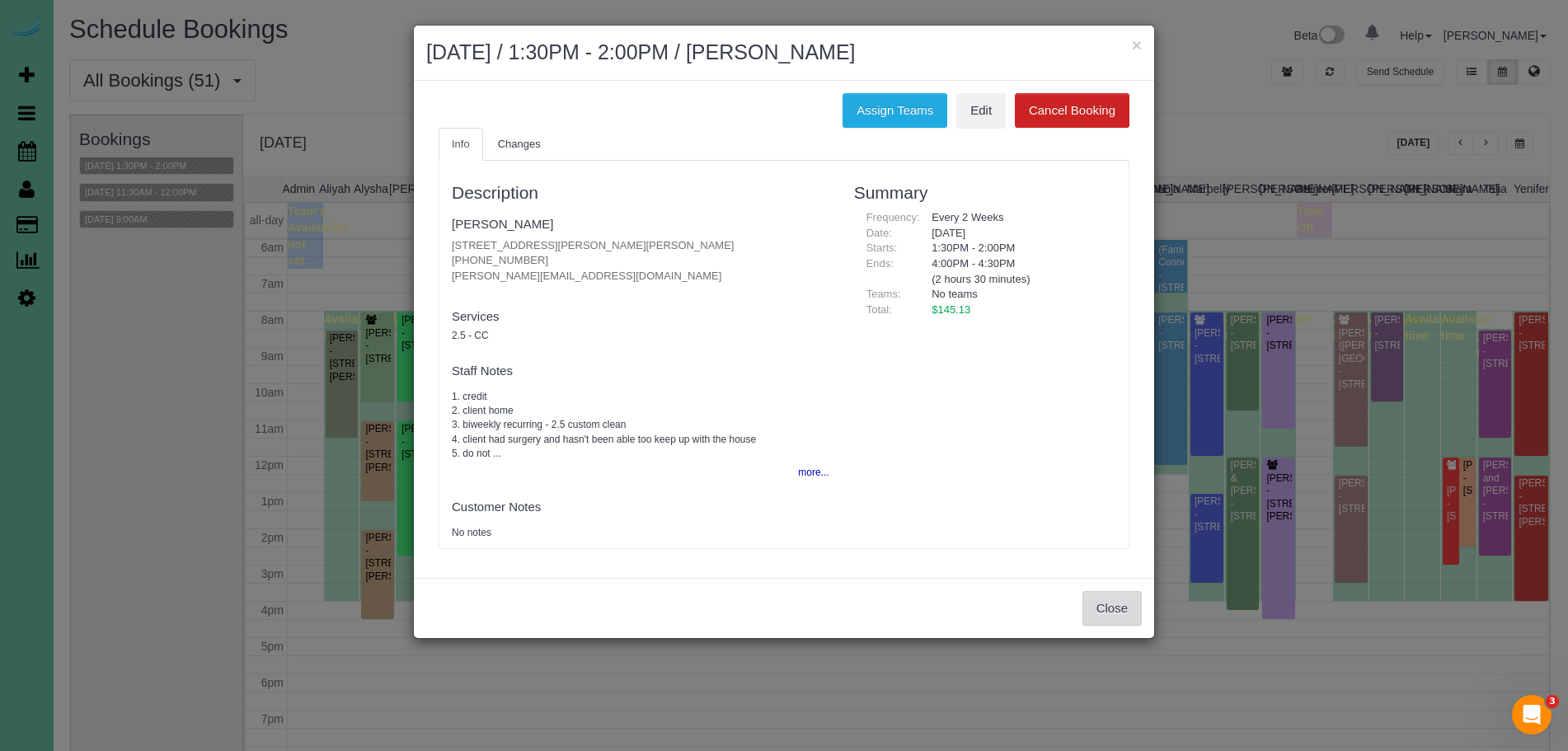
click at [1114, 590] on div "Close" at bounding box center [784, 607] width 740 height 60
drag, startPoint x: 1113, startPoint y: 600, endPoint x: 1097, endPoint y: 594, distance: 17.1
click at [1114, 601] on button "Close" at bounding box center [1112, 608] width 59 height 35
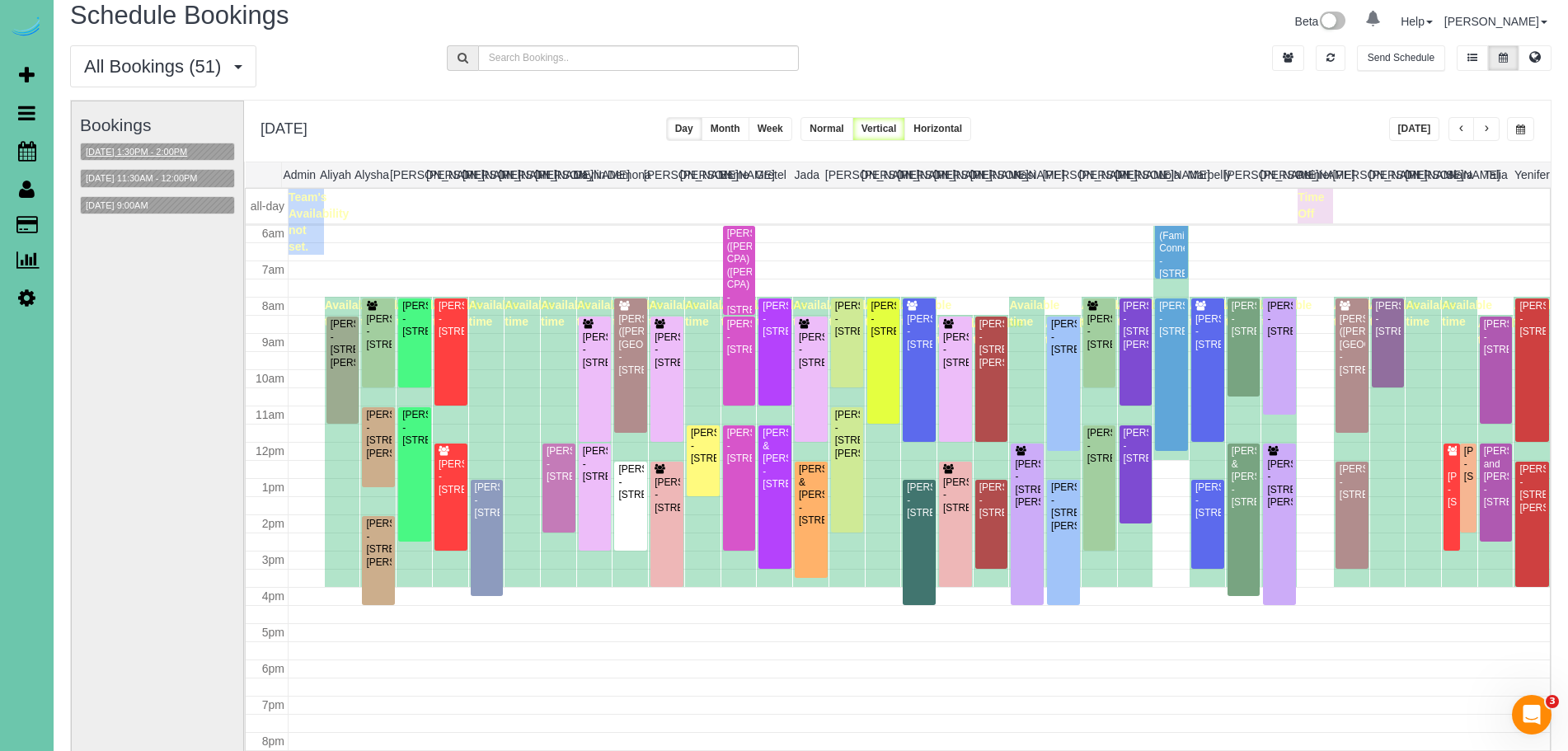
scroll to position [0, 0]
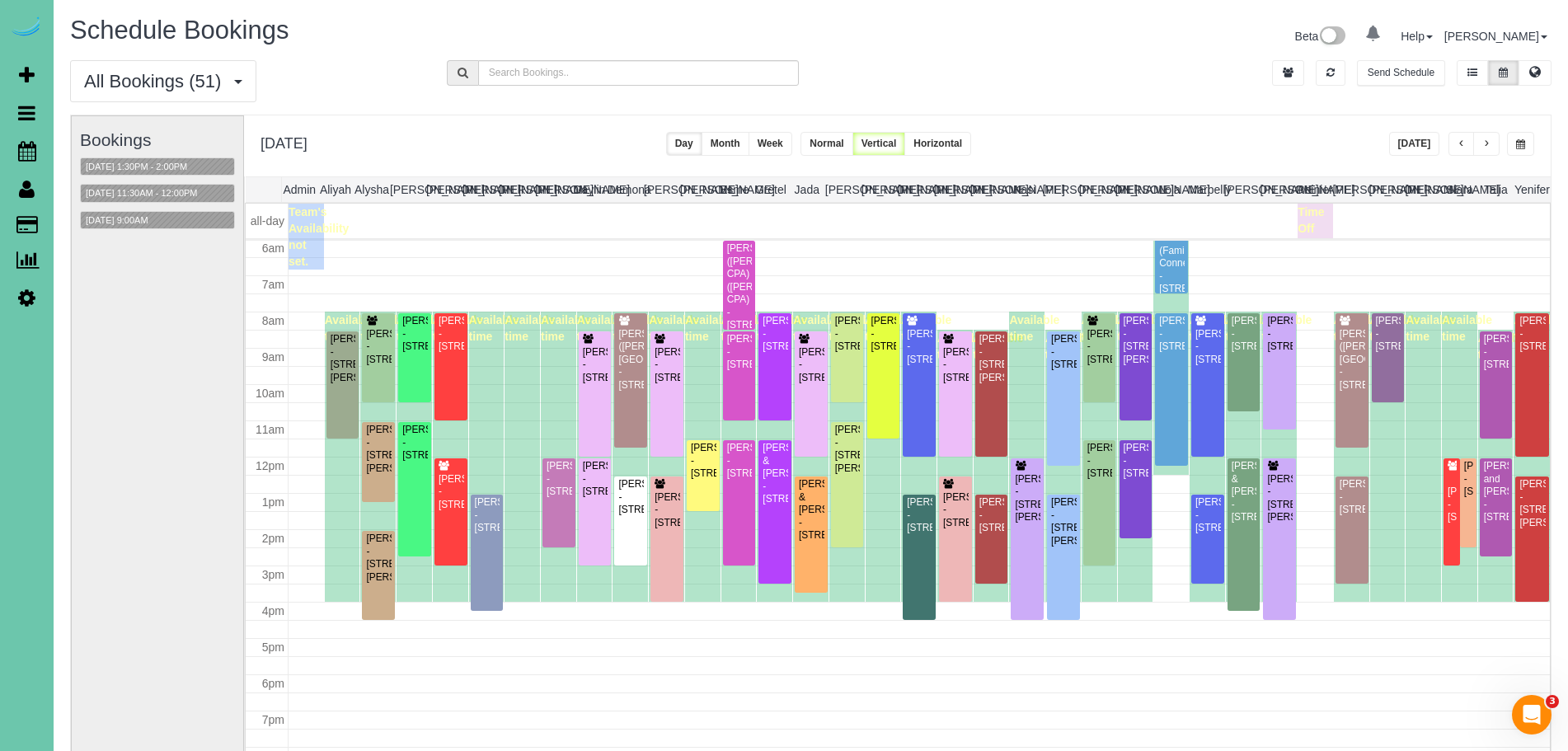
click at [1523, 150] on button "button" at bounding box center [1519, 144] width 27 height 24
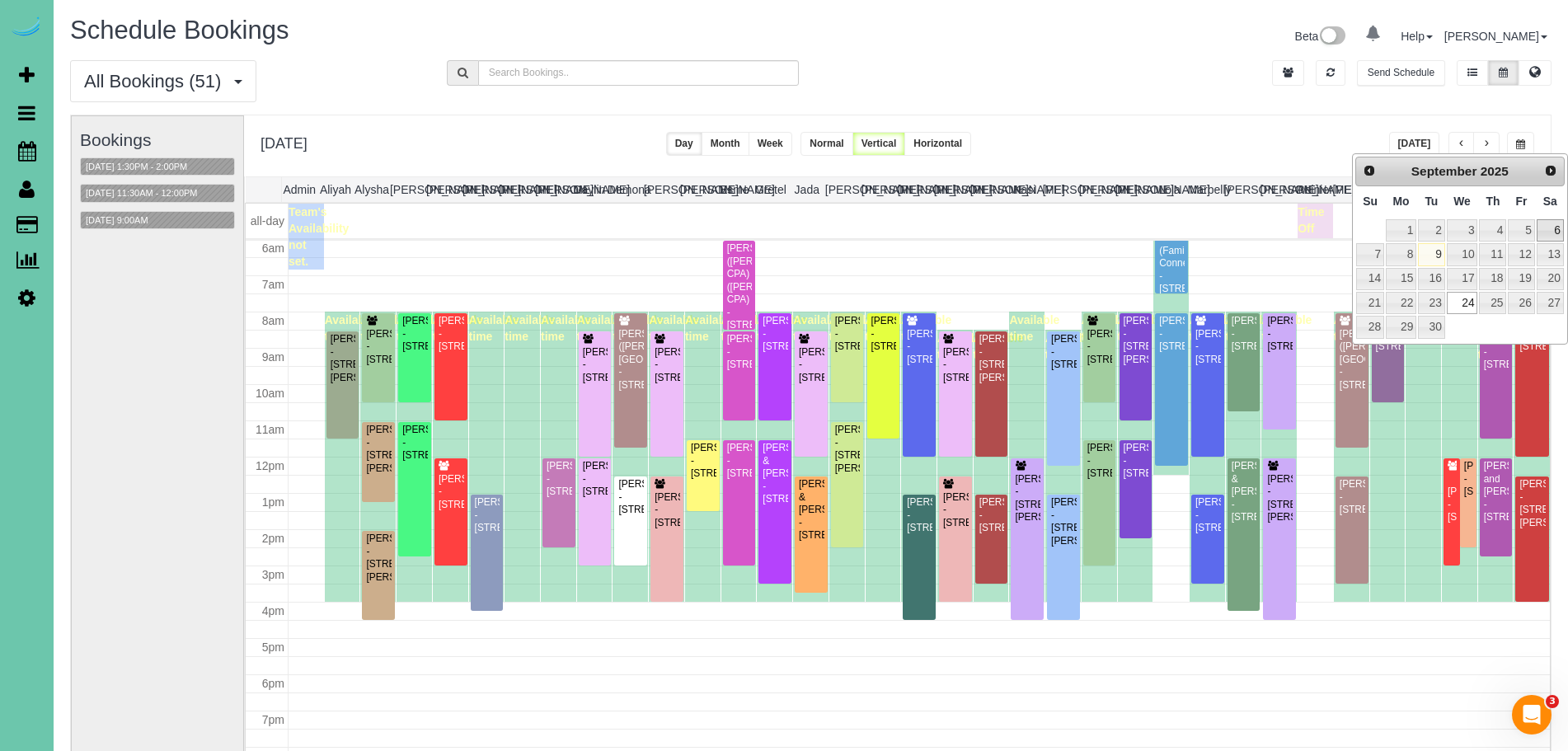
scroll to position [221, 0]
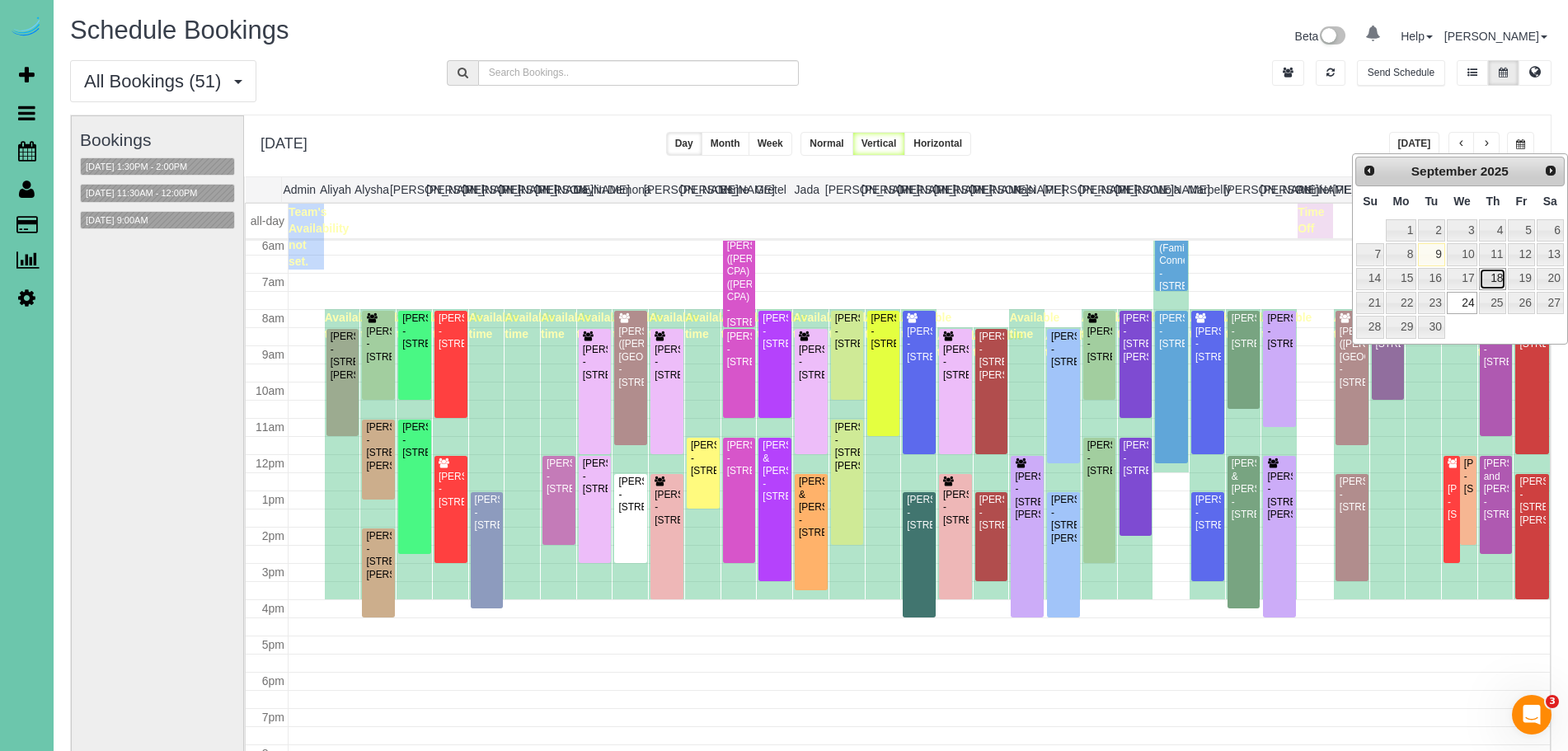
click at [1497, 281] on link "18" at bounding box center [1492, 278] width 27 height 22
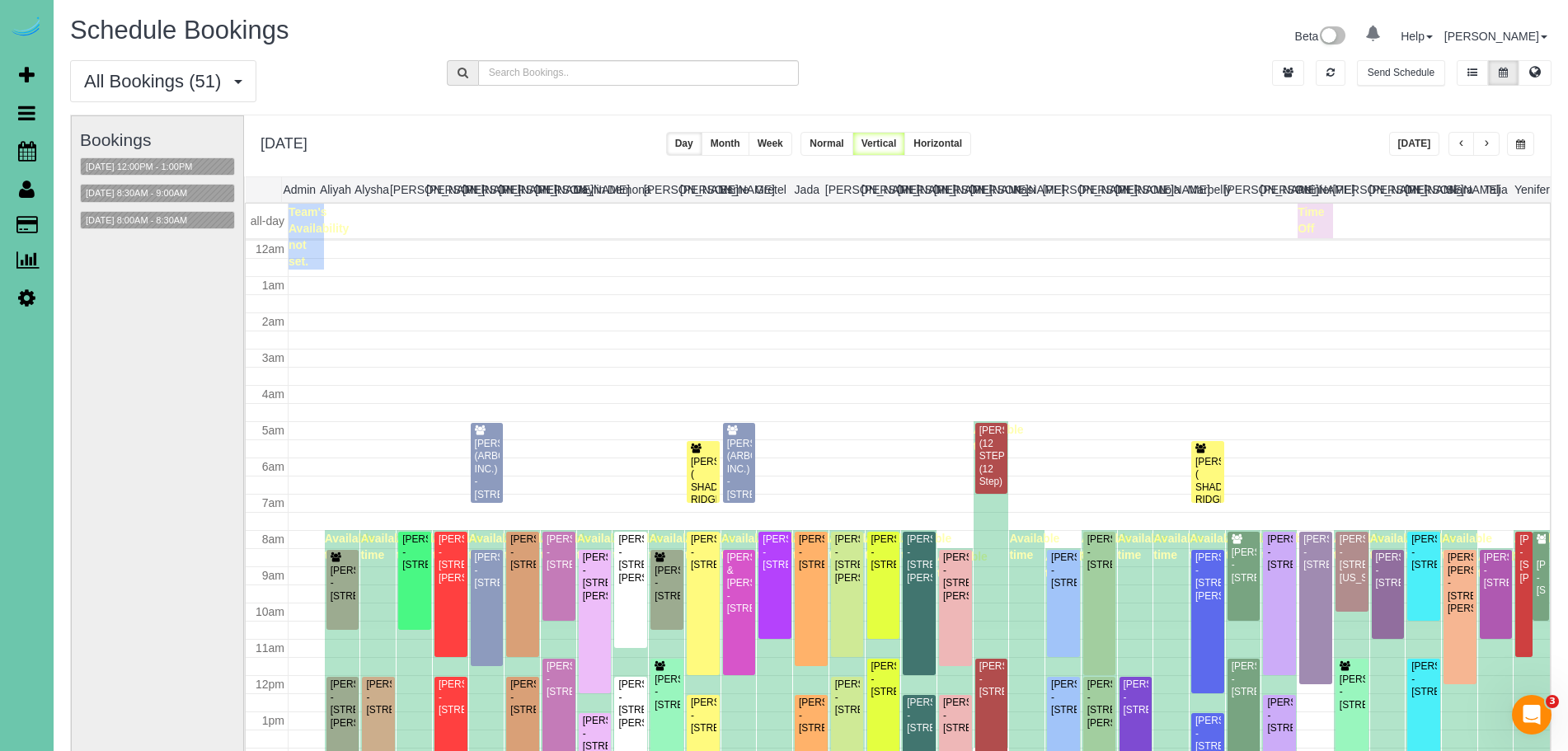
scroll to position [219, 0]
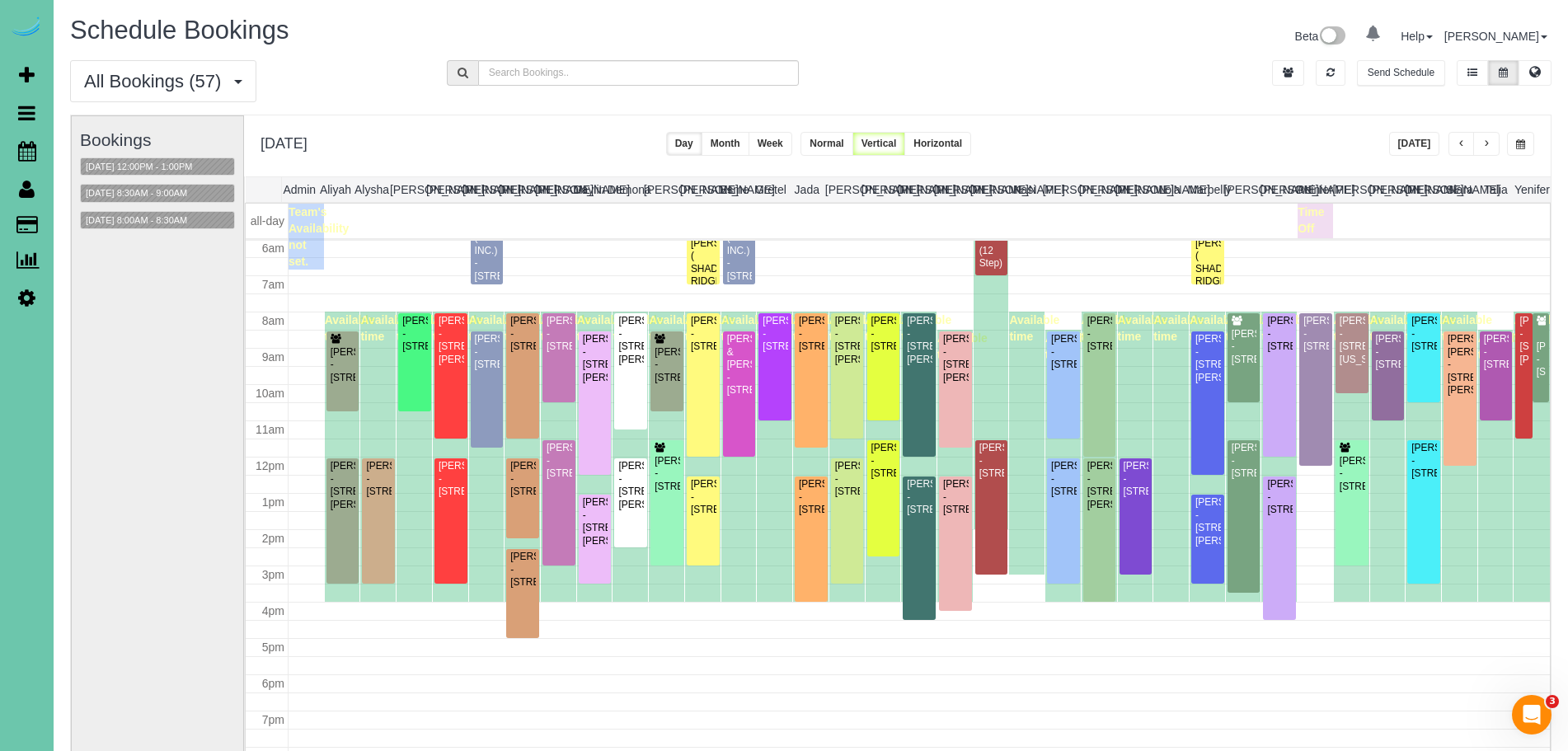
click at [1517, 145] on span "button" at bounding box center [1519, 145] width 9 height 10
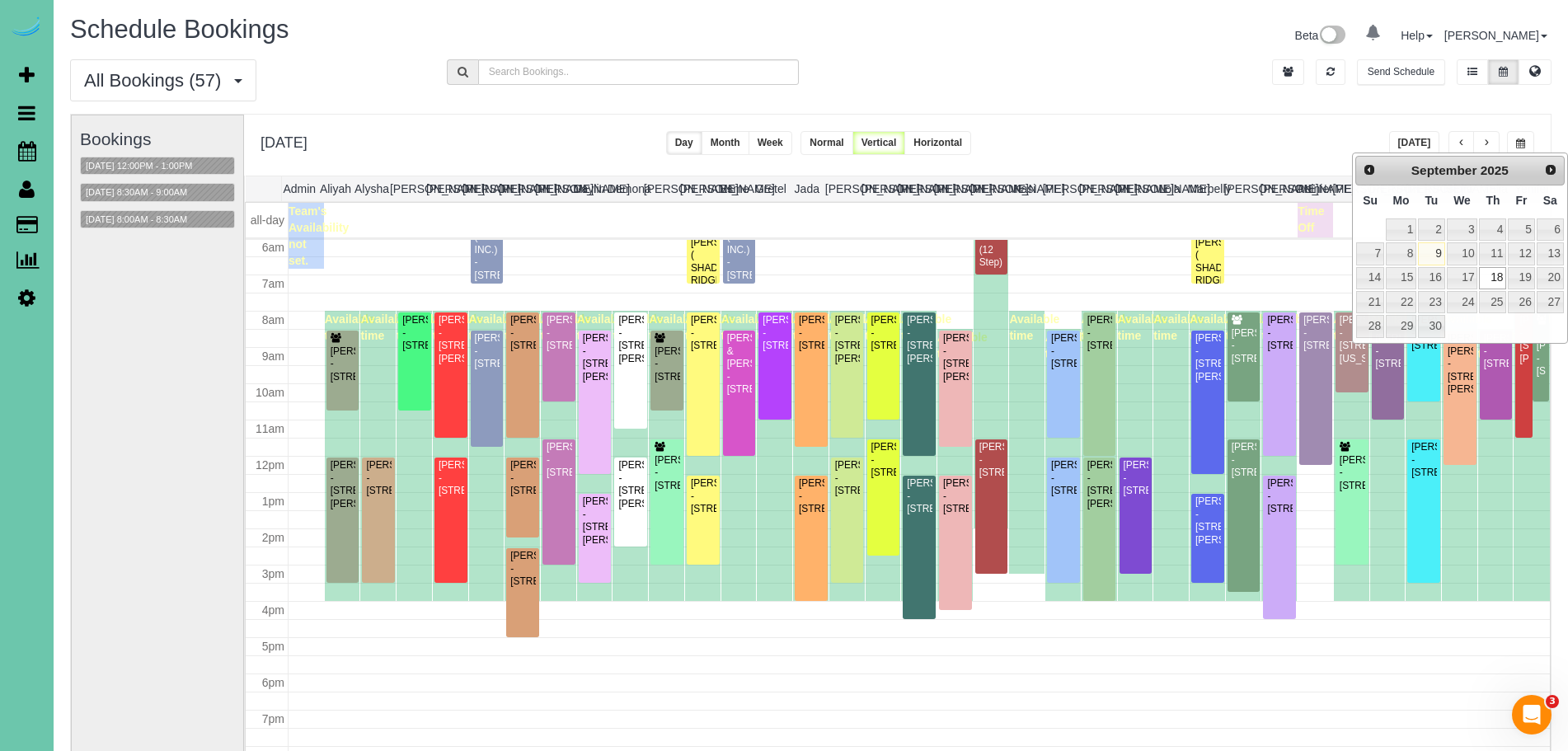
click at [1122, 106] on div "All Bookings (57) All Bookings Unassigned Bookings Recurring Bookings New Custo…" at bounding box center [810, 86] width 1506 height 54
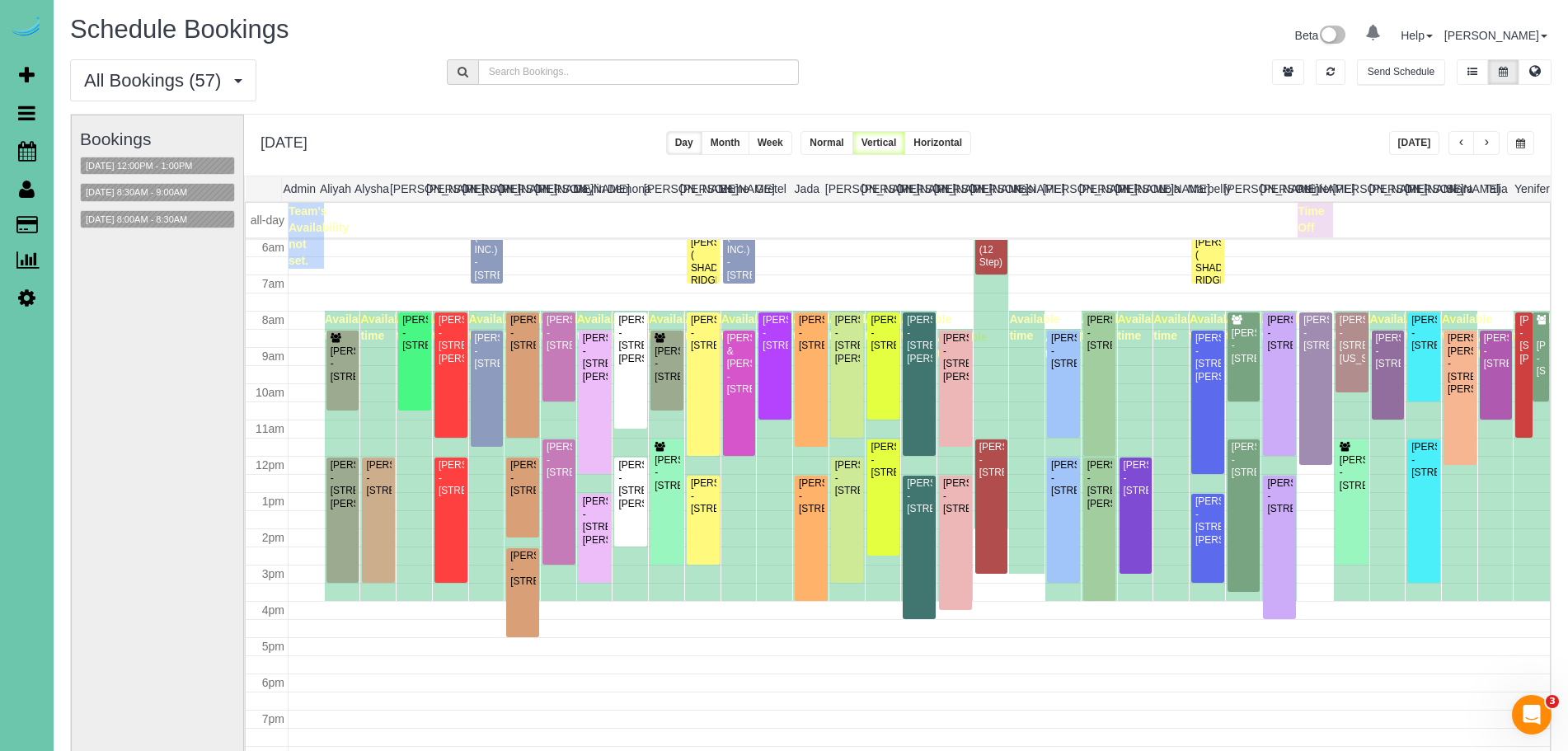
click at [1523, 145] on span "button" at bounding box center [1519, 144] width 9 height 10
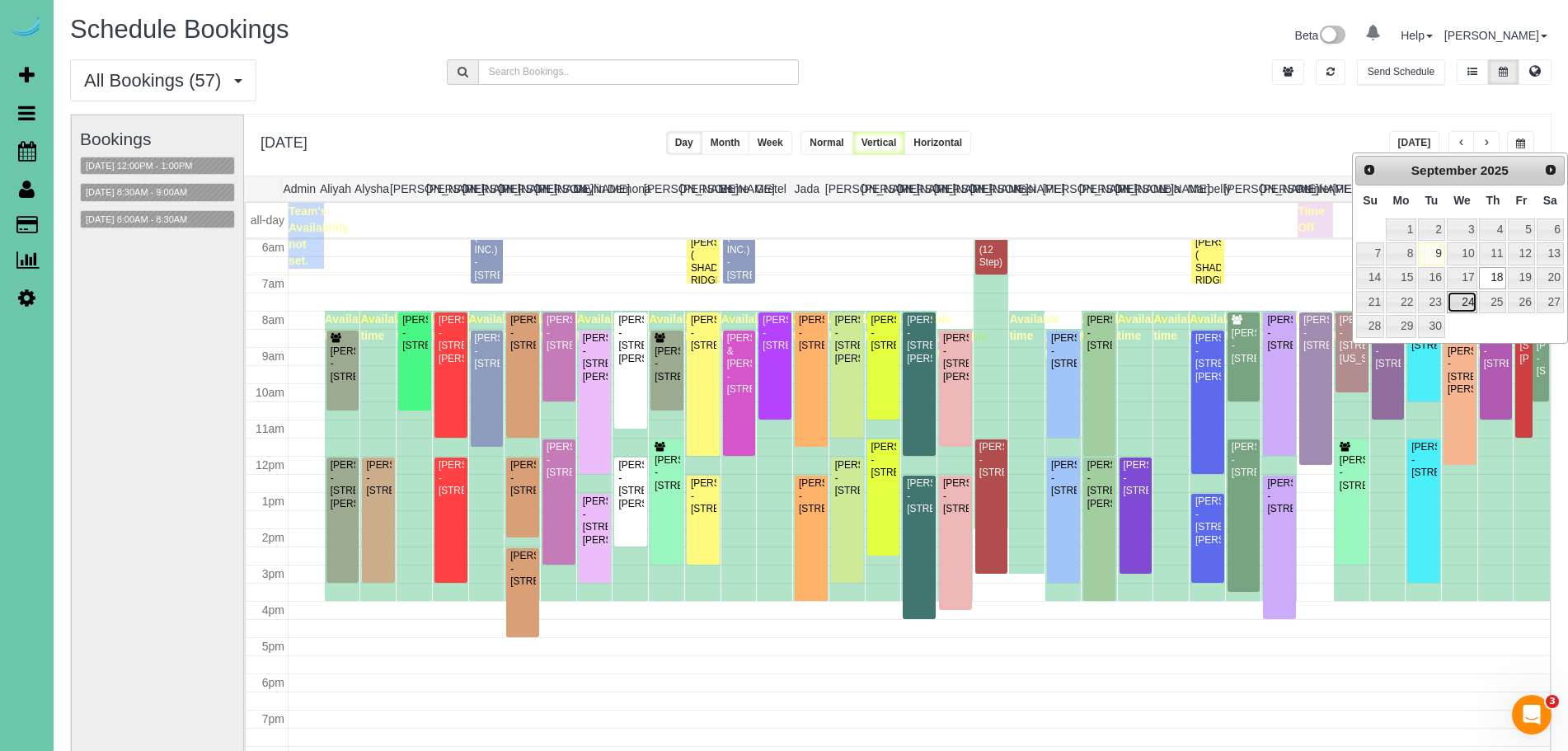
click at [1465, 297] on link "24" at bounding box center [1462, 302] width 32 height 22
type input "**********"
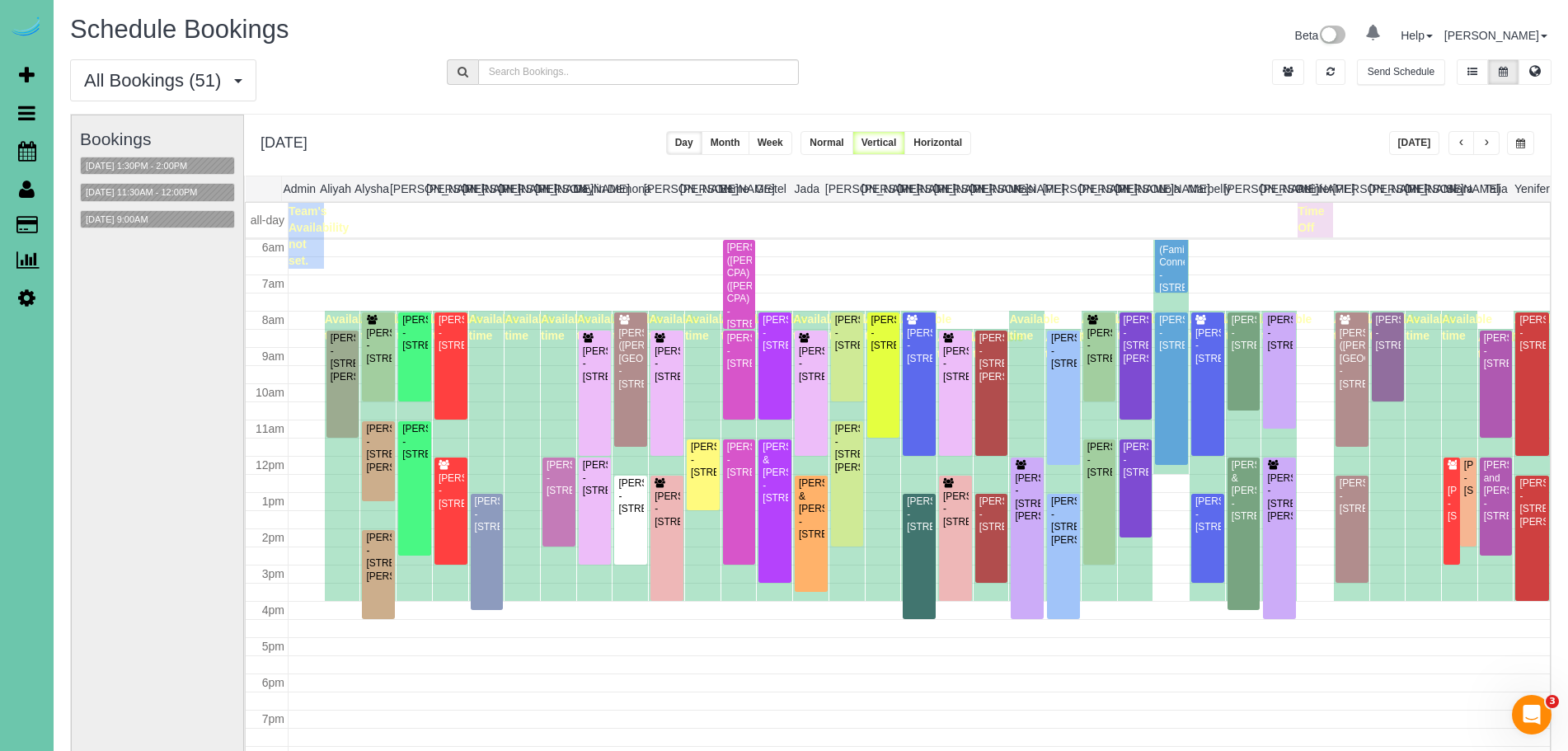
click at [1524, 139] on button "button" at bounding box center [1519, 143] width 27 height 24
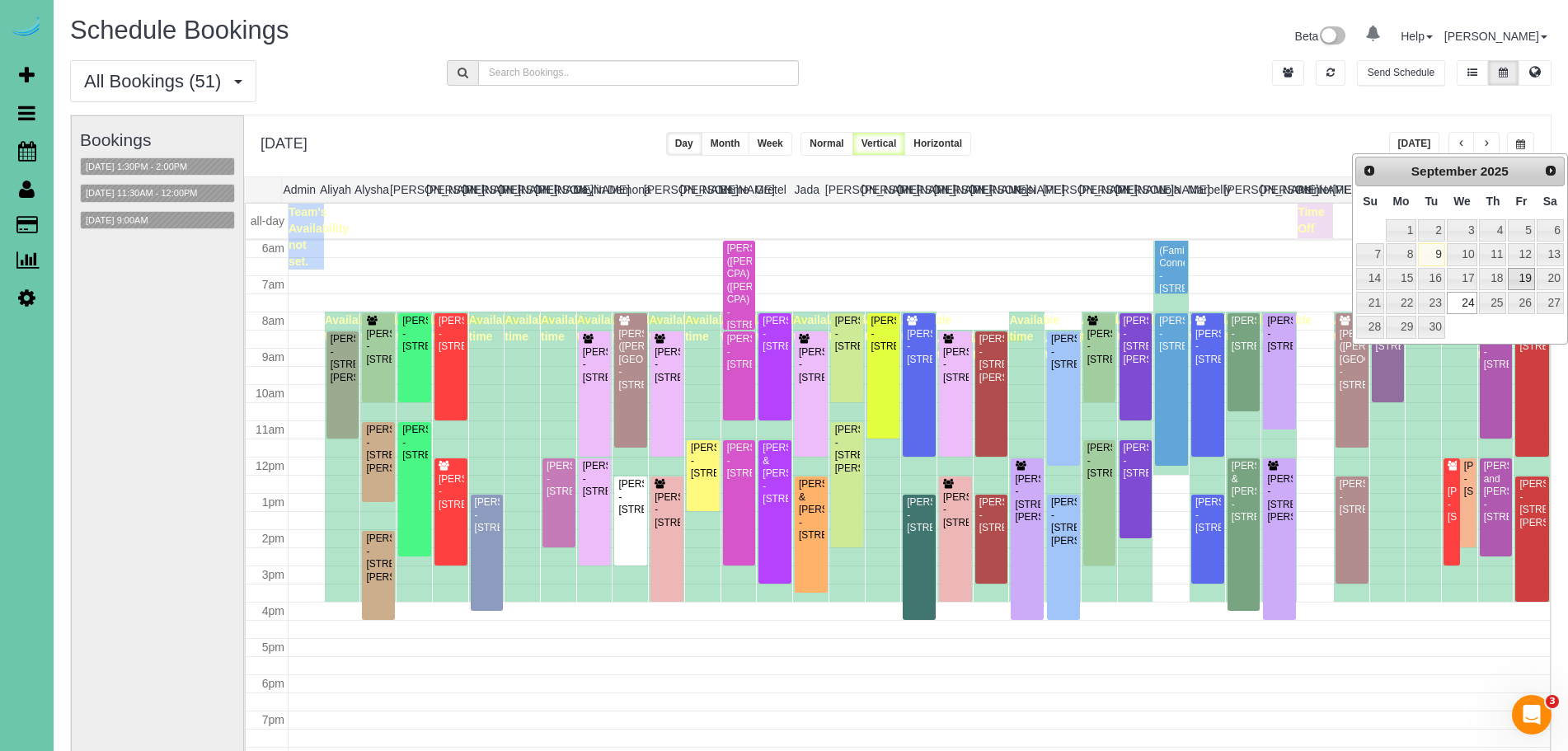
scroll to position [1, 0]
click at [1144, 145] on div "**********" at bounding box center [896, 146] width 1307 height 61
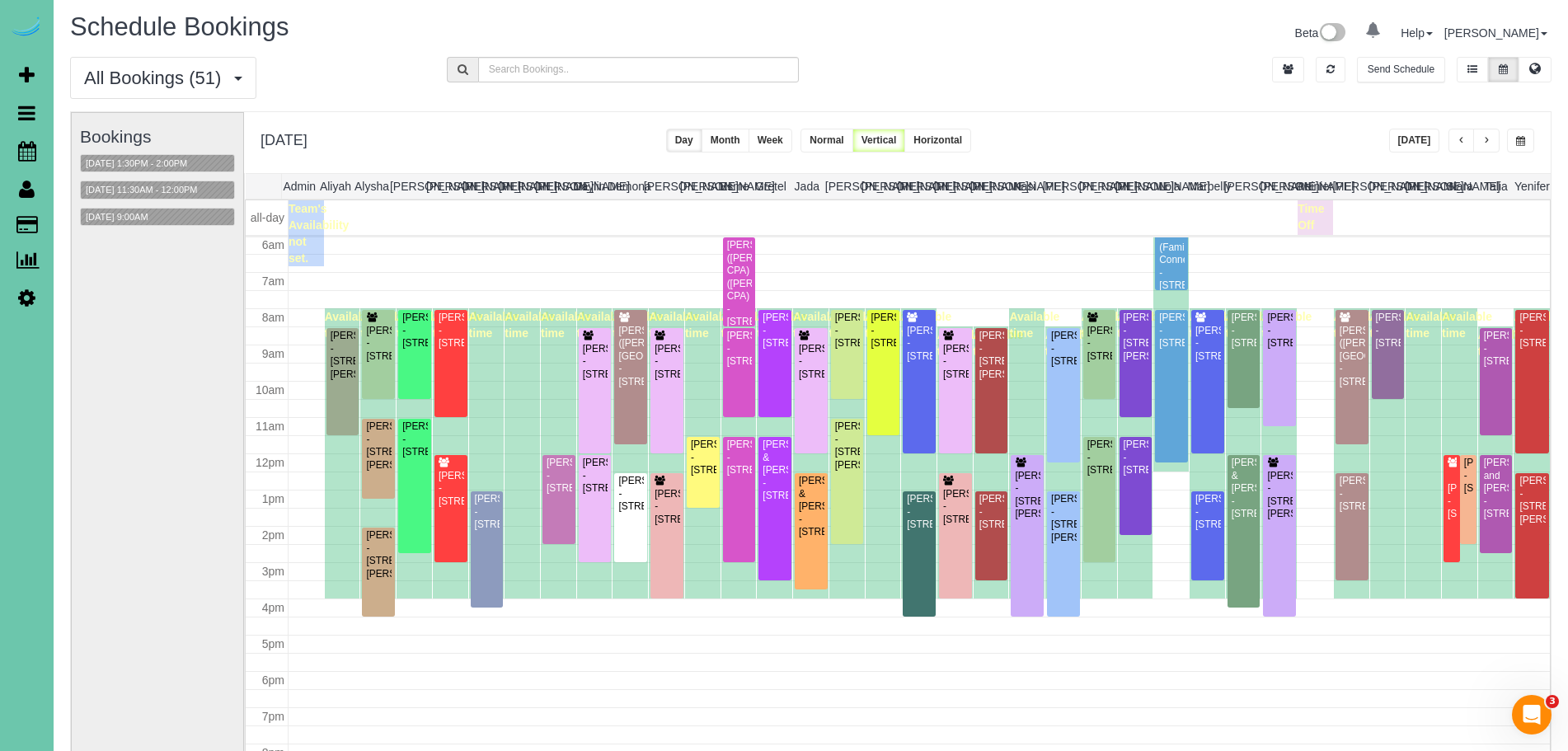
scroll to position [0, 0]
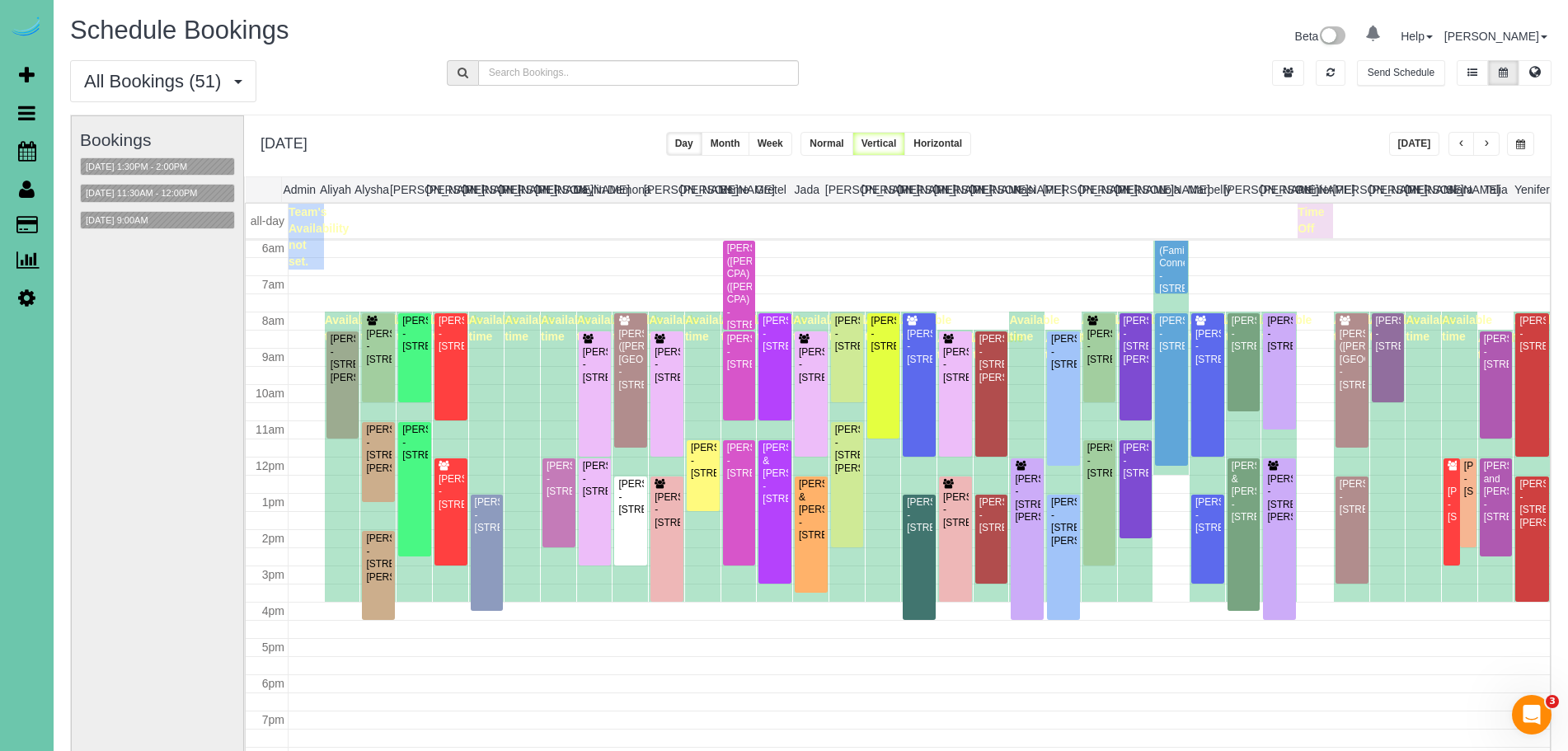
click at [1495, 143] on button "button" at bounding box center [1486, 144] width 27 height 24
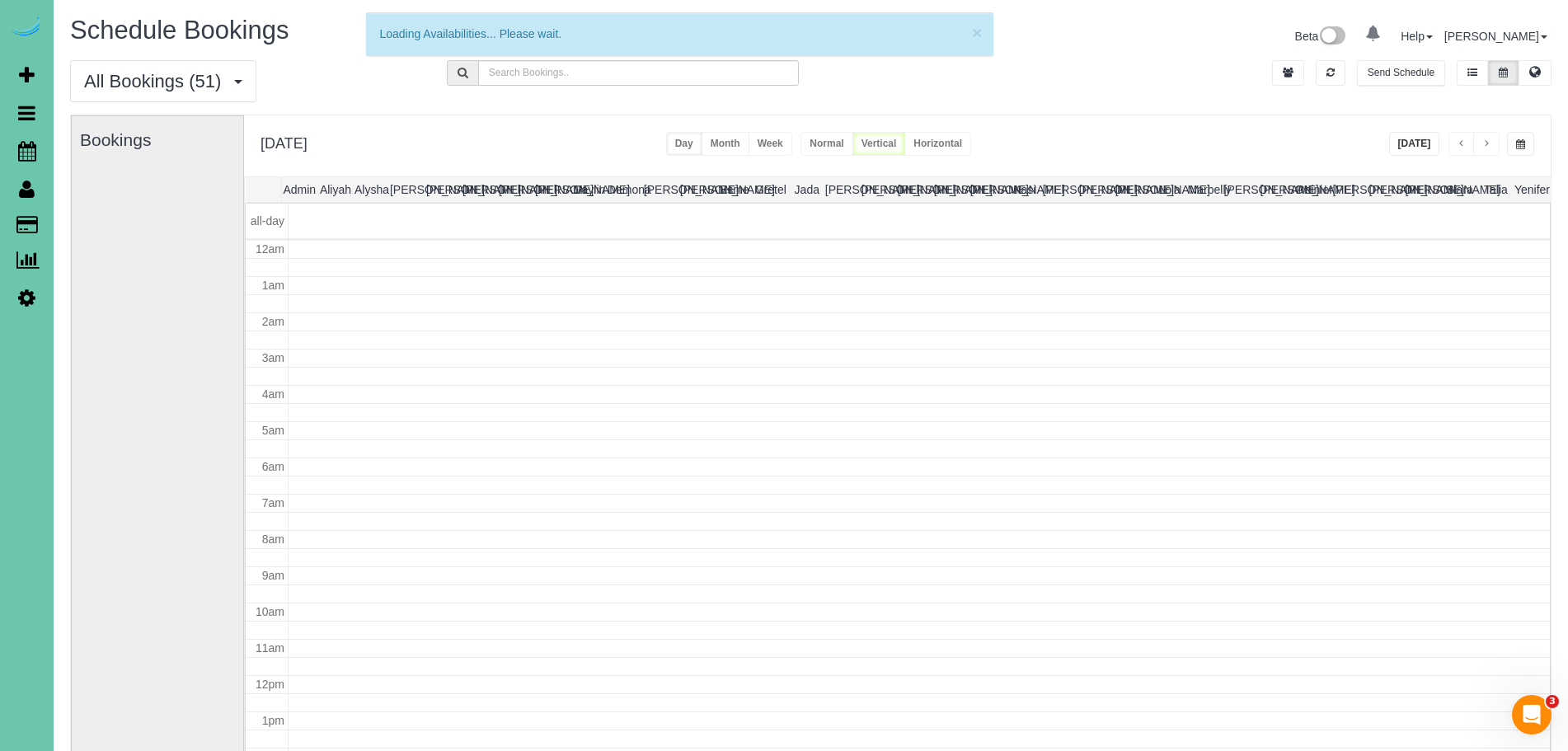
scroll to position [219, 0]
click at [1458, 143] on span "button" at bounding box center [1461, 145] width 8 height 10
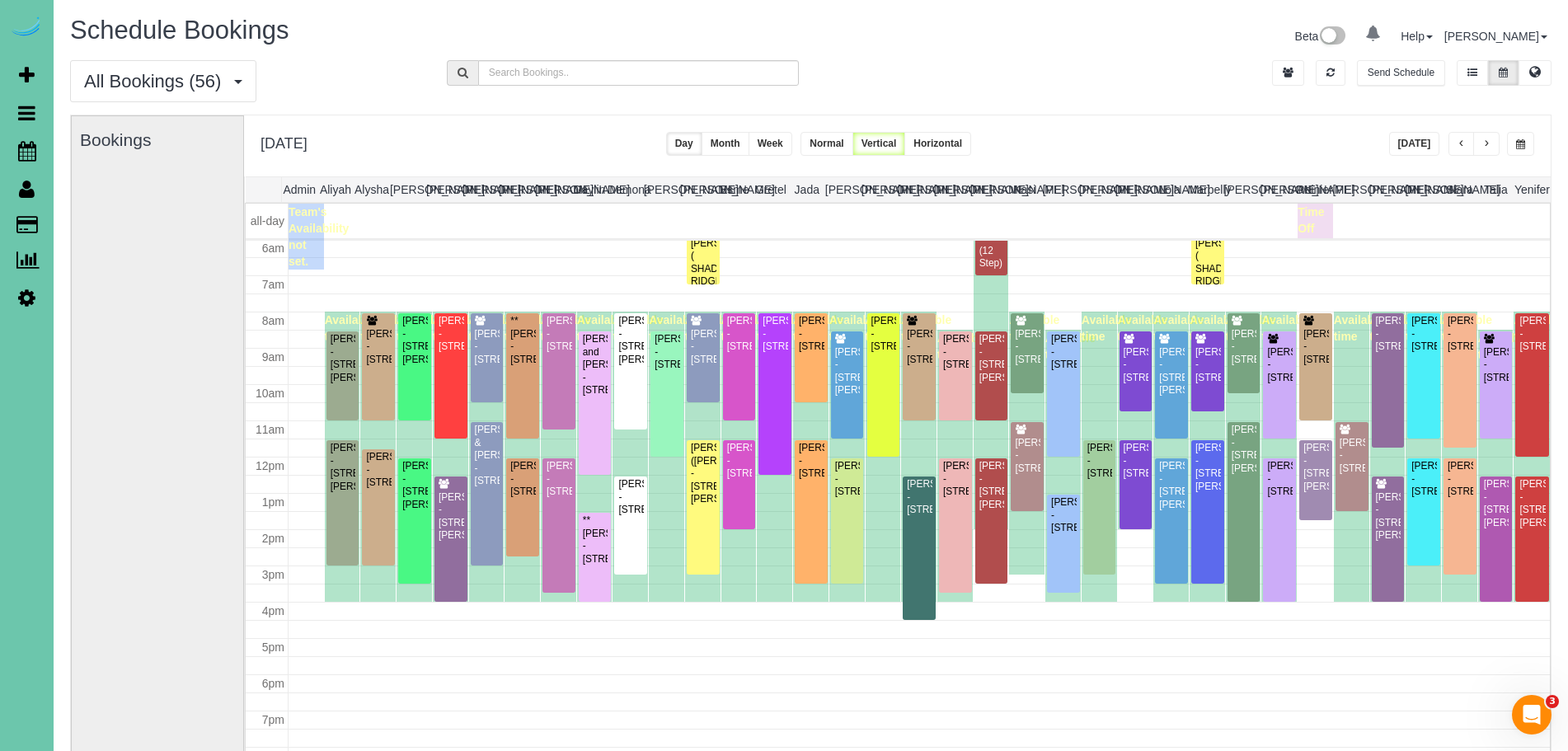
click at [1458, 143] on span "button" at bounding box center [1461, 145] width 8 height 10
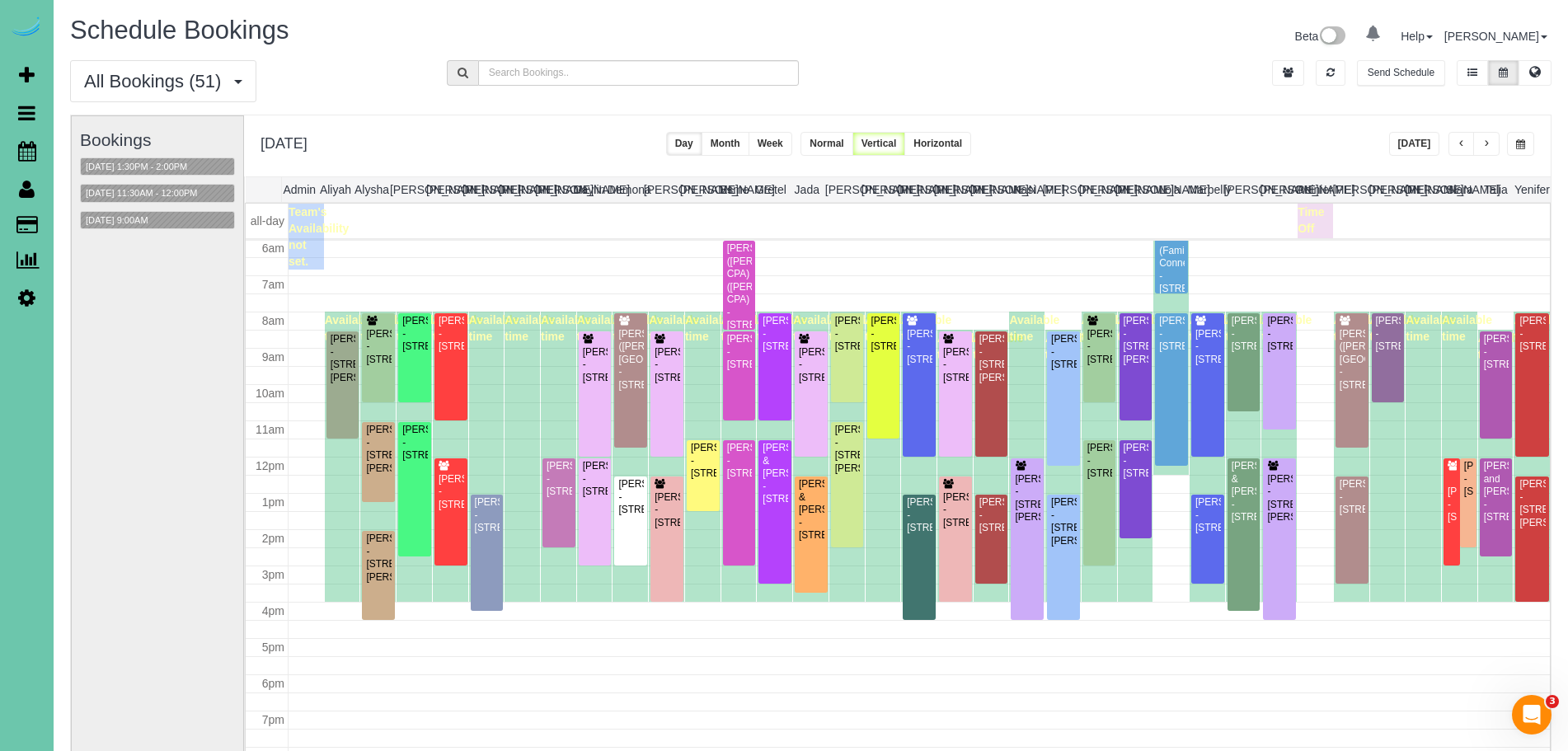
click at [1421, 103] on div "All Bookings (51) All Bookings Unassigned Bookings Recurring Bookings New Custo…" at bounding box center [810, 87] width 1506 height 54
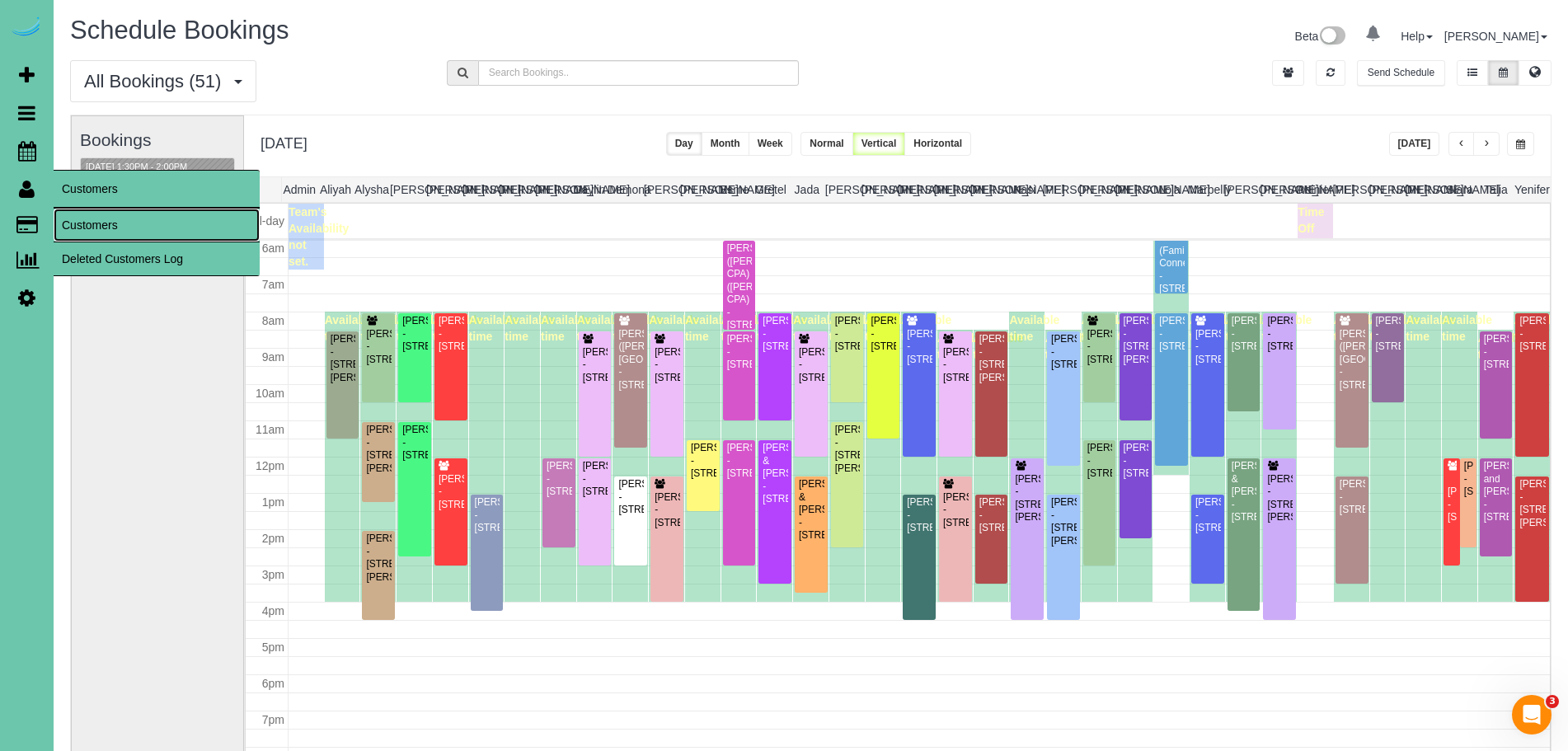
click at [109, 224] on link "Customers" at bounding box center [157, 225] width 206 height 33
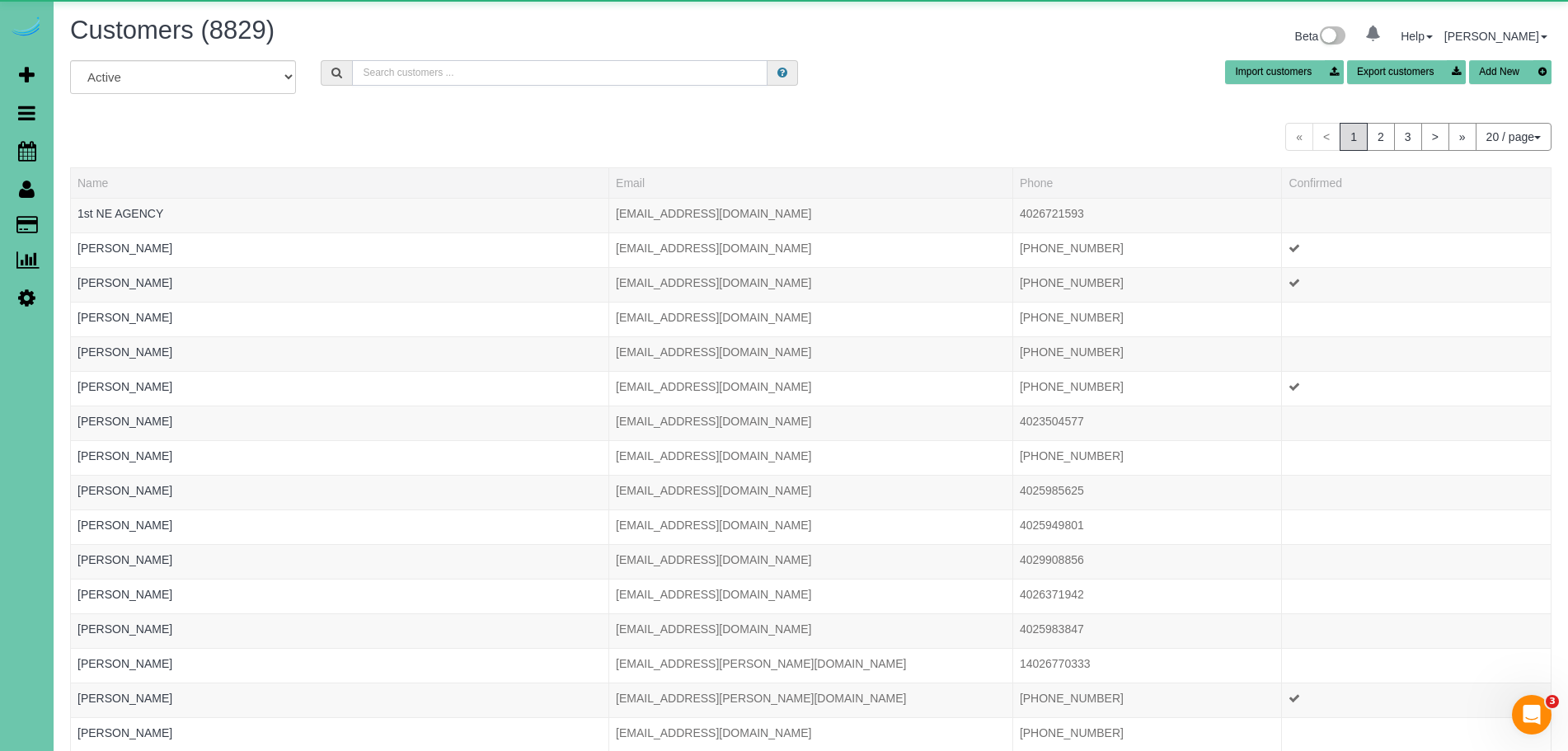
click at [463, 67] on input "text" at bounding box center [559, 73] width 415 height 26
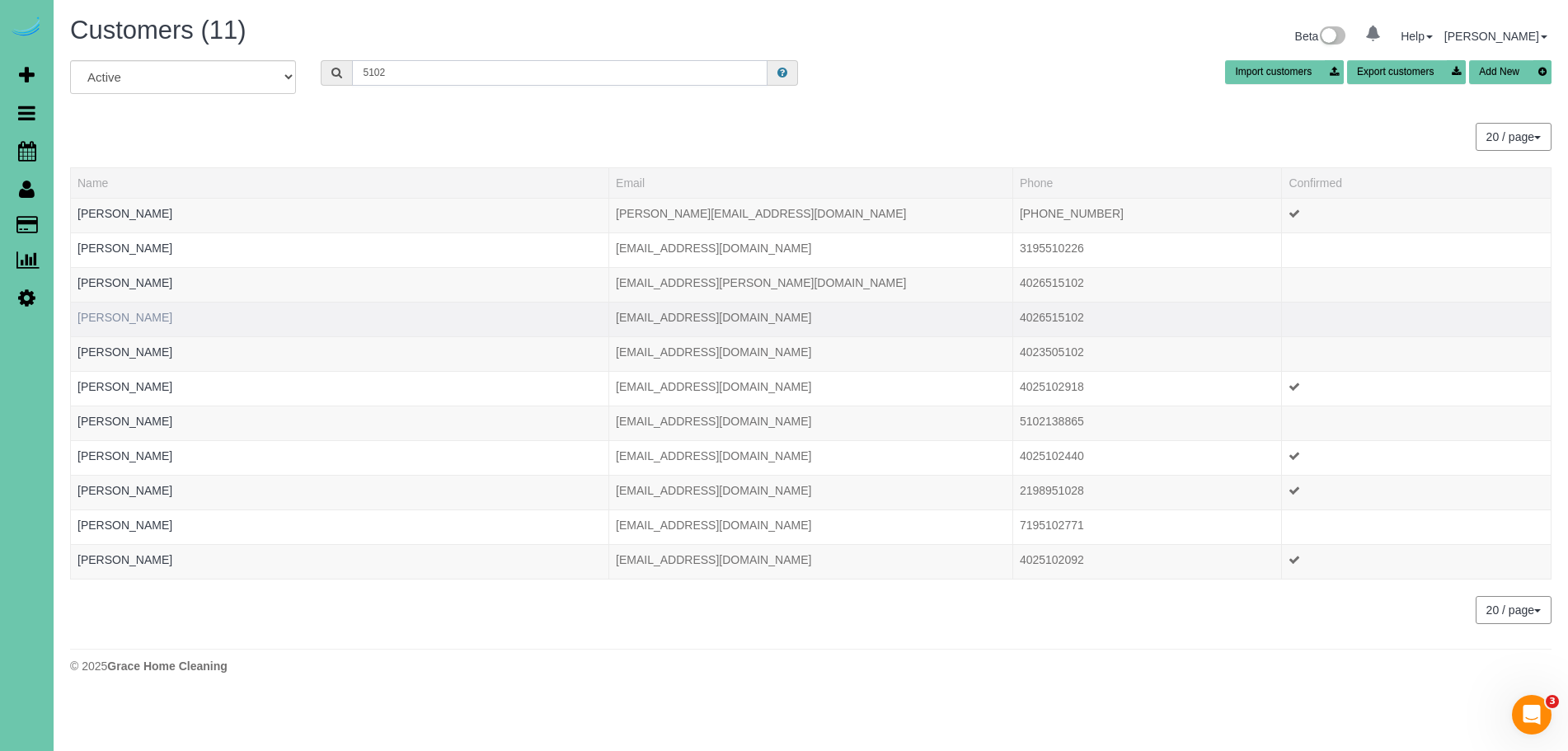
type input "5102"
click at [143, 317] on link "[PERSON_NAME]" at bounding box center [125, 317] width 95 height 13
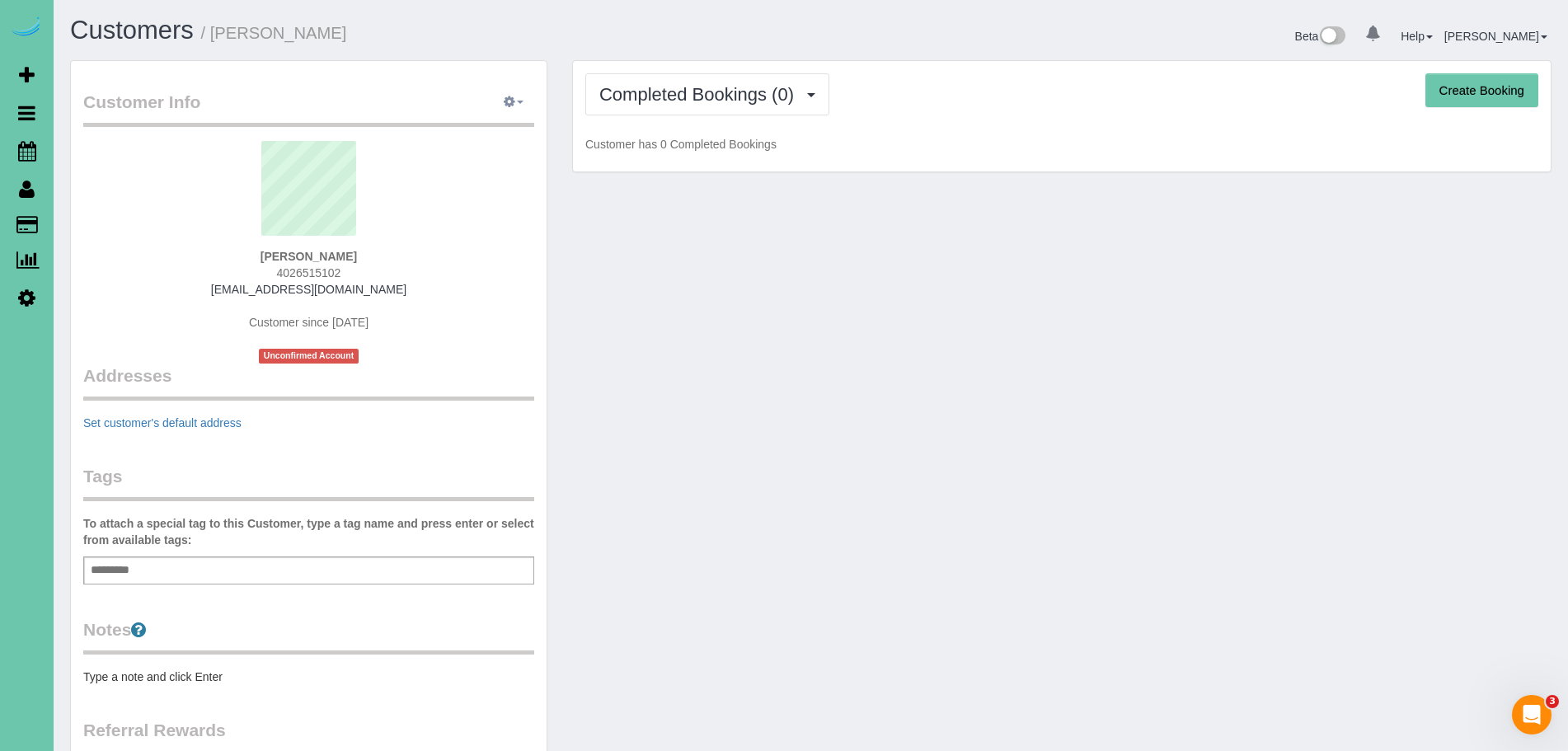
click at [515, 101] on button "button" at bounding box center [514, 103] width 42 height 26
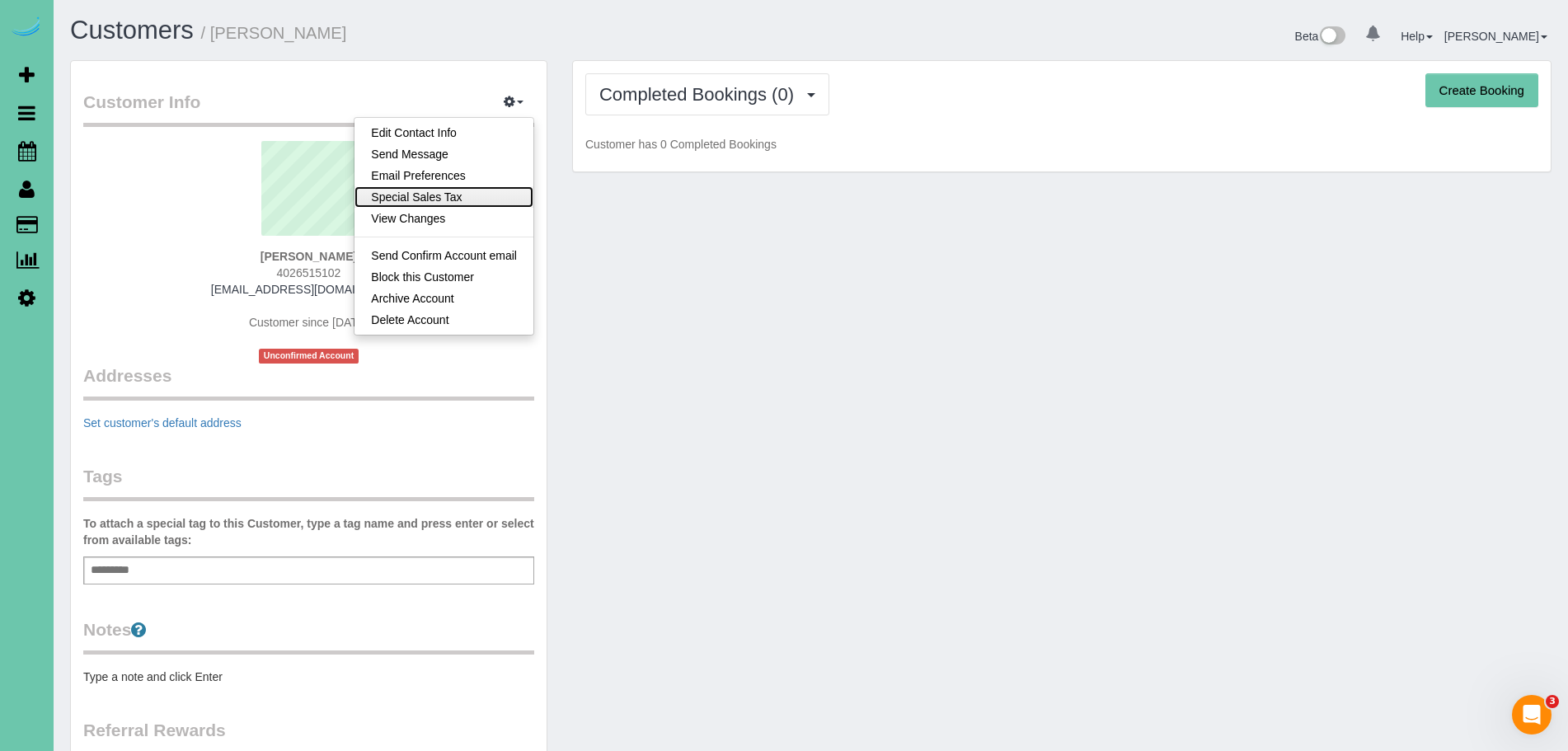
click at [477, 203] on link "Special Sales Tax" at bounding box center [444, 197] width 179 height 22
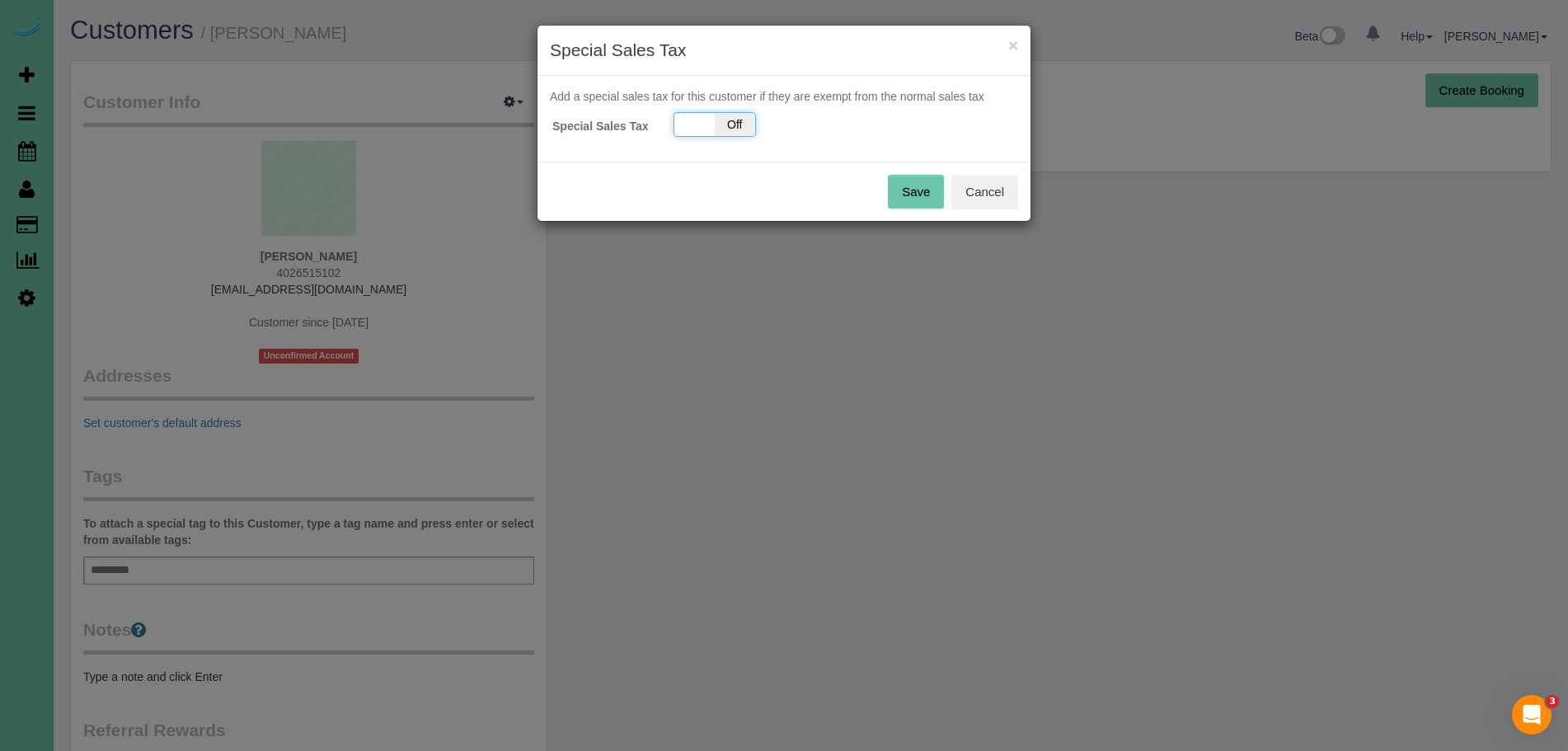
click at [736, 118] on span "Off" at bounding box center [734, 124] width 41 height 23
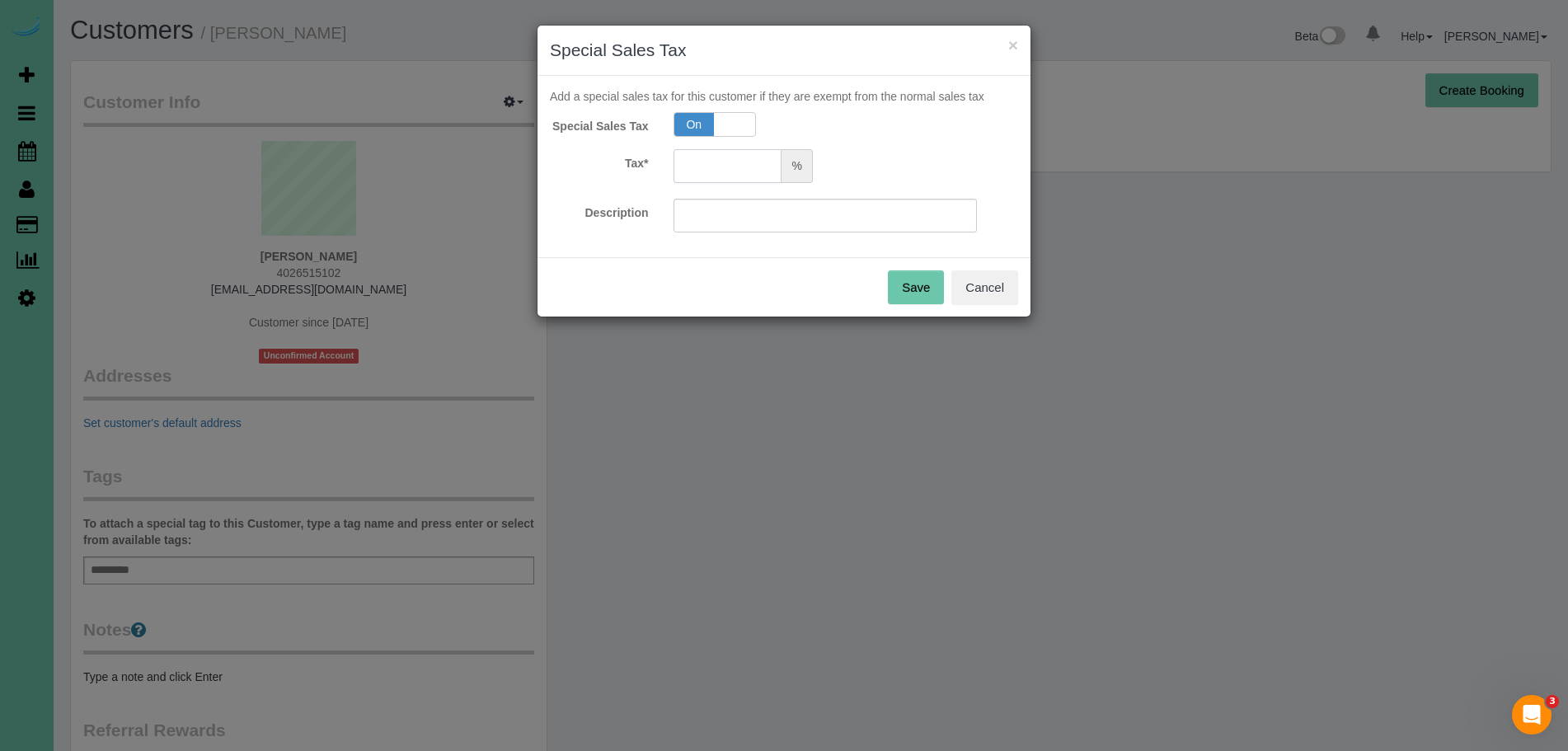
click at [765, 164] on input "text" at bounding box center [728, 166] width 109 height 34
type input "0.0"
click at [752, 214] on input "text" at bounding box center [825, 216] width 304 height 34
type input "0.0"
click at [930, 287] on button "Save" at bounding box center [915, 287] width 56 height 35
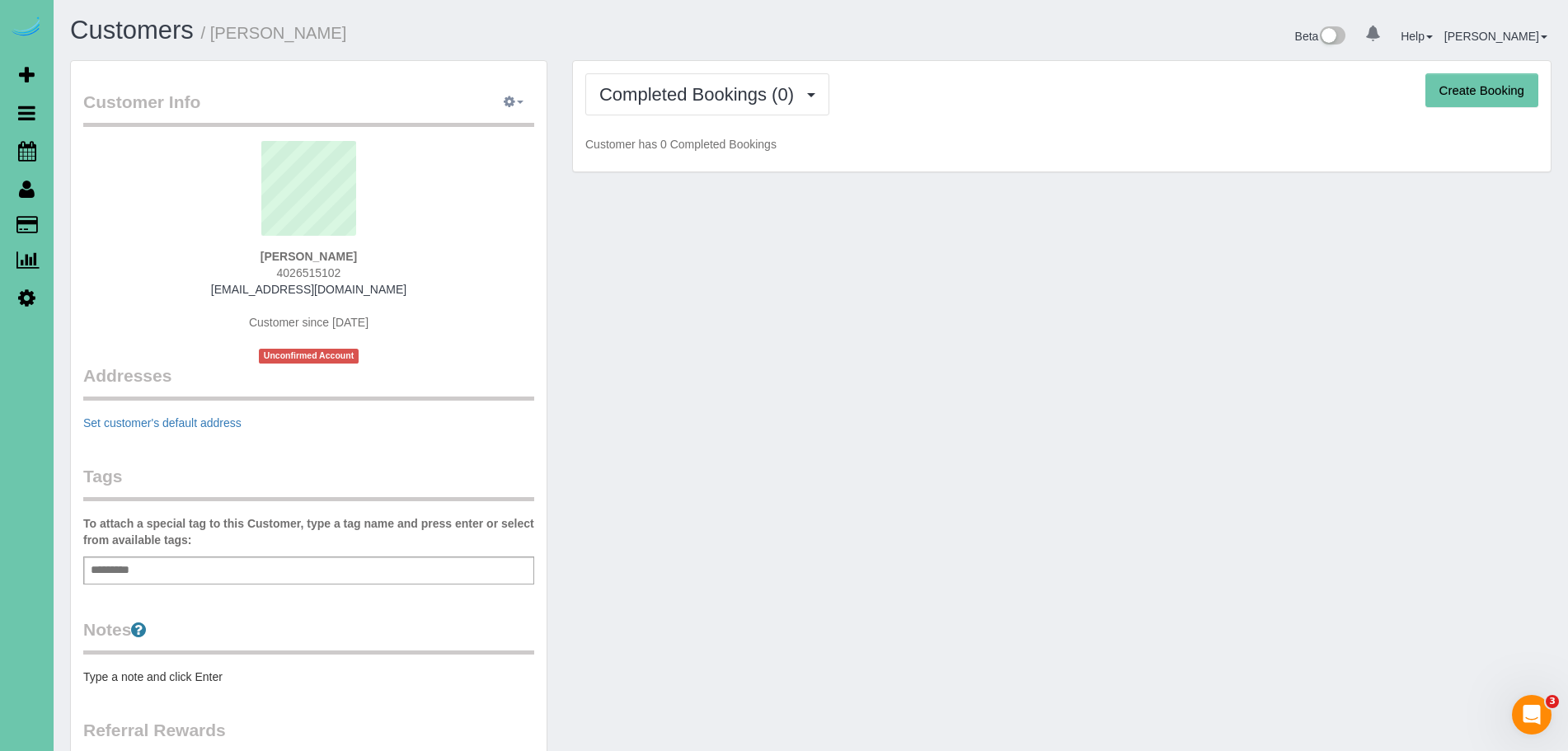
click at [517, 103] on span "button" at bounding box center [520, 102] width 7 height 3
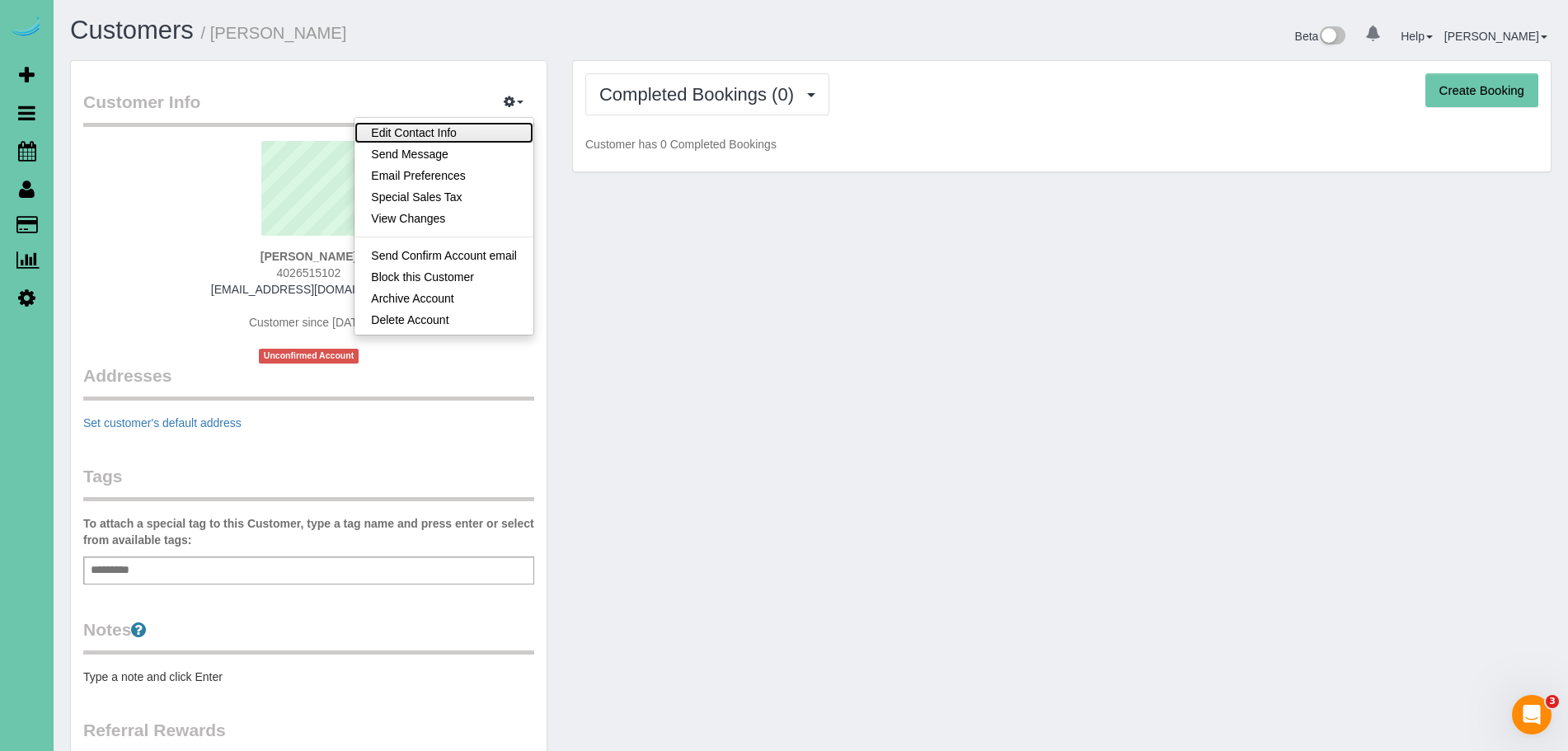
drag, startPoint x: 480, startPoint y: 136, endPoint x: 457, endPoint y: 126, distance: 25.1
click at [480, 136] on link "Edit Contact Info" at bounding box center [444, 133] width 179 height 22
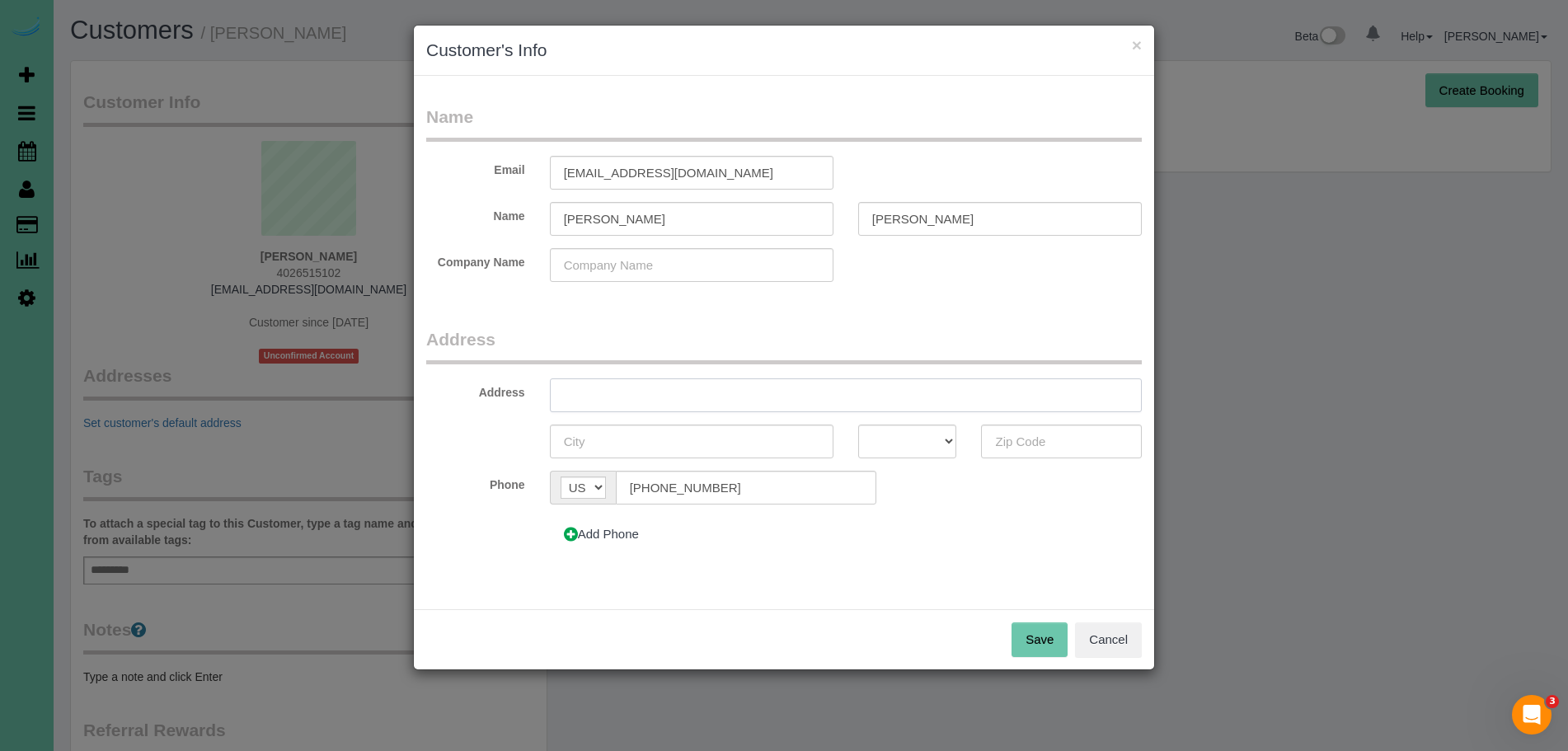
click at [724, 385] on input "text" at bounding box center [845, 395] width 591 height 34
type input "[STREET_ADDRESS][PERSON_NAME]"
click at [665, 453] on input "text" at bounding box center [691, 442] width 283 height 34
type input "Council Bluff"
click at [916, 443] on select "AK AL AR AZ CA CO CT DC DE FL [GEOGRAPHIC_DATA] HI IA ID IL IN KS [GEOGRAPHIC_D…" at bounding box center [907, 442] width 99 height 34
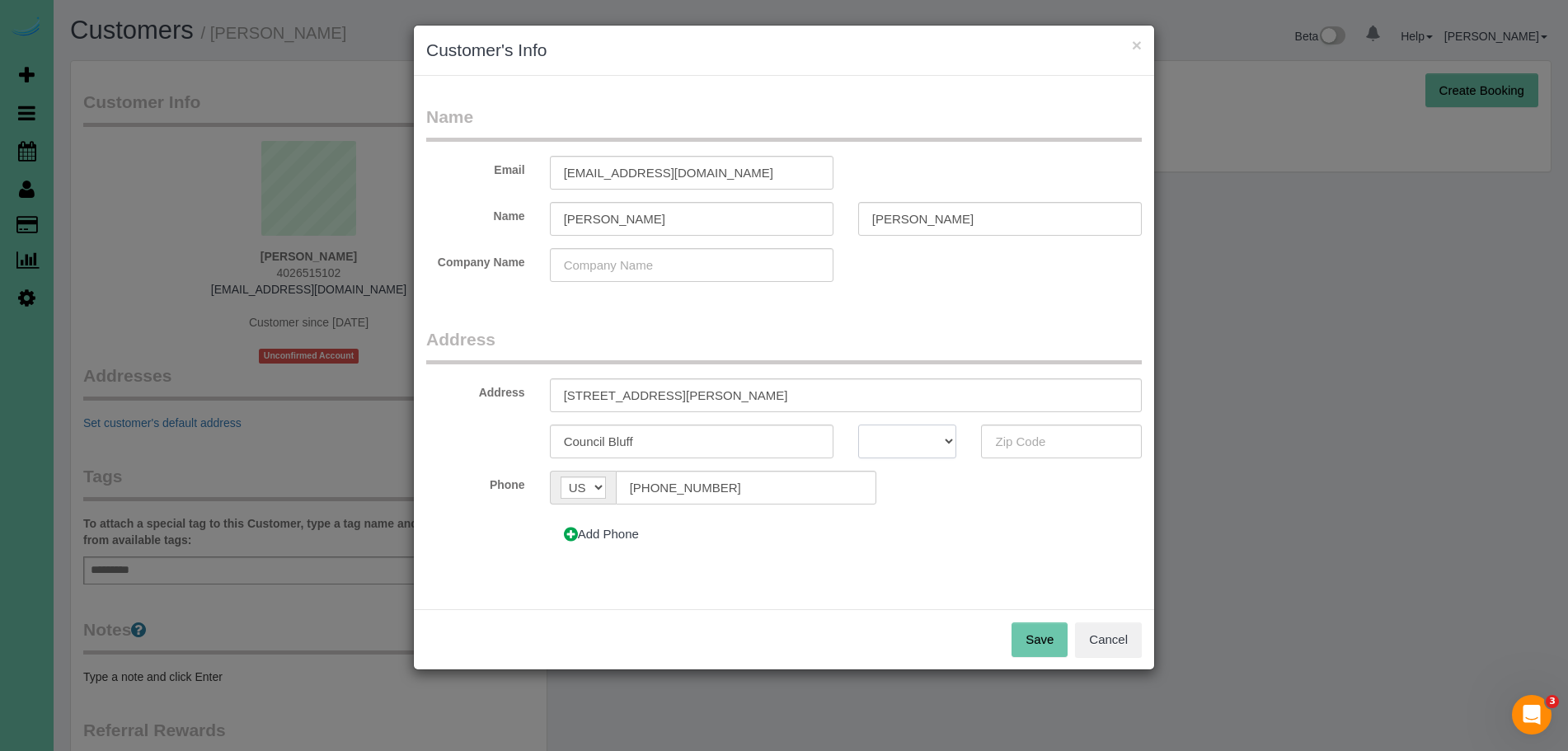
select select "IA"
click at [858, 425] on select "AK AL AR AZ CA CO CT DC DE FL [GEOGRAPHIC_DATA] HI IA ID IL IN KS [GEOGRAPHIC_D…" at bounding box center [907, 442] width 99 height 34
click at [1088, 440] on input "text" at bounding box center [1061, 442] width 160 height 34
type input "51503"
click at [1043, 651] on button "Save" at bounding box center [1039, 639] width 56 height 35
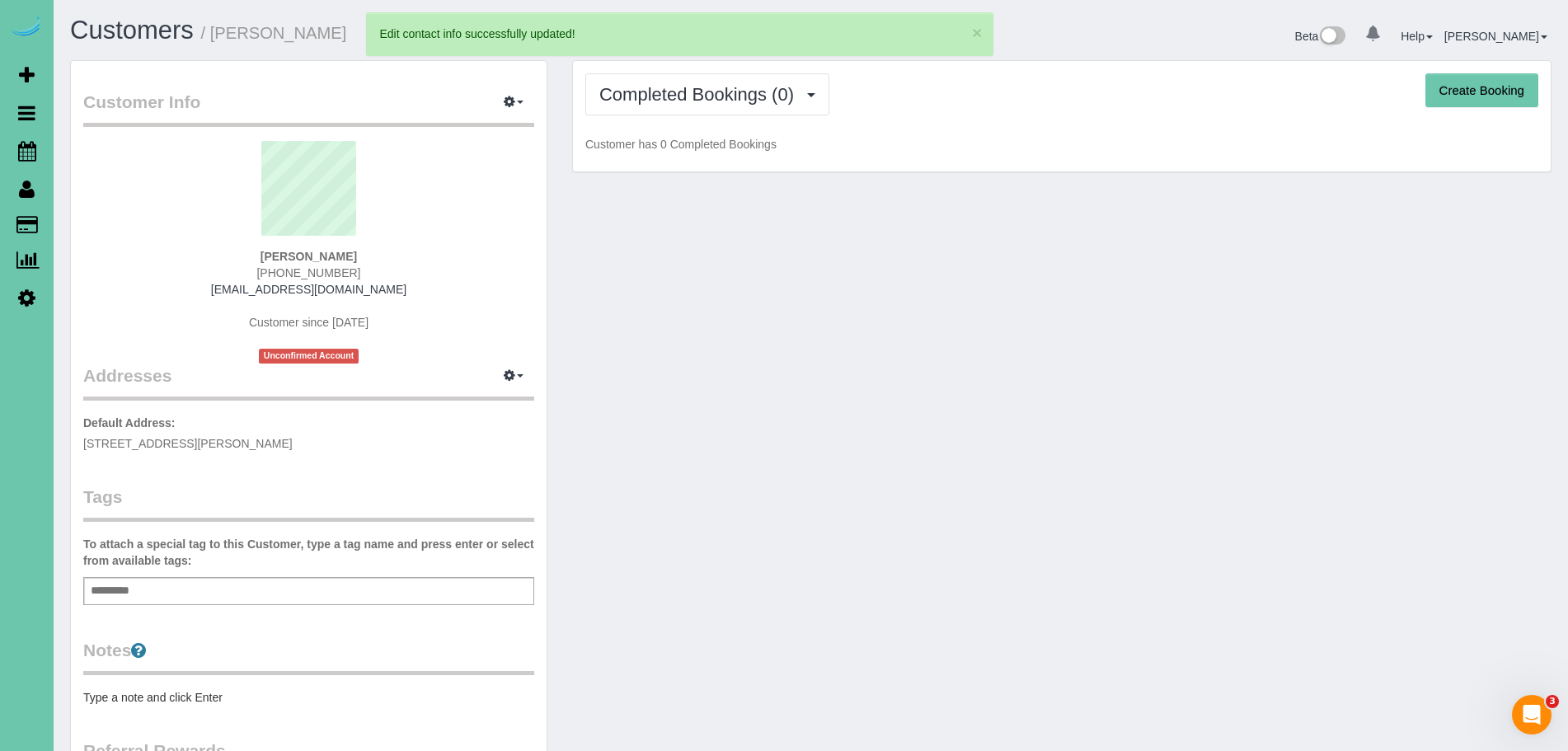
scroll to position [2, 0]
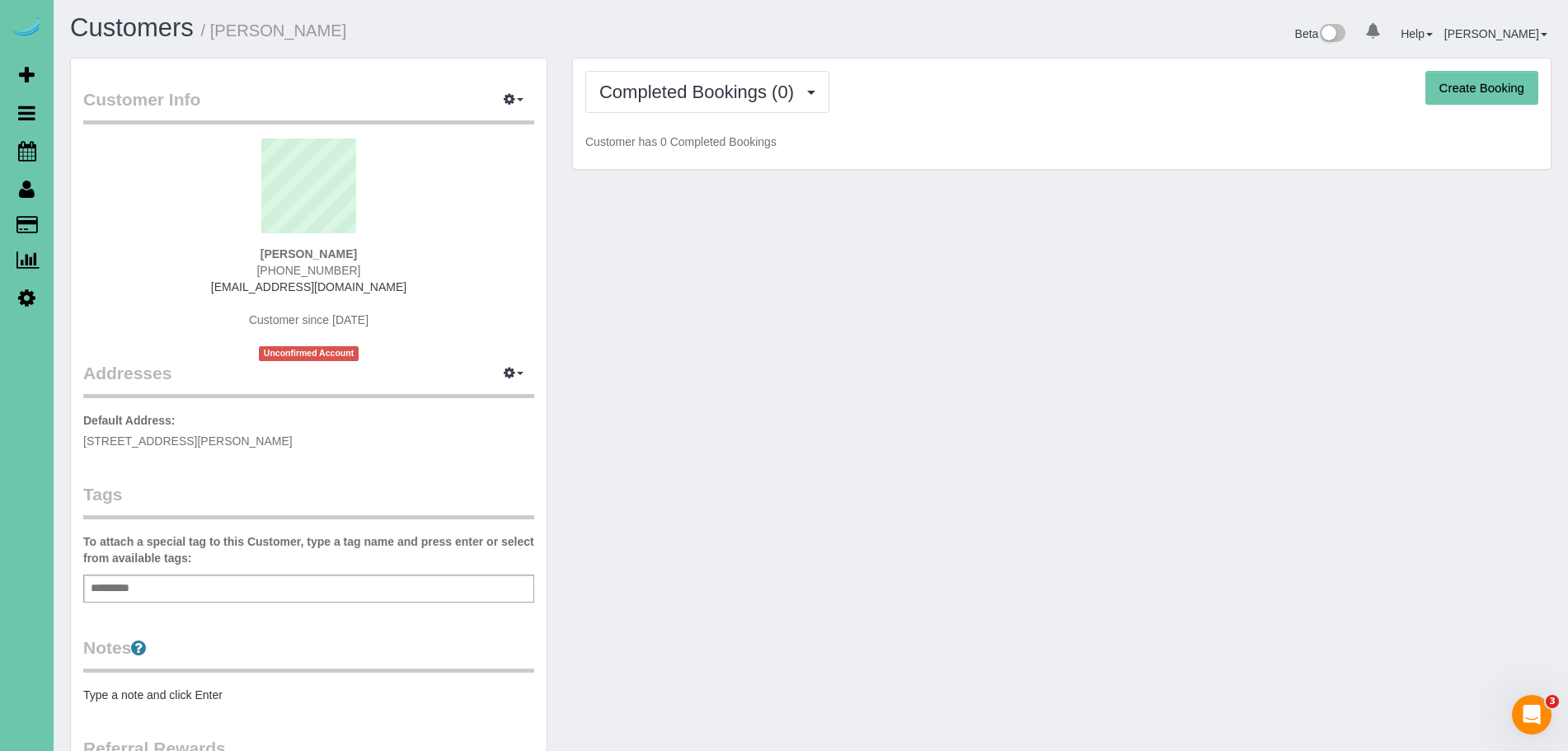
click at [980, 35] on button "×" at bounding box center [977, 32] width 10 height 17
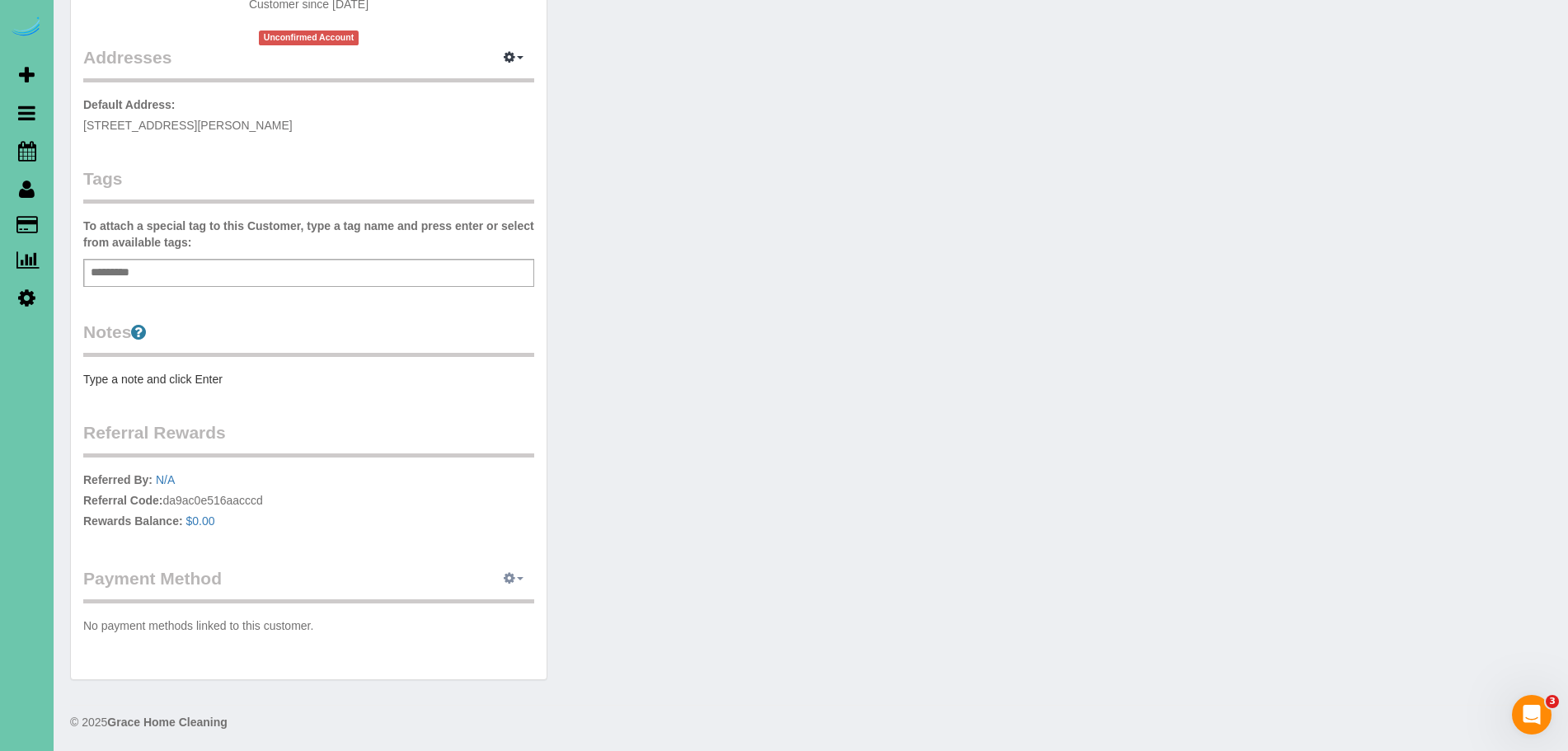
scroll to position [321, 0]
click at [520, 582] on button "button" at bounding box center [514, 577] width 42 height 26
drag, startPoint x: 487, startPoint y: 630, endPoint x: 465, endPoint y: 629, distance: 22.0
click at [487, 630] on link "Add Credit/Debit Card" at bounding box center [457, 628] width 155 height 22
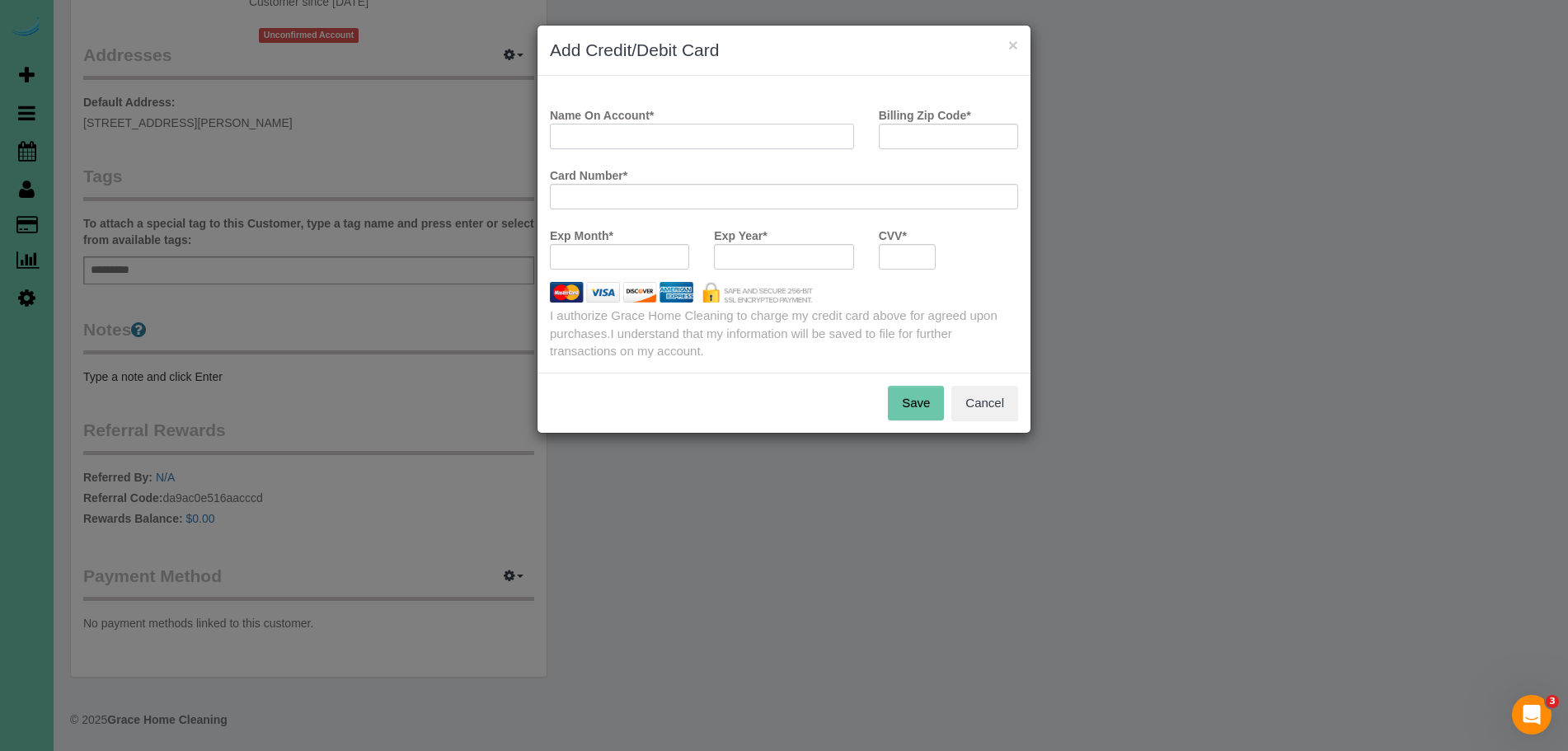
click at [706, 139] on input "Name On Account *" at bounding box center [701, 137] width 304 height 26
type input "[PERSON_NAME]"
click at [951, 130] on input "Billing Zip Code *" at bounding box center [948, 137] width 140 height 26
type input "51503"
click at [722, 137] on input "[PERSON_NAME]" at bounding box center [701, 137] width 304 height 26
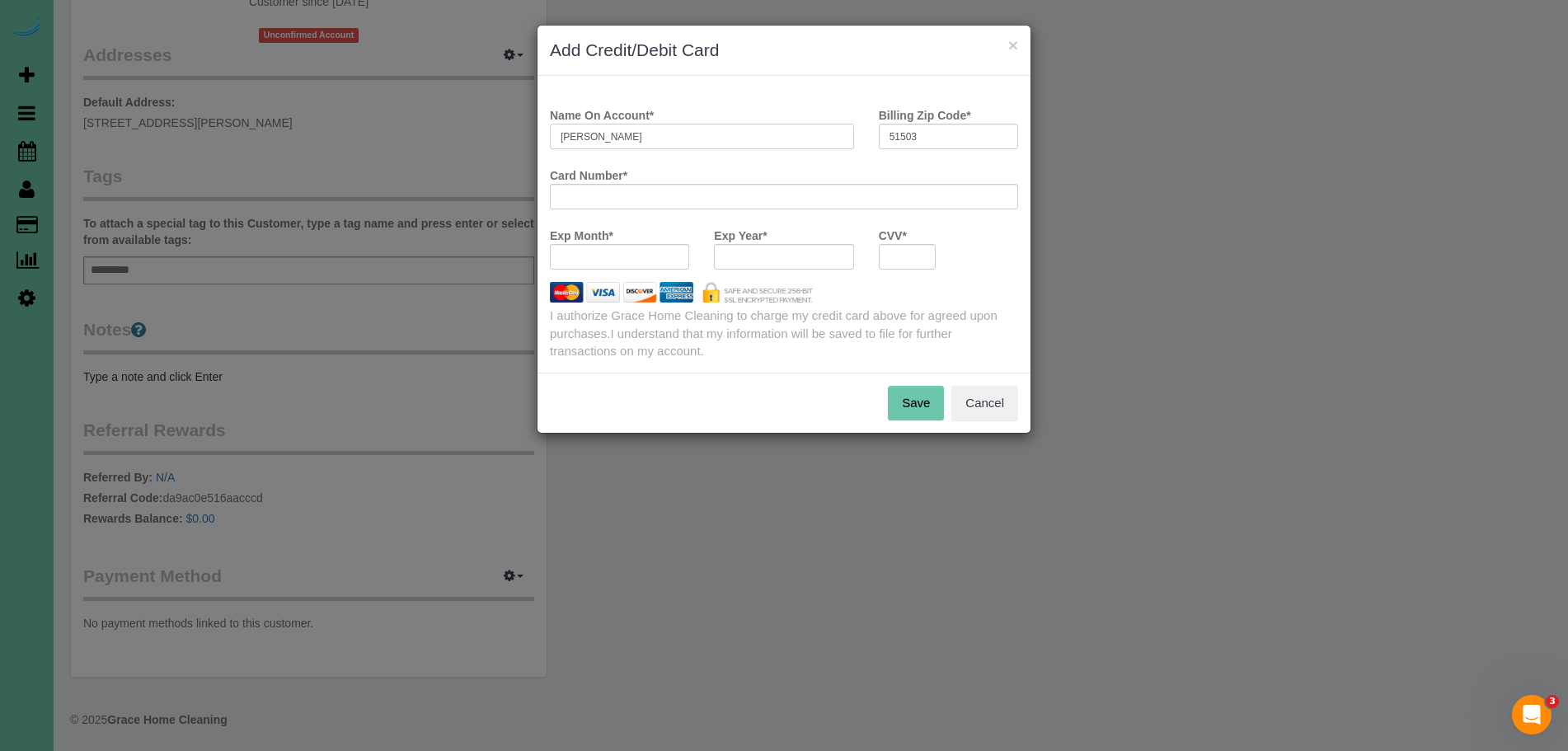
type input "[PERSON_NAME]"
click at [907, 266] on div at bounding box center [907, 257] width 57 height 26
click at [906, 250] on iframe at bounding box center [907, 257] width 37 height 14
click at [916, 395] on button "Save" at bounding box center [915, 402] width 56 height 35
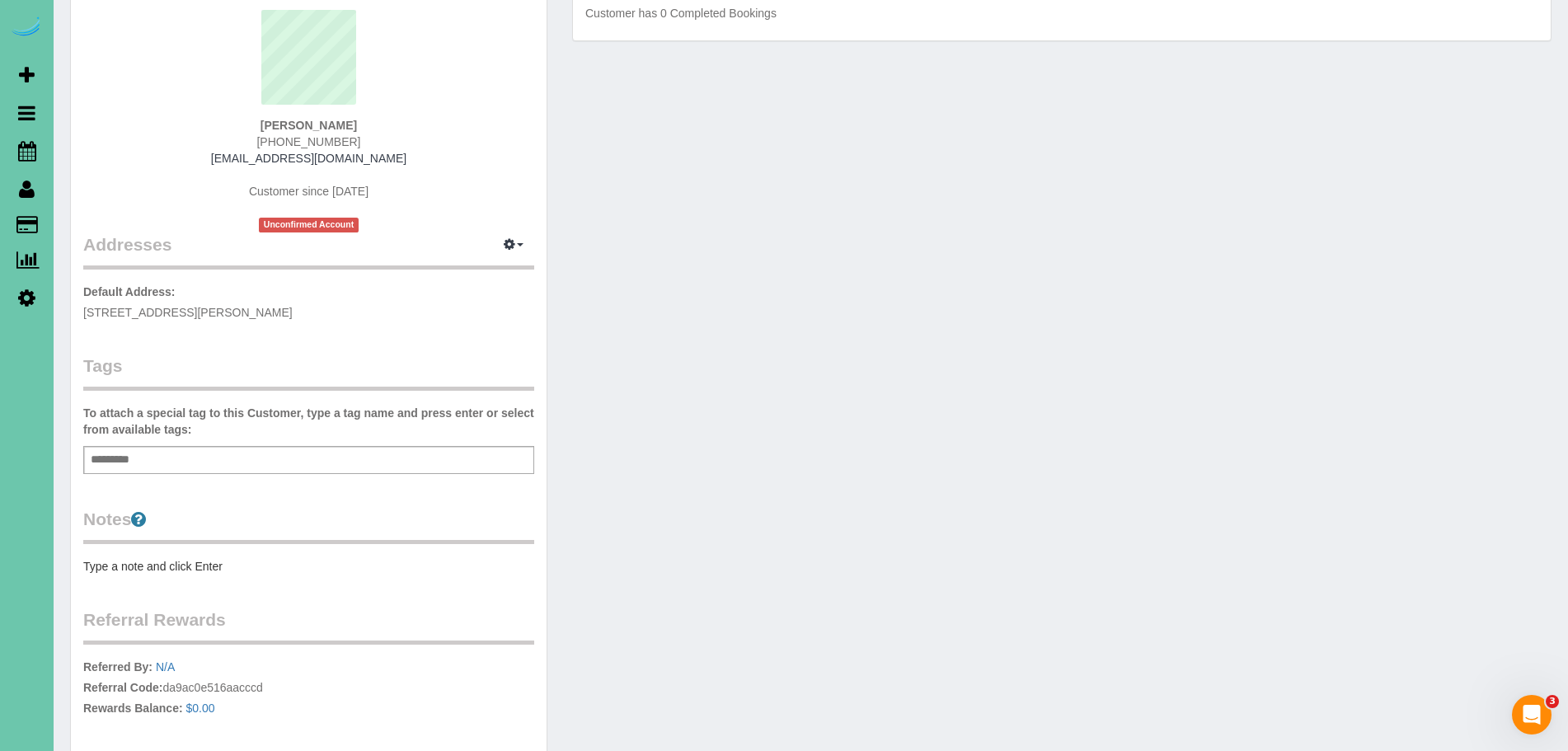
scroll to position [0, 0]
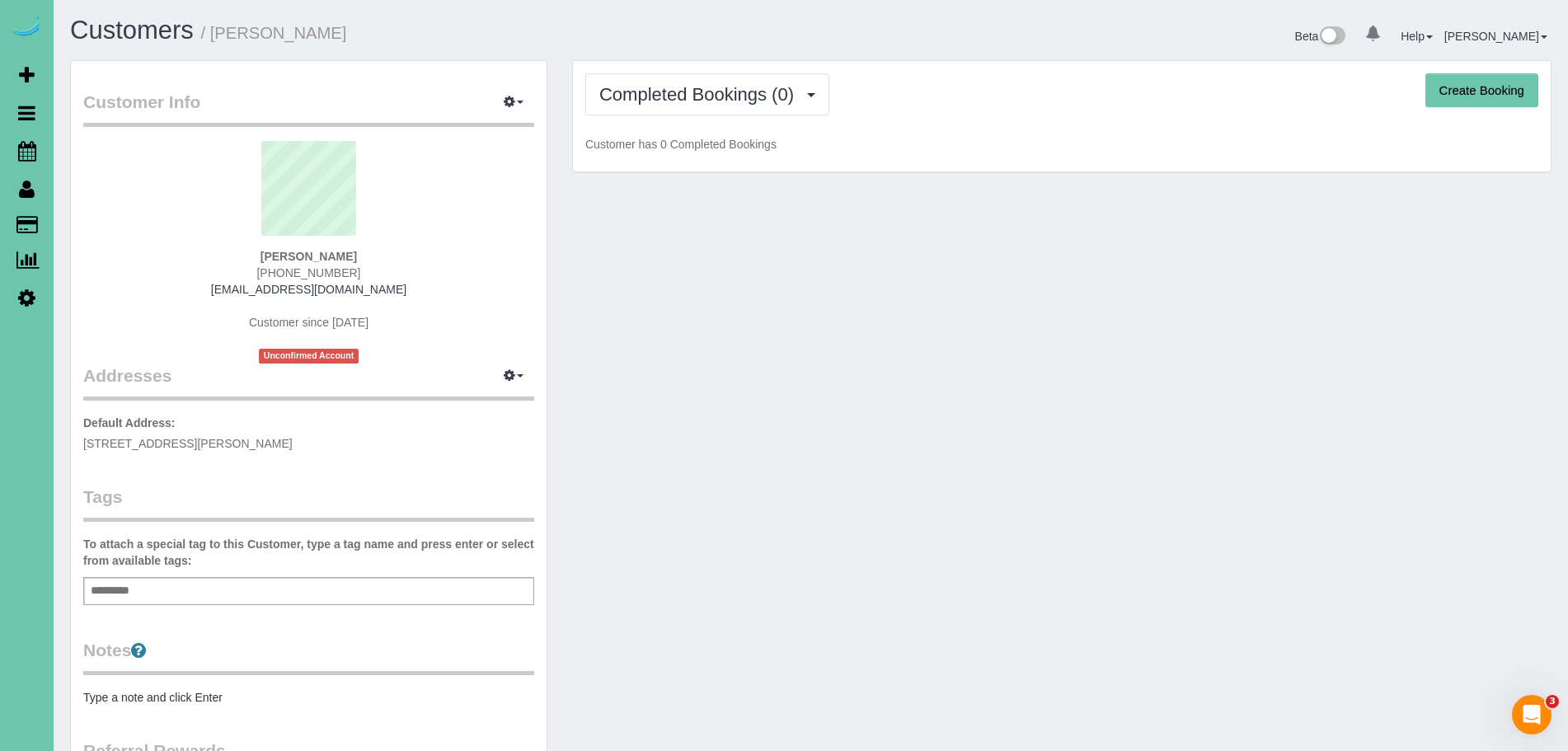
click at [1471, 97] on button "Create Booking" at bounding box center [1482, 90] width 113 height 35
select select "IA"
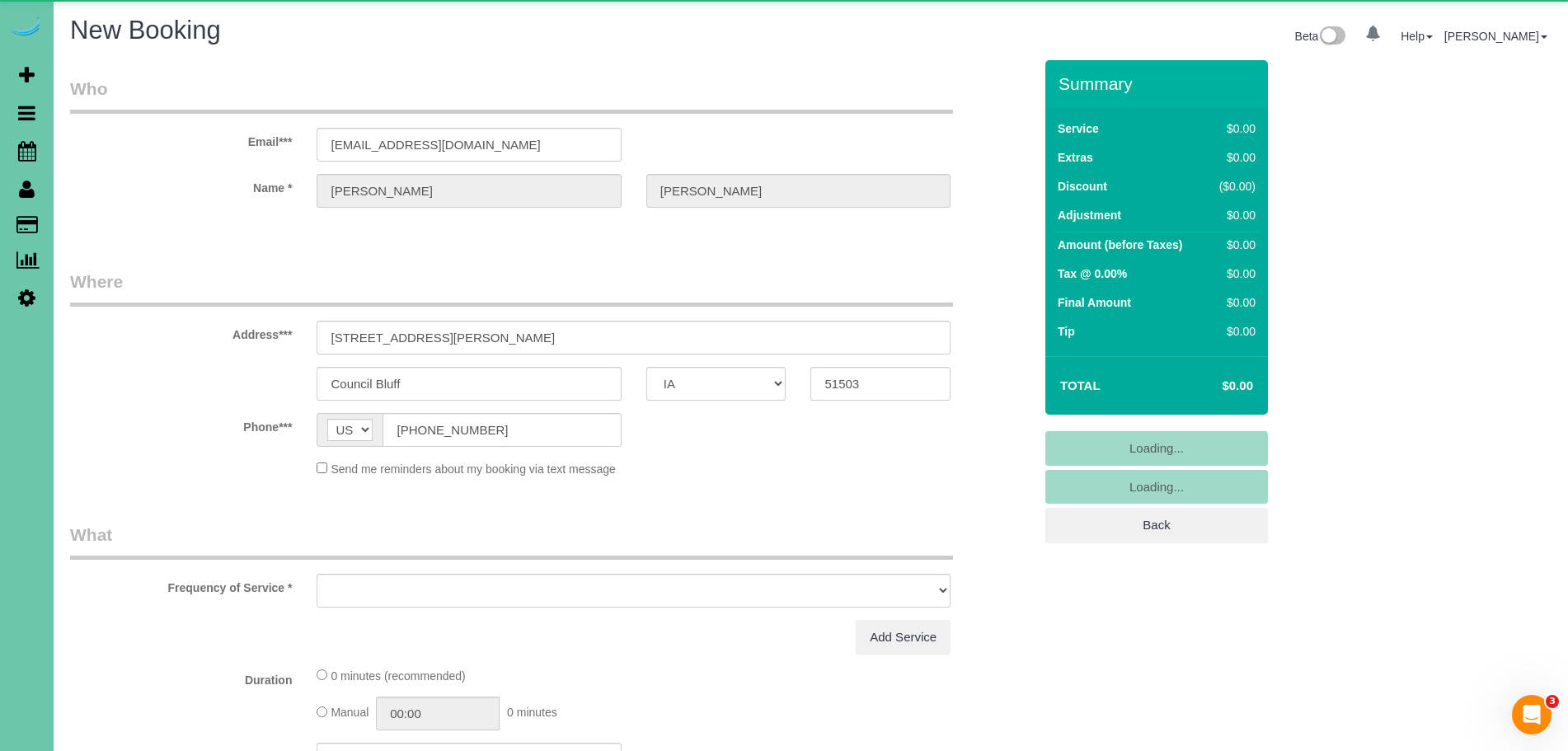
select select "object:20425"
select select "string:fspay-6f4a7888-7b40-472f-9c4a-41ad7d63d3f2"
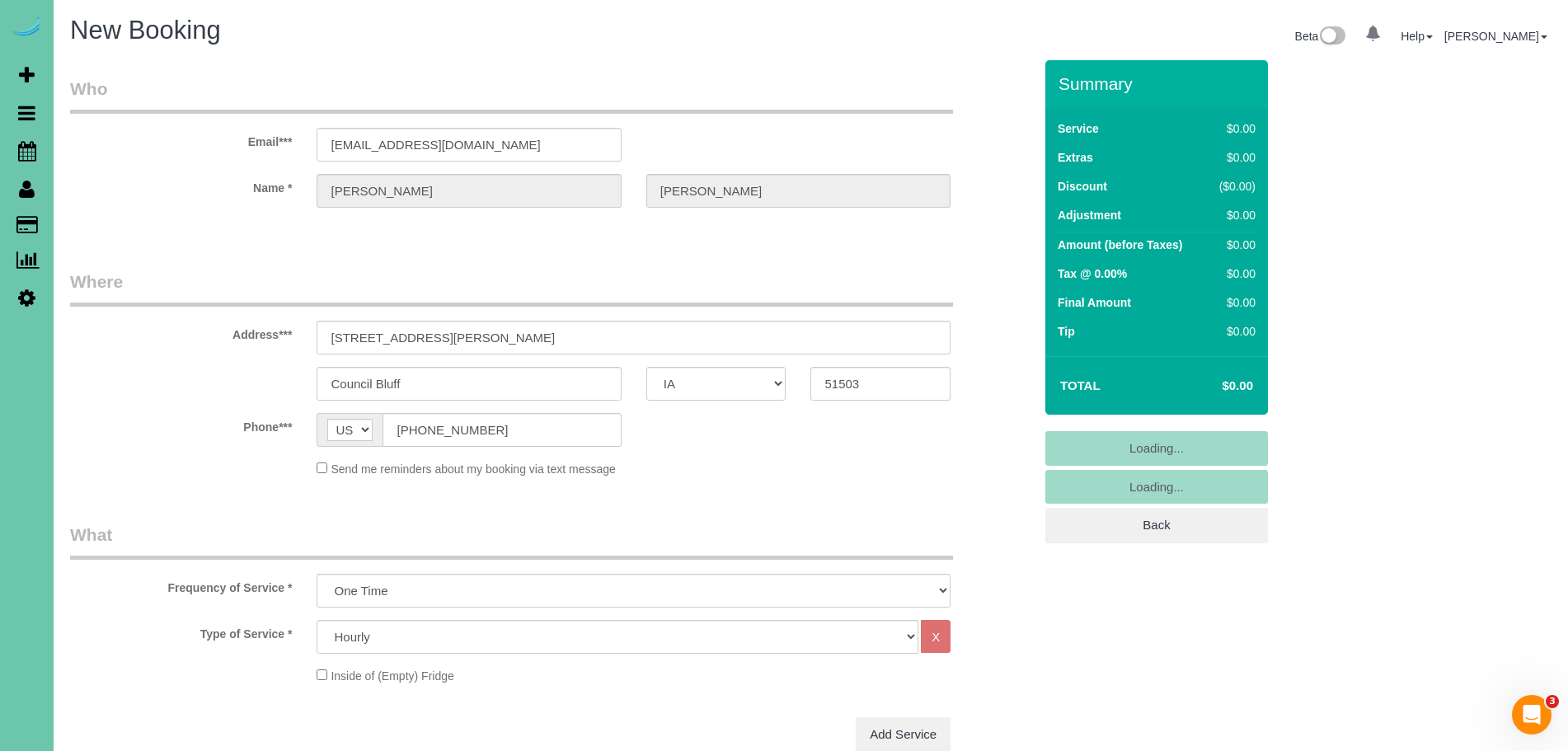
select select "object:20610"
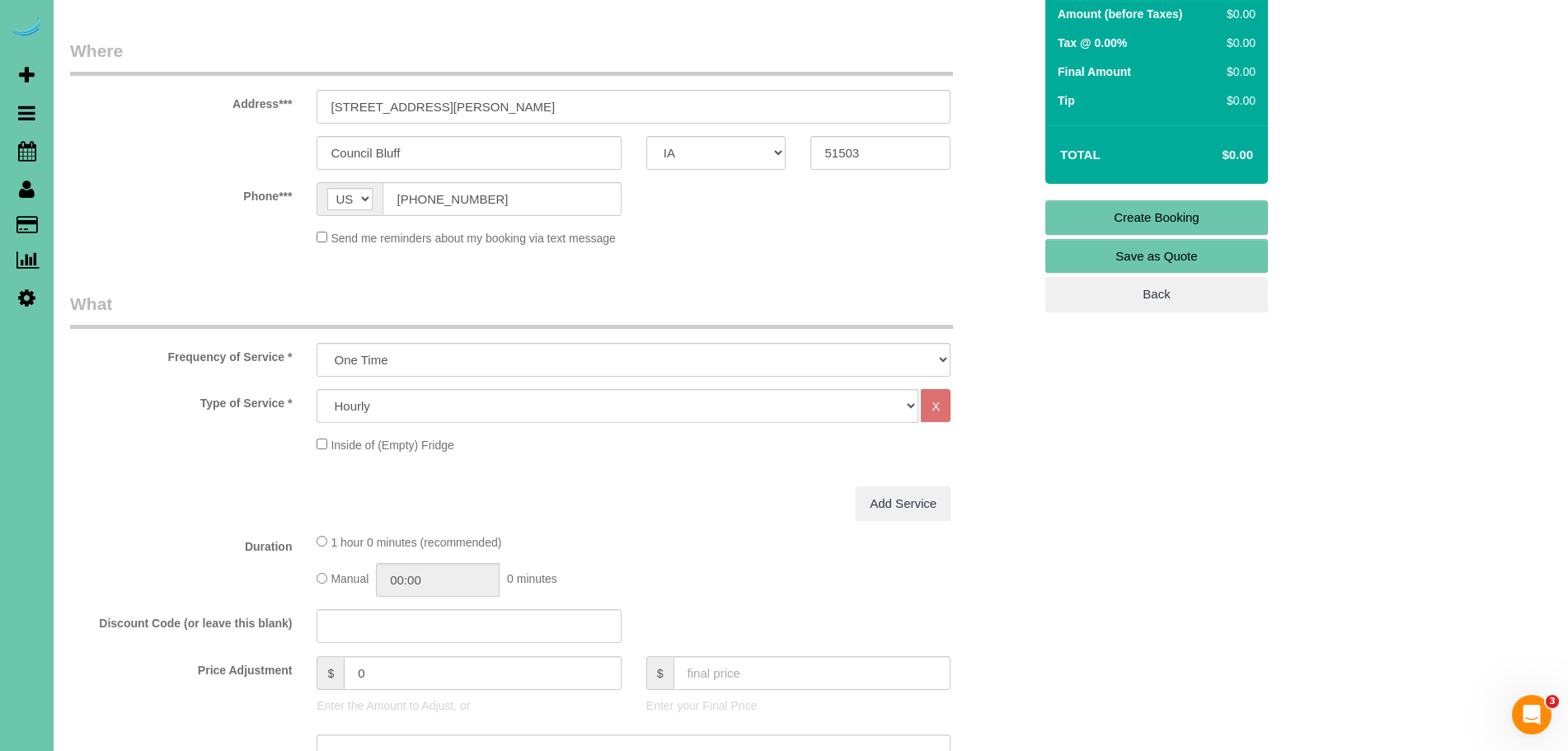
scroll to position [260, 0]
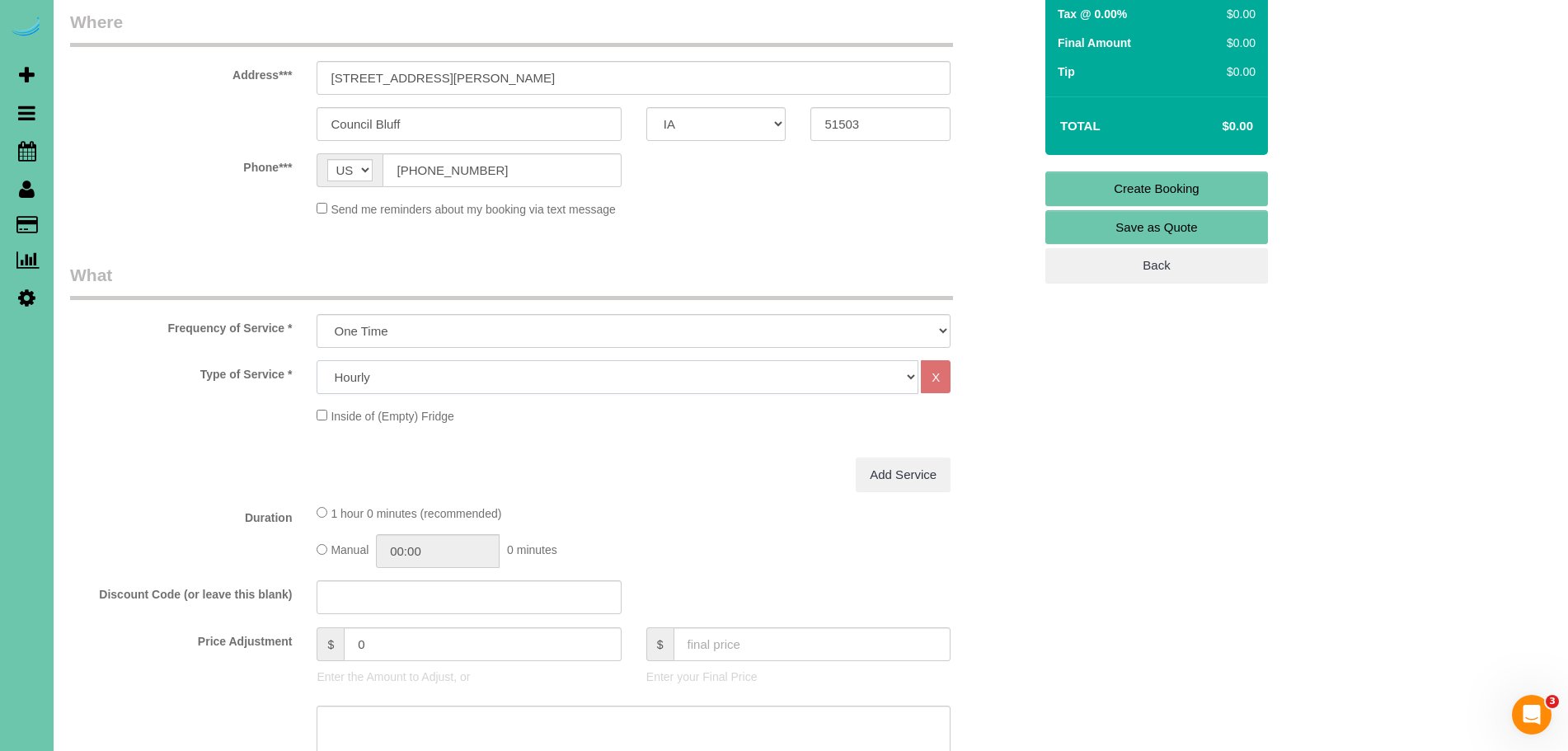
click at [425, 380] on select "Hourly 2.5 Hour Custom Clean 3.5 Hour Custom Clean commercial 1000 Square Feet …" at bounding box center [617, 377] width 601 height 34
select select "159"
click at [317, 361] on select "Hourly 2.5 Hour Custom Clean 3.5 Hour Custom Clean commercial 1000 Square Feet …" at bounding box center [617, 377] width 601 height 34
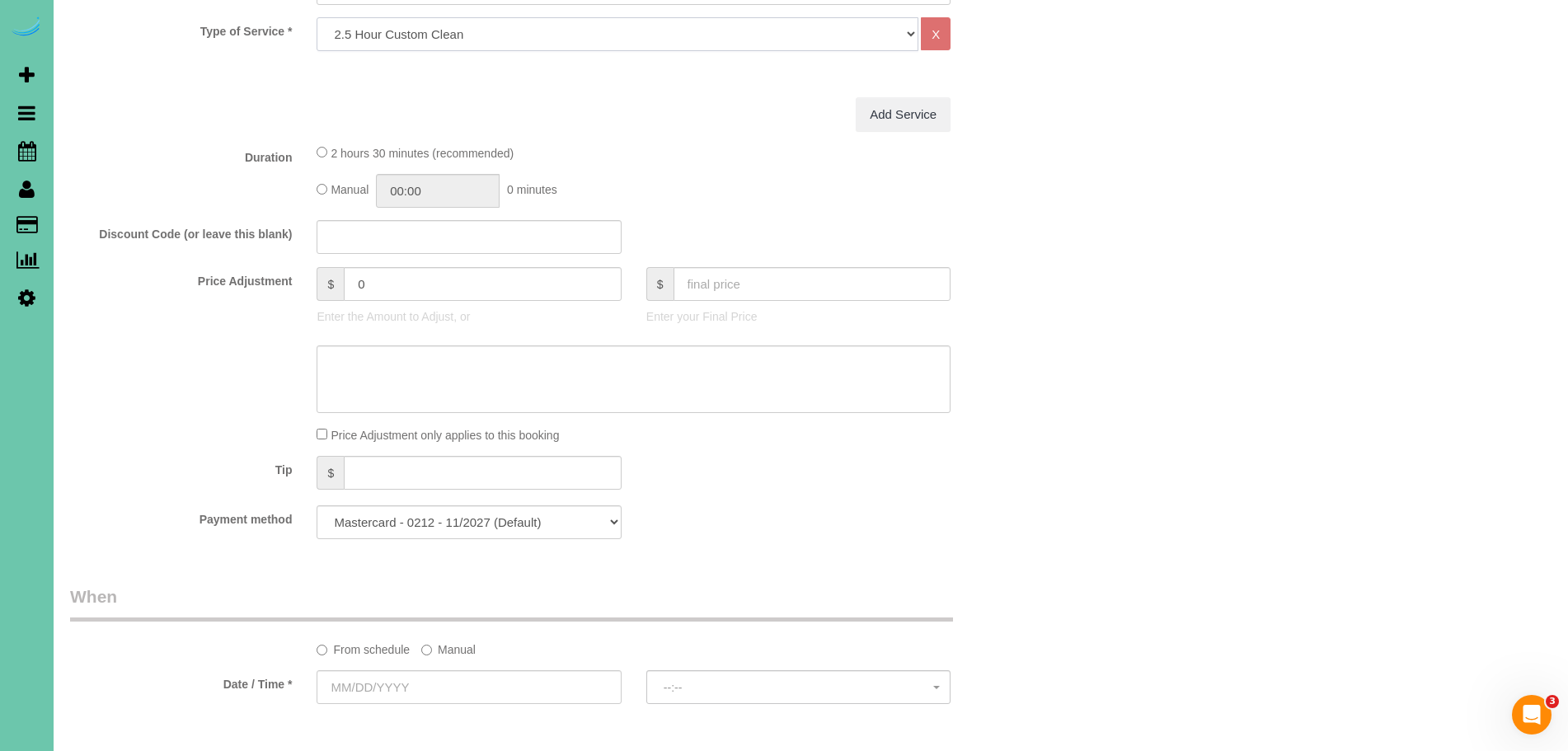
scroll to position [665, 0]
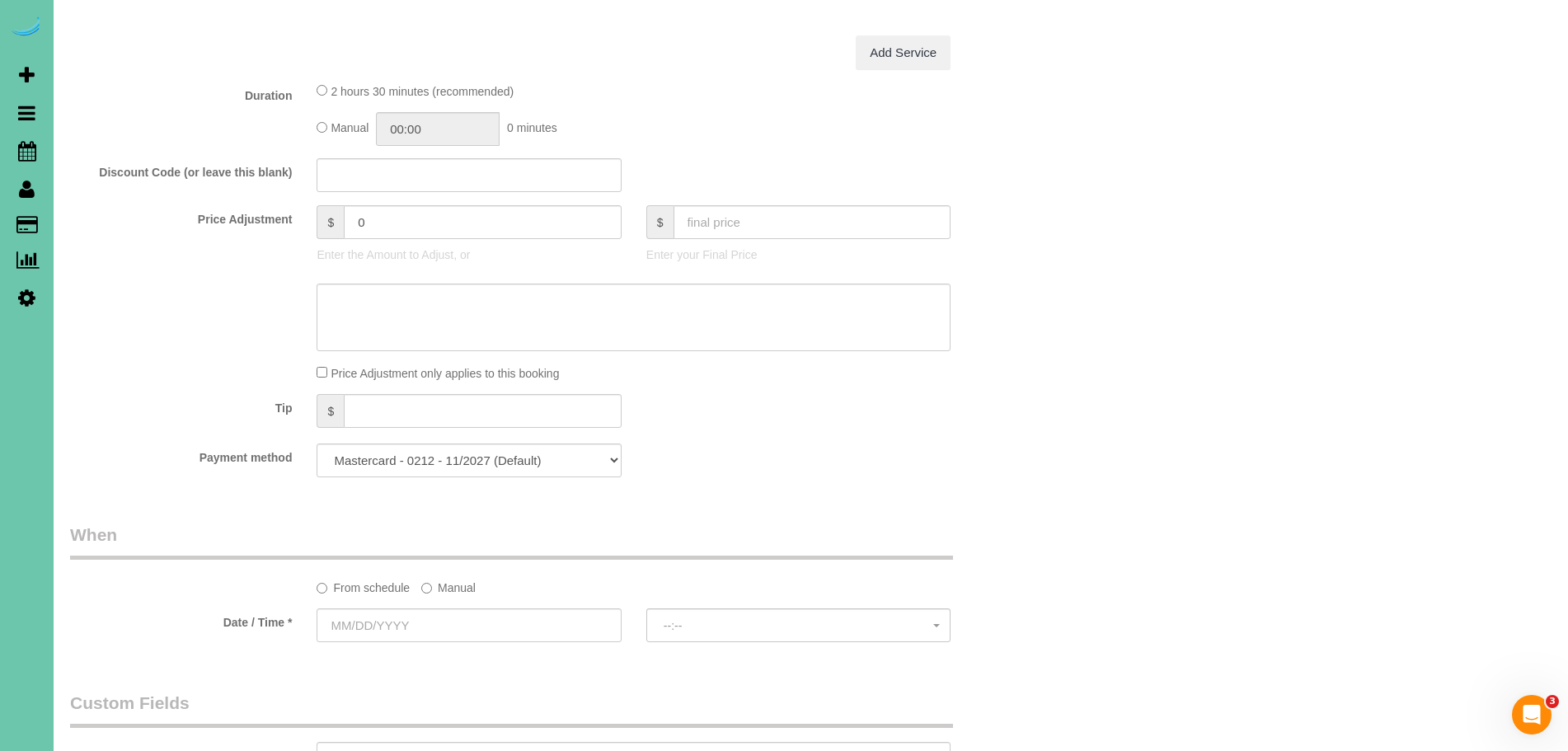
drag, startPoint x: 447, startPoint y: 587, endPoint x: 337, endPoint y: 648, distance: 125.8
click at [447, 587] on label "Manual" at bounding box center [448, 585] width 54 height 22
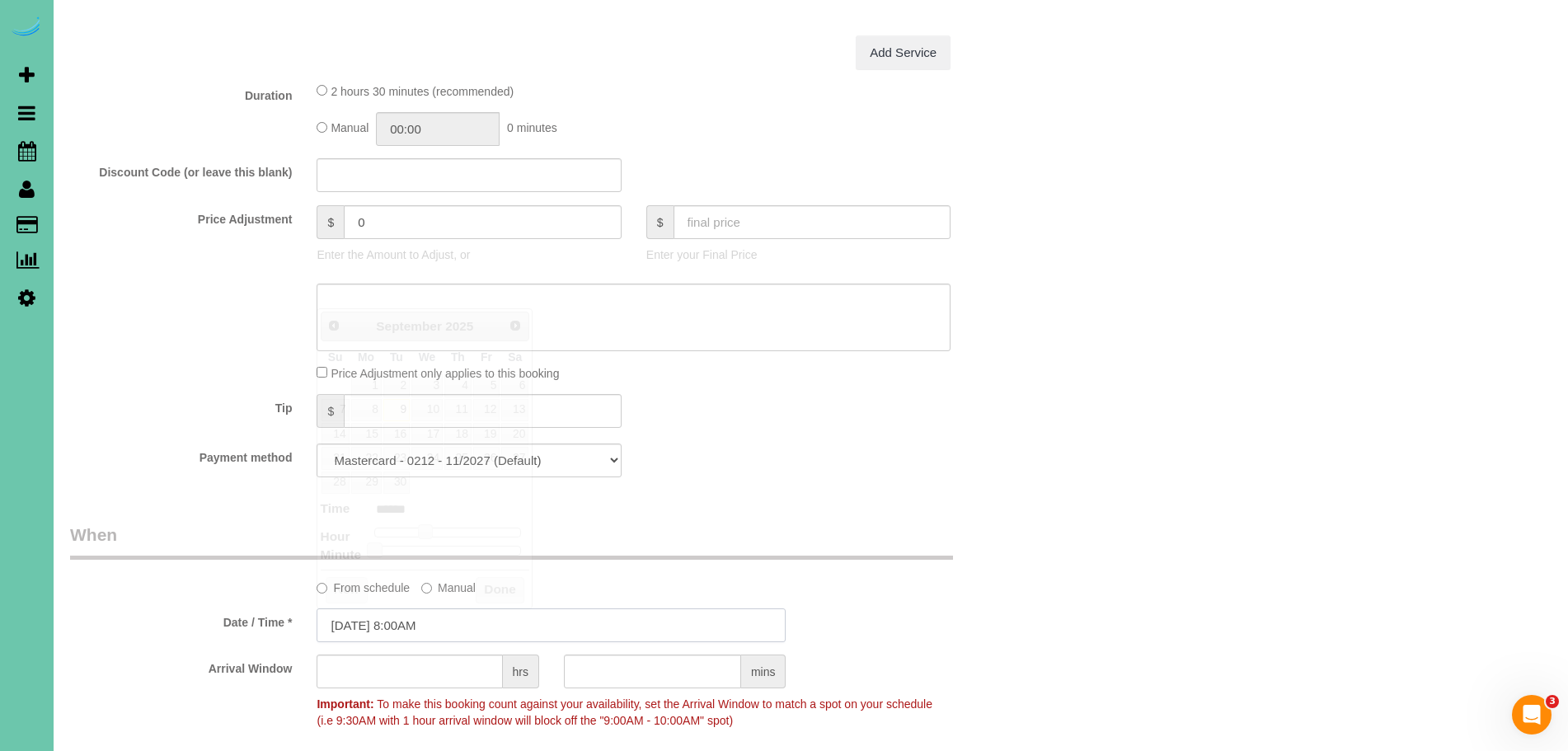
click at [364, 625] on input "[DATE] 8:00AM" at bounding box center [551, 625] width 469 height 34
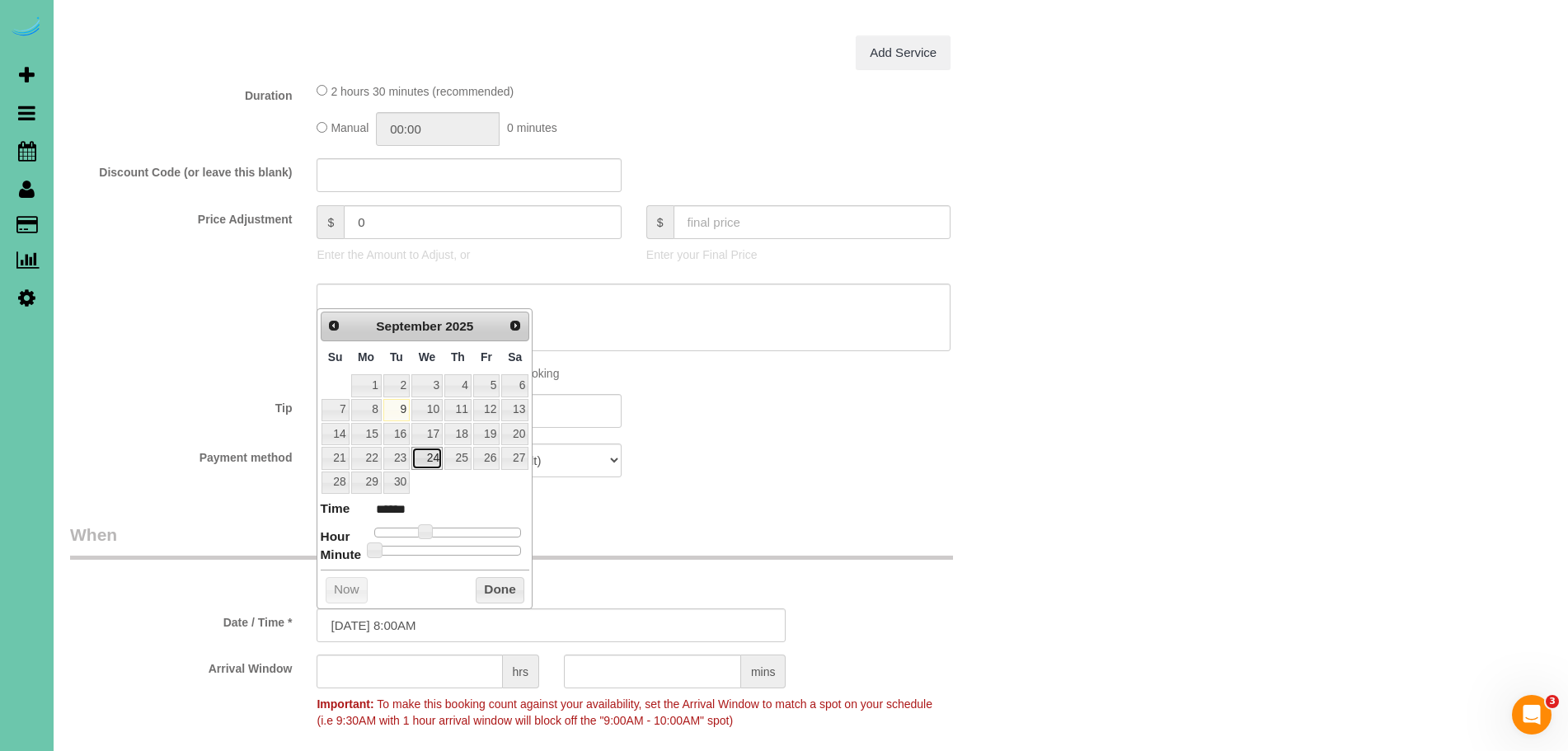
click at [432, 460] on link "24" at bounding box center [427, 458] width 32 height 22
click at [714, 445] on div "Payment method Mastercard - 0212 - 11/2027 (Default) Add Credit Card ──────────…" at bounding box center [551, 461] width 988 height 34
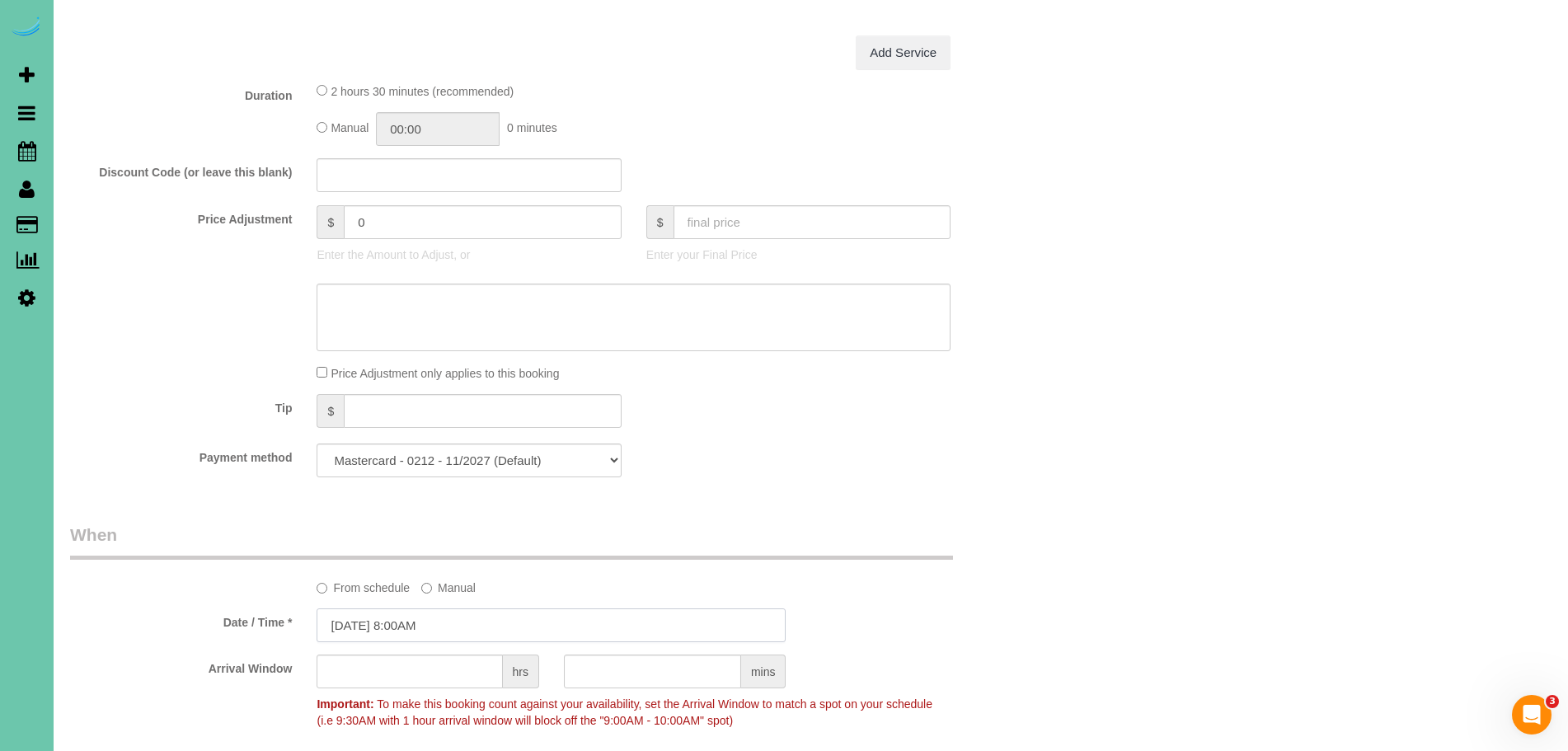
click at [416, 628] on input "[DATE] 8:00AM" at bounding box center [551, 625] width 469 height 34
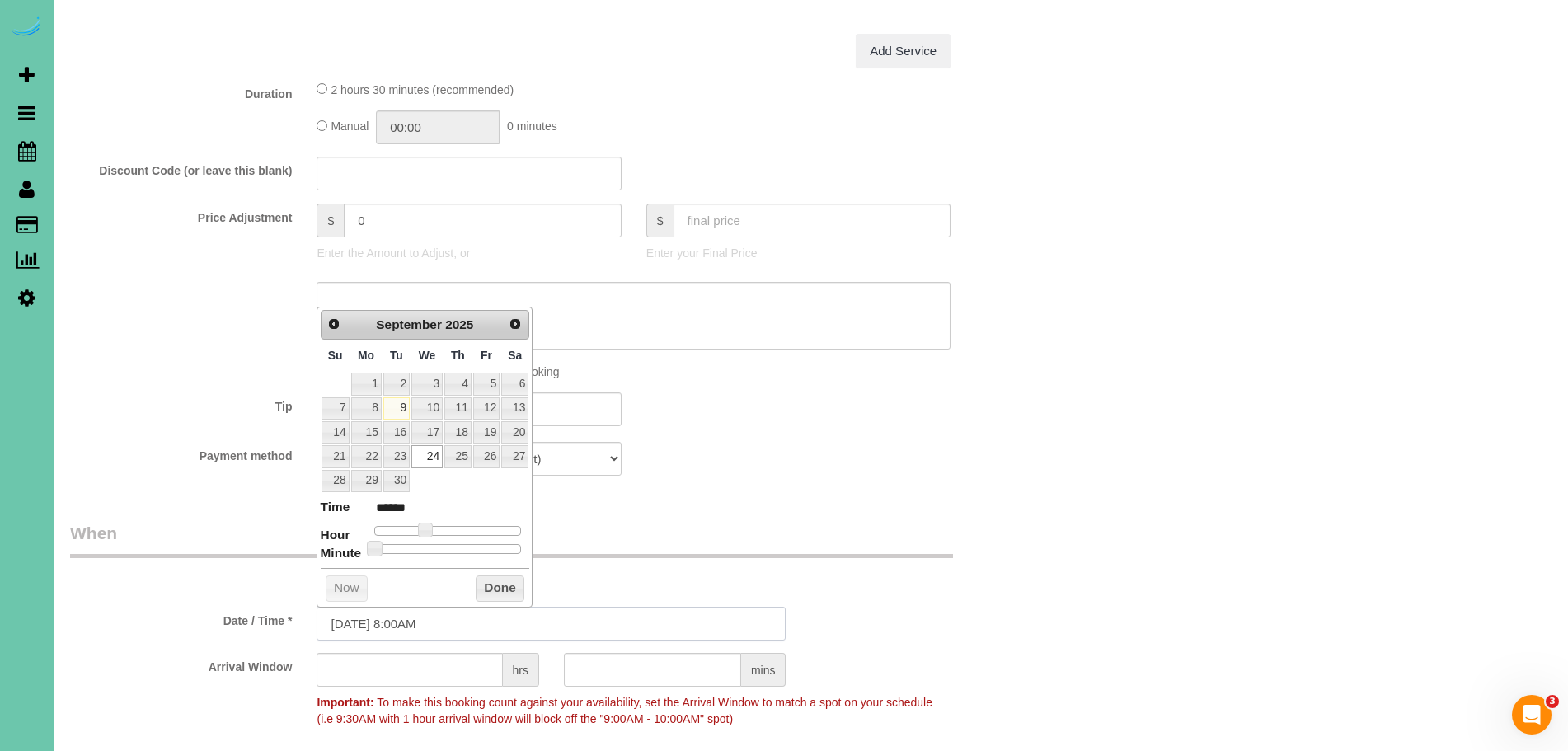
scroll to position [668, 0]
type input "[DATE] 9:00AM"
type input "******"
type input "[DATE] 10:00AM"
type input "*******"
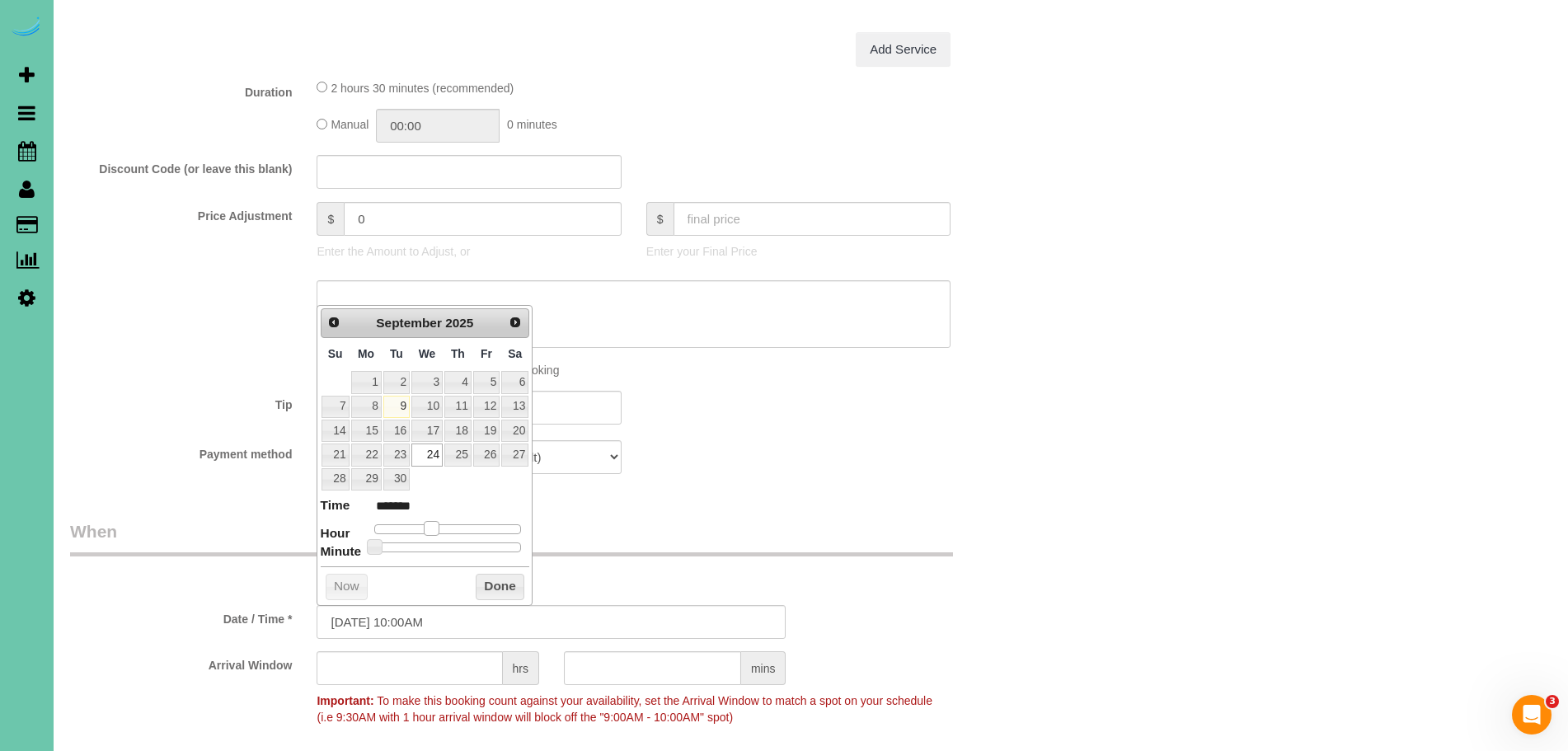
type input "[DATE] 11:00AM"
type input "*******"
drag, startPoint x: 426, startPoint y: 527, endPoint x: 444, endPoint y: 527, distance: 18.0
click at [444, 527] on span at bounding box center [444, 528] width 15 height 15
type input "[DATE] 11:05AM"
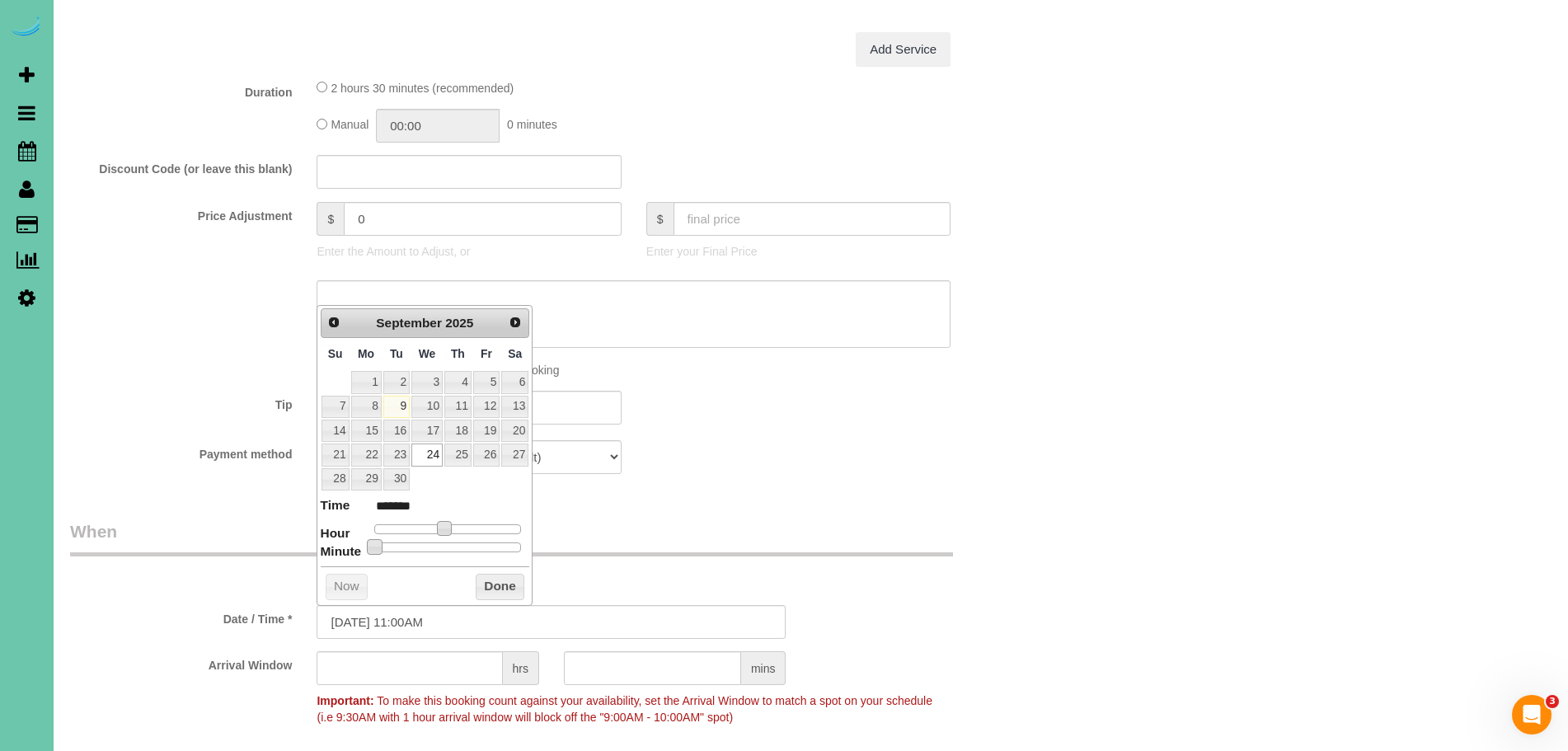
type input "*******"
type input "[DATE] 11:10AM"
type input "*******"
type input "[DATE] 11:15AM"
type input "*******"
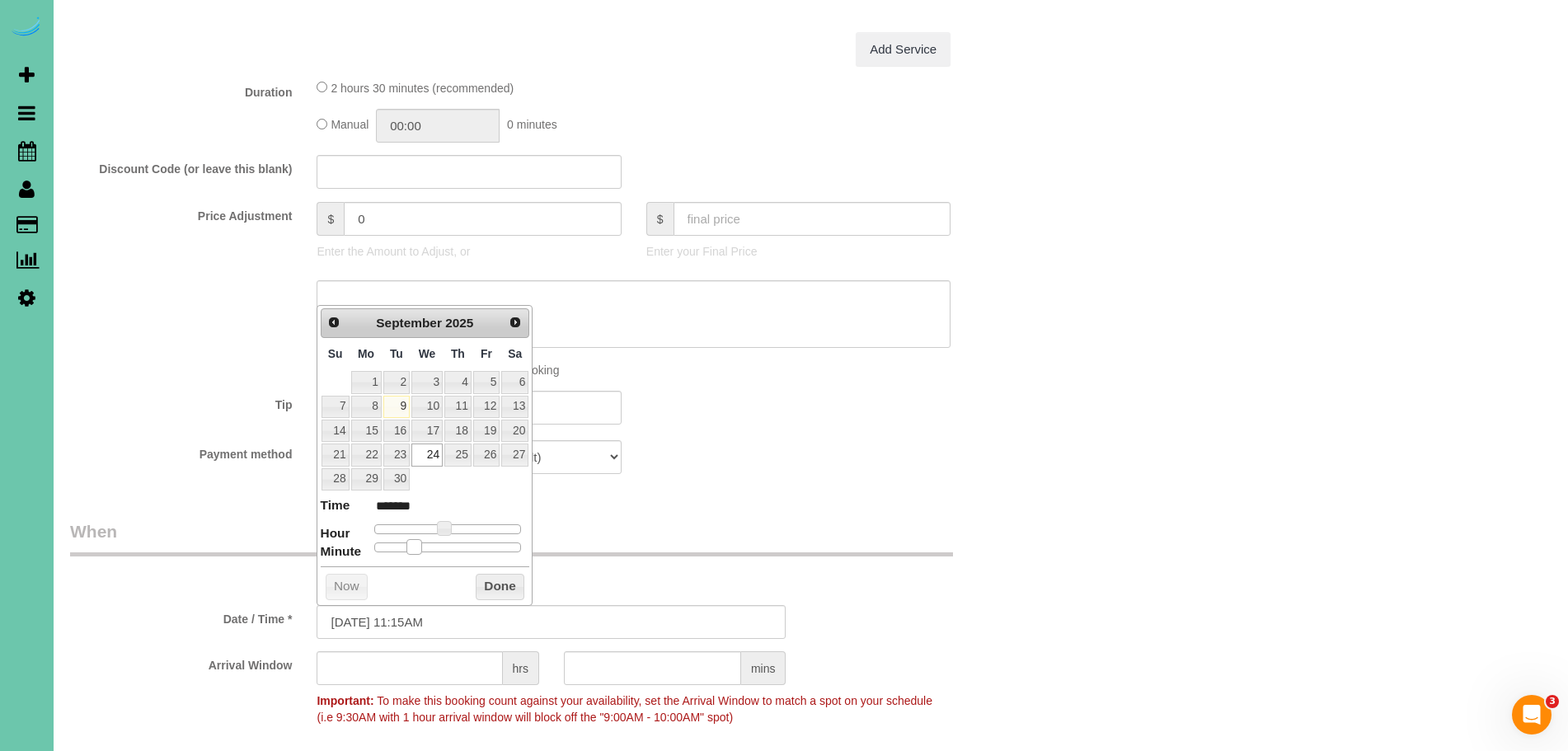
type input "[DATE] 11:20AM"
type input "*******"
type input "[DATE] 11:25AM"
type input "*******"
type input "[DATE] 11:30AM"
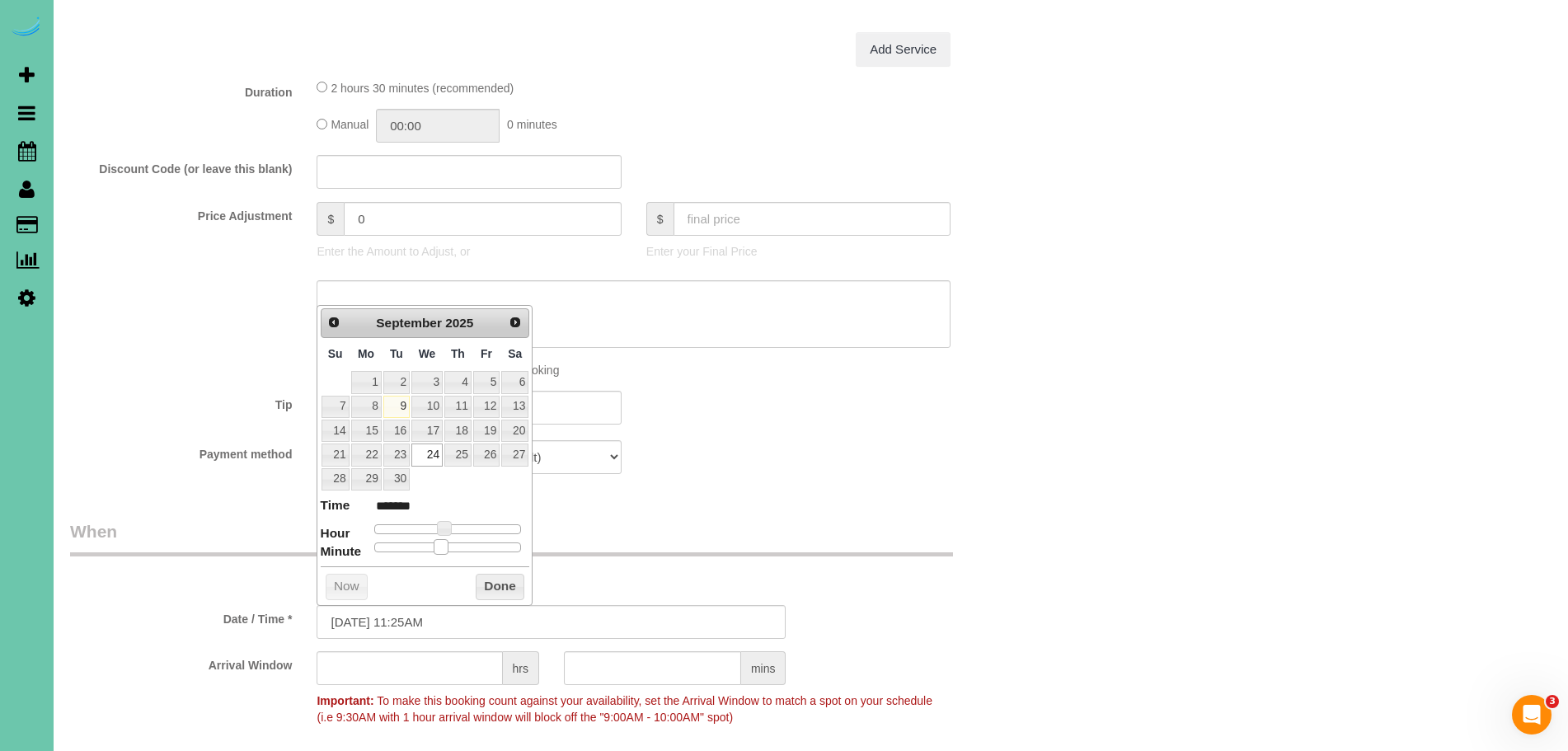
type input "*******"
drag, startPoint x: 400, startPoint y: 548, endPoint x: 449, endPoint y: 549, distance: 49.0
click at [449, 549] on span at bounding box center [454, 546] width 15 height 15
click at [483, 581] on button "Done" at bounding box center [499, 587] width 49 height 27
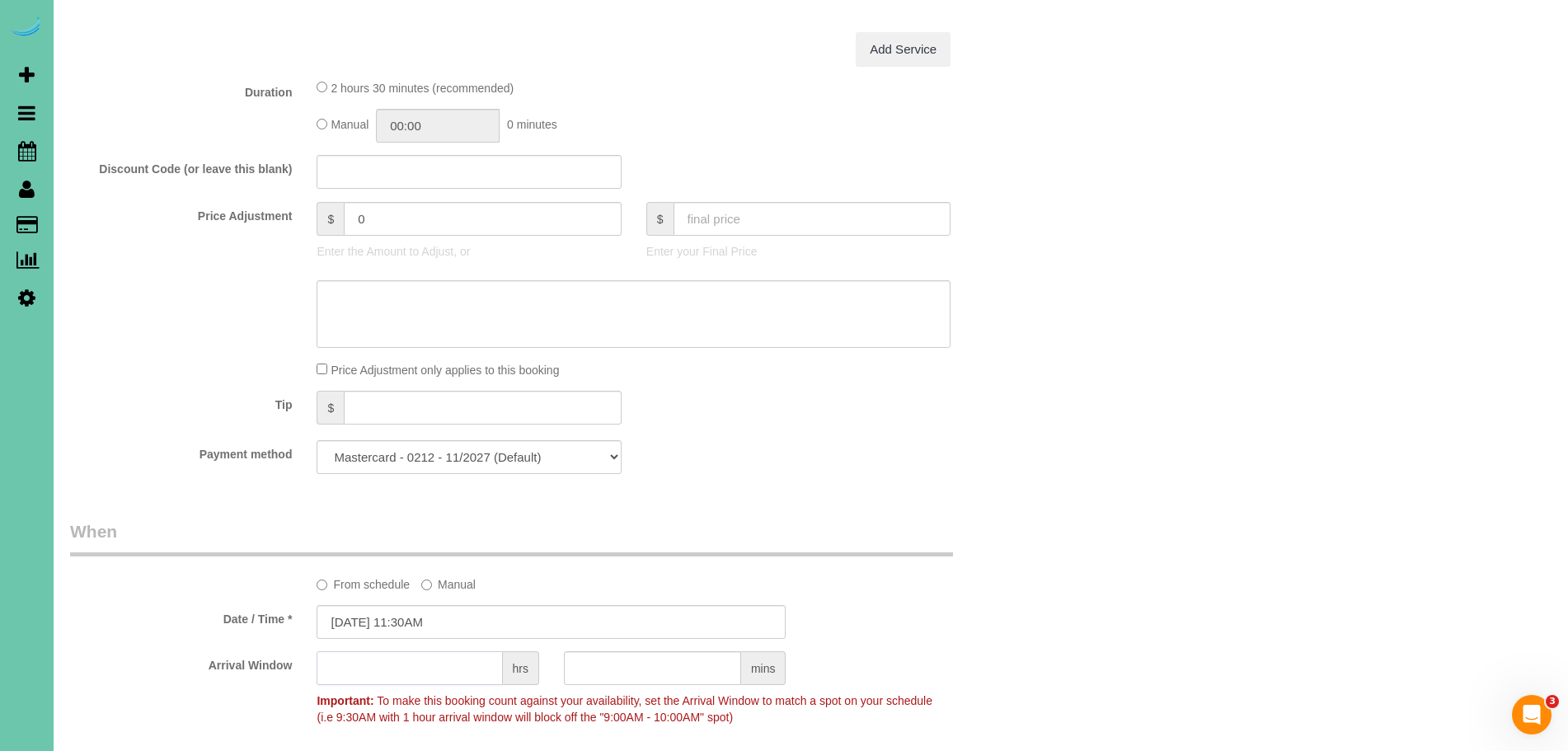
click at [433, 667] on input "text" at bounding box center [409, 668] width 185 height 34
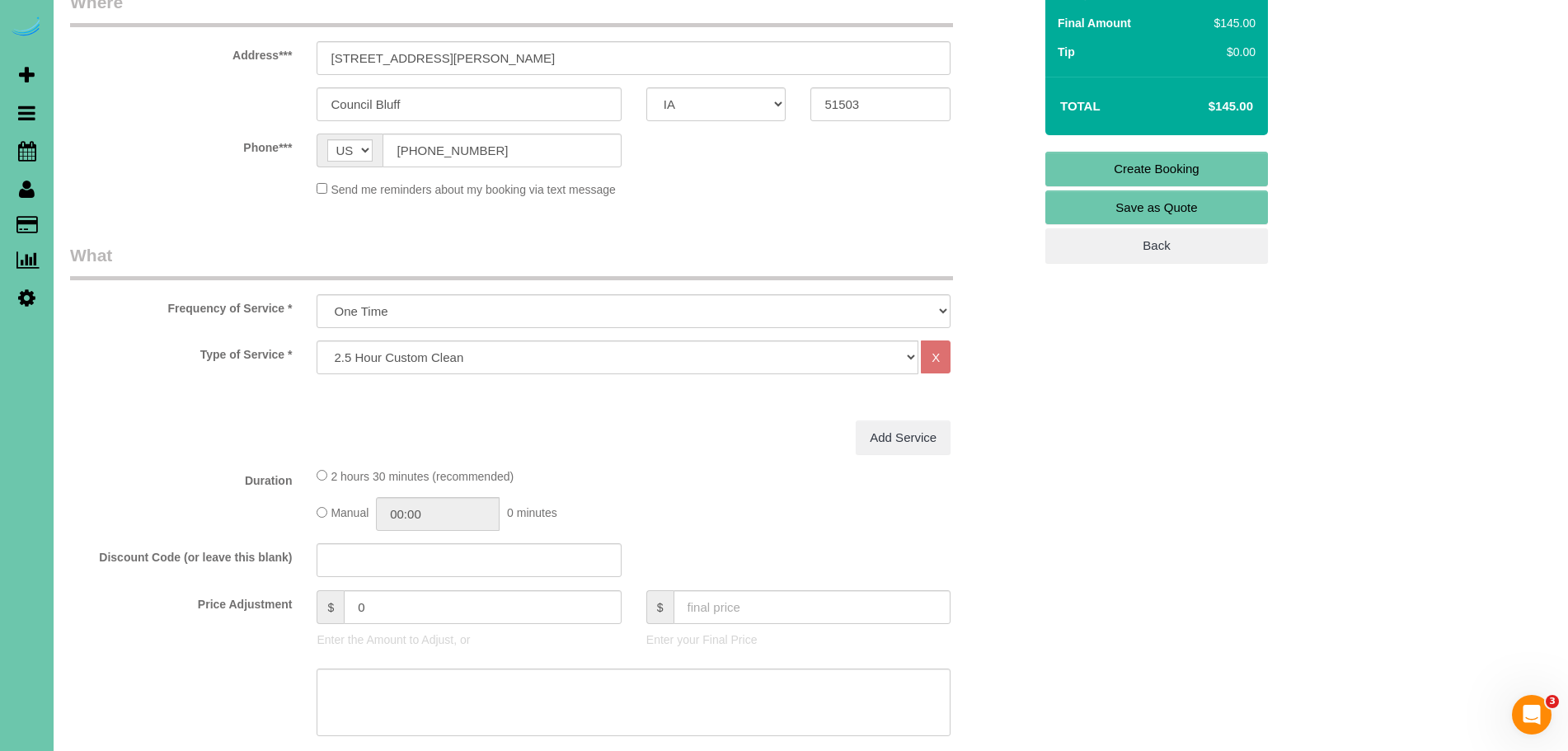
scroll to position [0, 0]
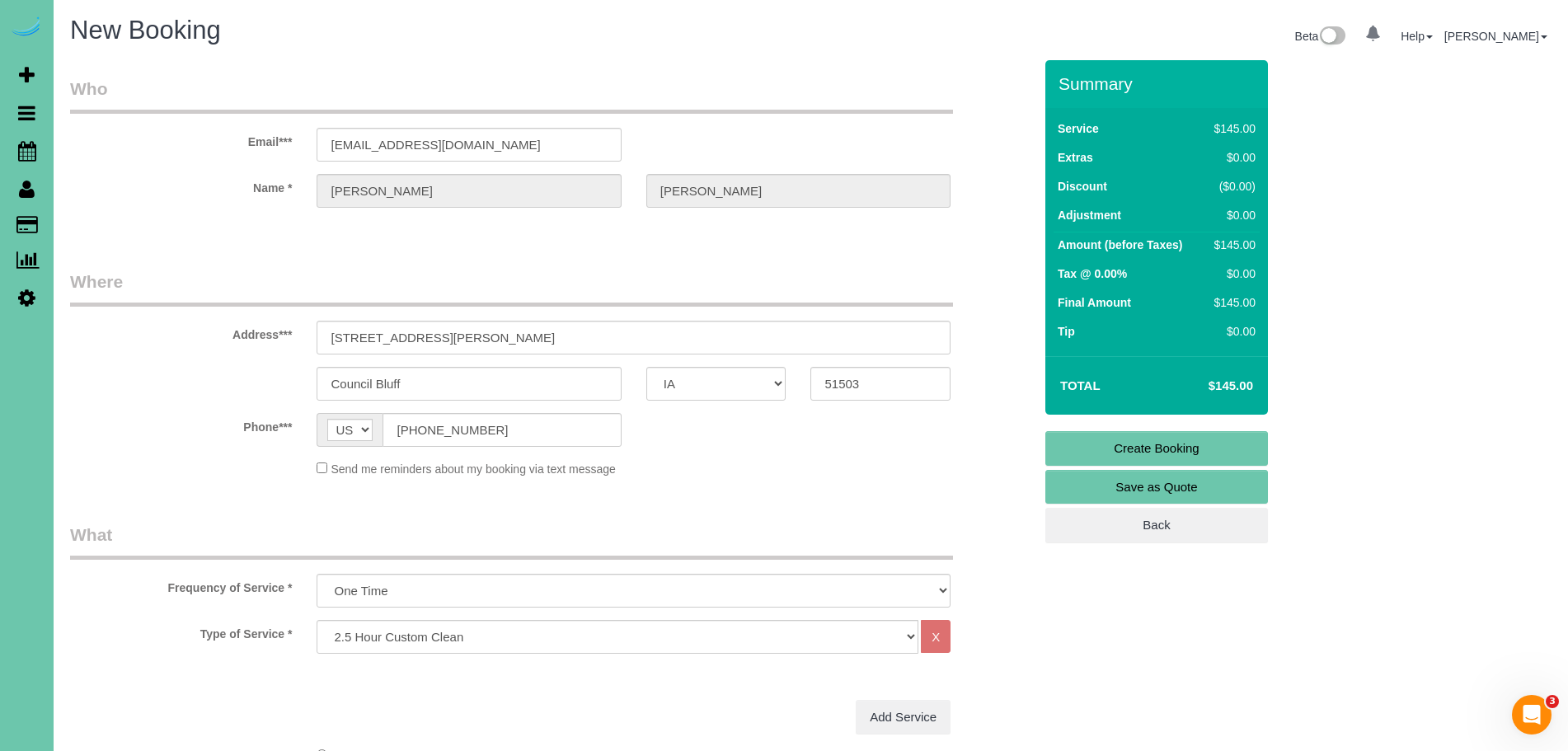
type input "1"
click at [425, 641] on select "Hourly 2.5 Hour Custom Clean 3.5 Hour Custom Clean commercial 1000 Square Feet …" at bounding box center [617, 637] width 601 height 34
select select "160"
click at [317, 620] on select "Hourly 2.5 Hour Custom Clean 3.5 Hour Custom Clean commercial 1000 Square Feet …" at bounding box center [617, 637] width 601 height 34
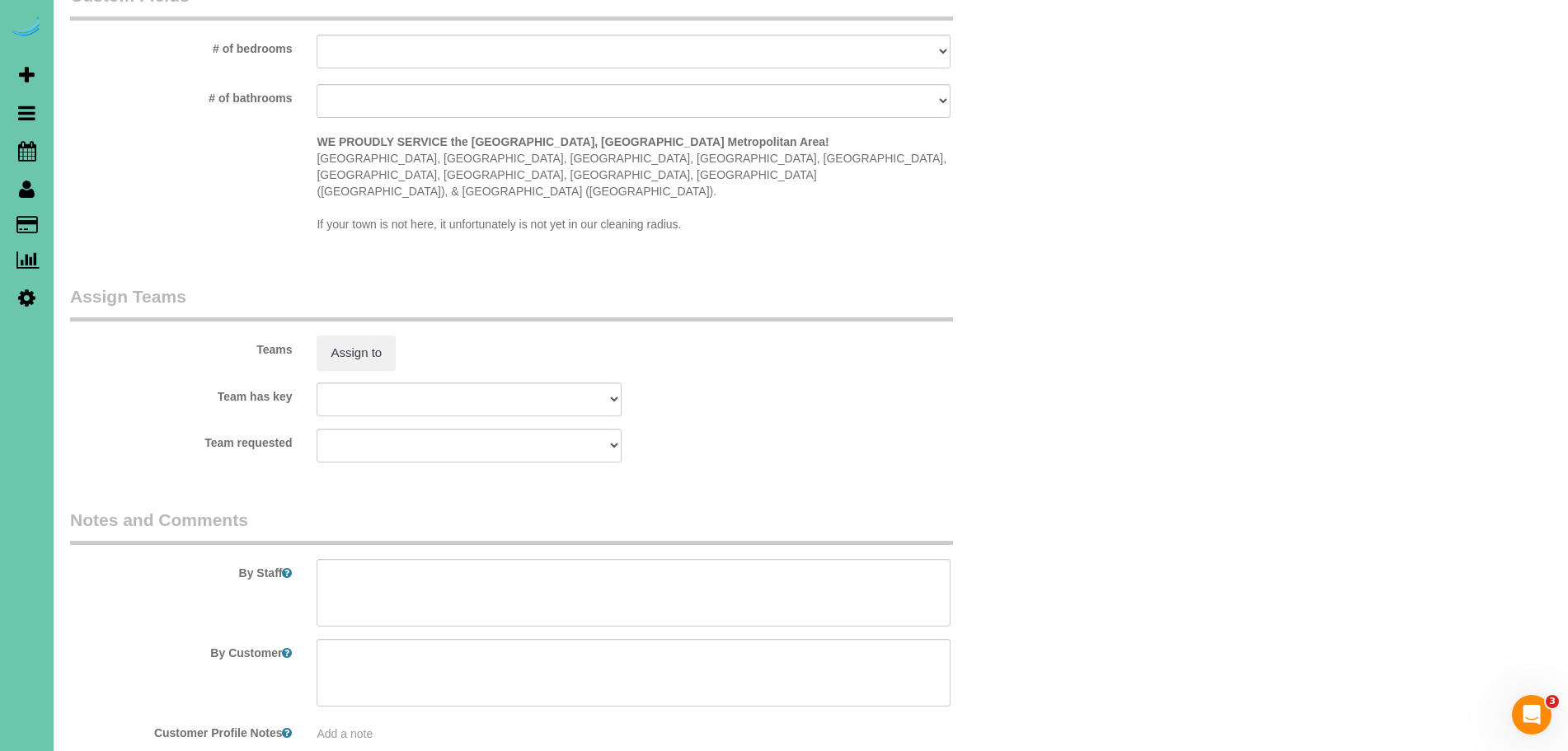
scroll to position [1464, 0]
click at [423, 558] on textarea at bounding box center [634, 591] width 634 height 67
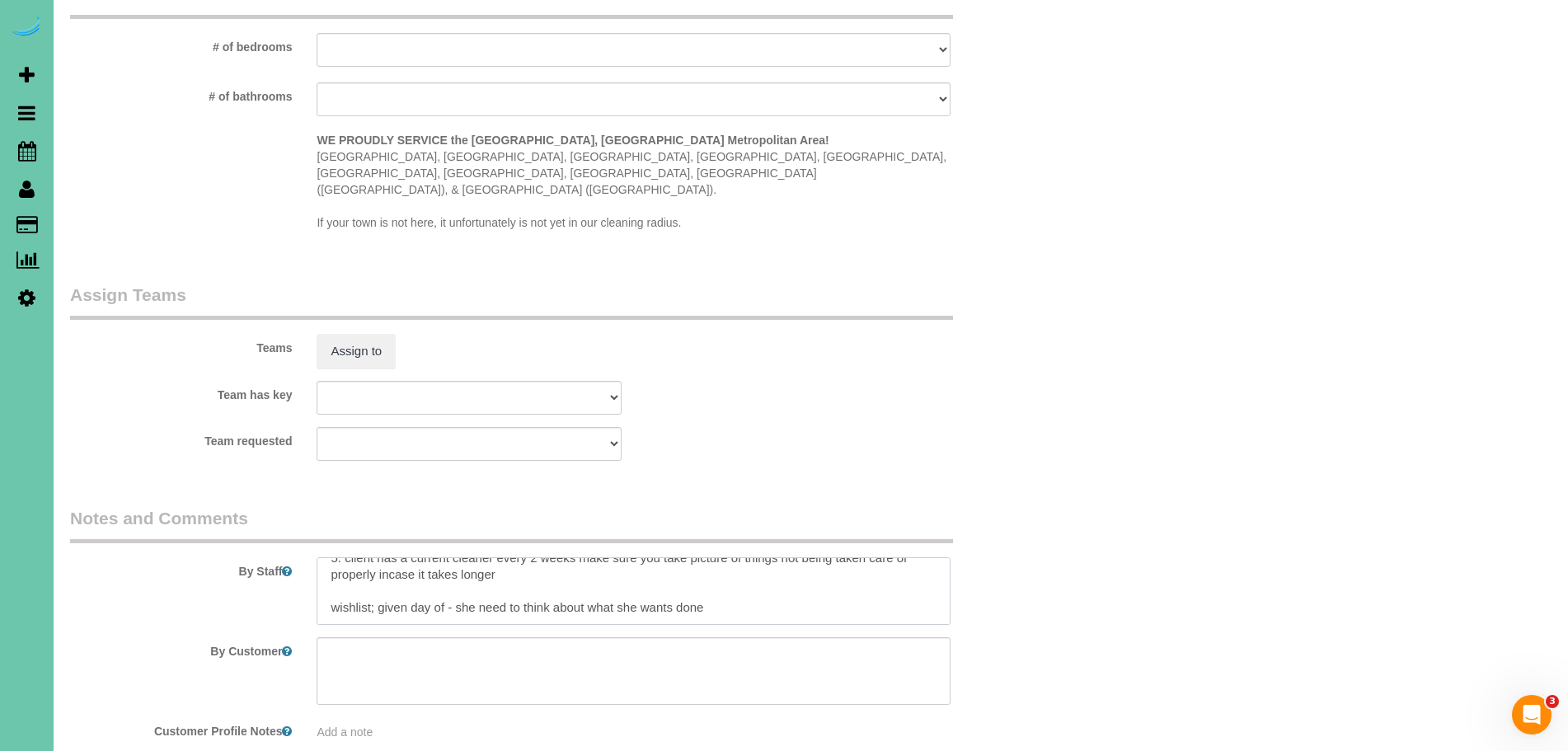
scroll to position [106, 0]
paste textarea "* Expected Completion (Based on Home Condition Rating 1–10): -If home is rated …"
click at [324, 577] on textarea at bounding box center [634, 591] width 634 height 67
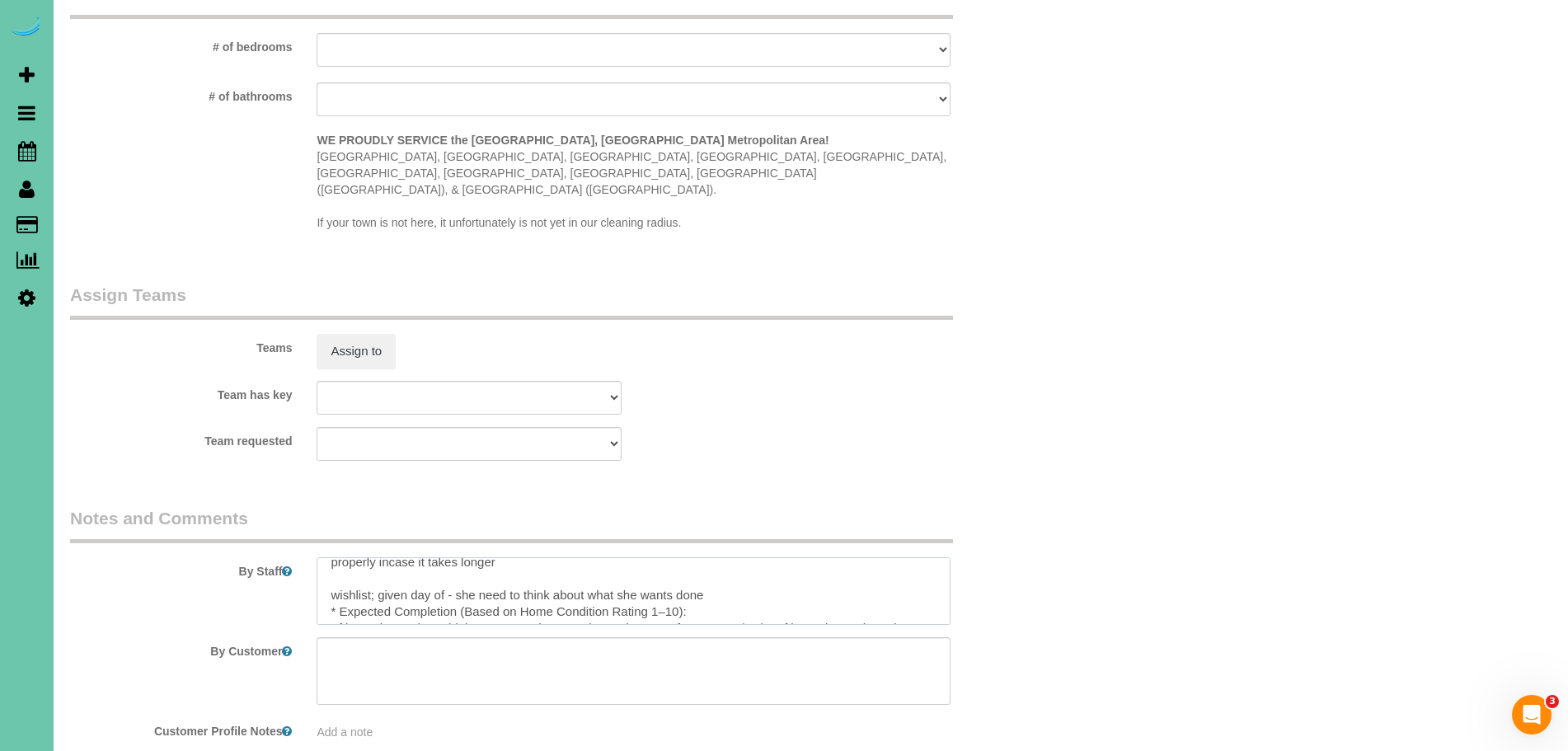
click at [735, 560] on textarea at bounding box center [634, 591] width 634 height 67
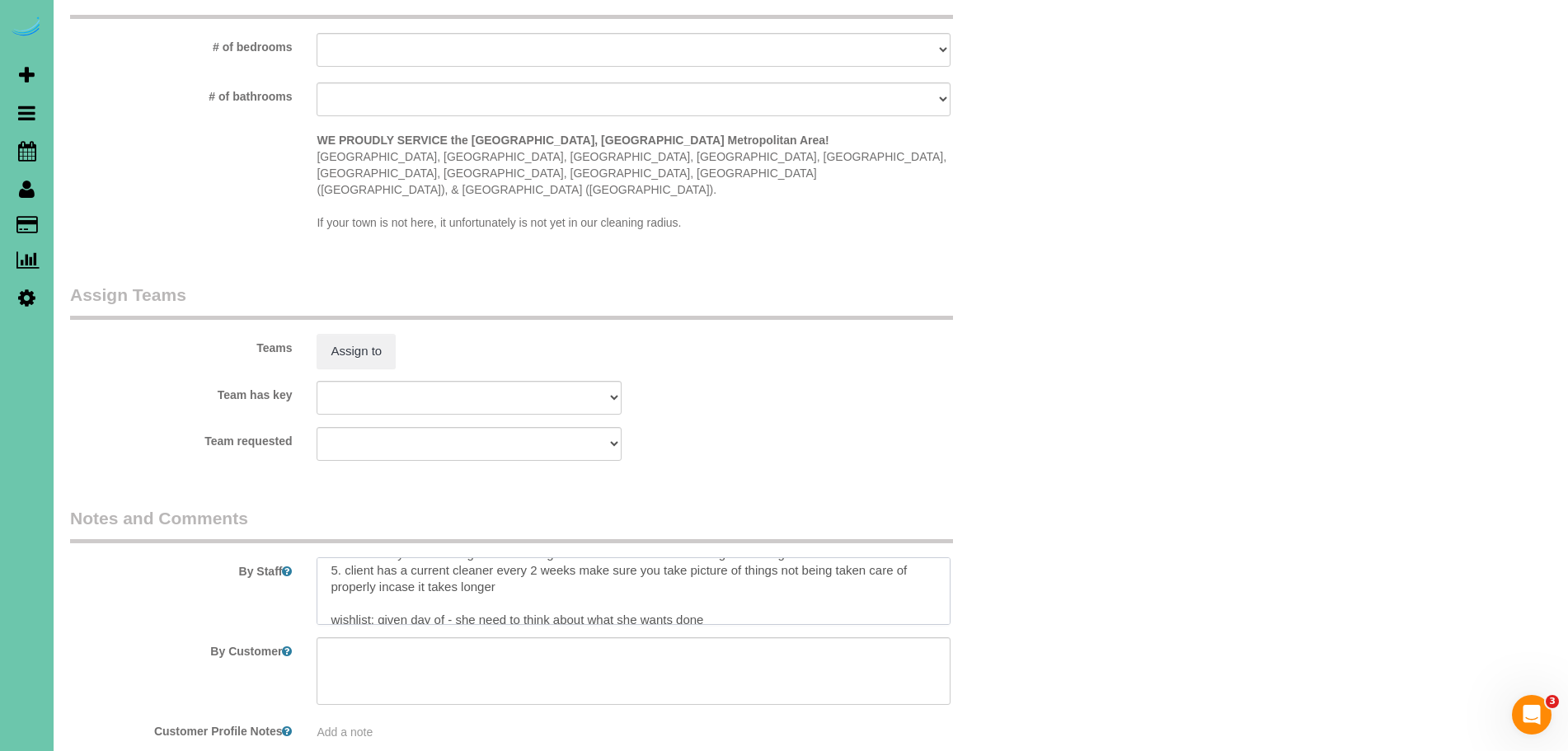
scroll to position [89, 0]
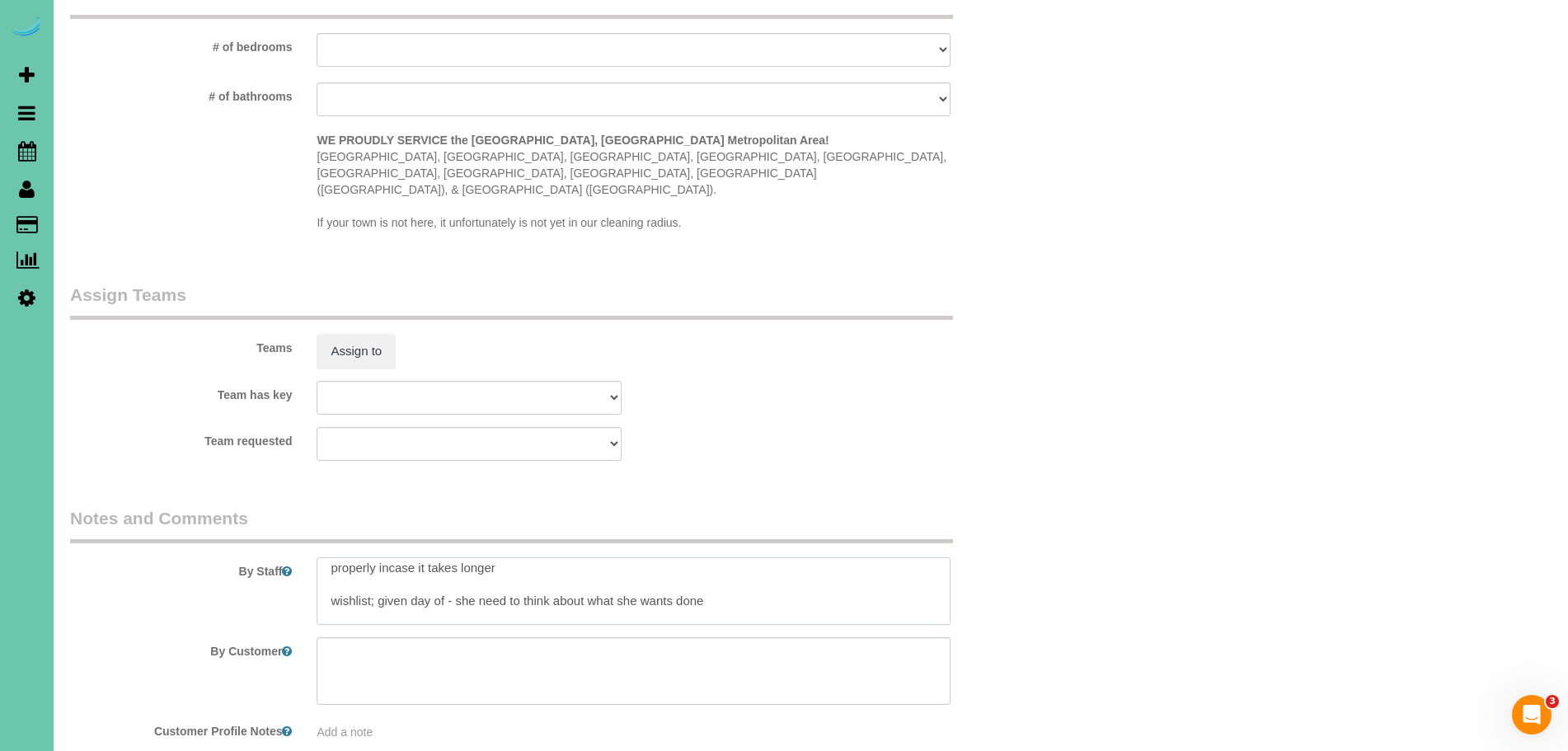
click at [330, 564] on textarea at bounding box center [634, 591] width 634 height 67
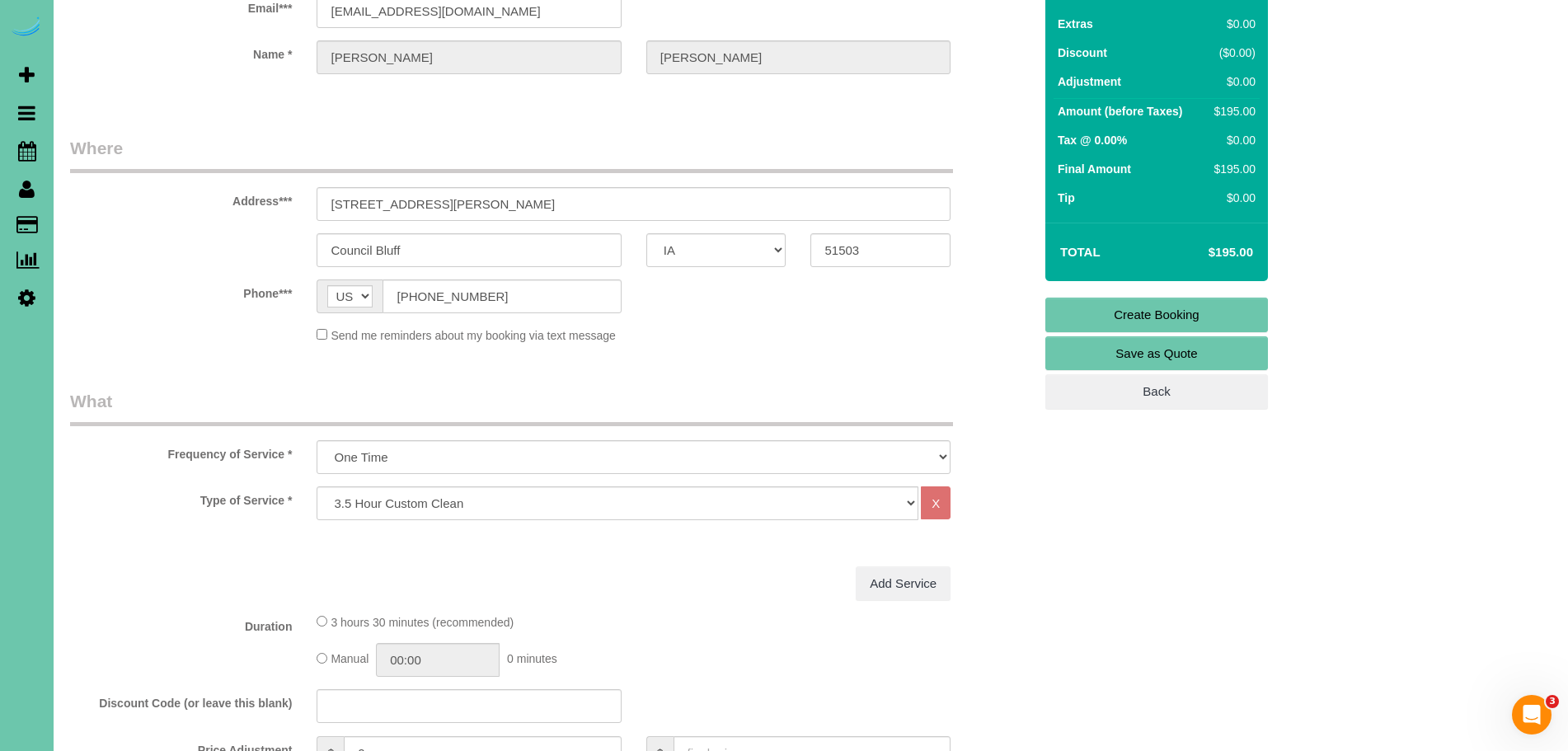
scroll to position [0, 0]
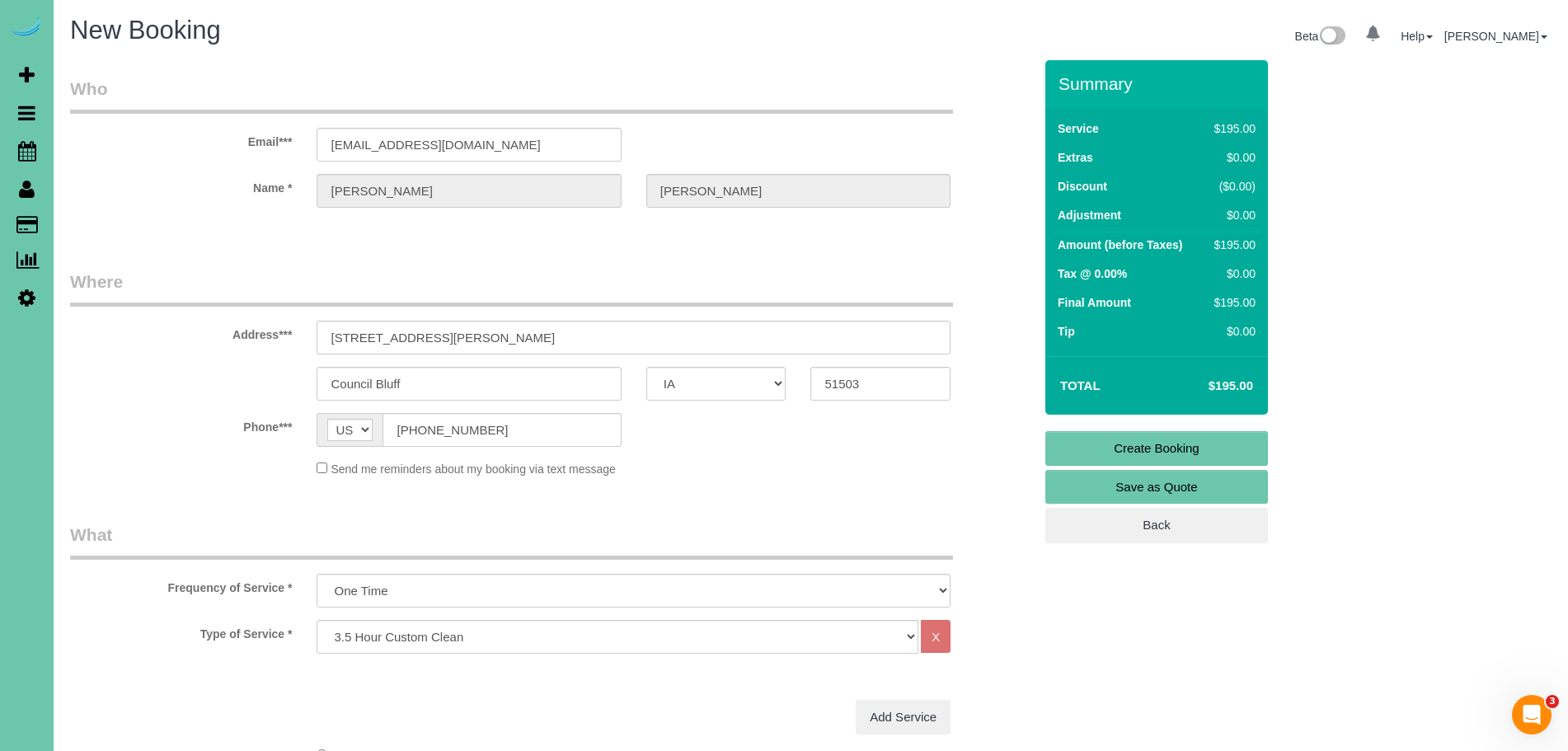
type textarea "1. credit 2. client home 3. One time clean - 3.5 custom clean - new client 4. t…"
drag, startPoint x: 1218, startPoint y: 443, endPoint x: 1210, endPoint y: 442, distance: 8.1
click at [1218, 444] on link "Create Booking" at bounding box center [1156, 448] width 223 height 35
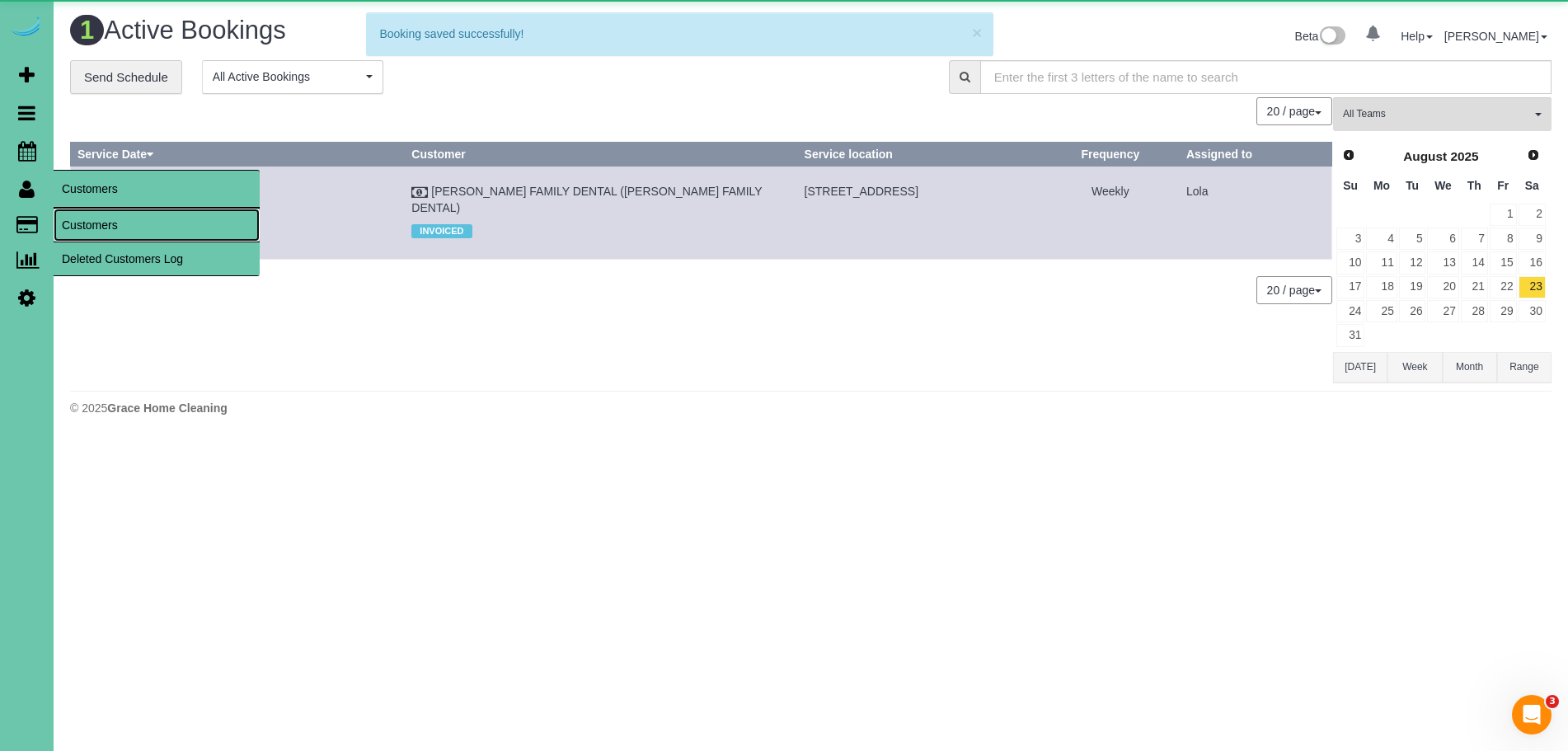
click at [105, 224] on link "Customers" at bounding box center [157, 225] width 206 height 33
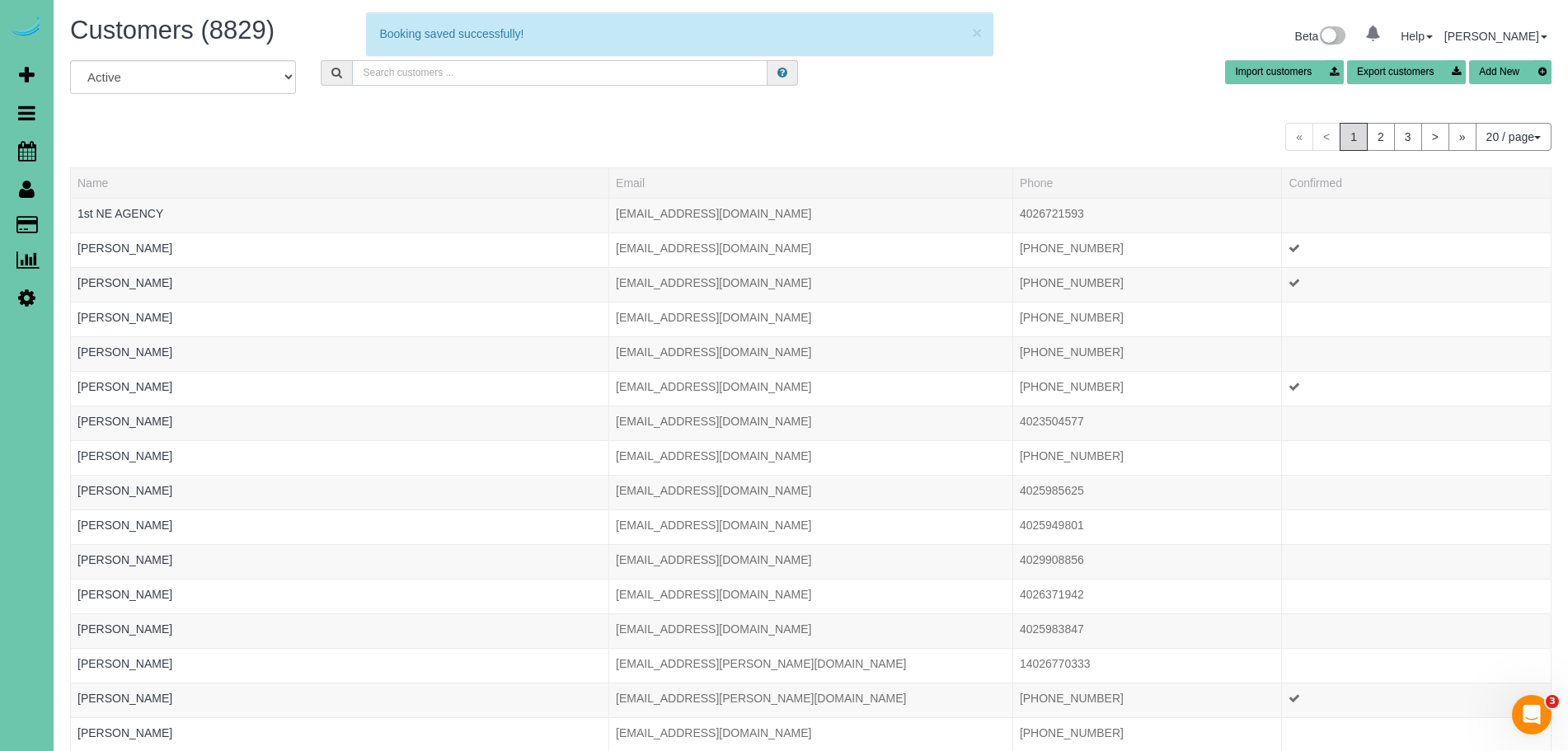
click at [410, 69] on input "text" at bounding box center [559, 73] width 415 height 26
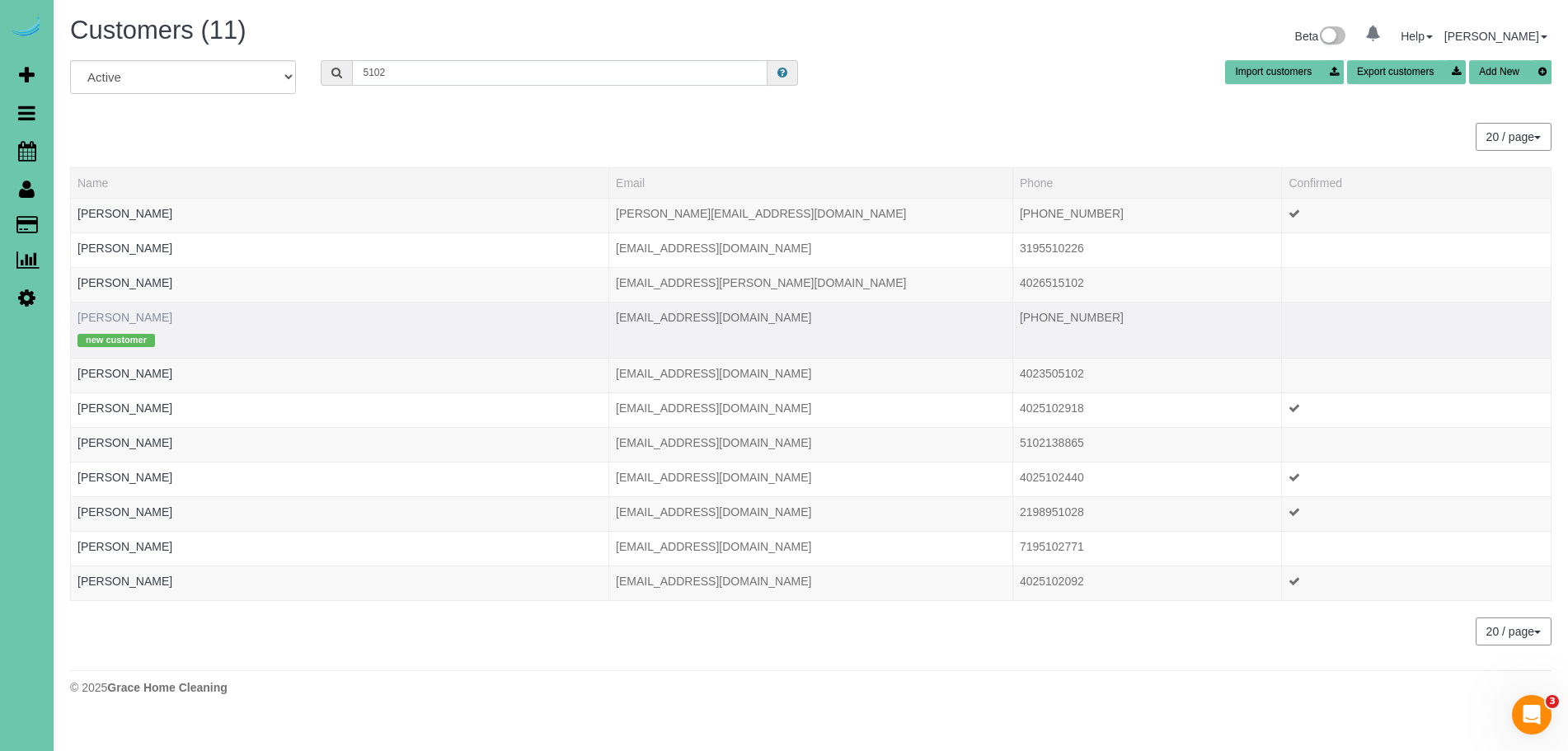
type input "5102"
click at [145, 321] on link "[PERSON_NAME]" at bounding box center [125, 317] width 95 height 13
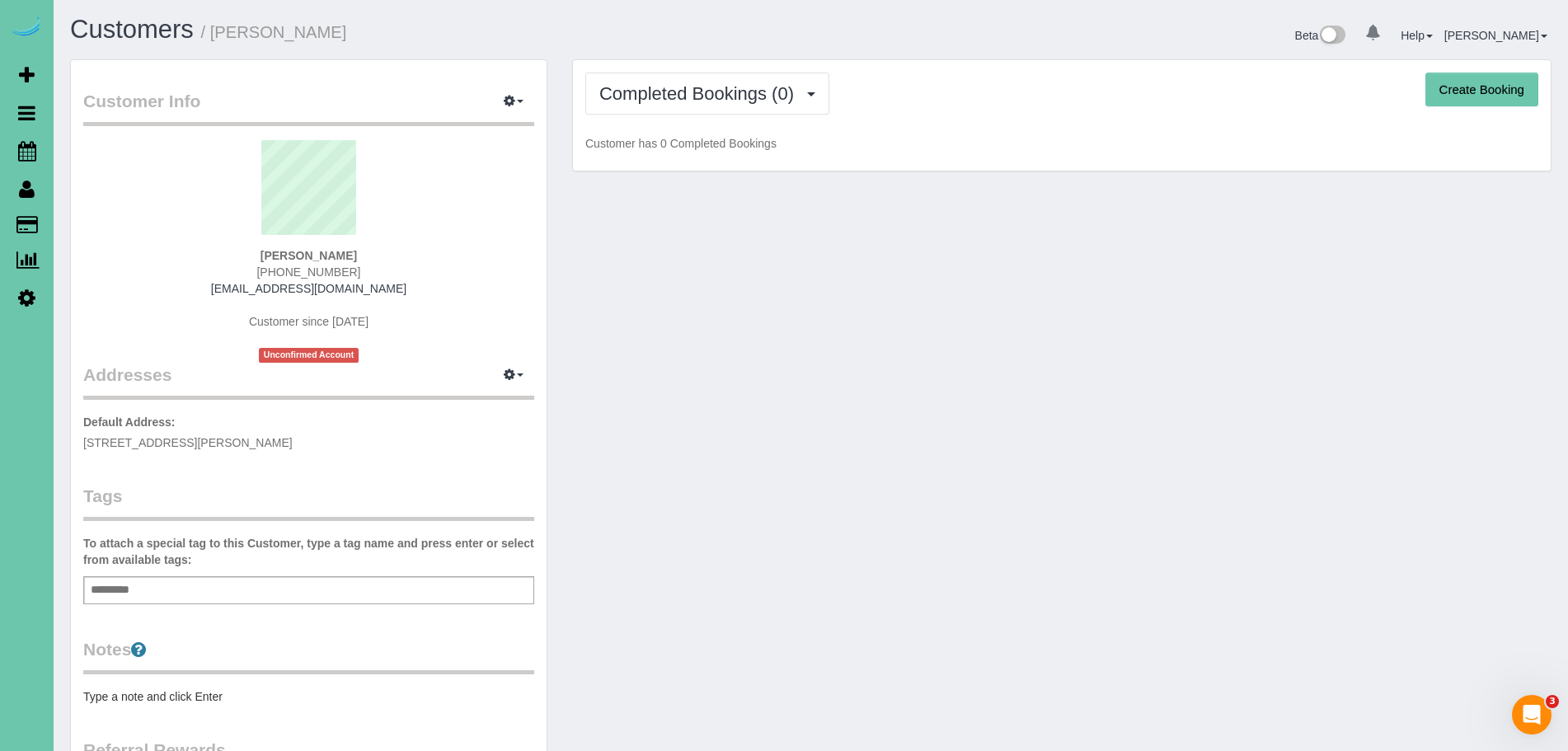
scroll to position [327, 0]
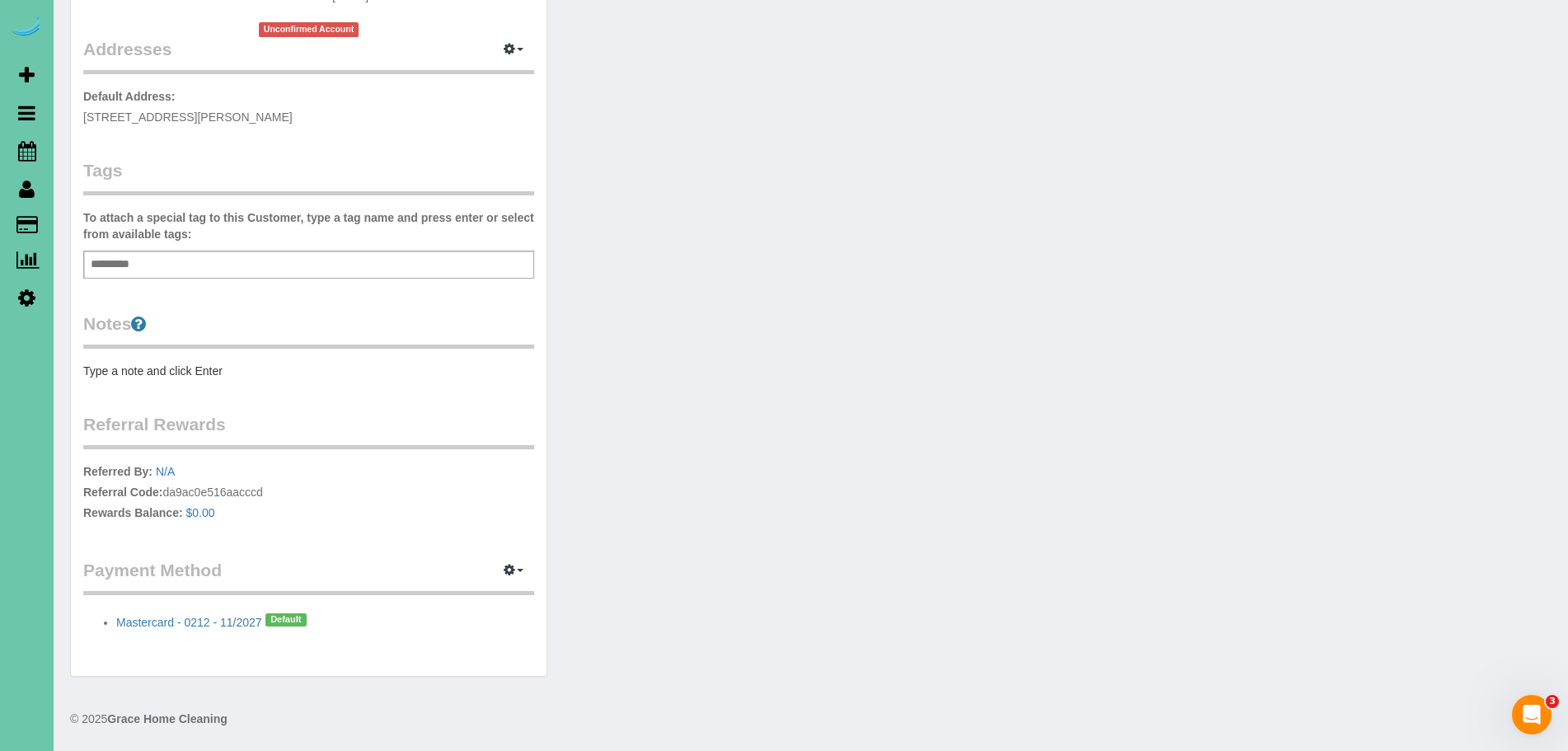
click at [185, 261] on div "Add a tag" at bounding box center [308, 265] width 451 height 28
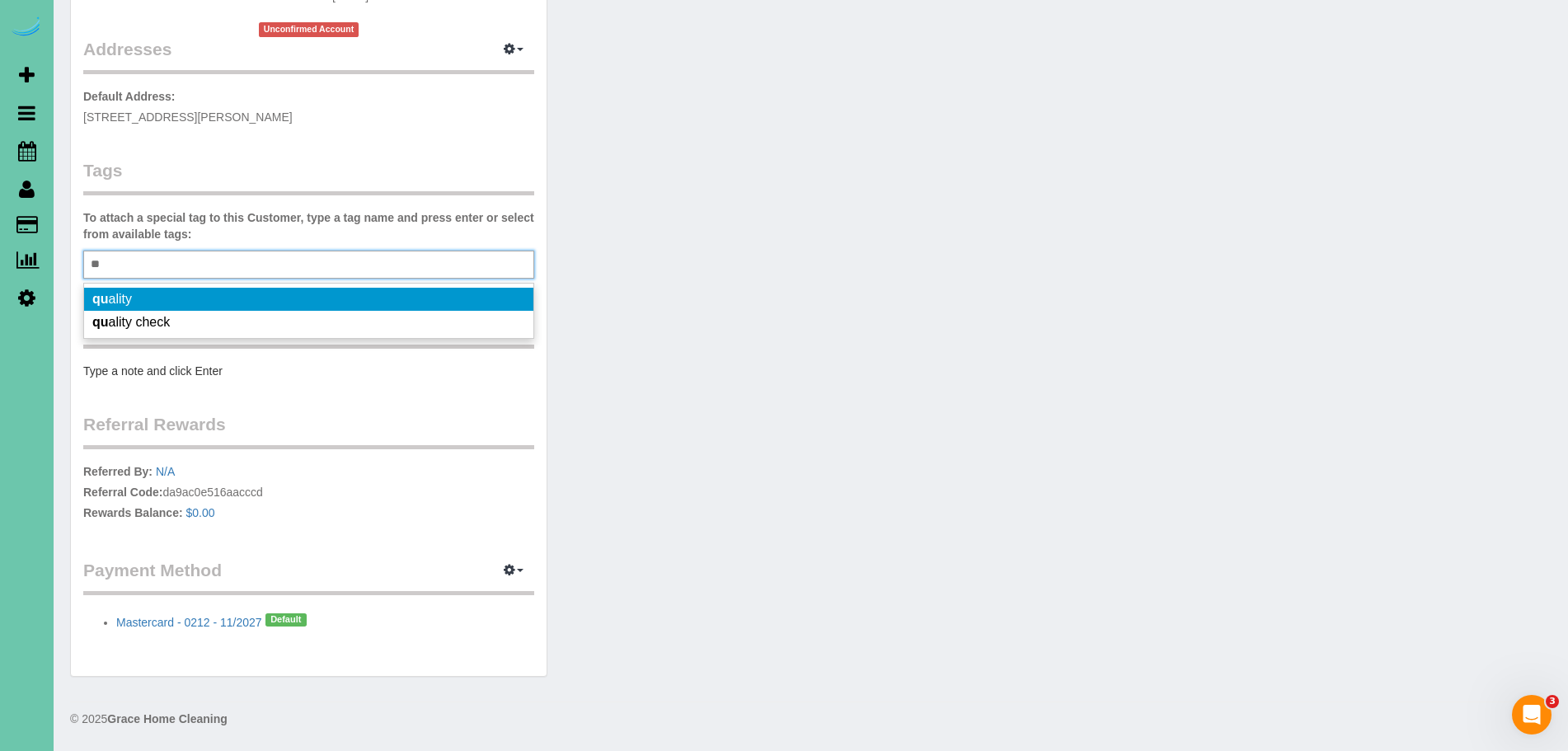
type input "***"
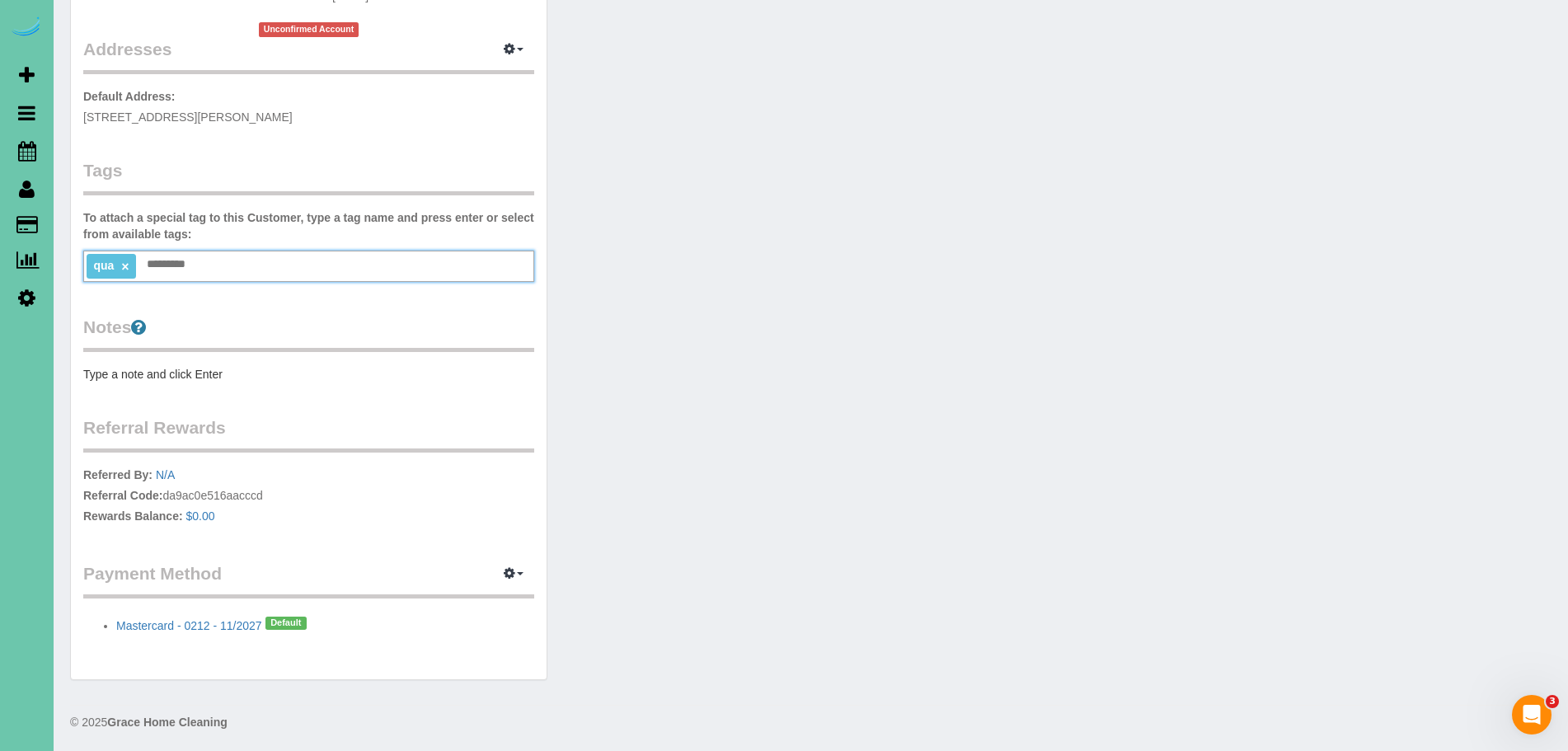
click at [124, 267] on link "×" at bounding box center [124, 267] width 7 height 14
type input "**"
click at [120, 270] on link "×" at bounding box center [118, 267] width 7 height 14
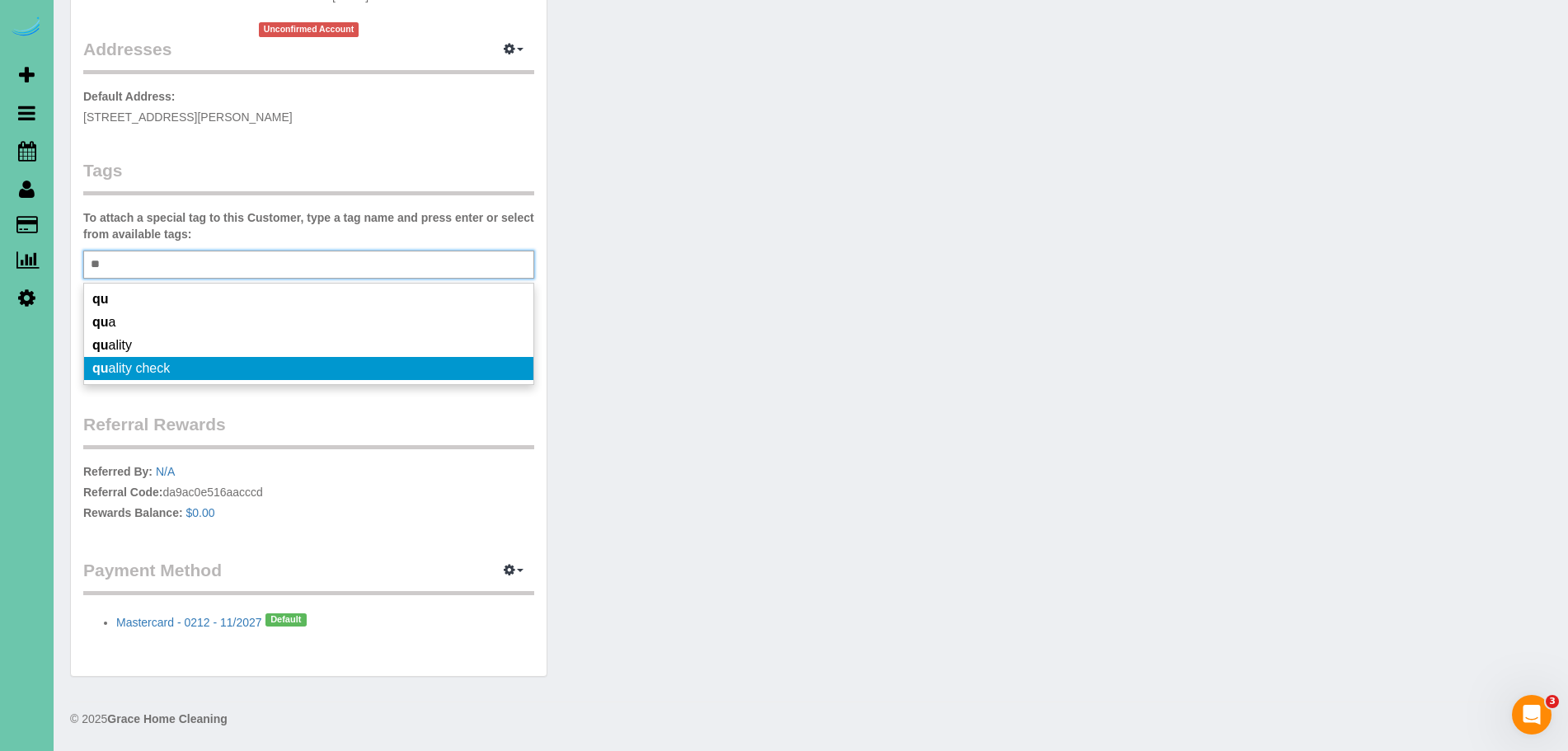
type input "**"
click at [117, 371] on span "qu ality check" at bounding box center [131, 368] width 77 height 14
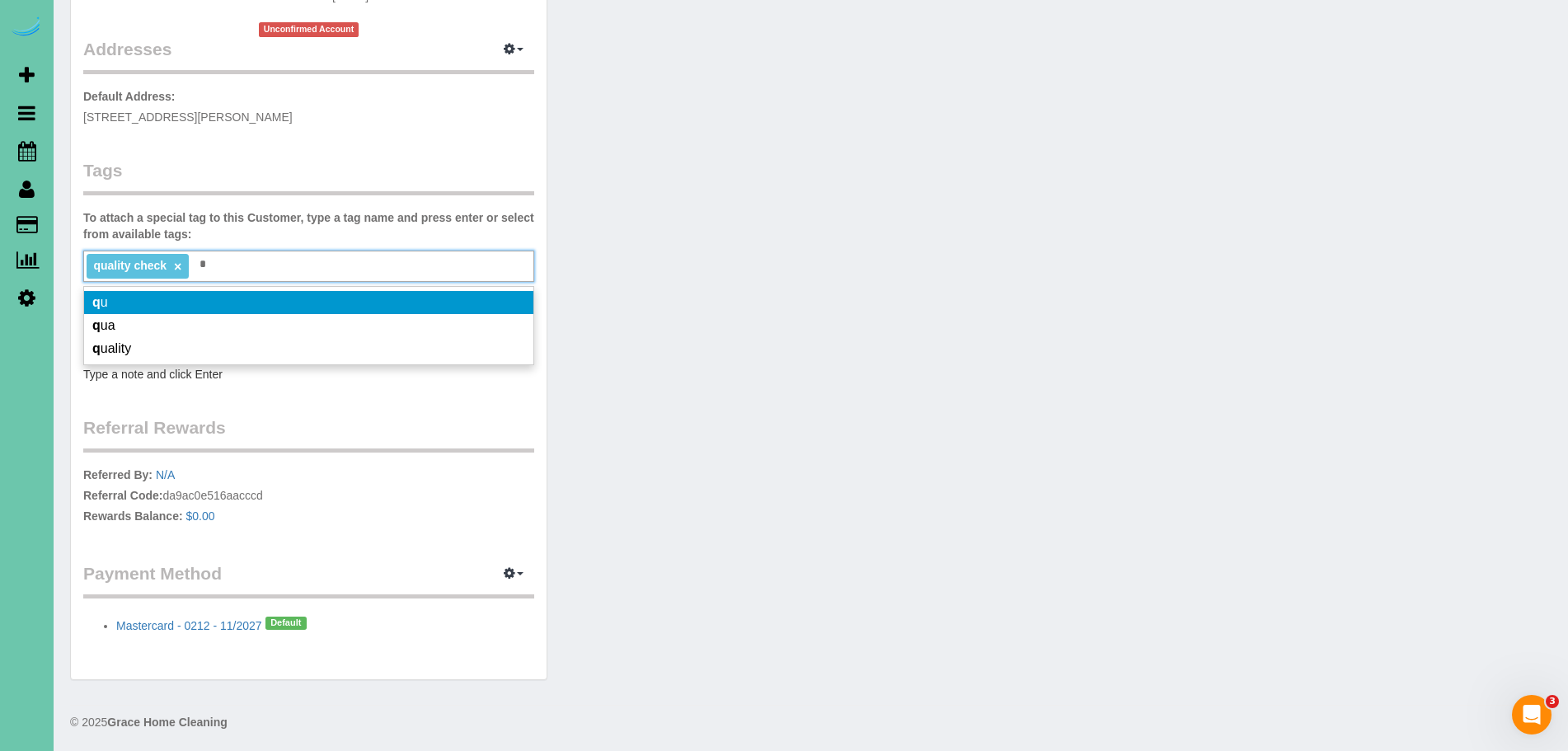
type input "*"
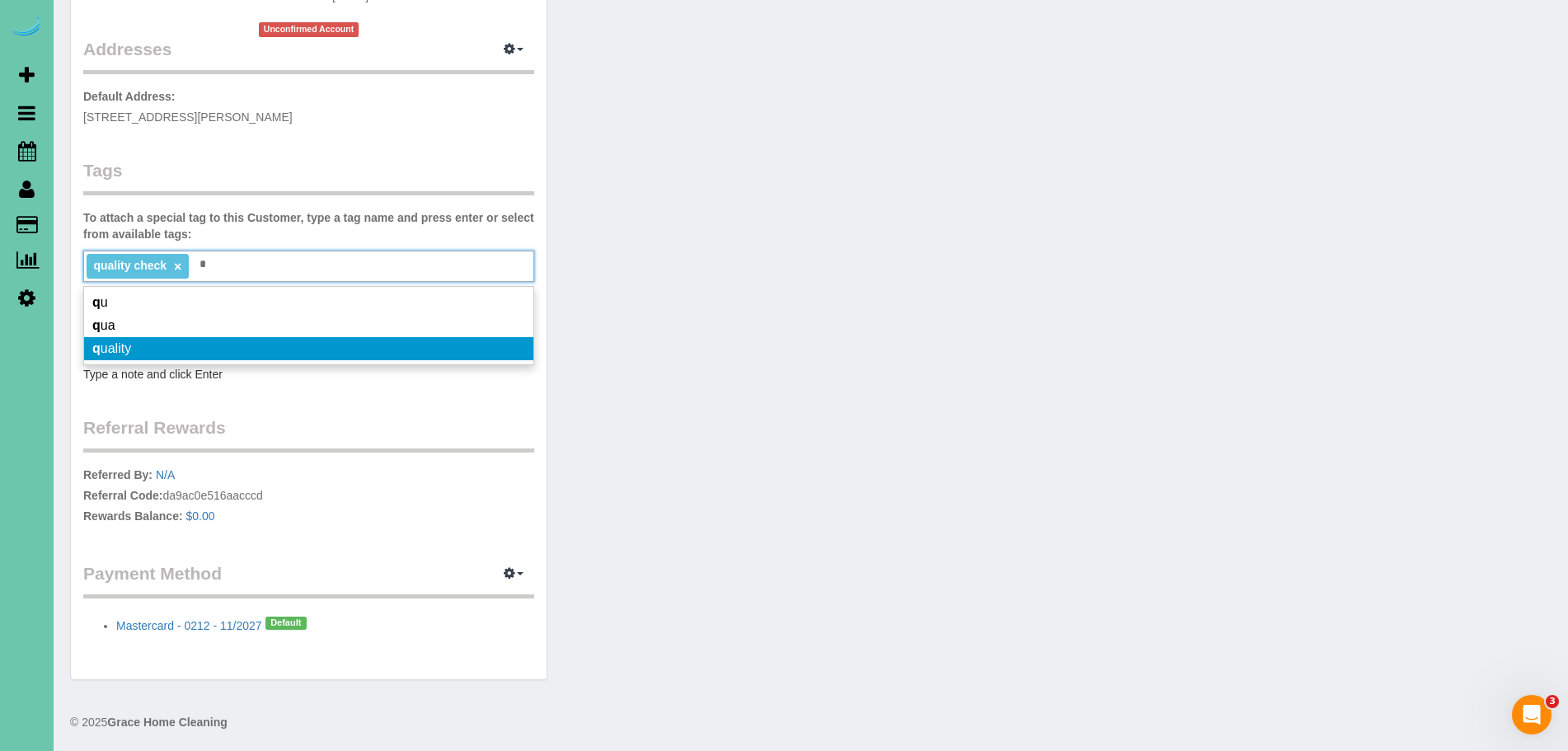
click at [356, 401] on div "Customer Info Edit Contact Info Send Message Email Preferences Special Sales Ta…" at bounding box center [309, 207] width 475 height 945
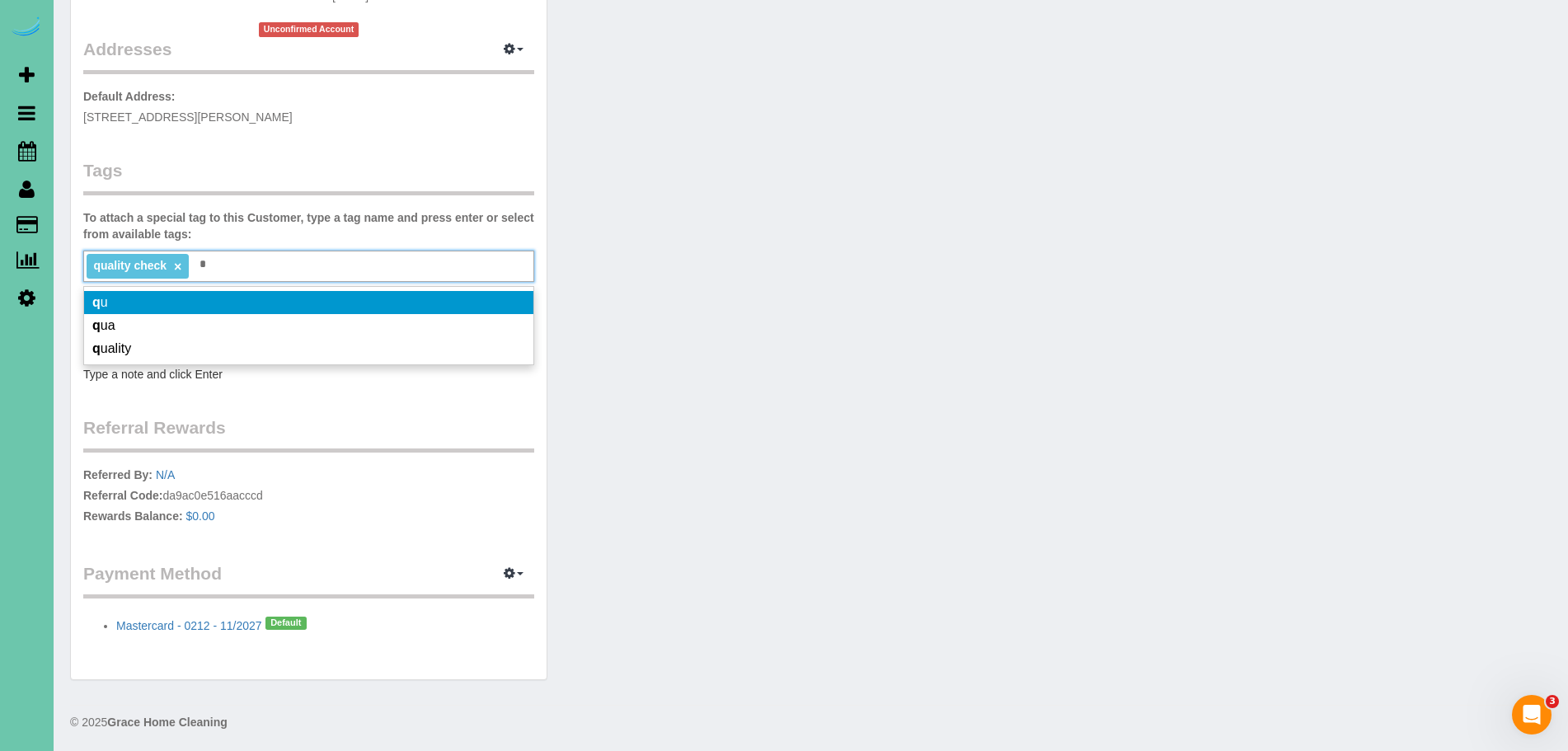
click at [734, 337] on div "Customer Info Edit Contact Info Send Message Email Preferences Special Sales Ta…" at bounding box center [810, 215] width 1506 height 963
drag, startPoint x: 715, startPoint y: 325, endPoint x: 637, endPoint y: 273, distance: 93.7
click at [719, 322] on div "Customer Info Edit Contact Info Send Message Email Preferences Special Sales Ta…" at bounding box center [810, 215] width 1506 height 963
click at [240, 264] on div "quality check × * q" at bounding box center [308, 267] width 451 height 32
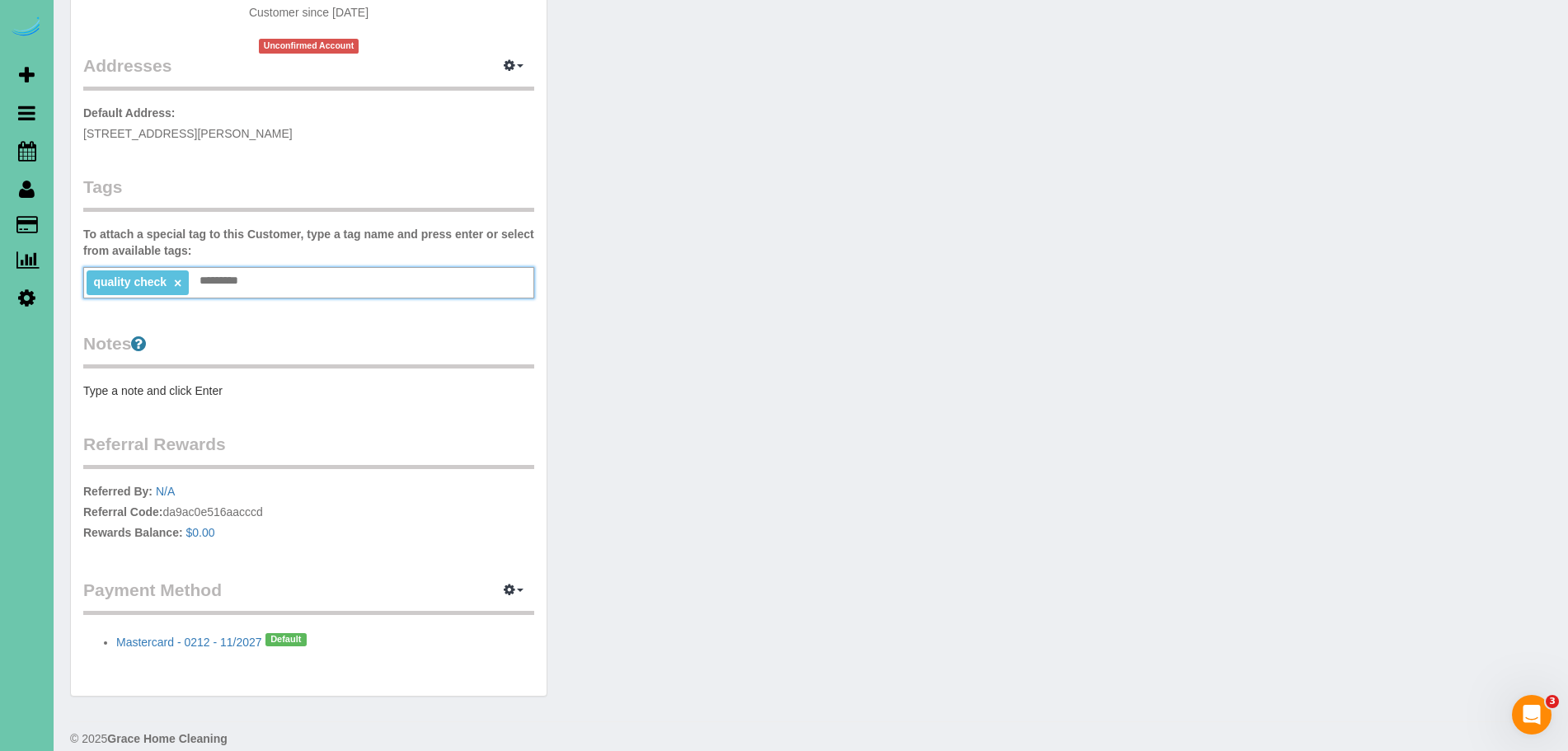
scroll to position [0, 0]
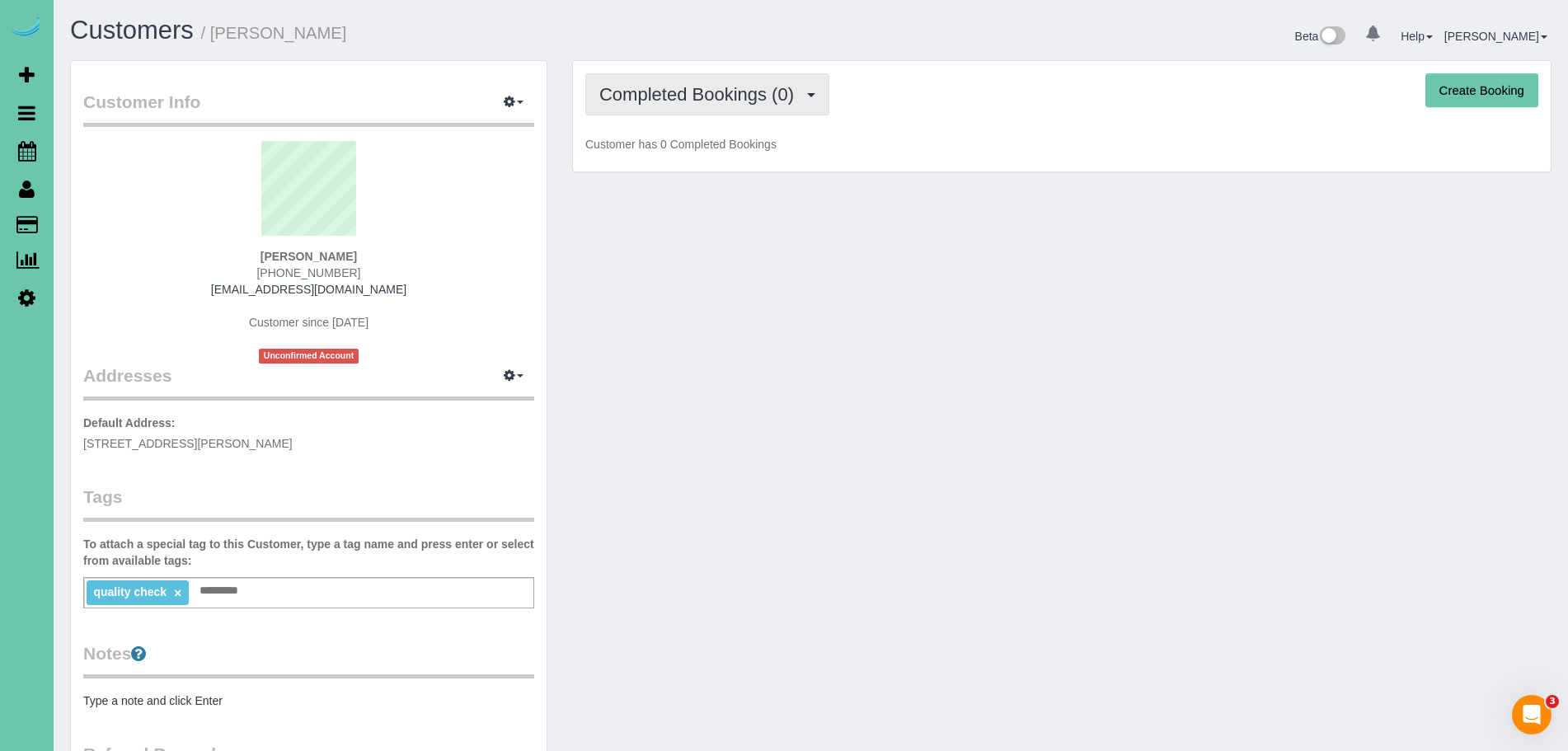
click at [679, 96] on span "Completed Bookings (0)" at bounding box center [700, 94] width 203 height 21
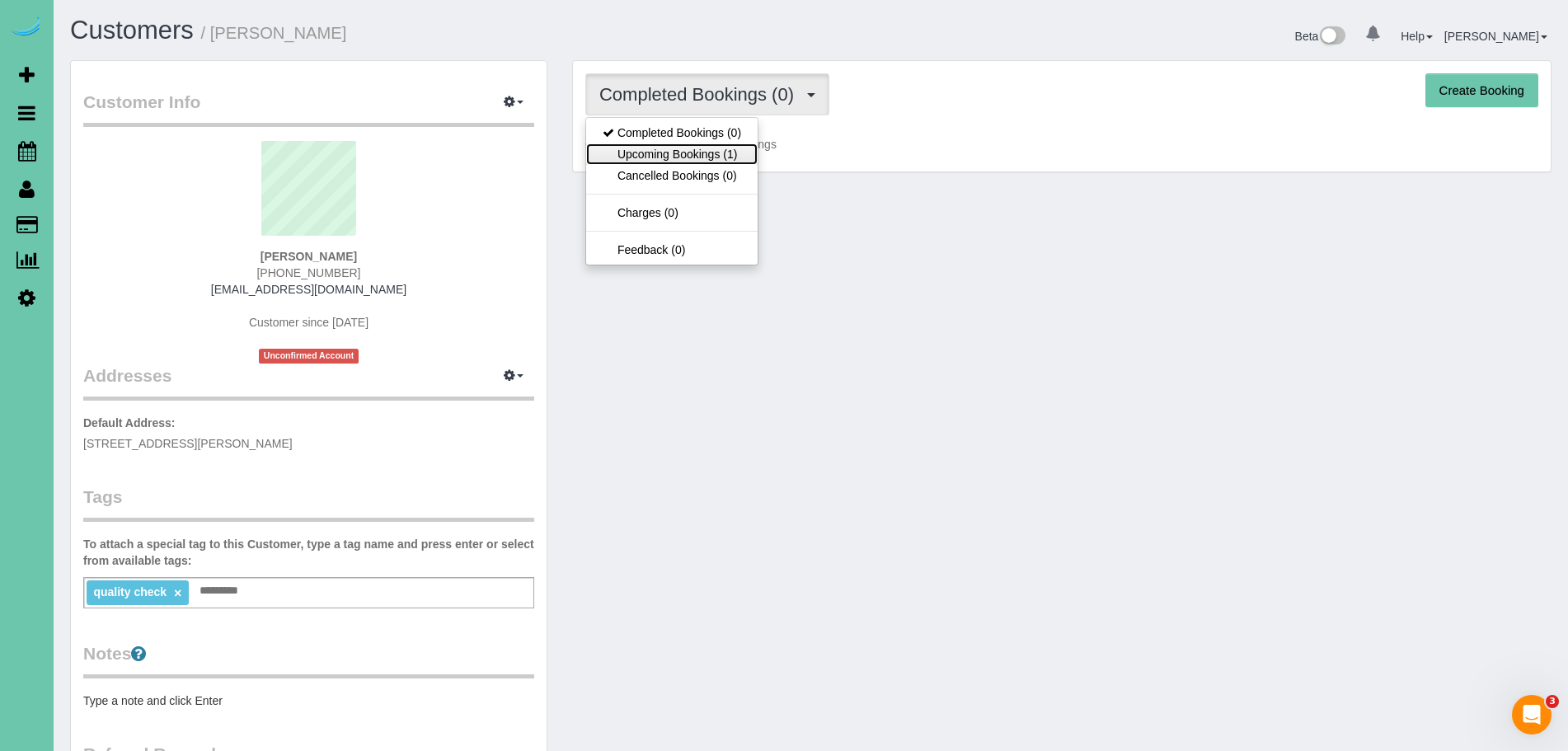
click at [695, 156] on link "Upcoming Bookings (1)" at bounding box center [672, 155] width 171 height 22
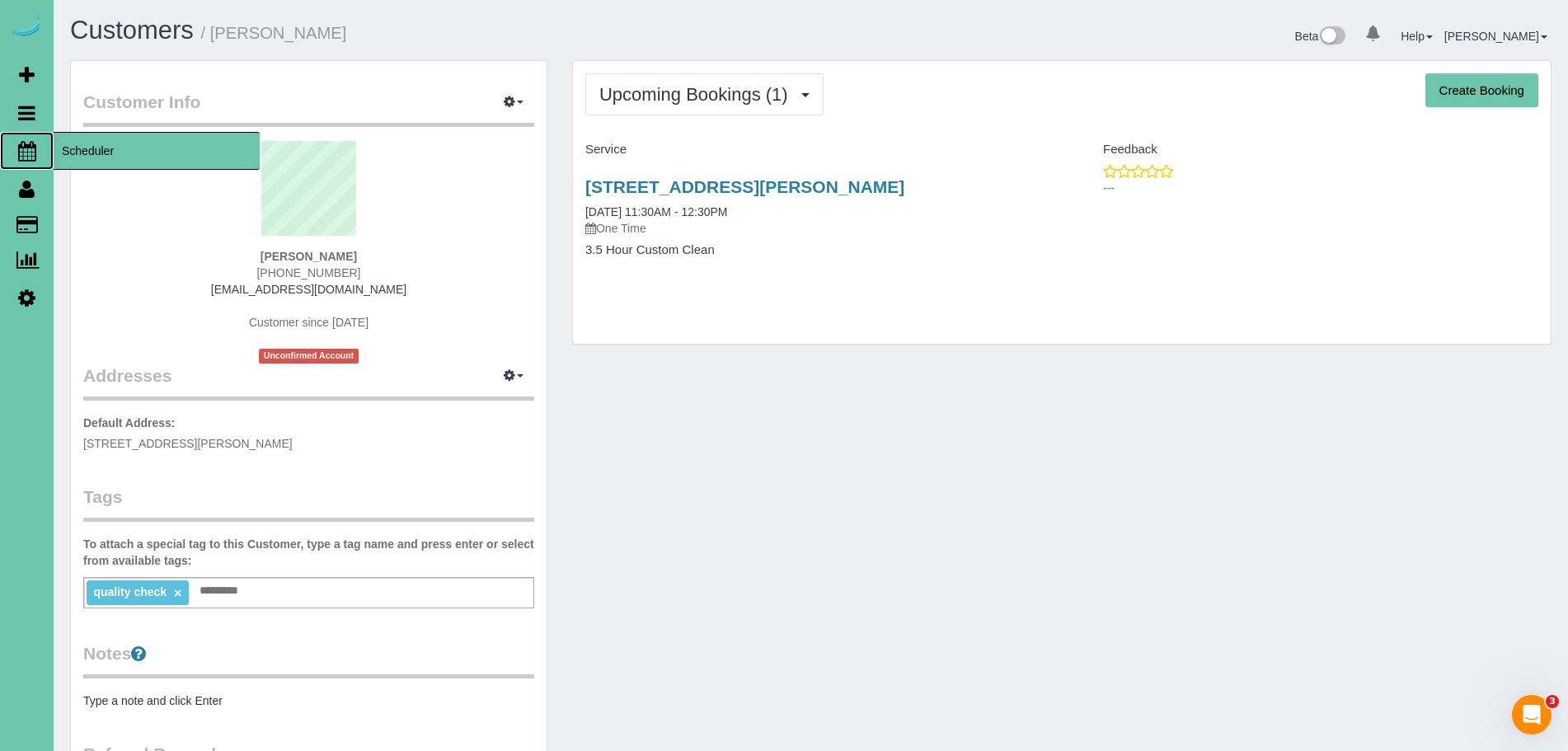
click at [104, 153] on span "Scheduler" at bounding box center [157, 151] width 206 height 38
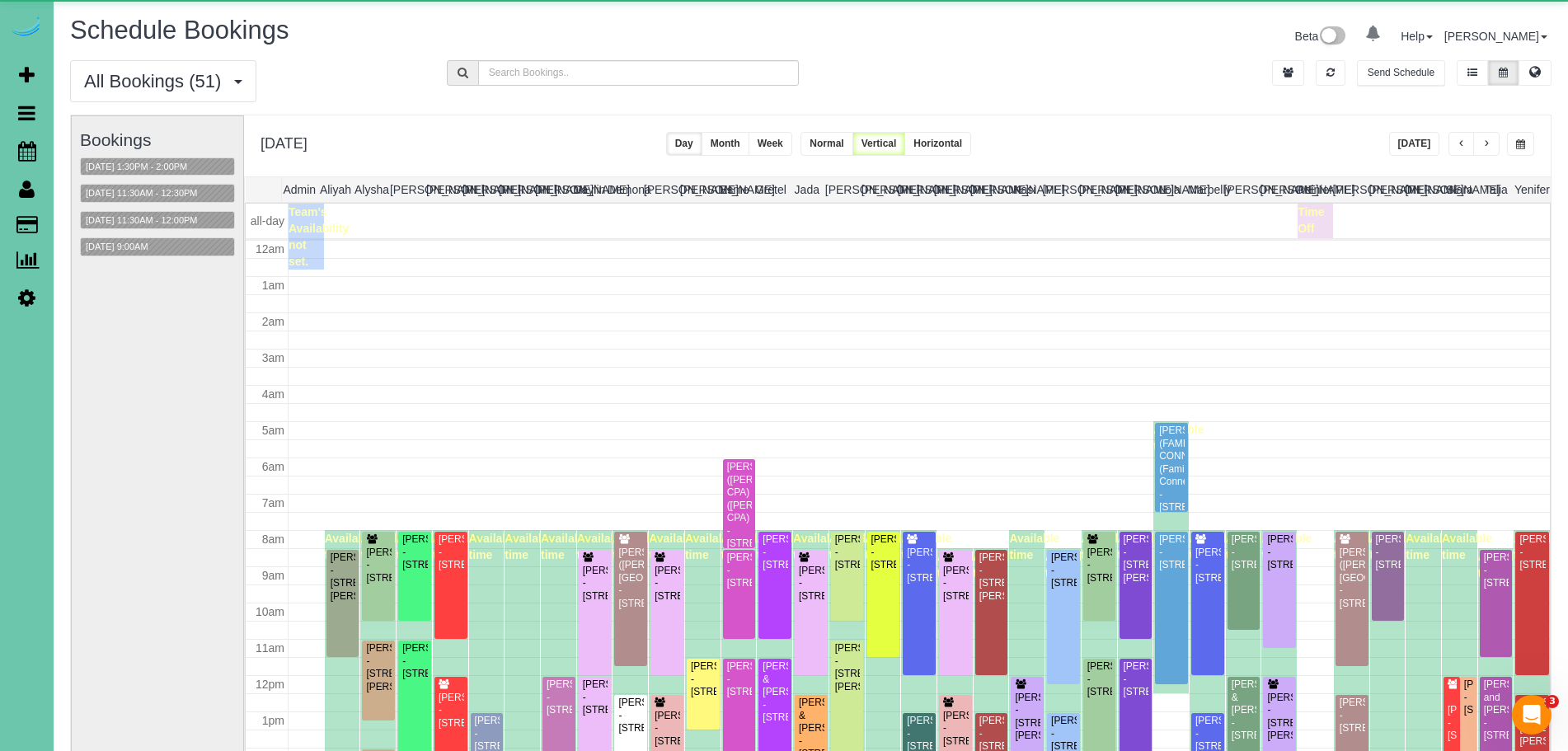
scroll to position [219, 0]
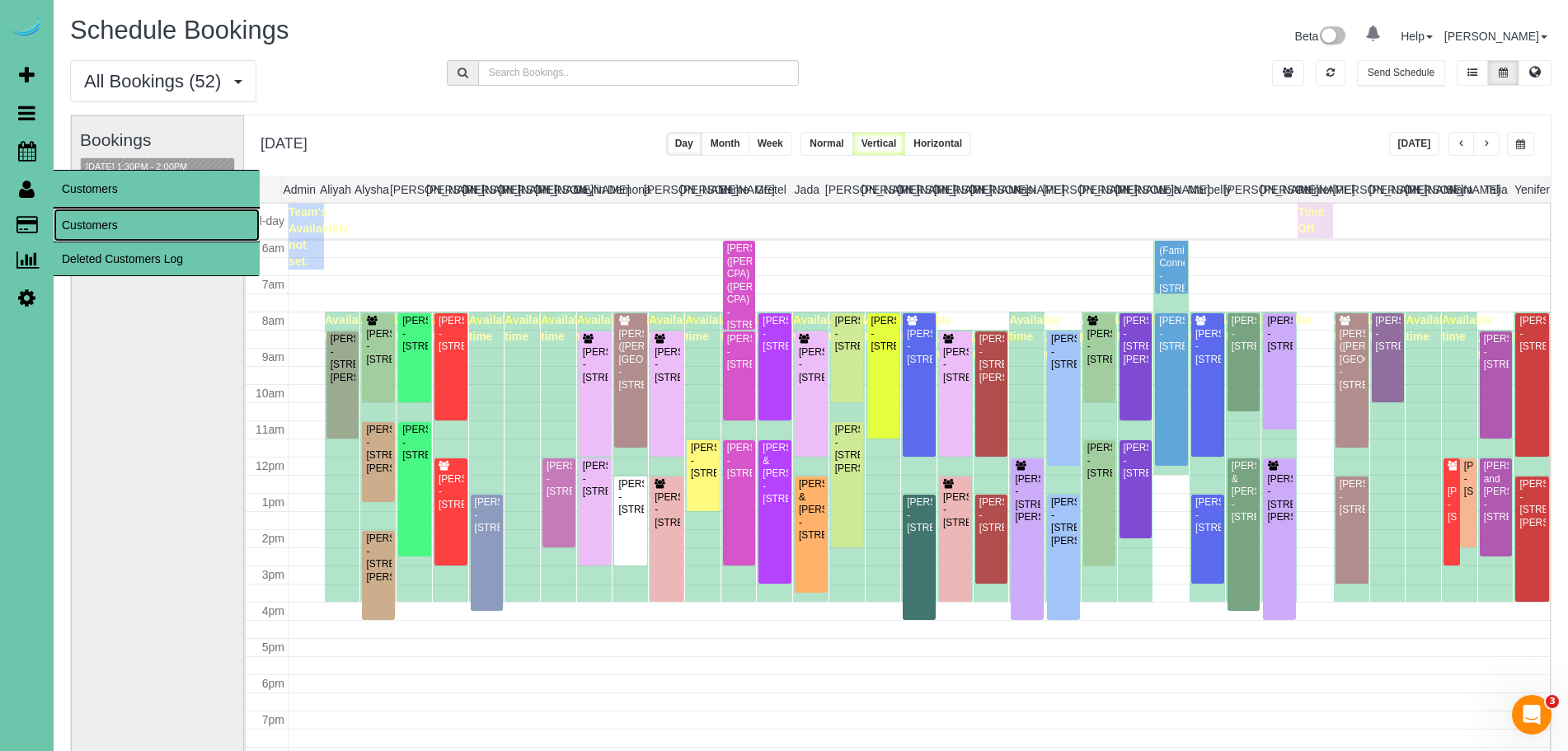
click at [119, 215] on link "Customers" at bounding box center [157, 225] width 206 height 33
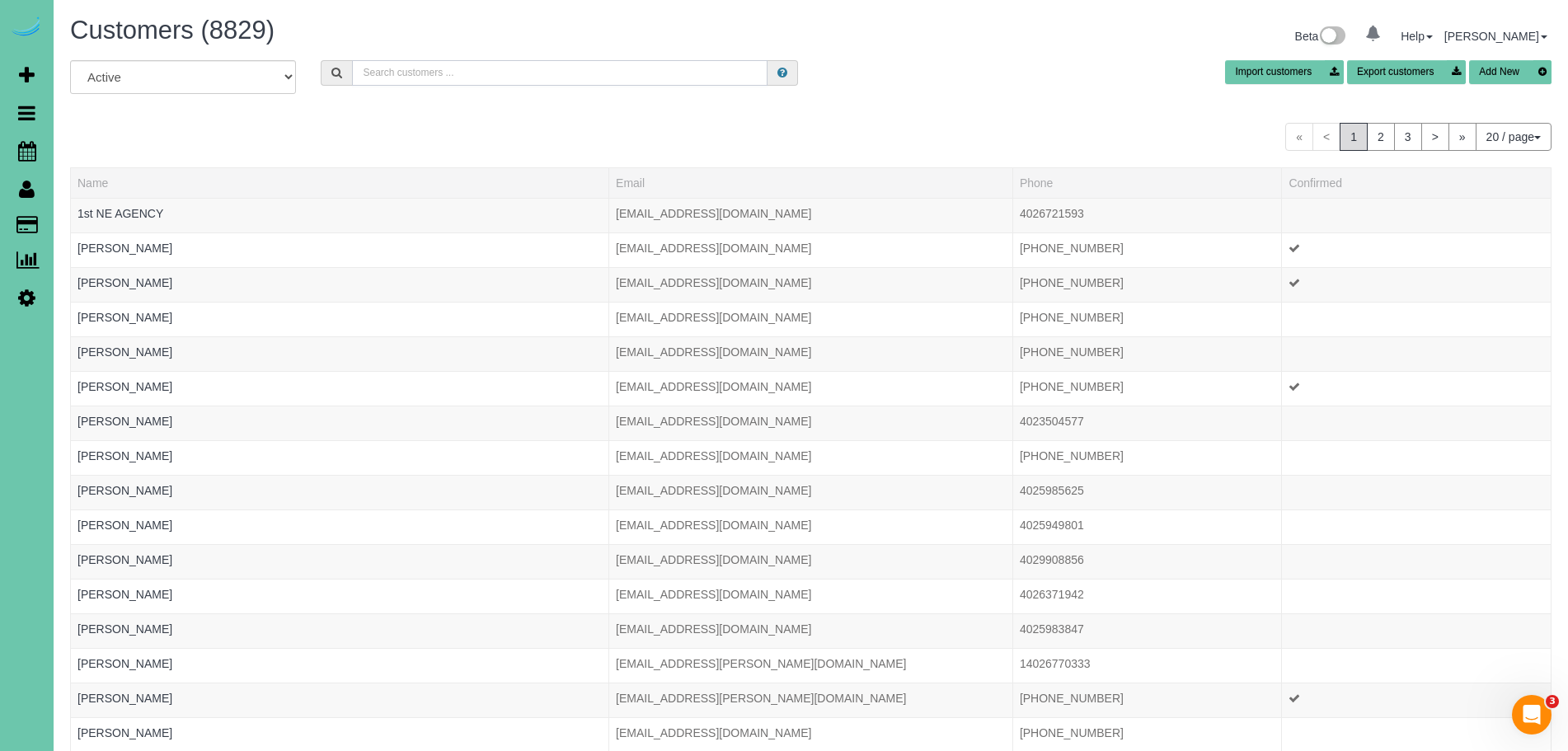
click at [410, 76] on input "text" at bounding box center [559, 73] width 415 height 26
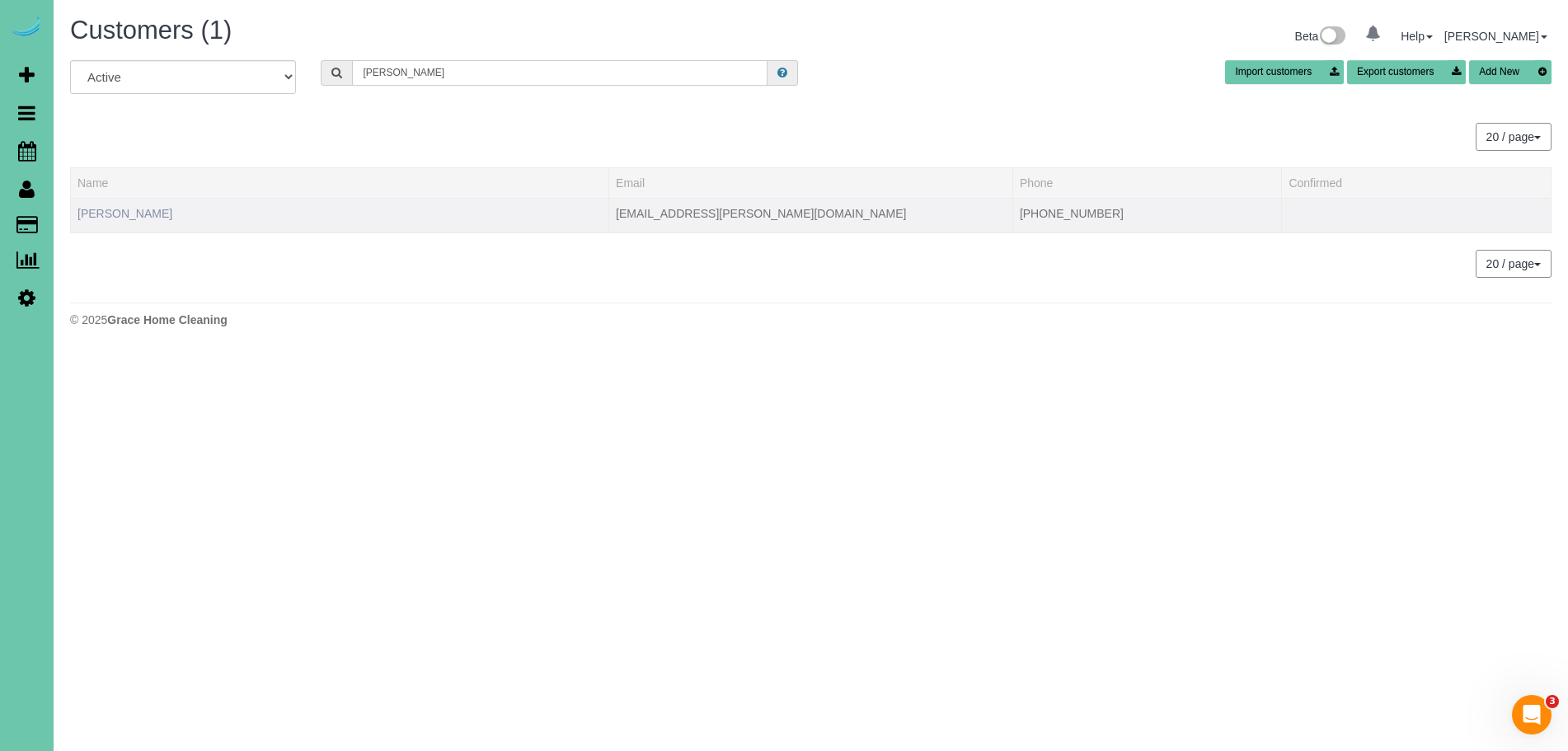
type input "[PERSON_NAME]"
click at [106, 213] on link "[PERSON_NAME]" at bounding box center [125, 213] width 95 height 13
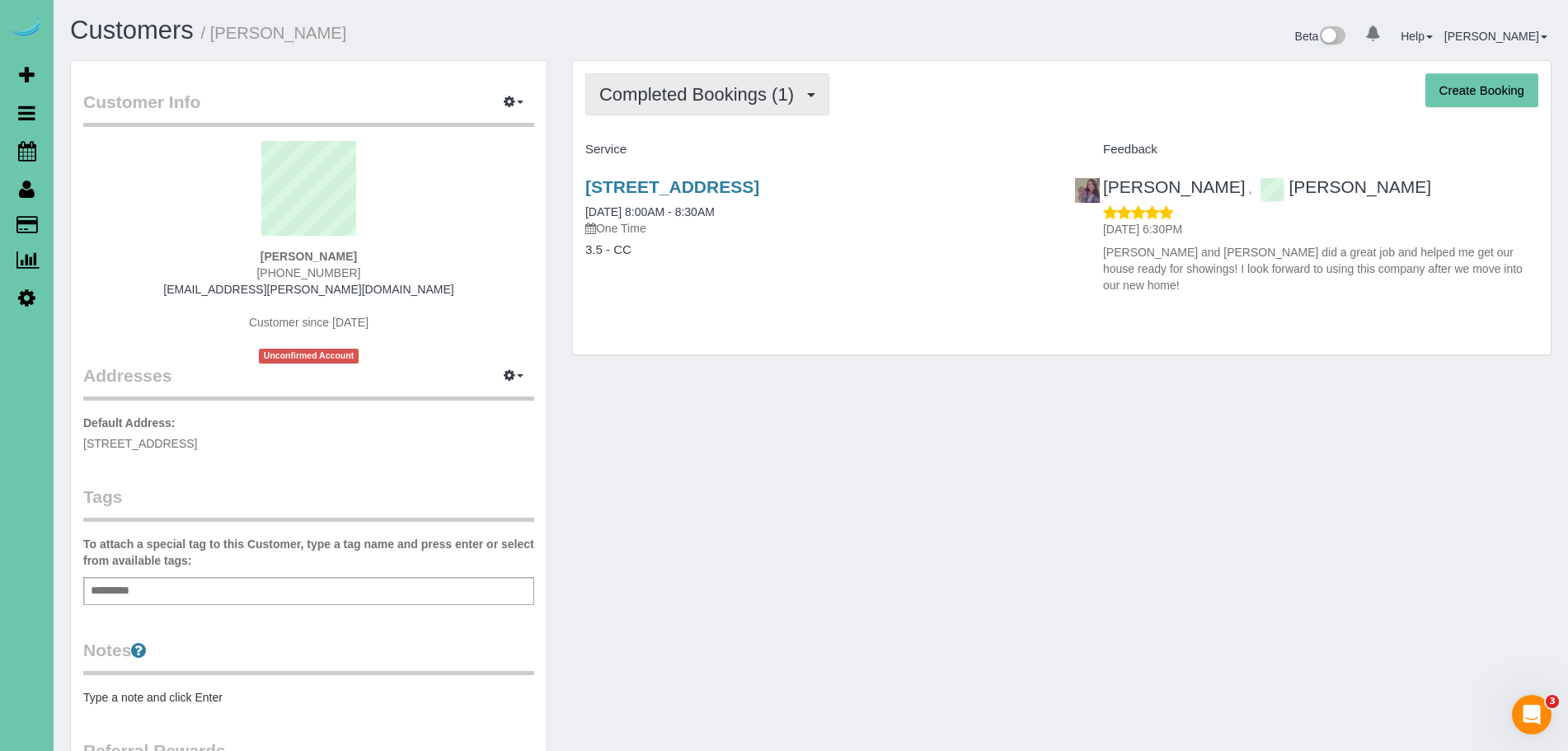
click at [696, 89] on span "Completed Bookings (1)" at bounding box center [700, 94] width 203 height 21
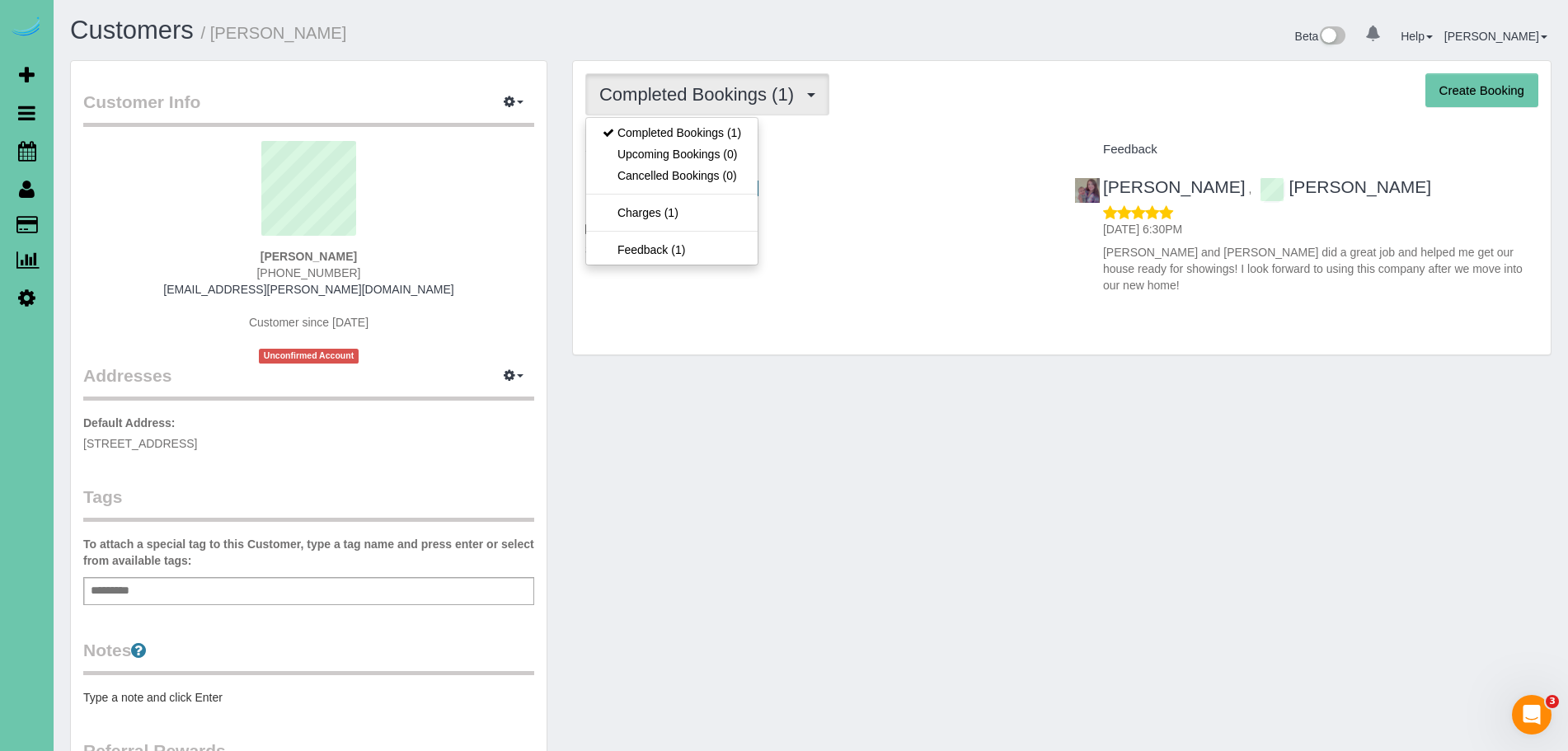
click at [823, 140] on div "Service" at bounding box center [816, 150] width 488 height 28
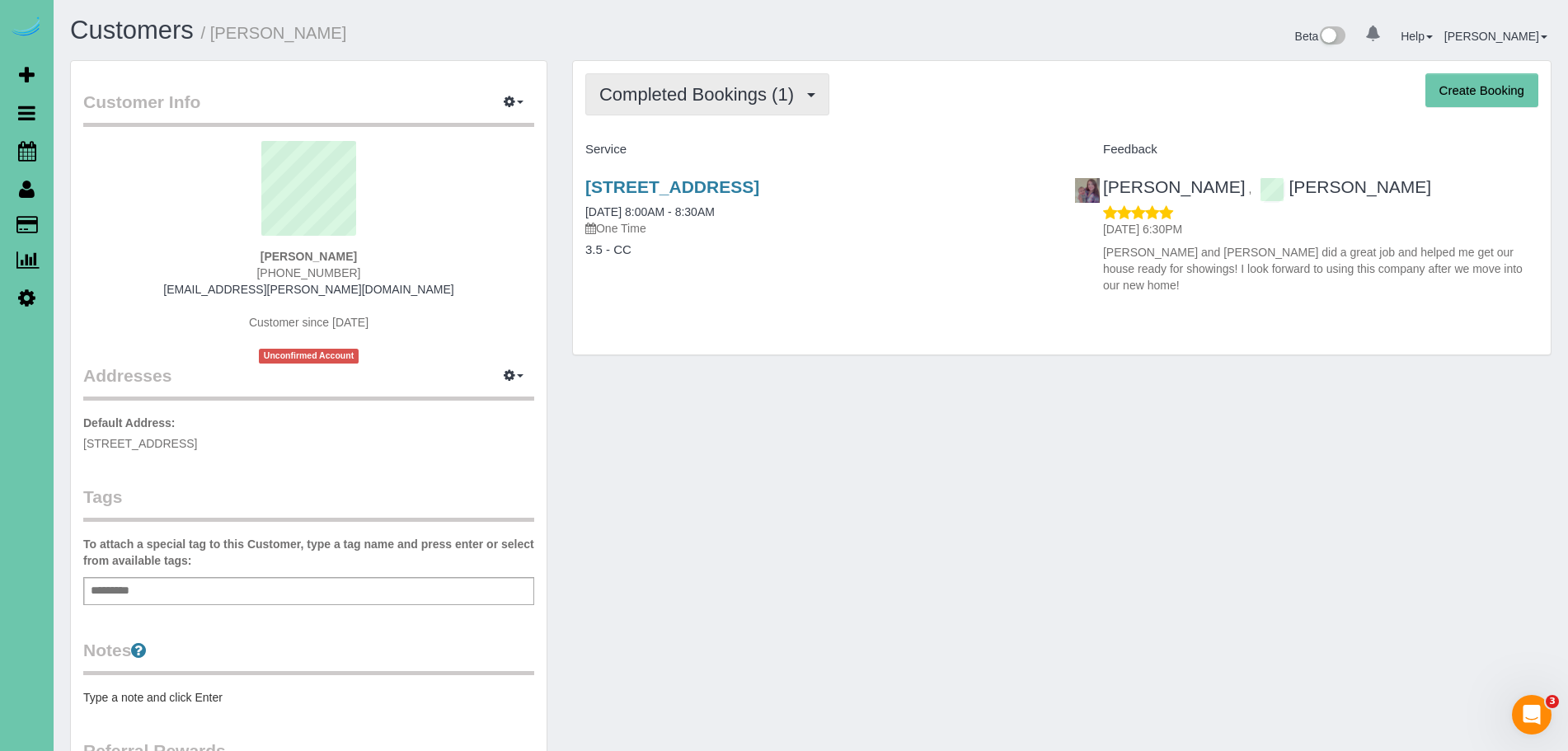
click at [773, 105] on button "Completed Bookings (1)" at bounding box center [707, 94] width 244 height 42
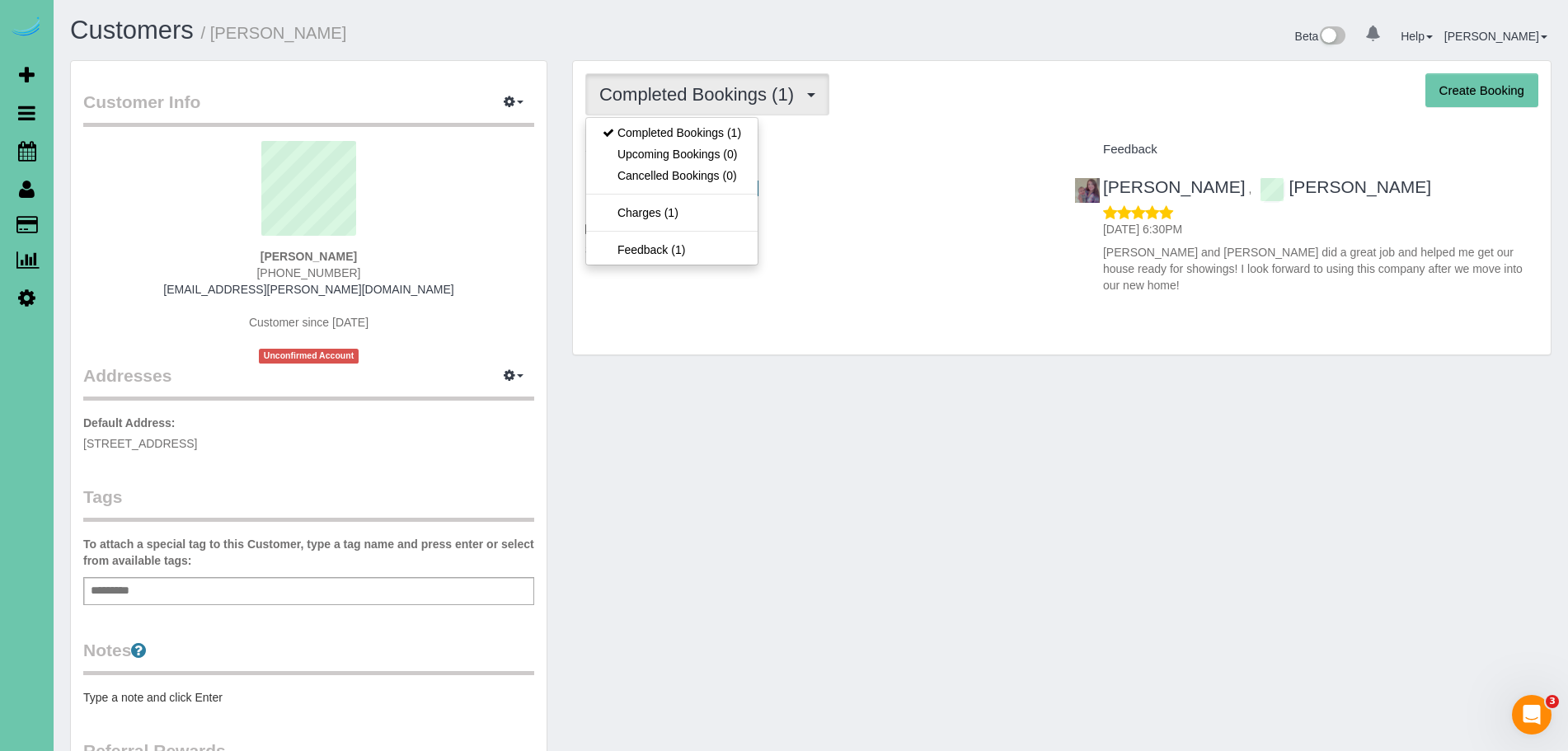
click at [889, 140] on div "Service" at bounding box center [816, 150] width 488 height 28
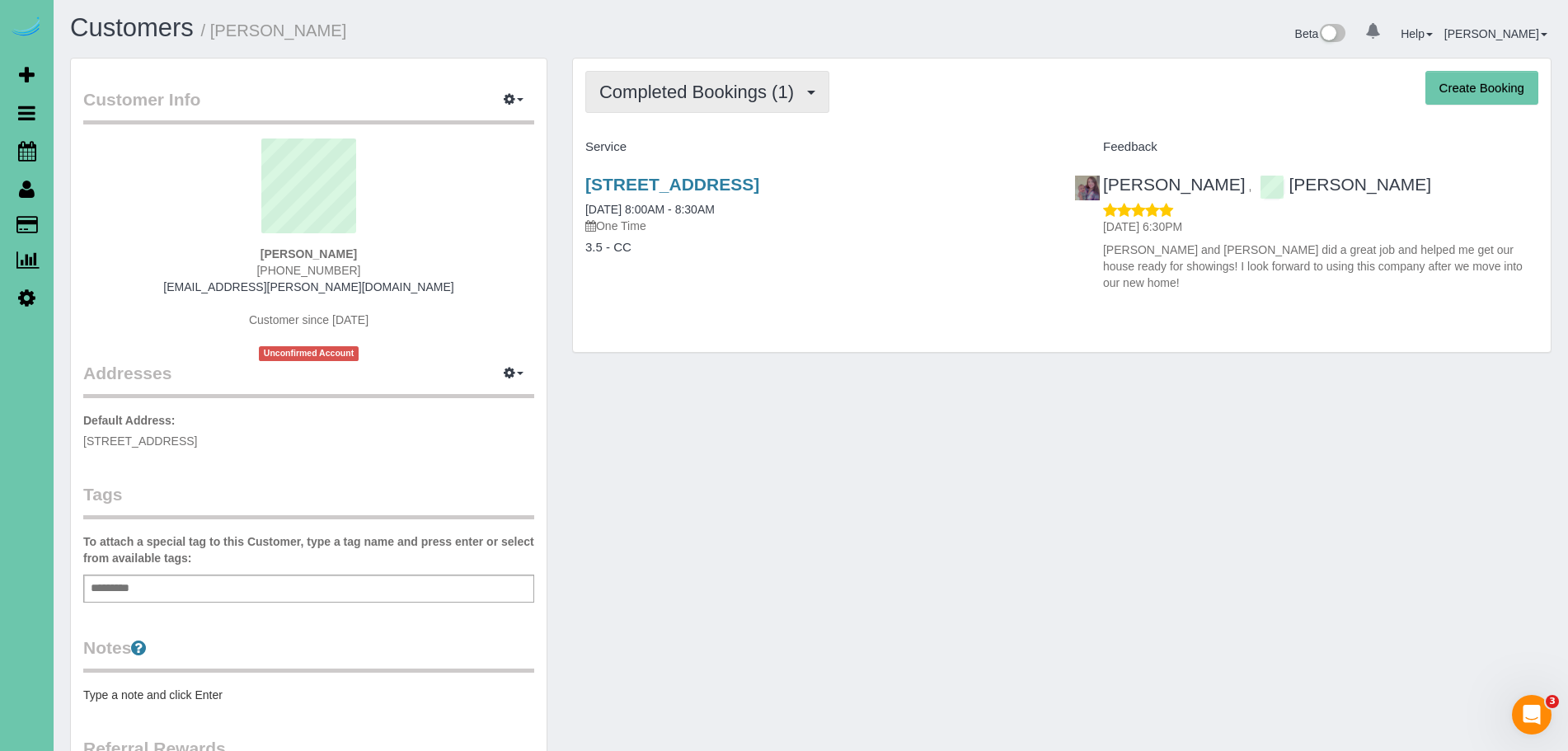
click at [756, 79] on button "Completed Bookings (1)" at bounding box center [707, 92] width 244 height 42
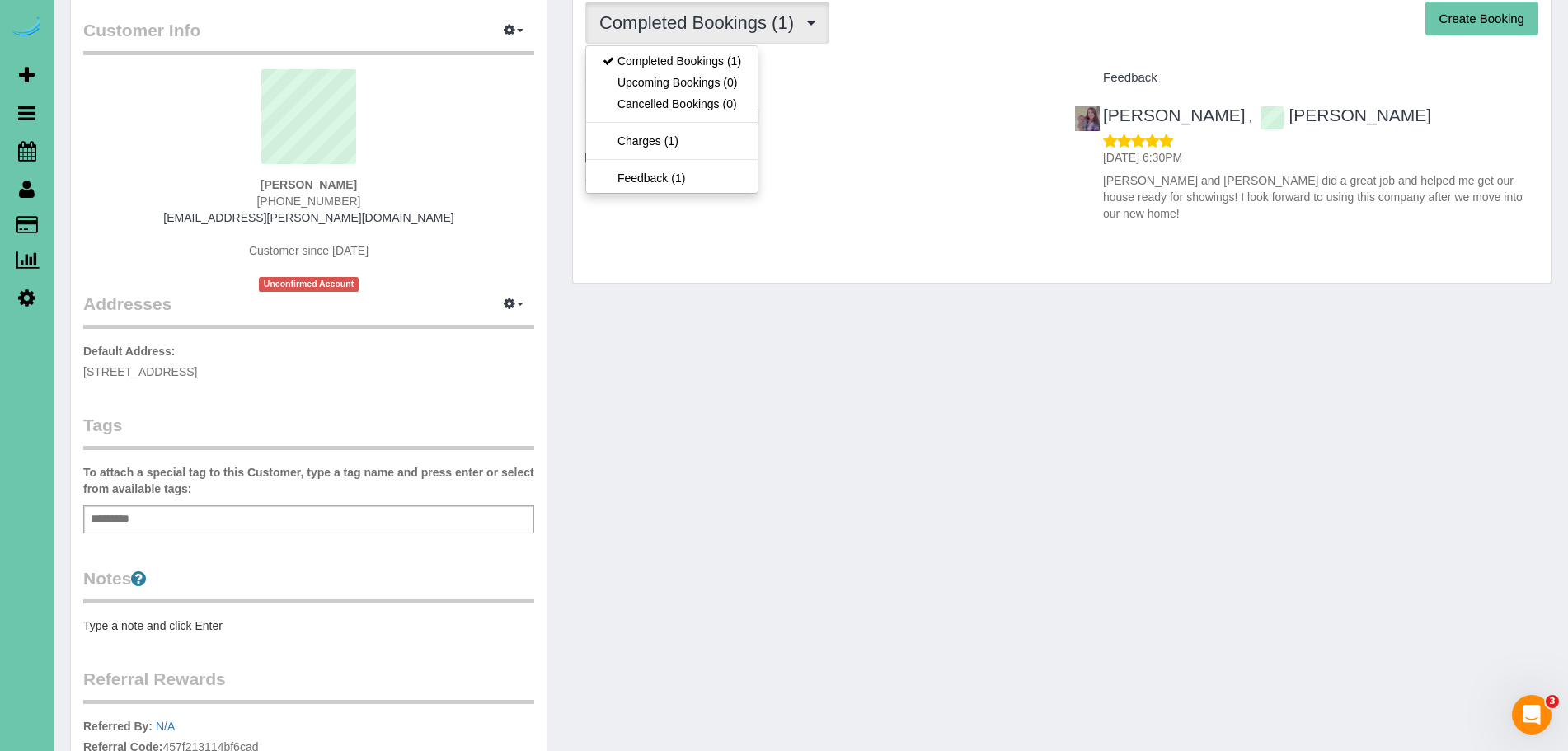
scroll to position [72, 0]
click at [76, 155] on span "Scheduler" at bounding box center [157, 151] width 206 height 38
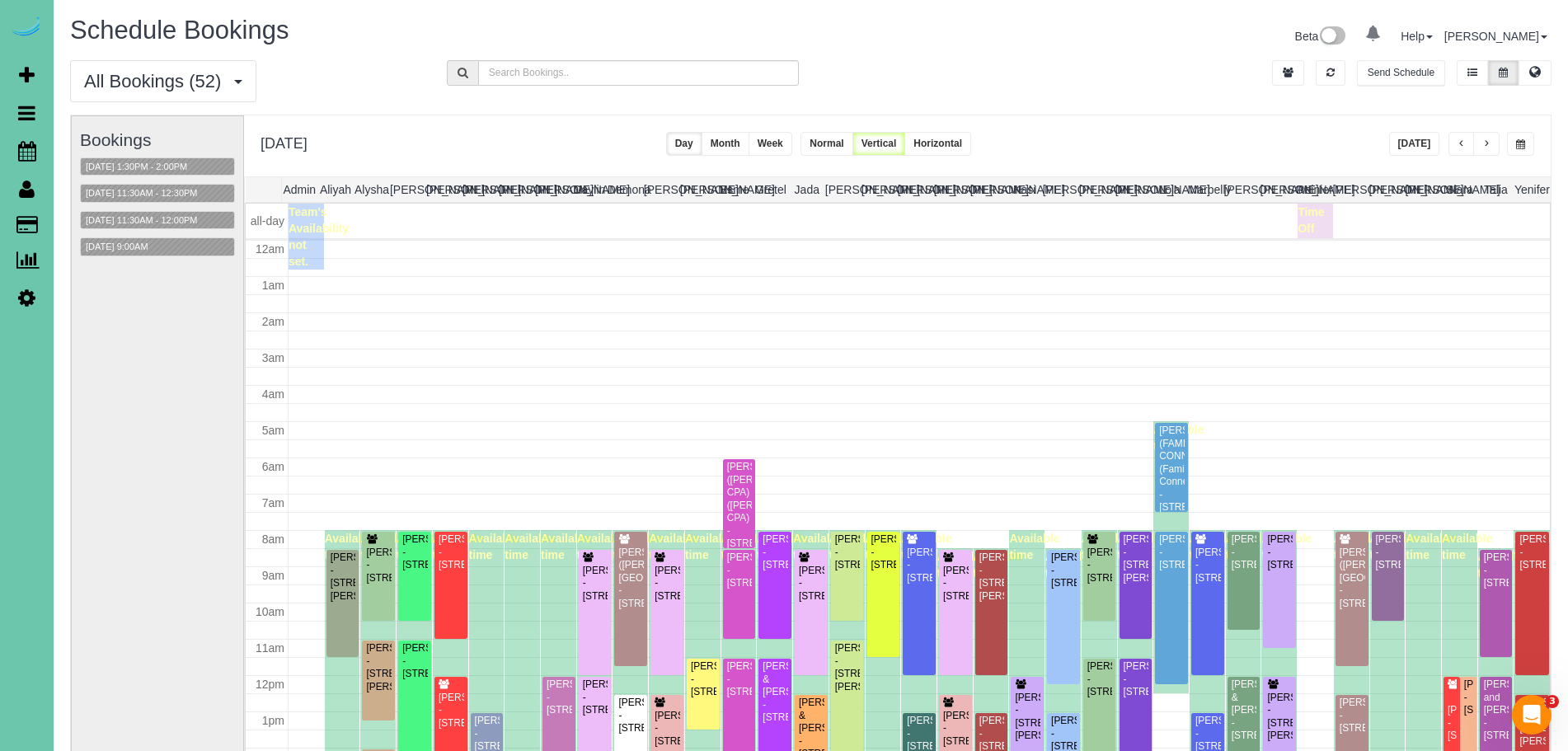
scroll to position [219, 0]
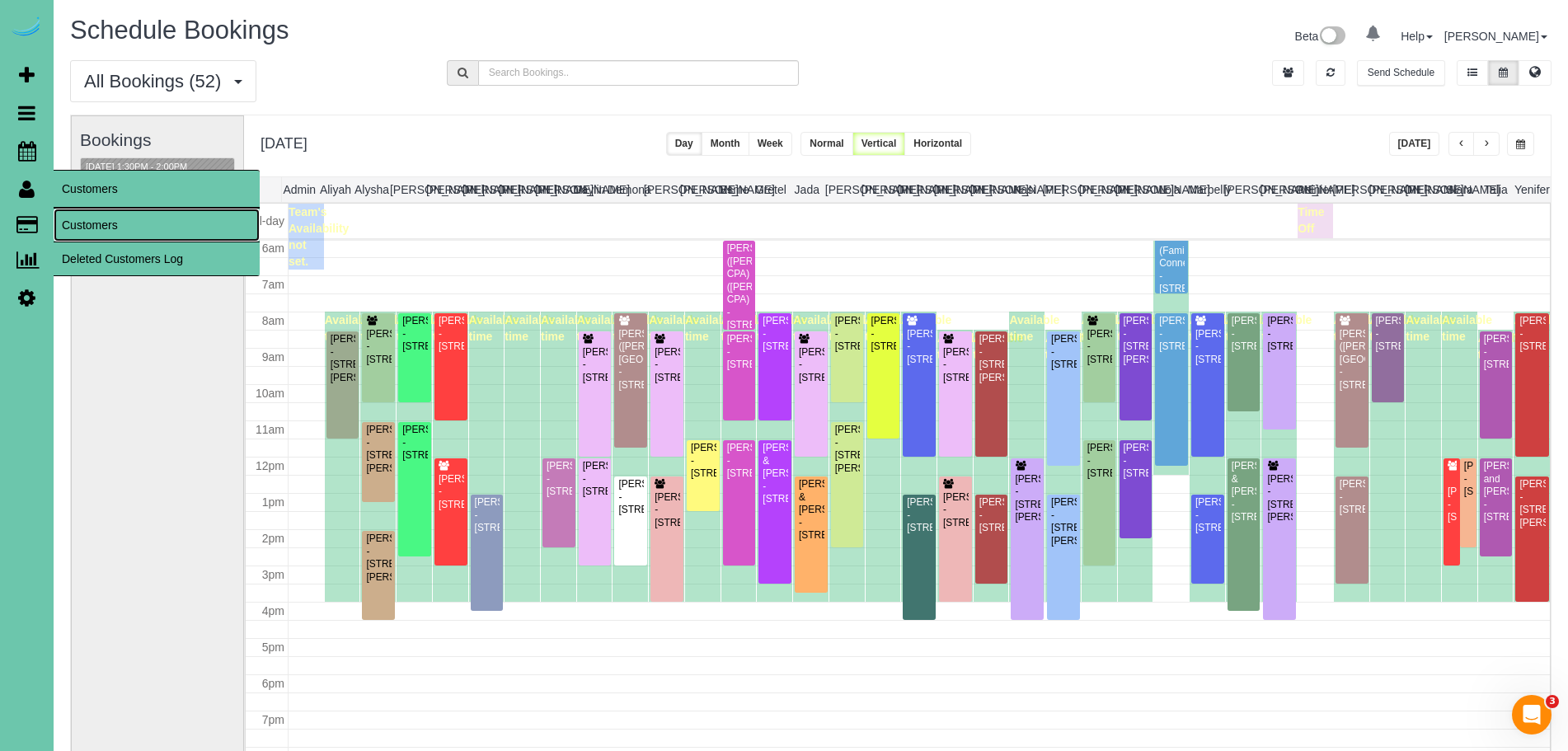
click at [124, 224] on link "Customers" at bounding box center [157, 225] width 206 height 33
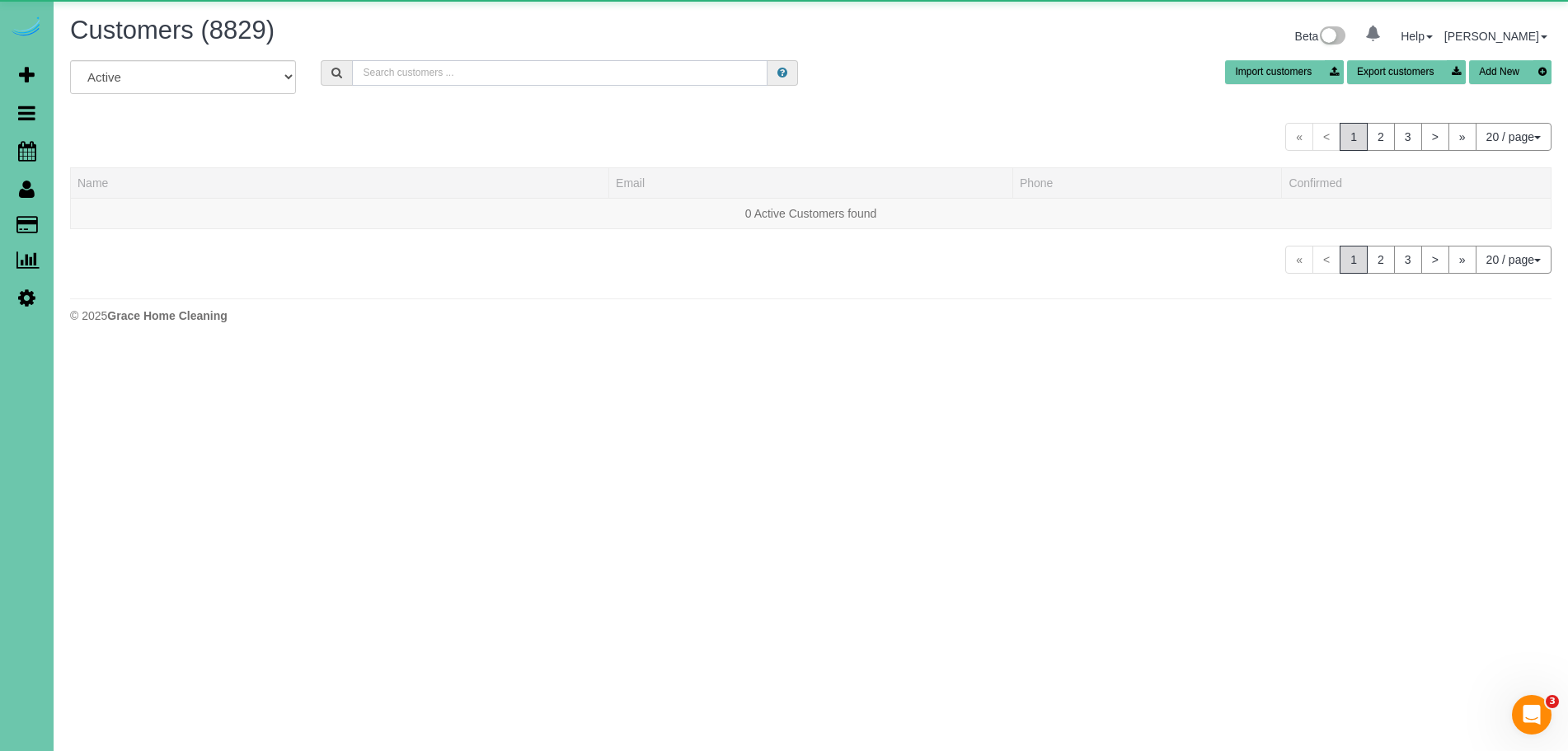
click at [502, 76] on input "text" at bounding box center [559, 73] width 415 height 26
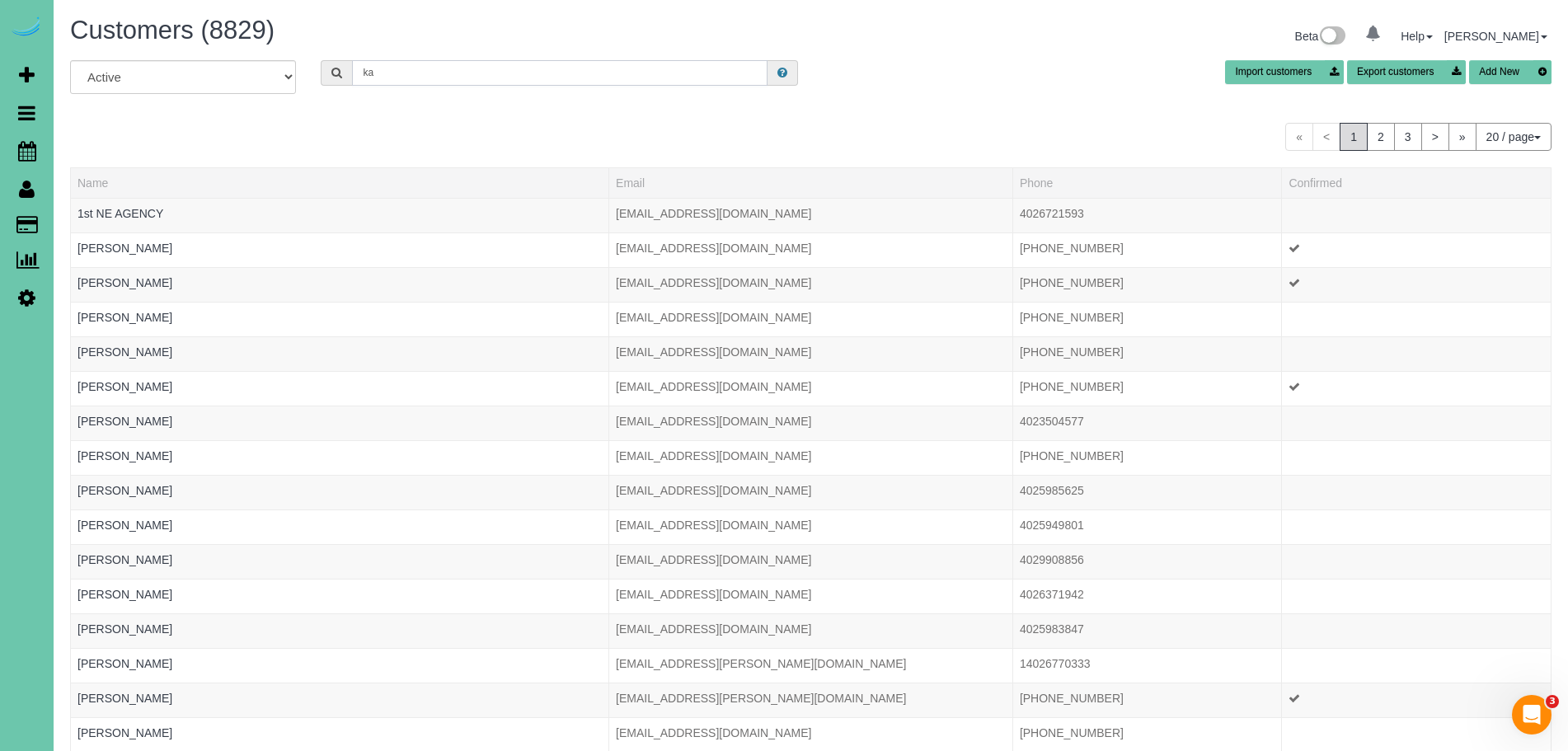
type input "k"
